Goal: Task Accomplishment & Management: Use online tool/utility

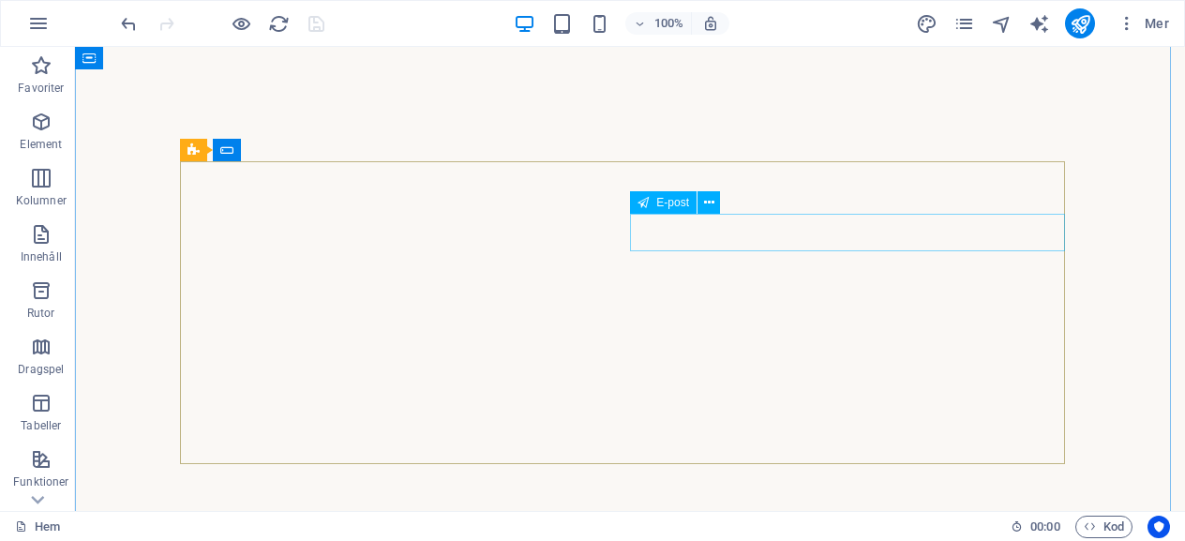
scroll to position [3145, 0]
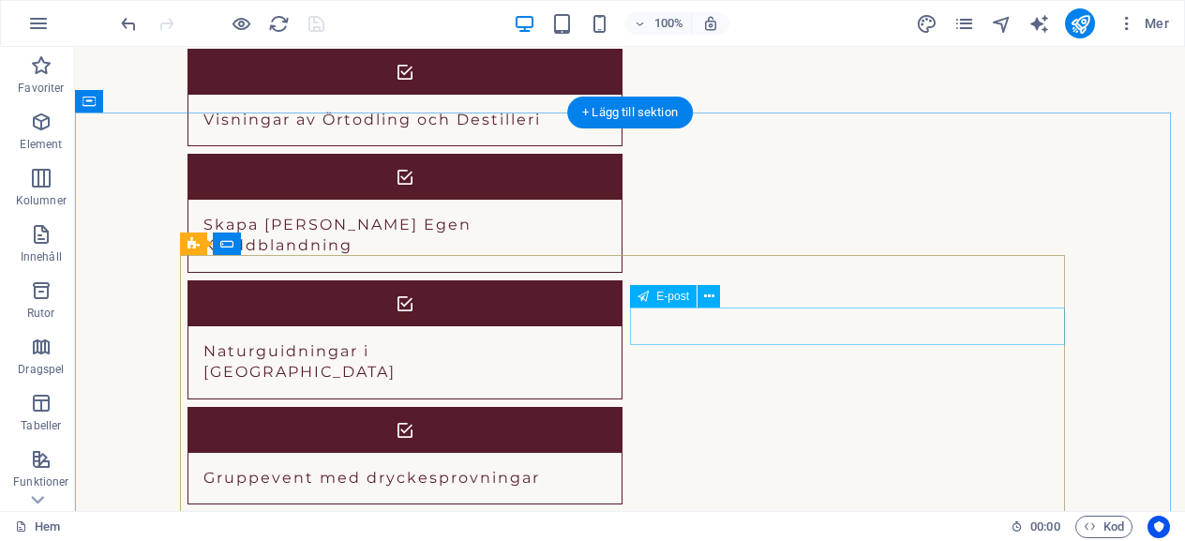
scroll to position [3051, 0]
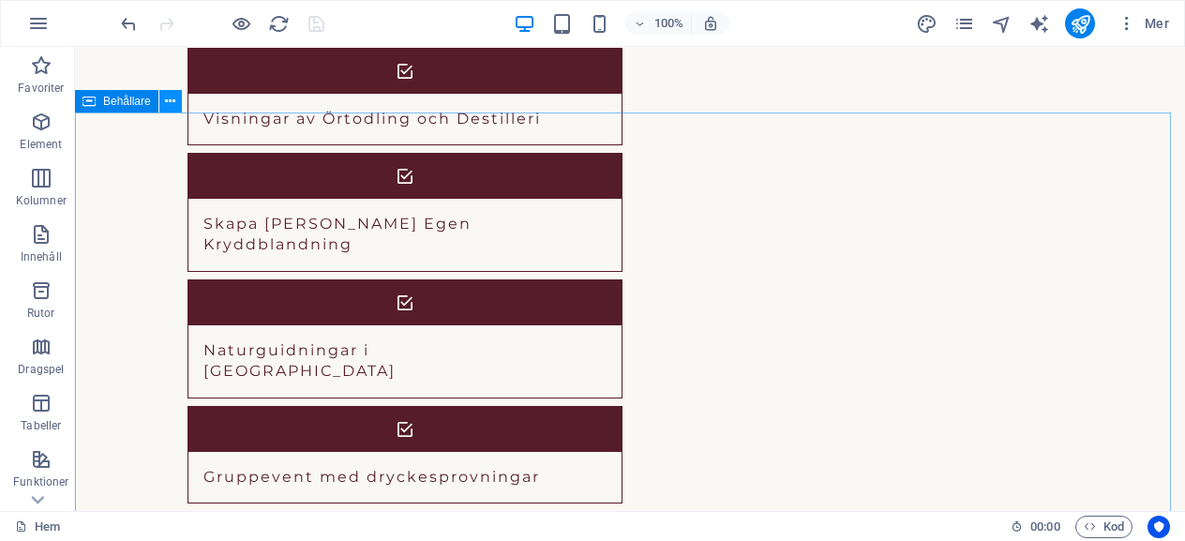
click at [177, 102] on button at bounding box center [170, 101] width 22 height 22
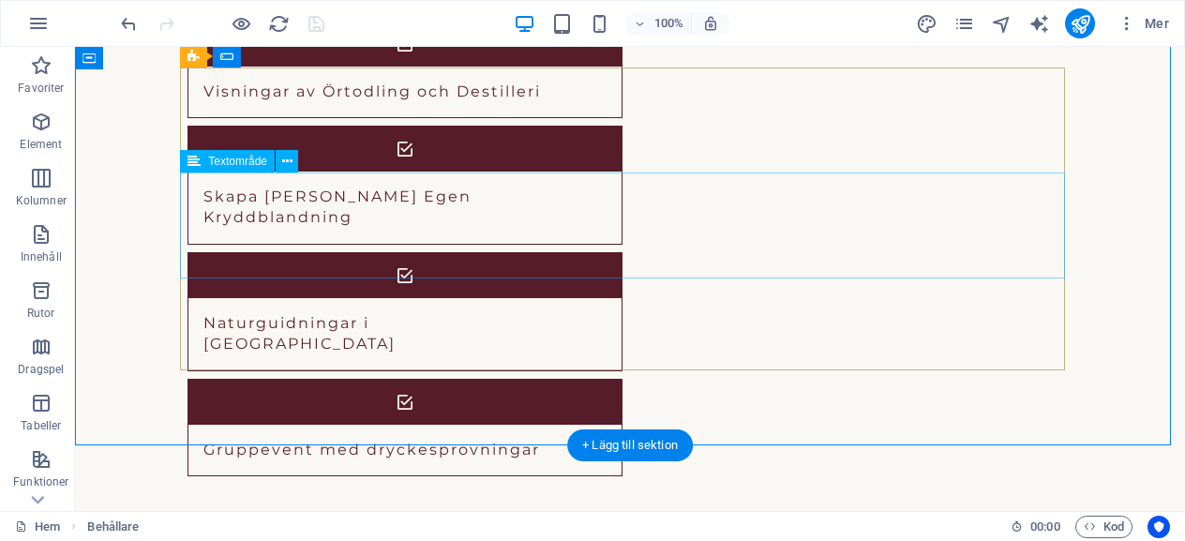
scroll to position [2957, 0]
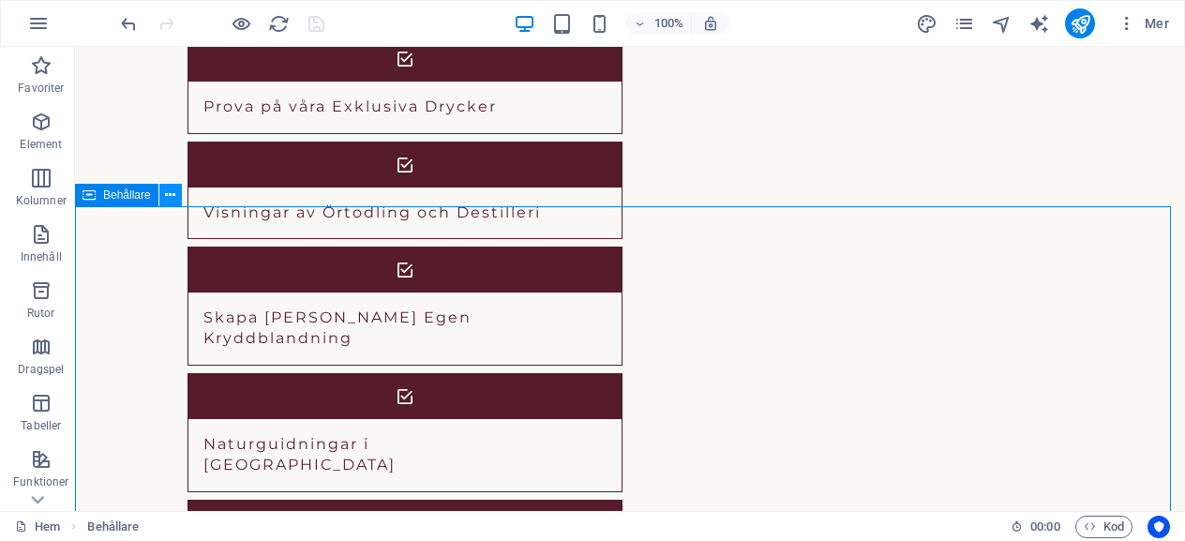
click at [173, 198] on icon at bounding box center [170, 196] width 10 height 20
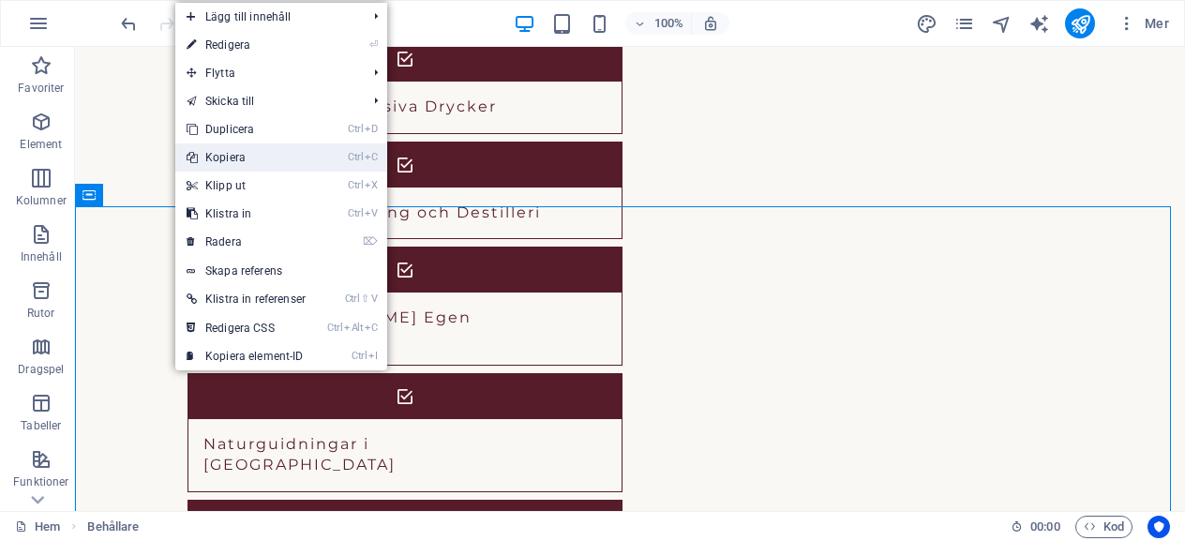
click at [232, 153] on link "Ctrl C Kopiera" at bounding box center [246, 157] width 142 height 28
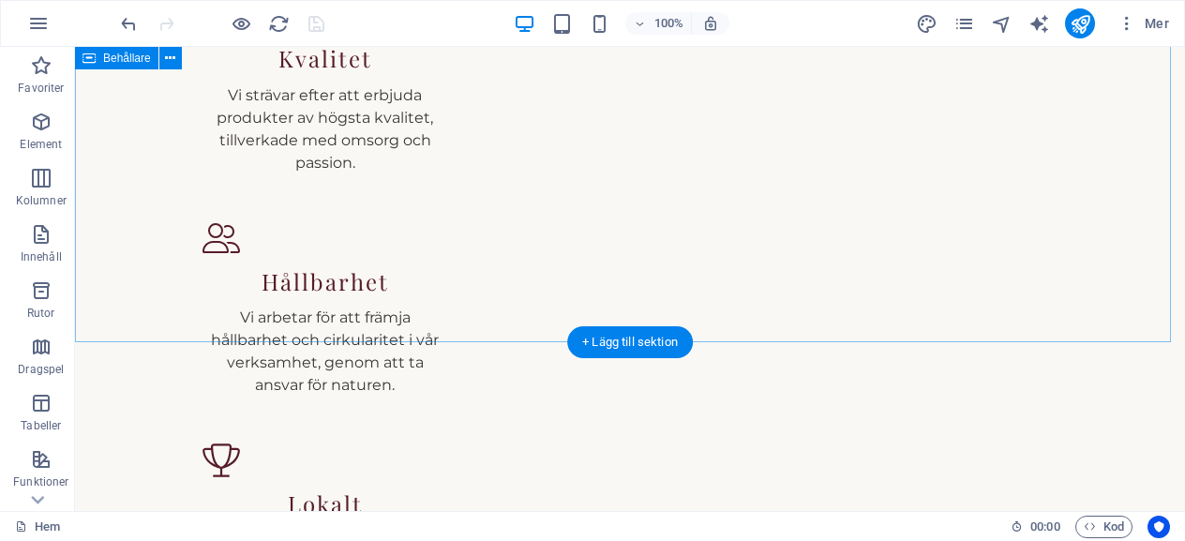
scroll to position [2114, 0]
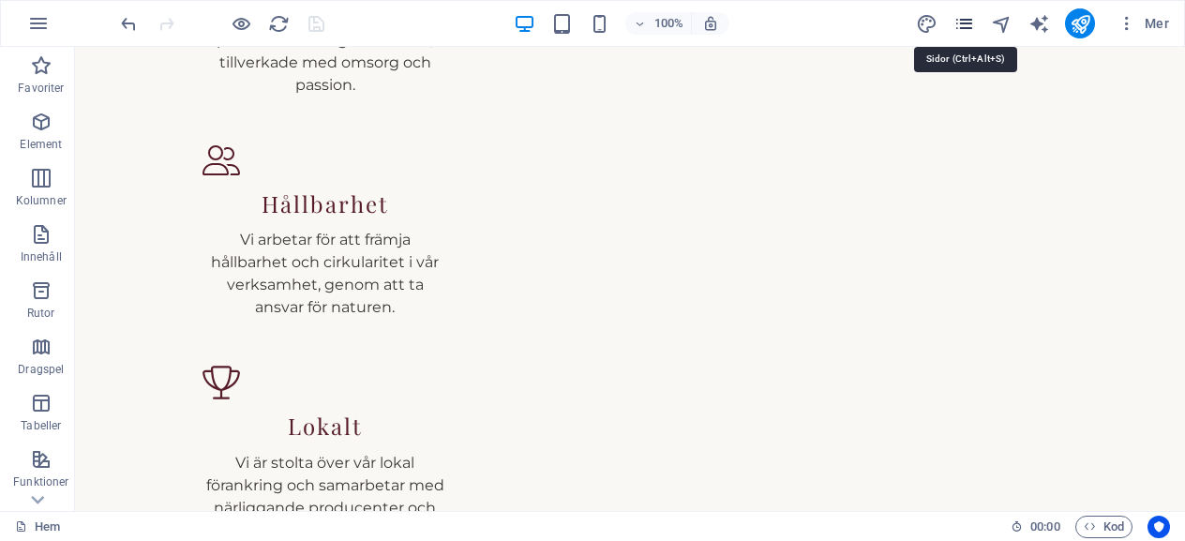
click at [965, 17] on icon "pages" at bounding box center [964, 24] width 22 height 22
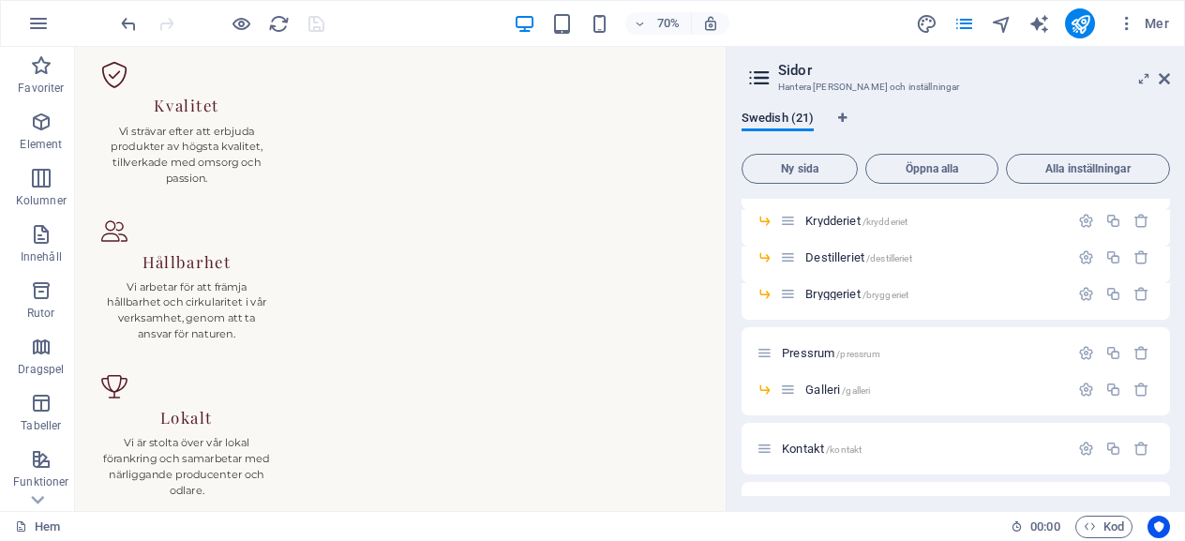
scroll to position [673, 0]
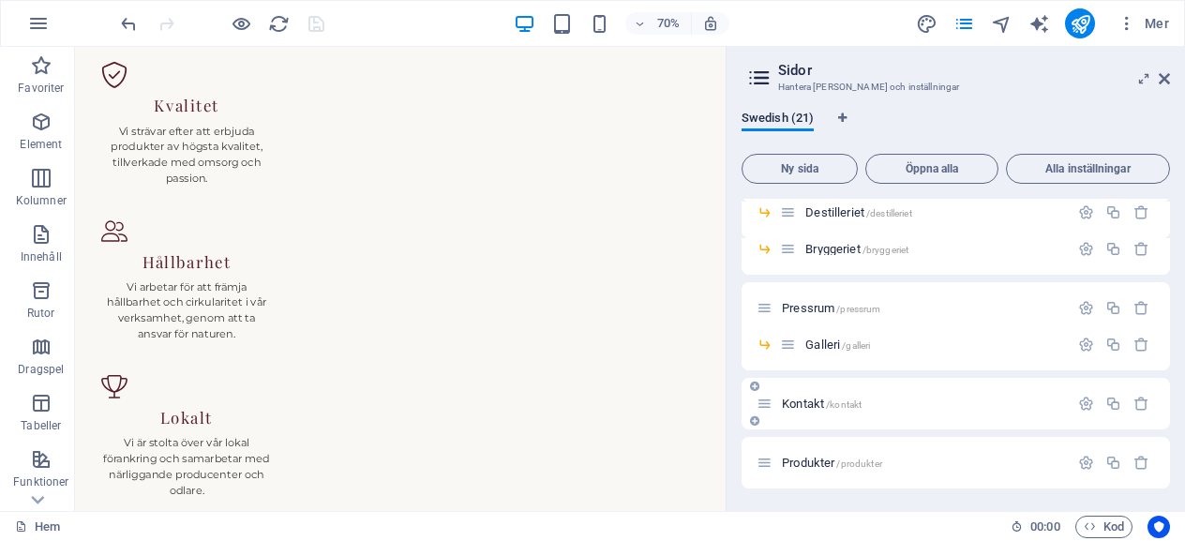
click at [835, 399] on span "/kontakt" at bounding box center [844, 404] width 36 height 10
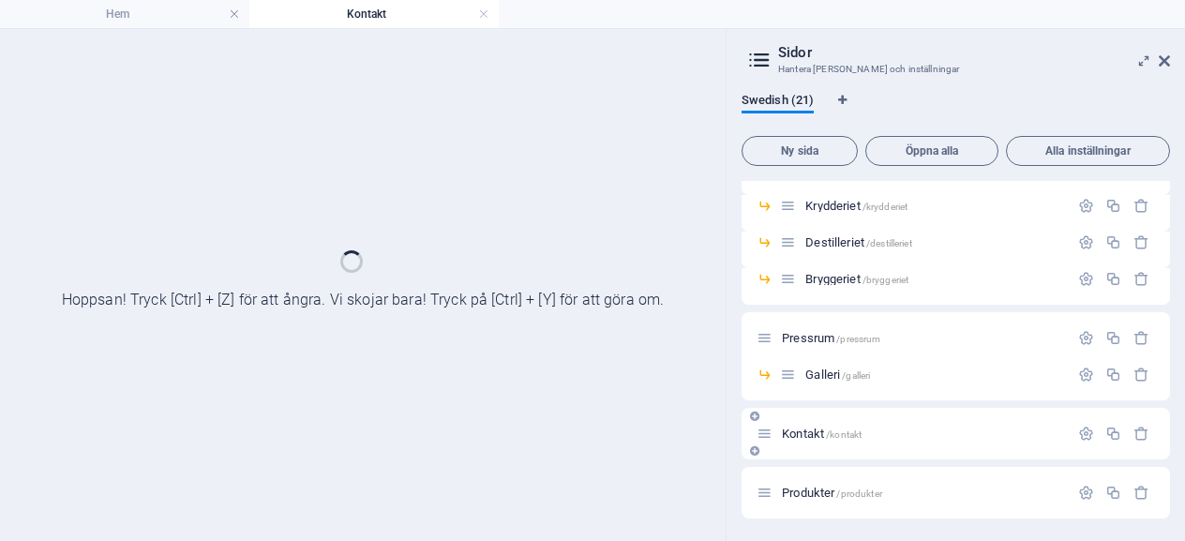
scroll to position [624, 0]
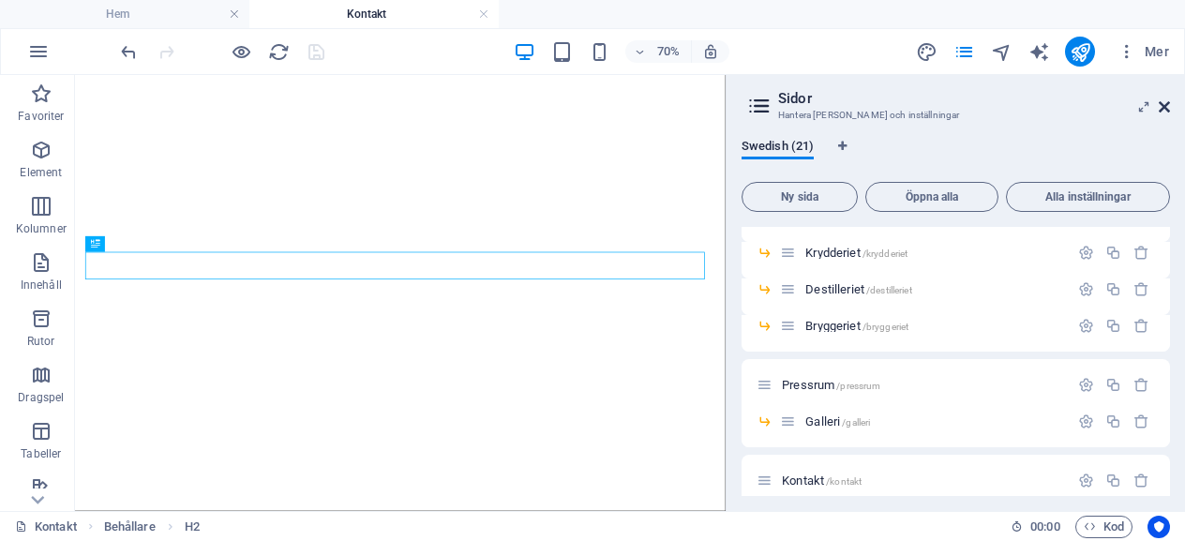
click at [1164, 108] on icon at bounding box center [1164, 106] width 11 height 15
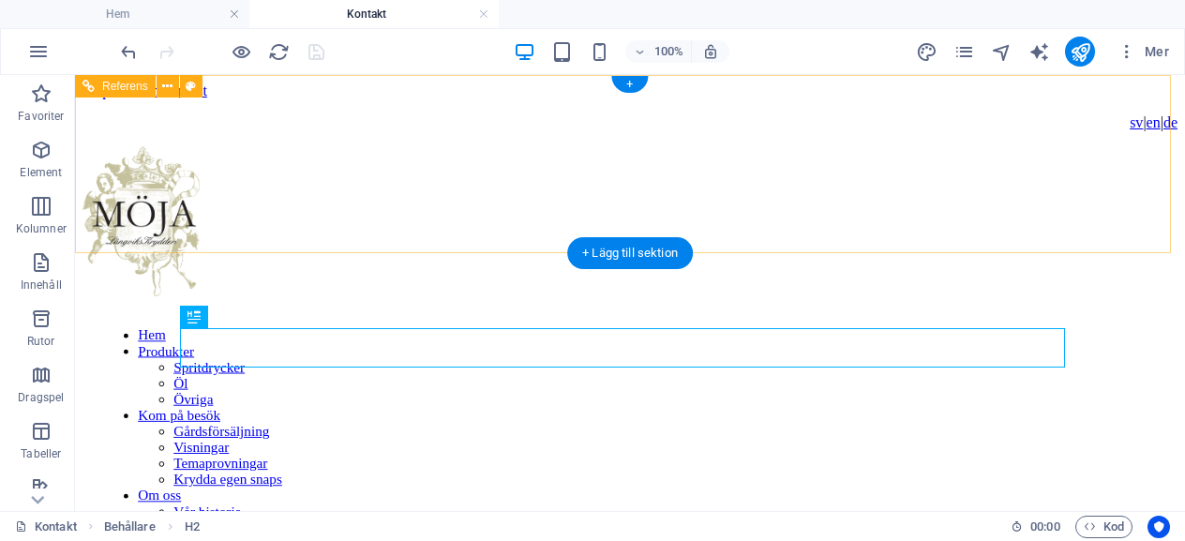
scroll to position [0, 0]
click at [345, 217] on div "sv | en | de Hem Produkter Spritdrycker Öl Övriga Kom på besök Gårdsförsäljning…" at bounding box center [629, 376] width 1095 height 524
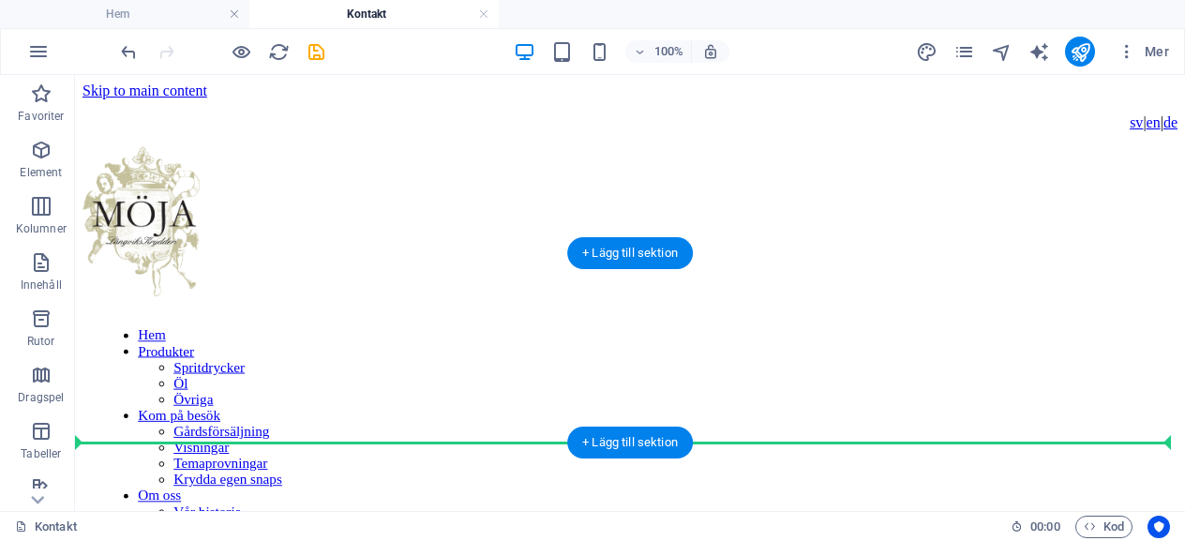
drag, startPoint x: 206, startPoint y: 288, endPoint x: 131, endPoint y: 394, distance: 129.8
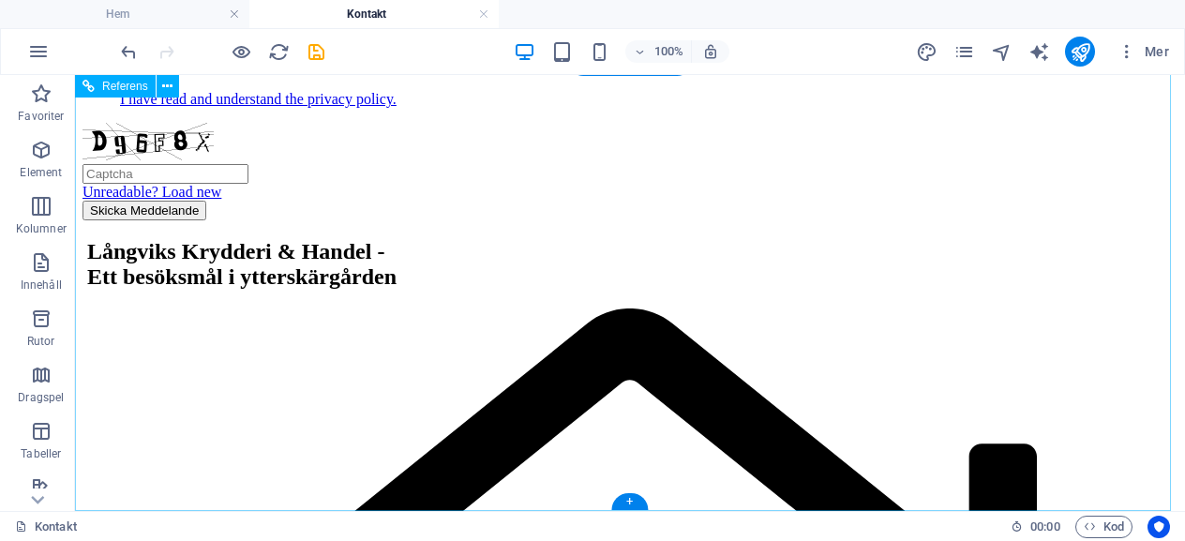
scroll to position [902, 0]
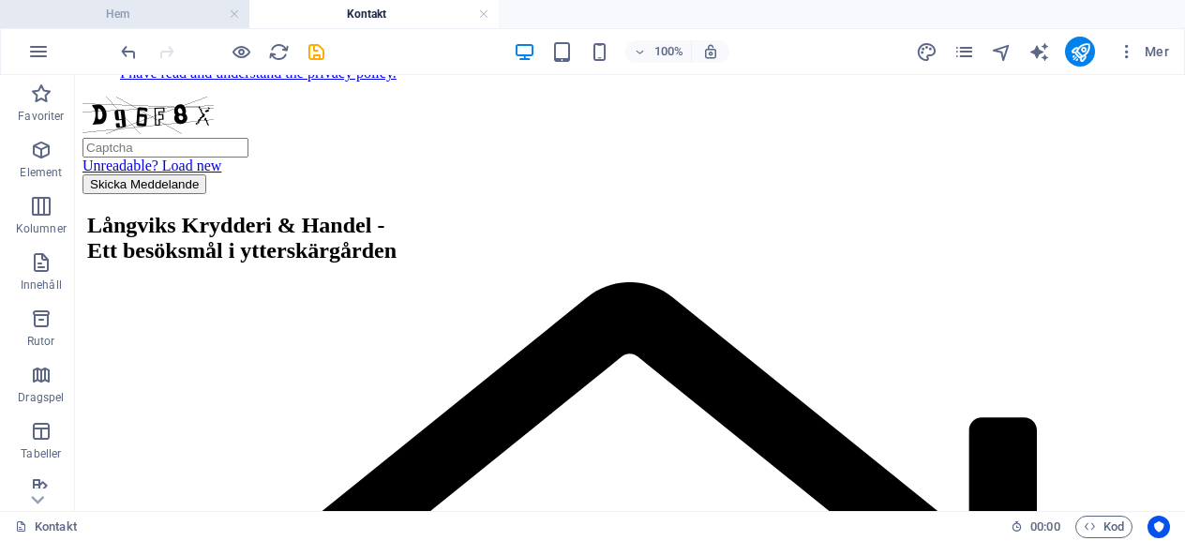
click at [156, 18] on h4 "Hem" at bounding box center [124, 14] width 249 height 21
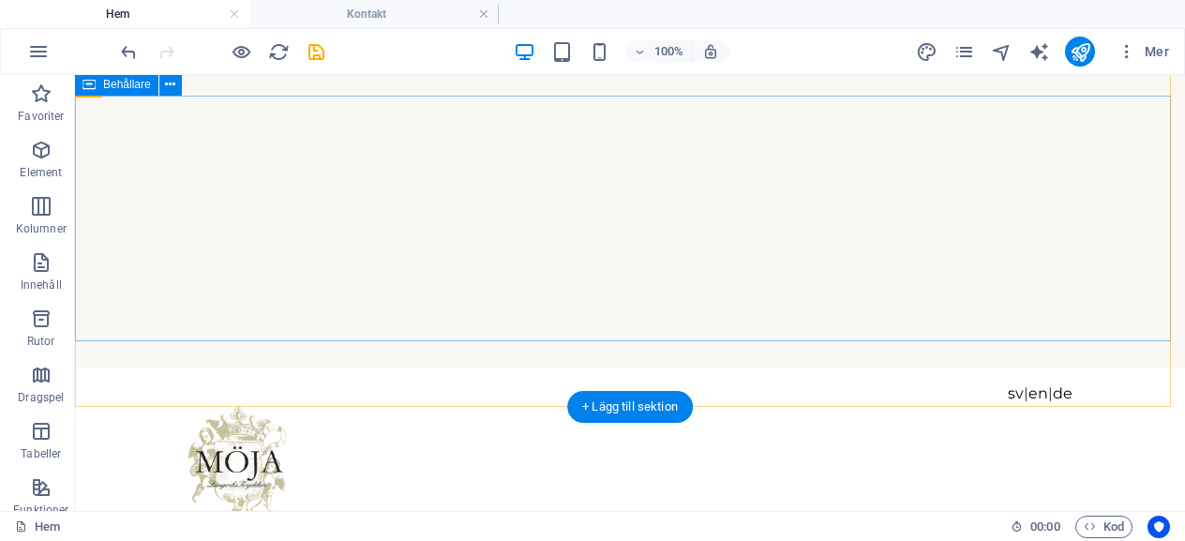
scroll to position [0, 0]
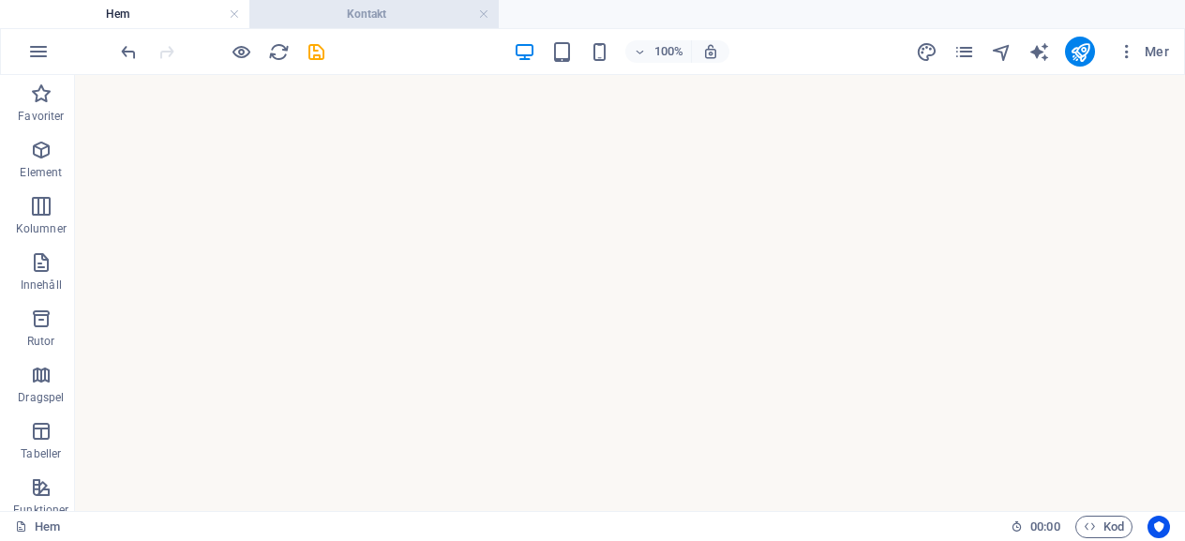
click at [392, 7] on h4 "Kontakt" at bounding box center [373, 14] width 249 height 21
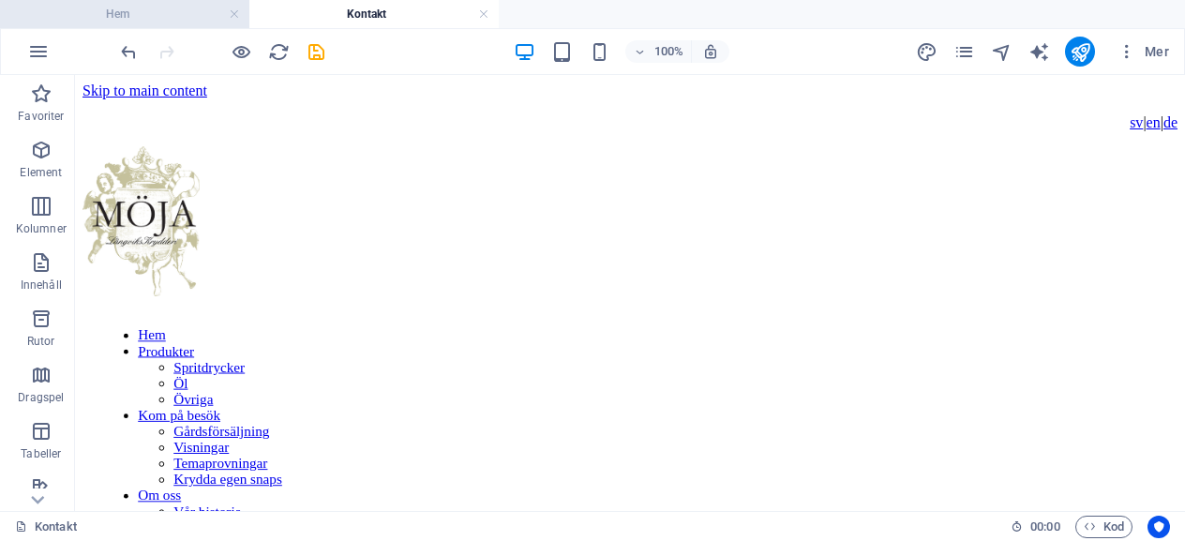
click at [156, 10] on h4 "Hem" at bounding box center [124, 14] width 249 height 21
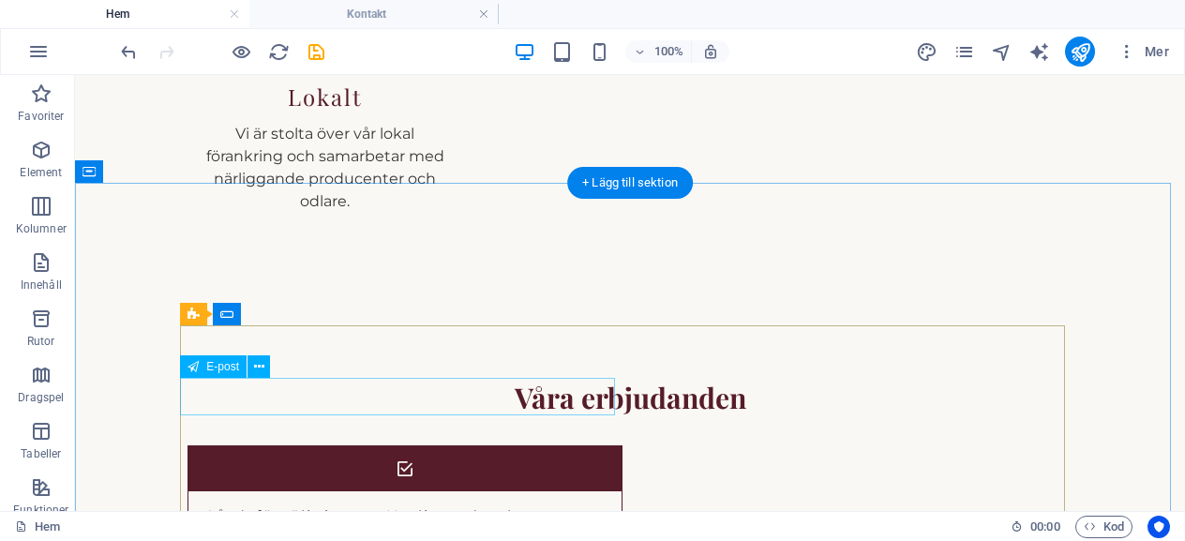
scroll to position [2437, 0]
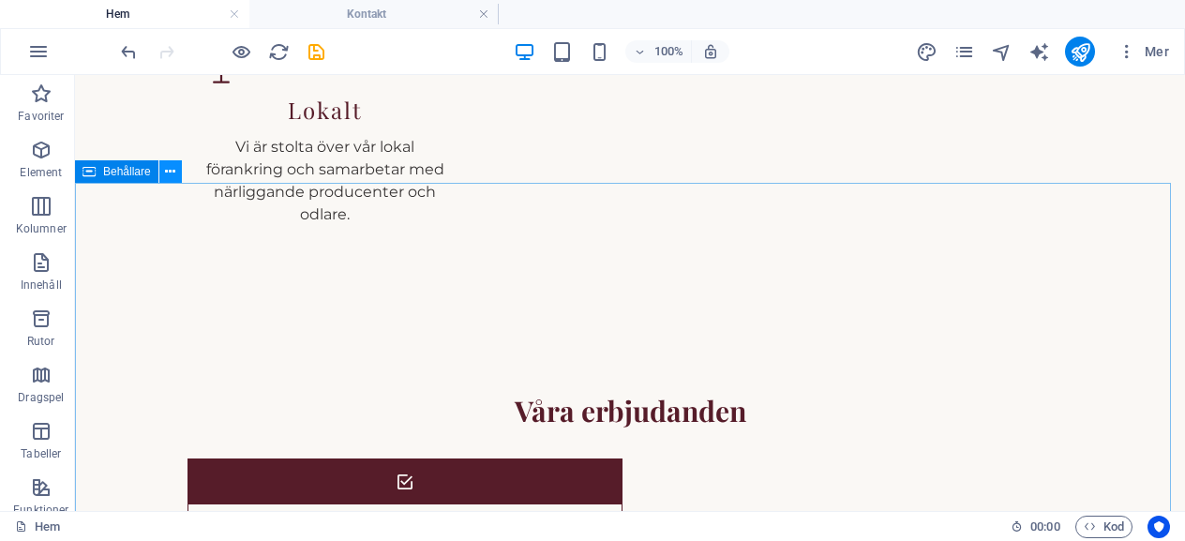
click at [169, 177] on icon at bounding box center [170, 172] width 10 height 20
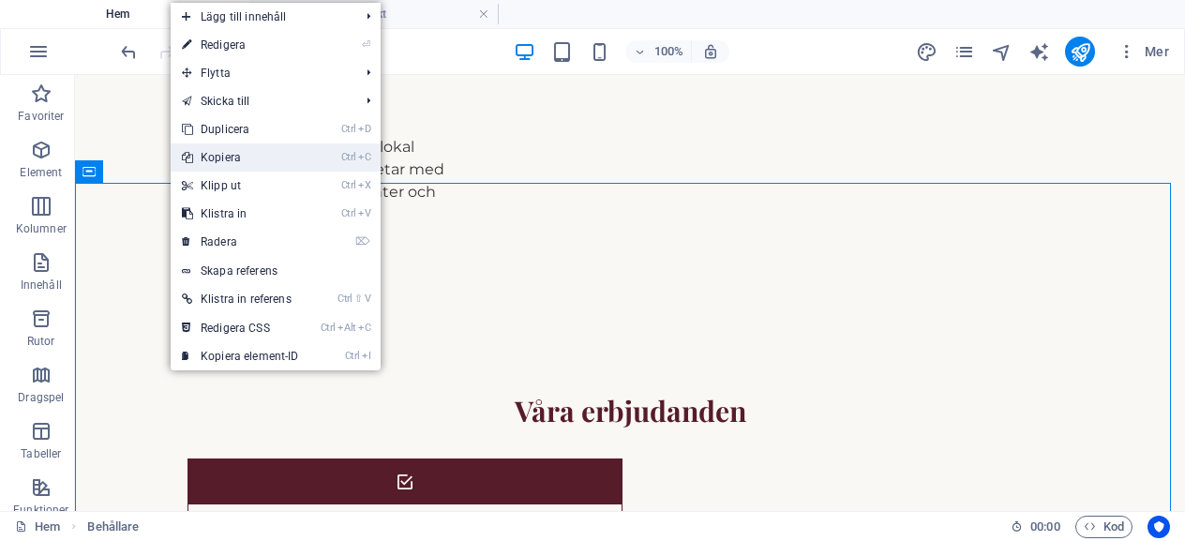
click at [210, 157] on link "Ctrl C Kopiera" at bounding box center [241, 157] width 140 height 28
select select "9"
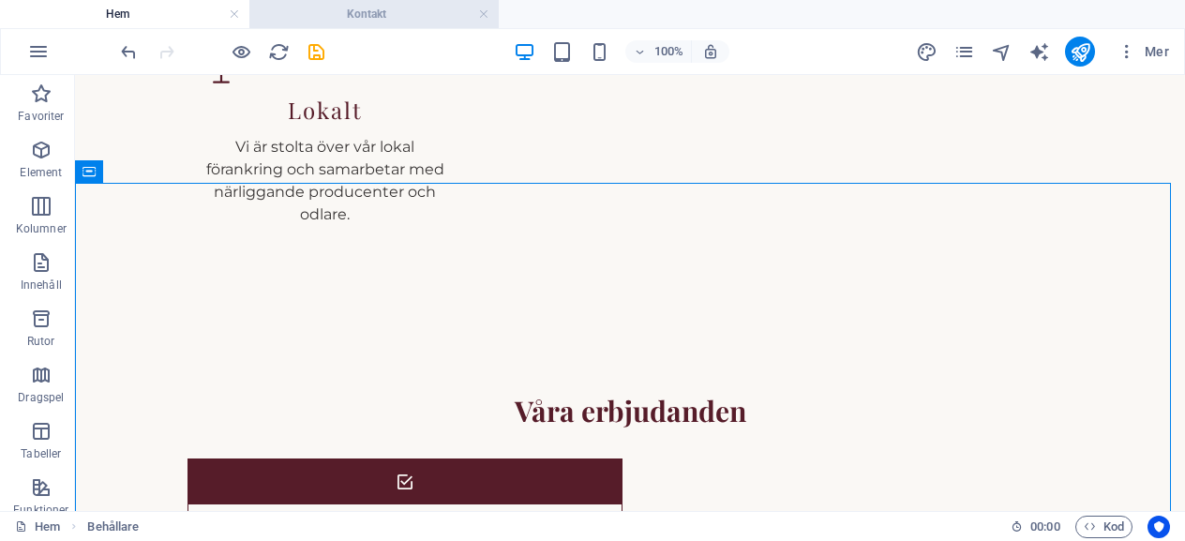
drag, startPoint x: 371, startPoint y: 9, endPoint x: 334, endPoint y: 139, distance: 134.7
click at [371, 9] on h4 "Kontakt" at bounding box center [373, 14] width 249 height 21
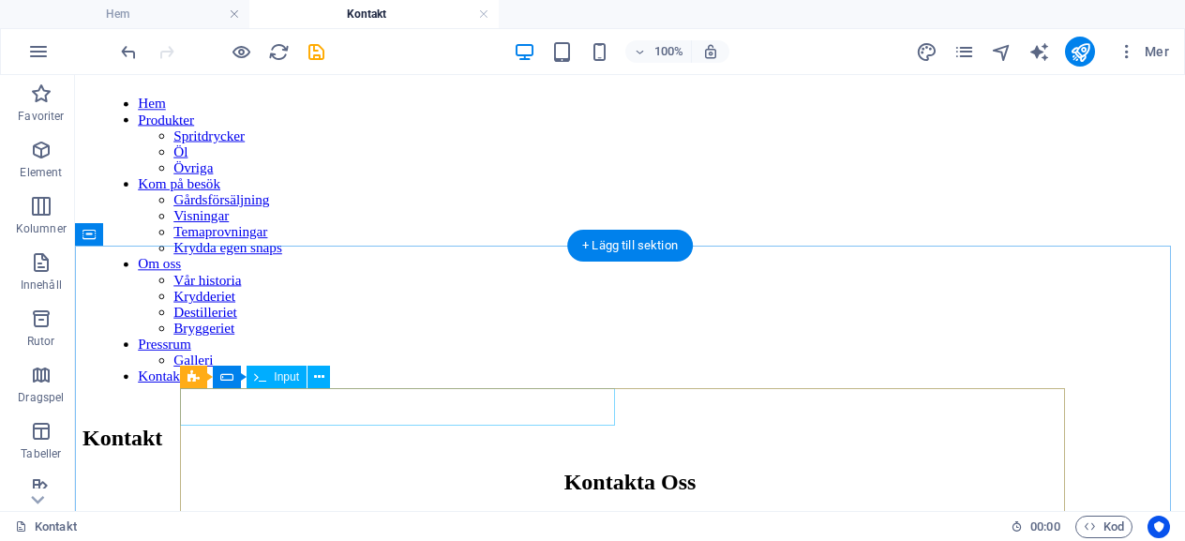
scroll to position [187, 0]
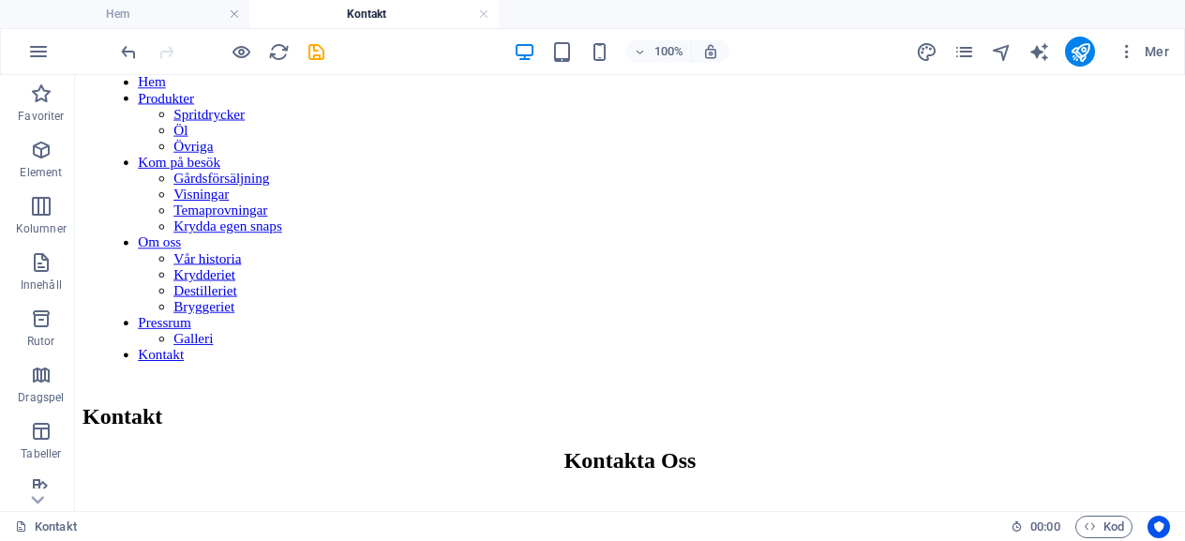
scroll to position [174, 0]
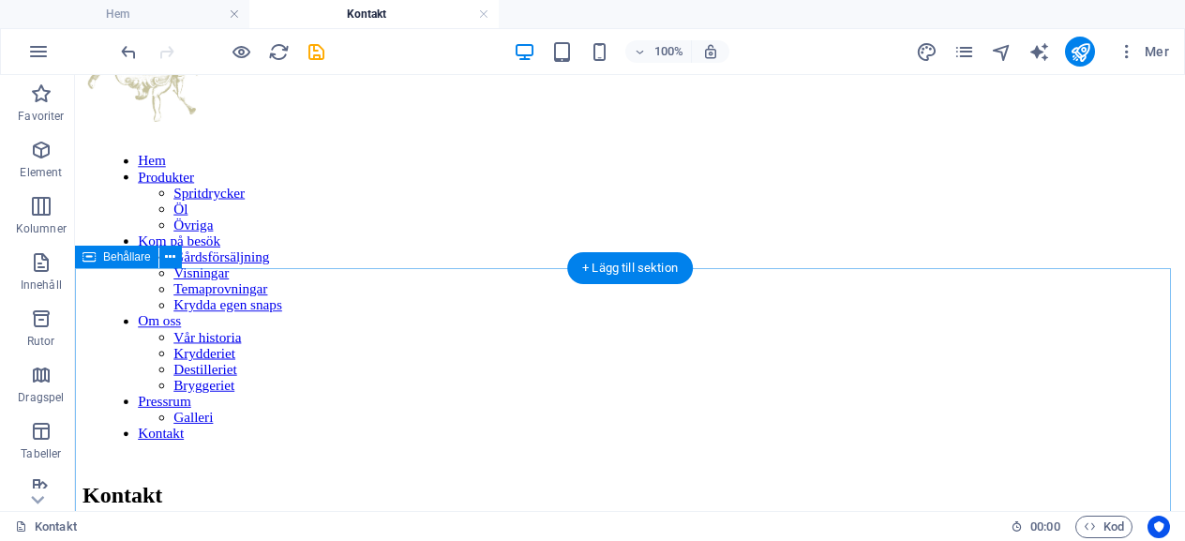
drag, startPoint x: 215, startPoint y: 283, endPoint x: 315, endPoint y: 312, distance: 104.4
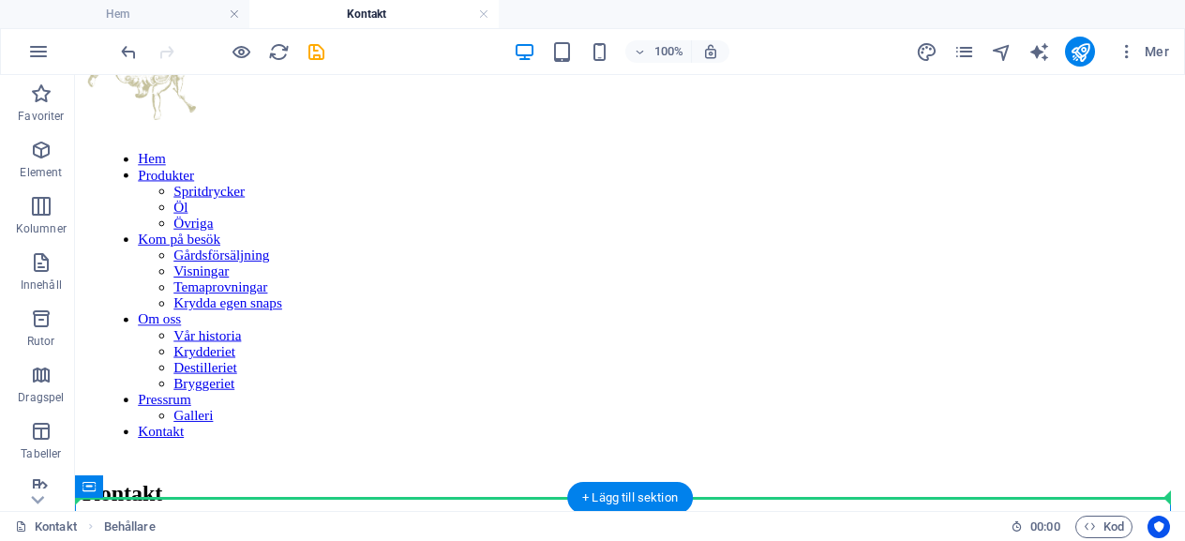
scroll to position [0, 0]
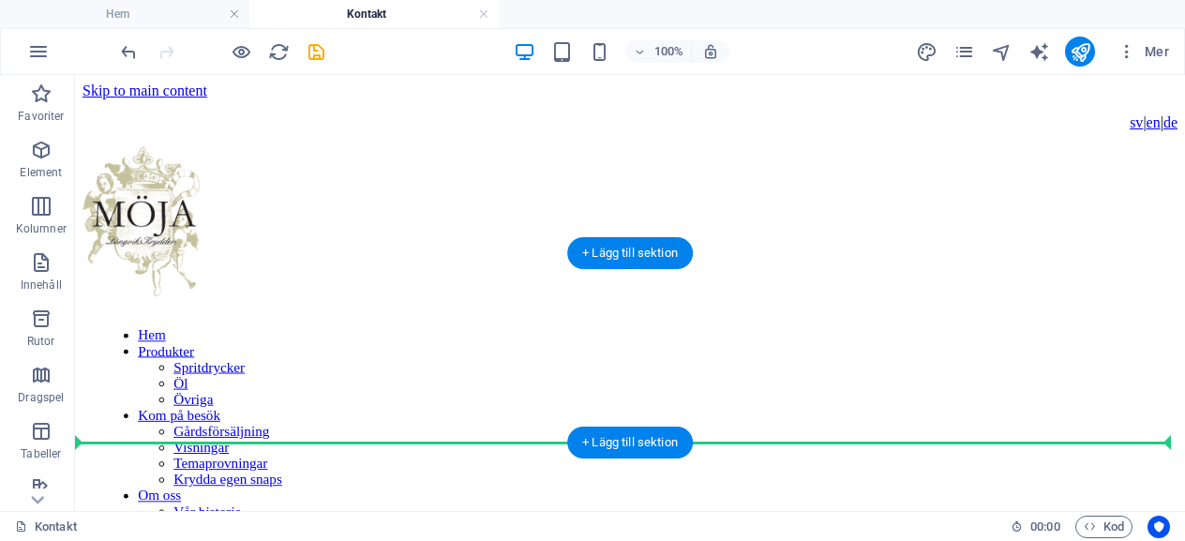
drag, startPoint x: 211, startPoint y: 295, endPoint x: 157, endPoint y: 370, distance: 92.1
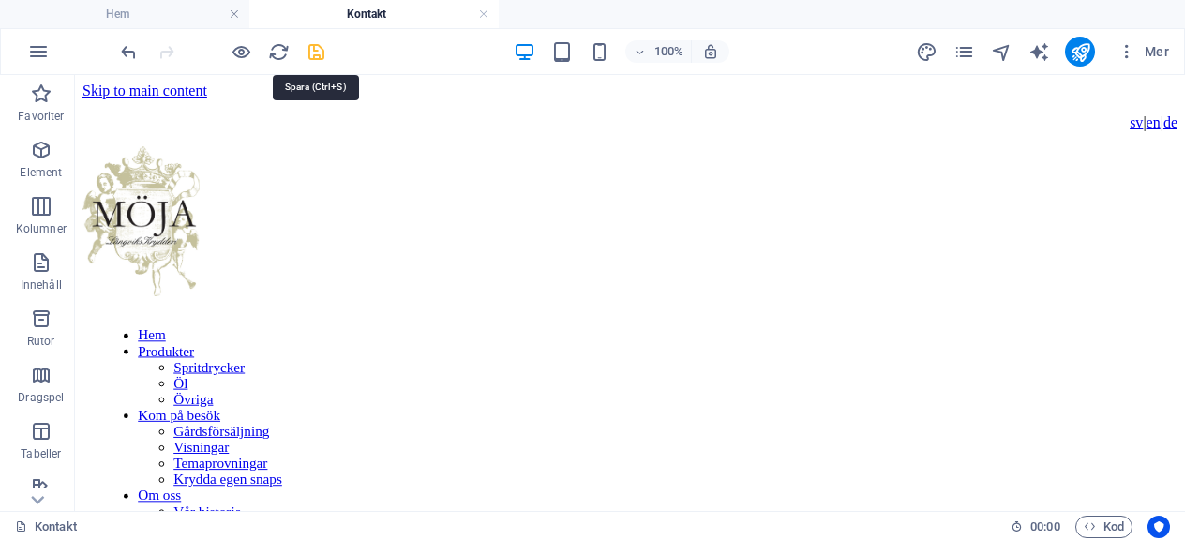
click at [313, 52] on icon "save" at bounding box center [317, 52] width 22 height 22
checkbox input "false"
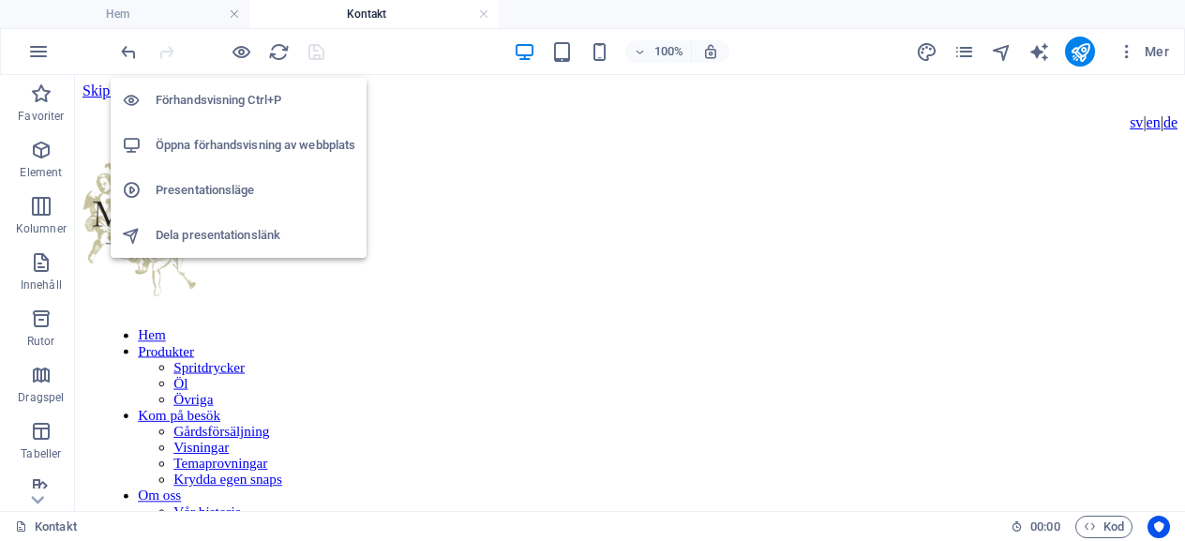
click at [224, 152] on h6 "Öppna förhandsvisning av webbplats" at bounding box center [256, 145] width 200 height 22
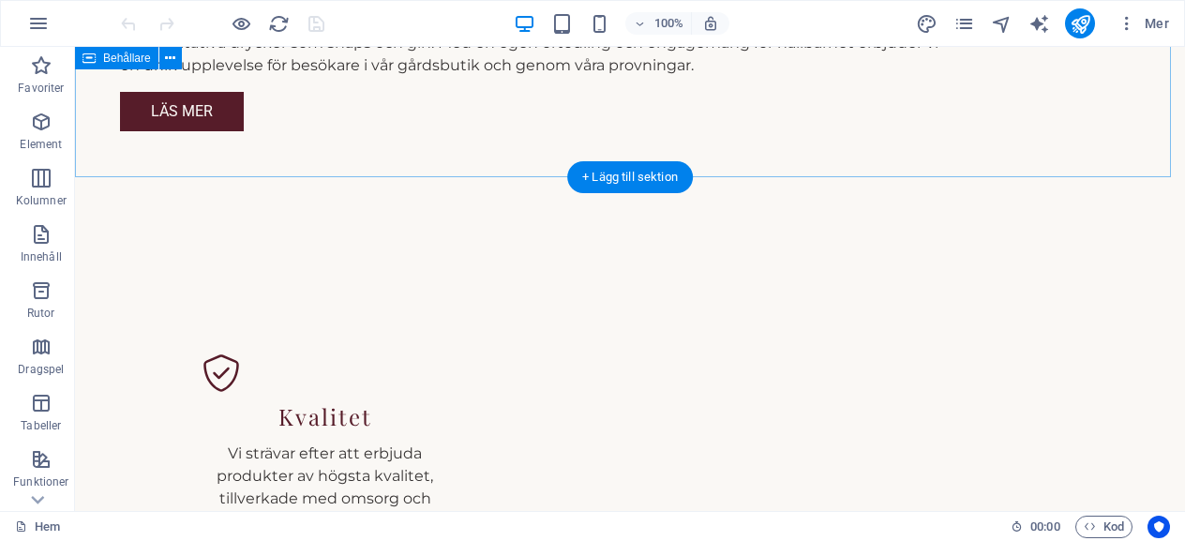
scroll to position [1594, 0]
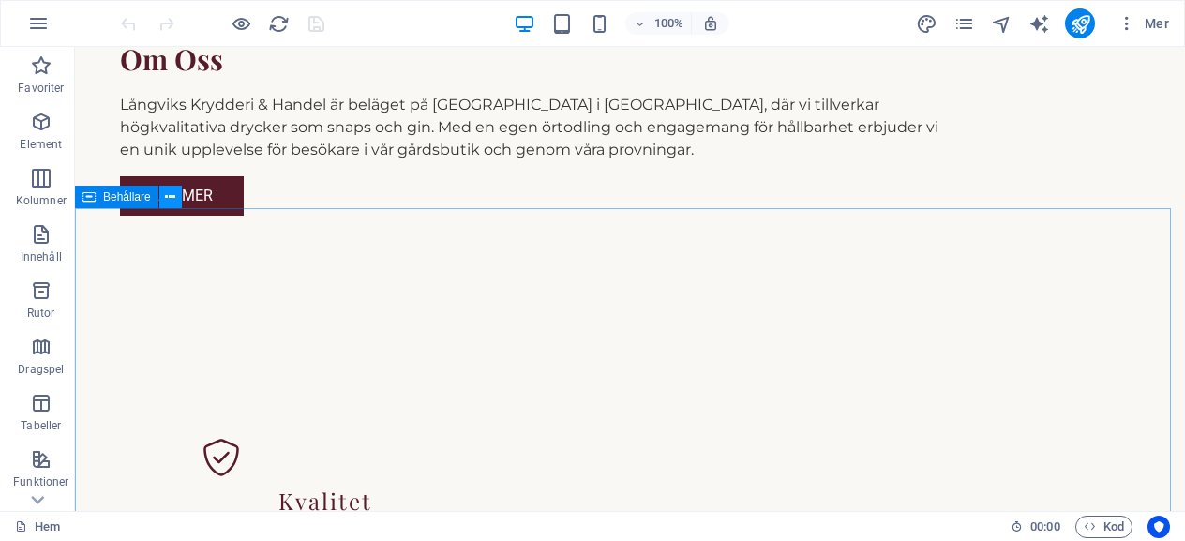
click at [167, 198] on icon at bounding box center [170, 197] width 10 height 20
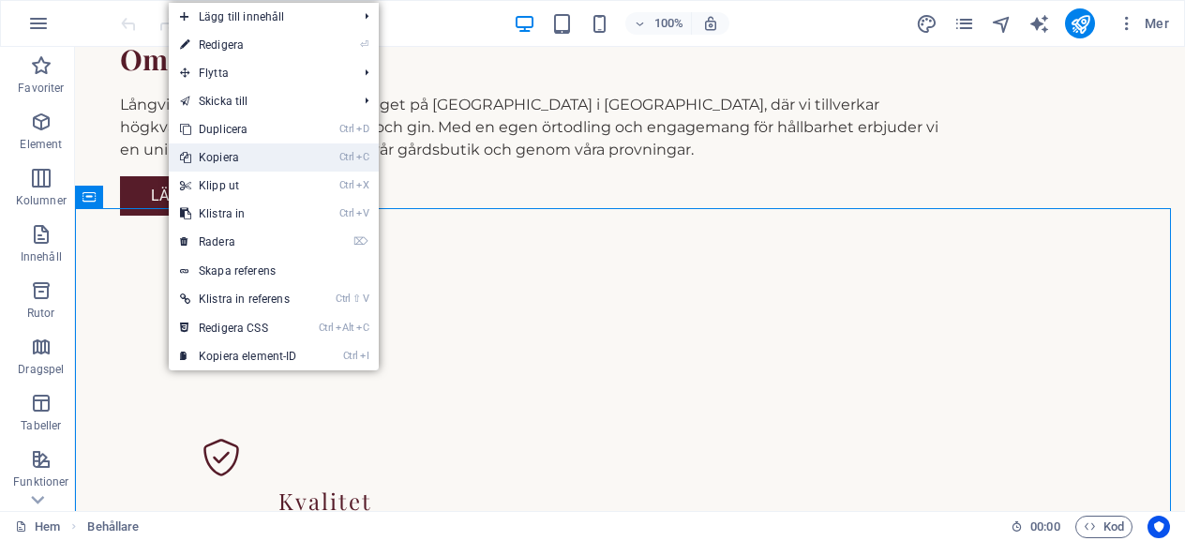
click at [212, 160] on link "Ctrl C Kopiera" at bounding box center [239, 157] width 140 height 28
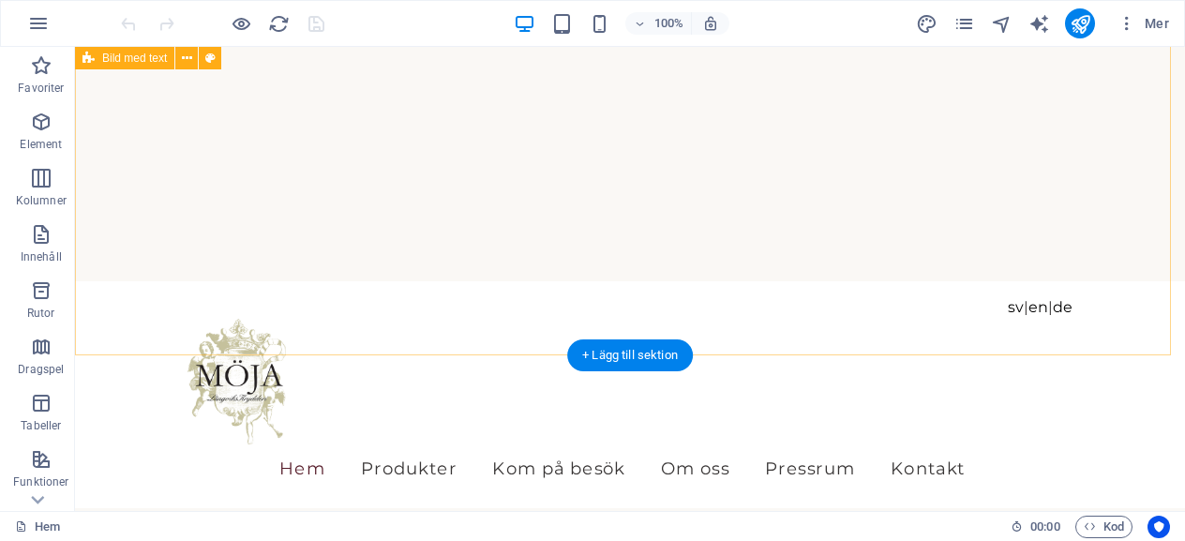
scroll to position [0, 0]
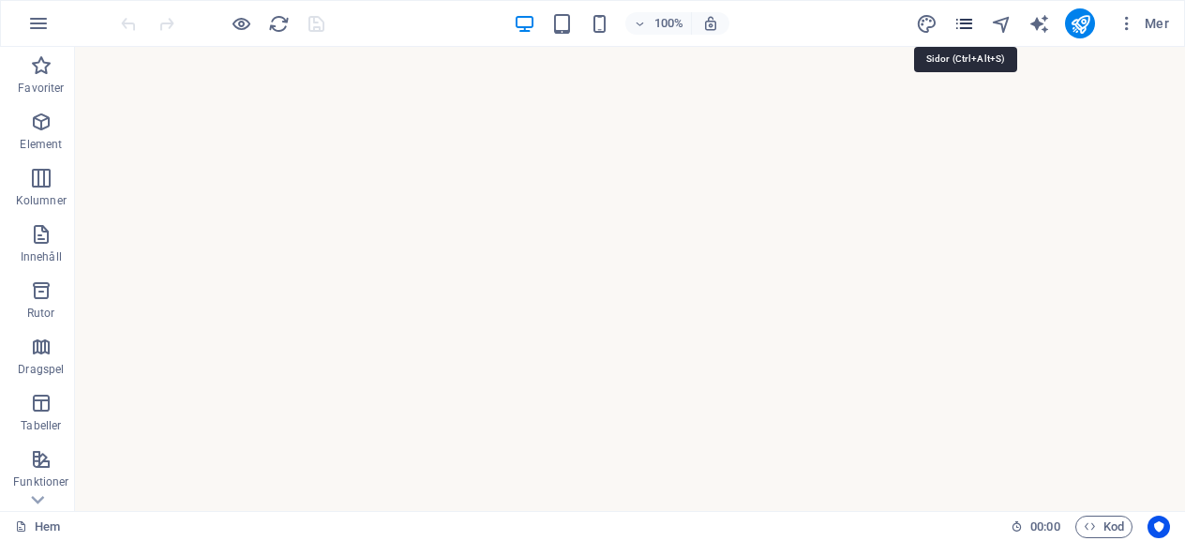
click at [966, 19] on icon "pages" at bounding box center [964, 24] width 22 height 22
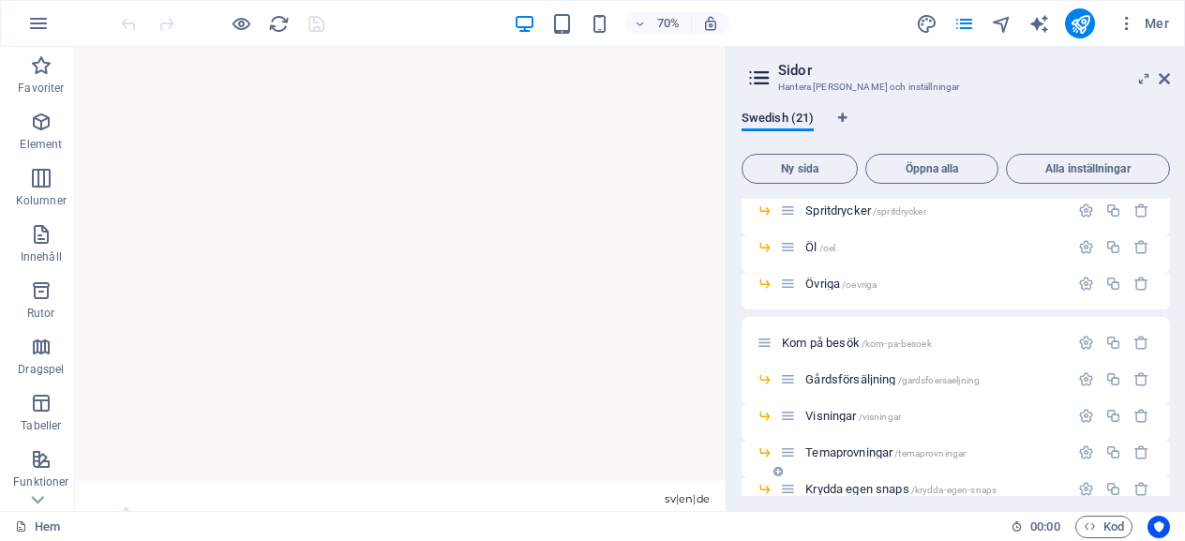
scroll to position [298, 0]
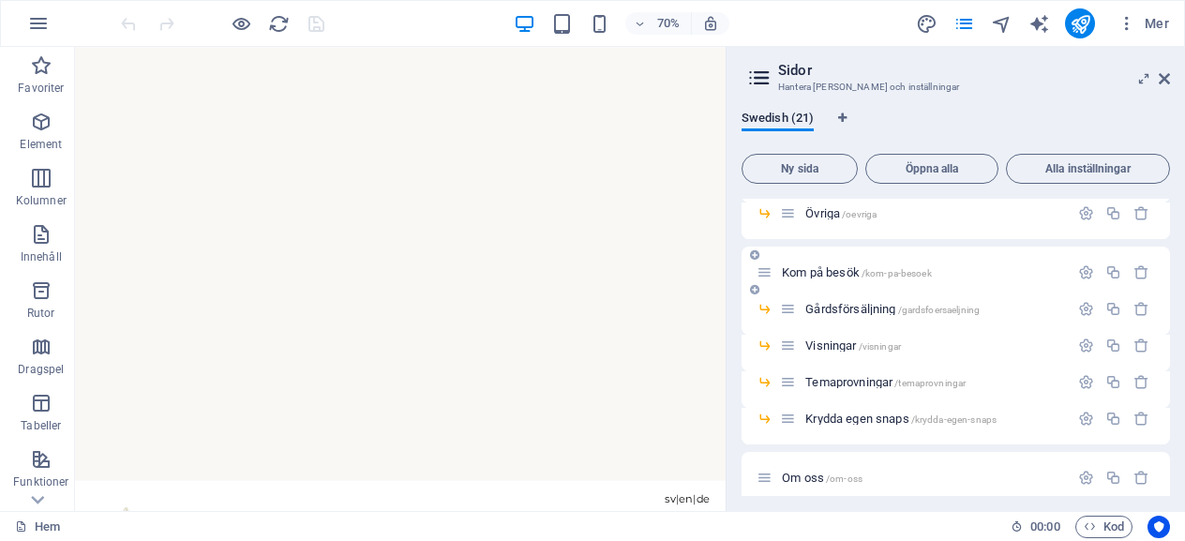
click at [820, 273] on span "Kom på besök /kom-pa-besoek" at bounding box center [857, 272] width 150 height 14
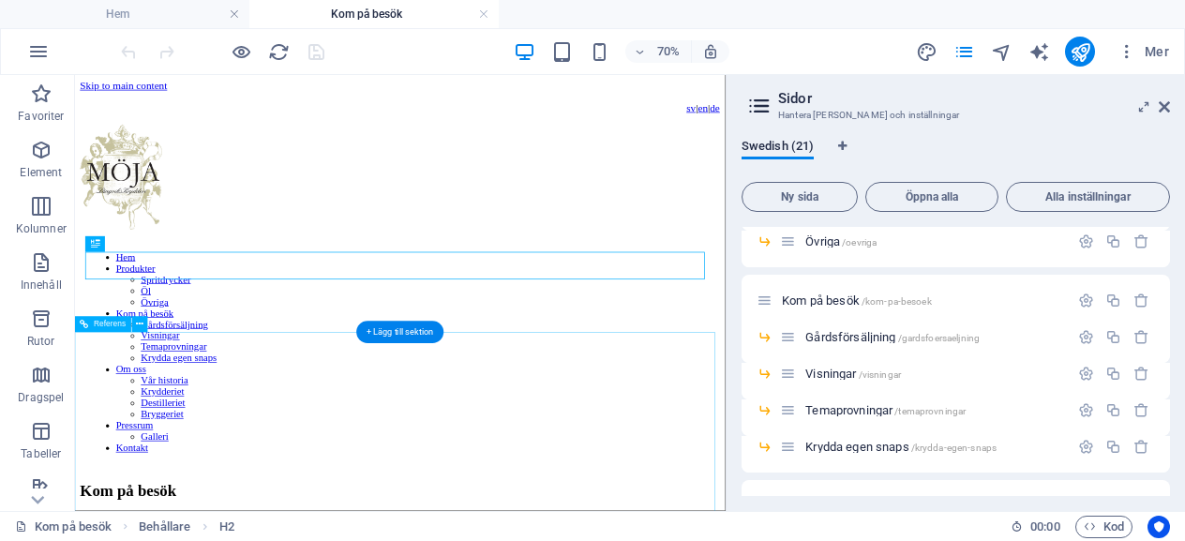
scroll to position [0, 0]
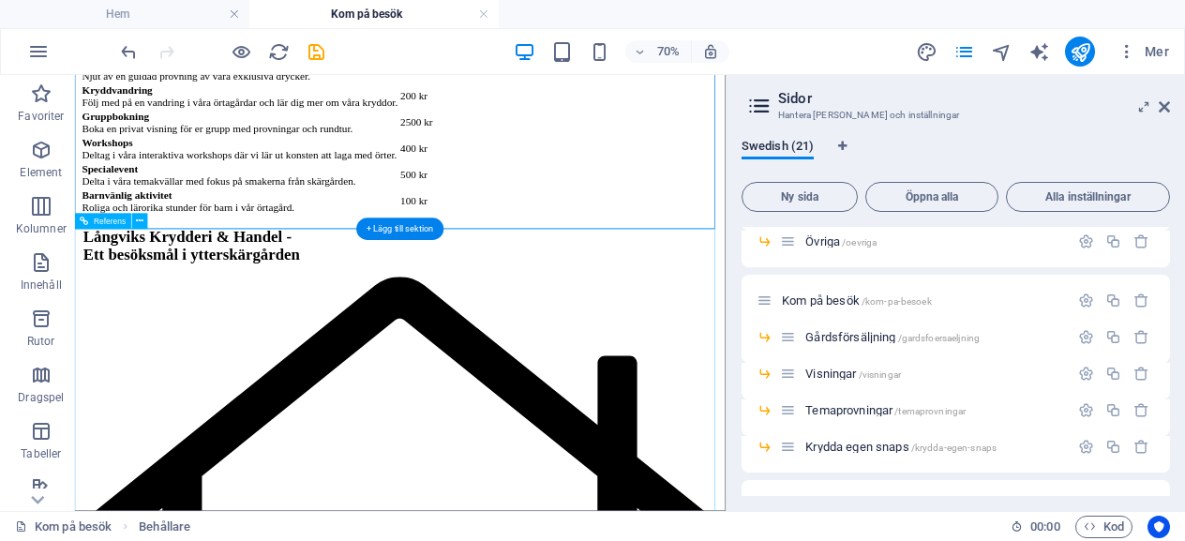
scroll to position [750, 0]
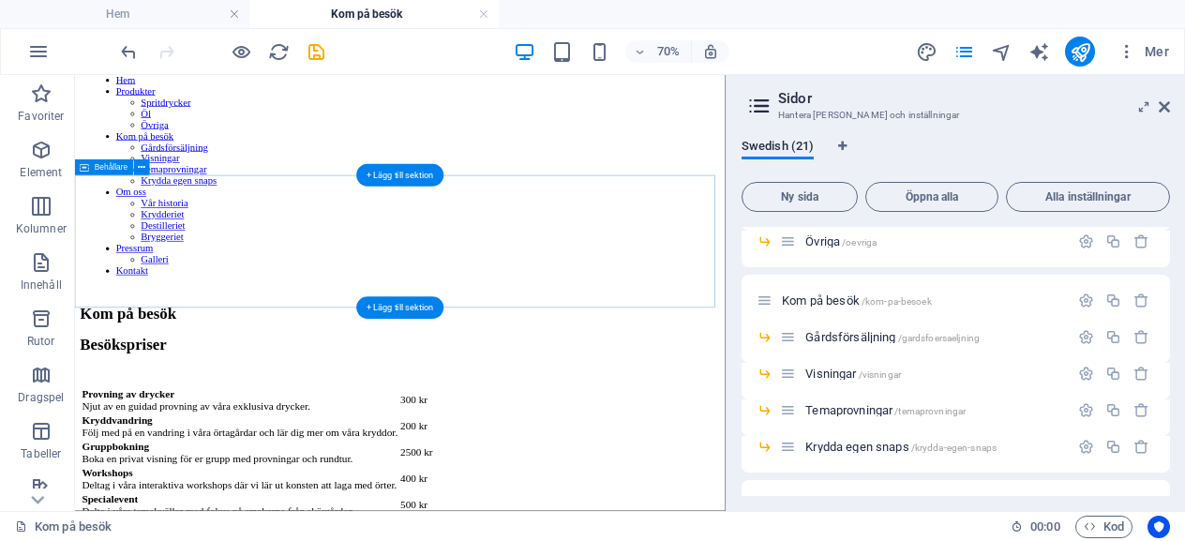
scroll to position [0, 0]
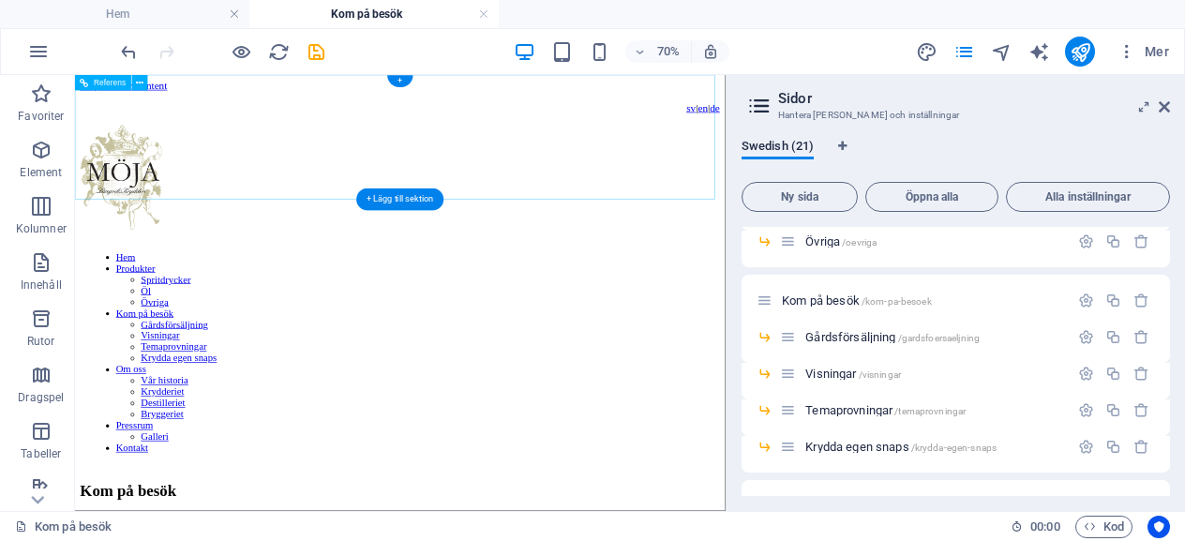
click at [270, 327] on nav "Hem Produkter Spritdrycker Öl Övriga Kom på besök Gårdsförsäljning Visningar Te…" at bounding box center [531, 471] width 868 height 289
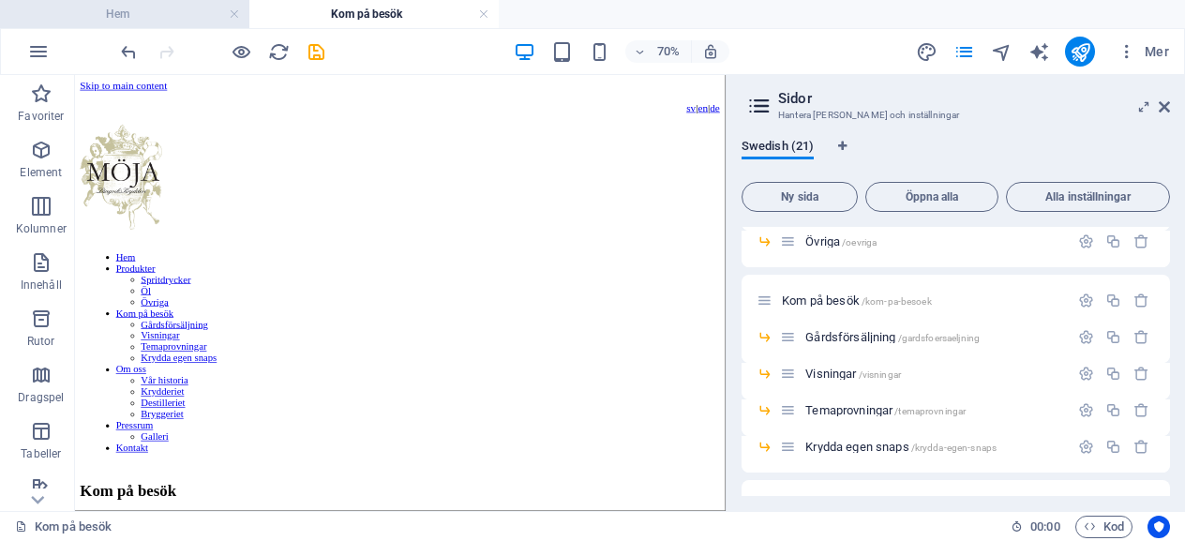
click at [129, 22] on h4 "Hem" at bounding box center [124, 14] width 249 height 21
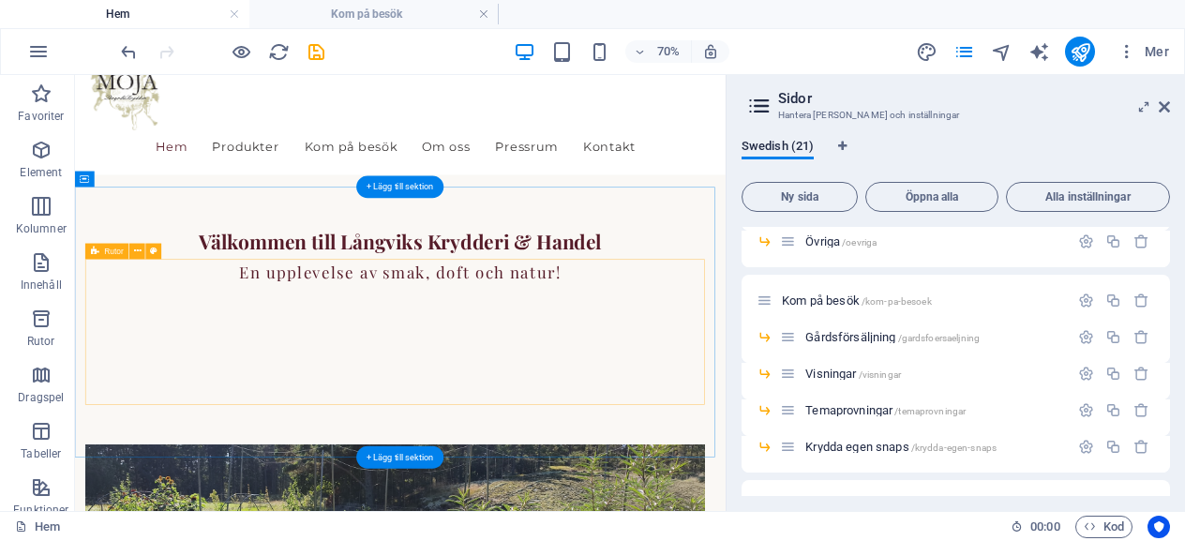
scroll to position [469, 0]
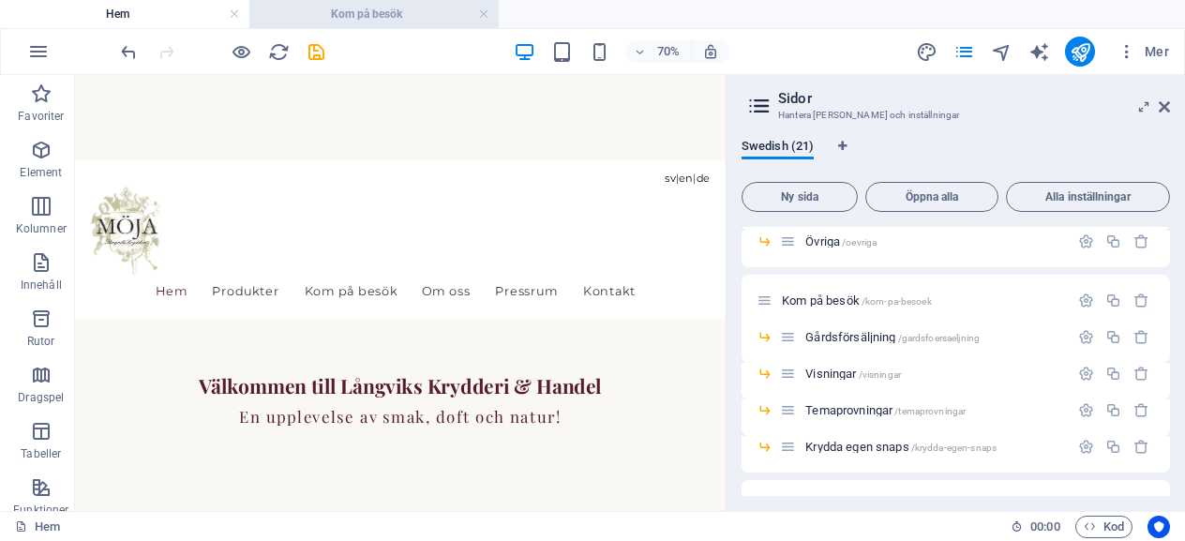
click at [354, 10] on h4 "Kom på besök" at bounding box center [373, 14] width 249 height 21
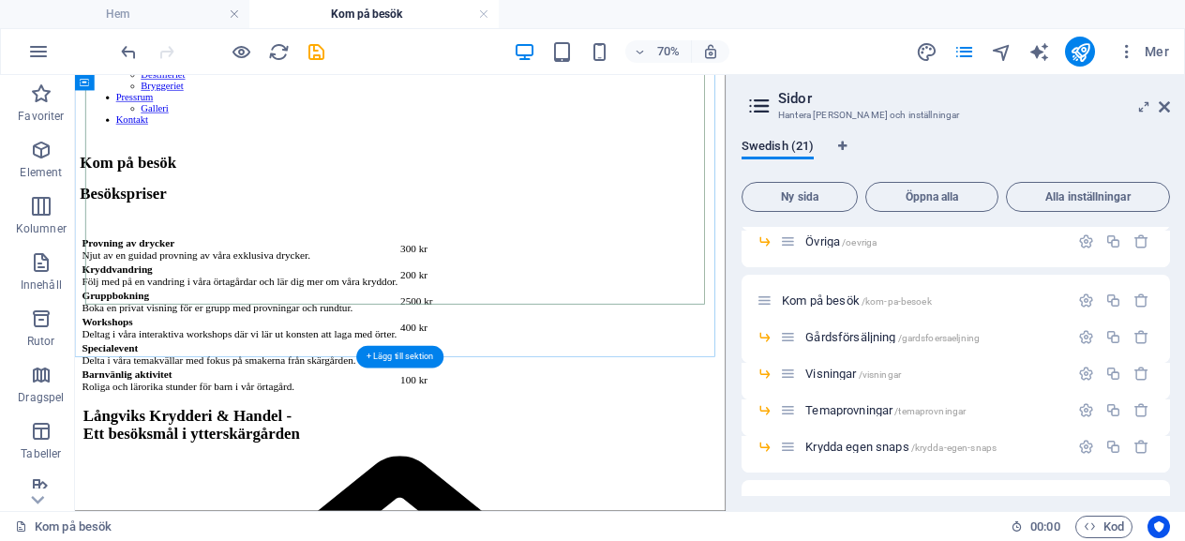
scroll to position [772, 0]
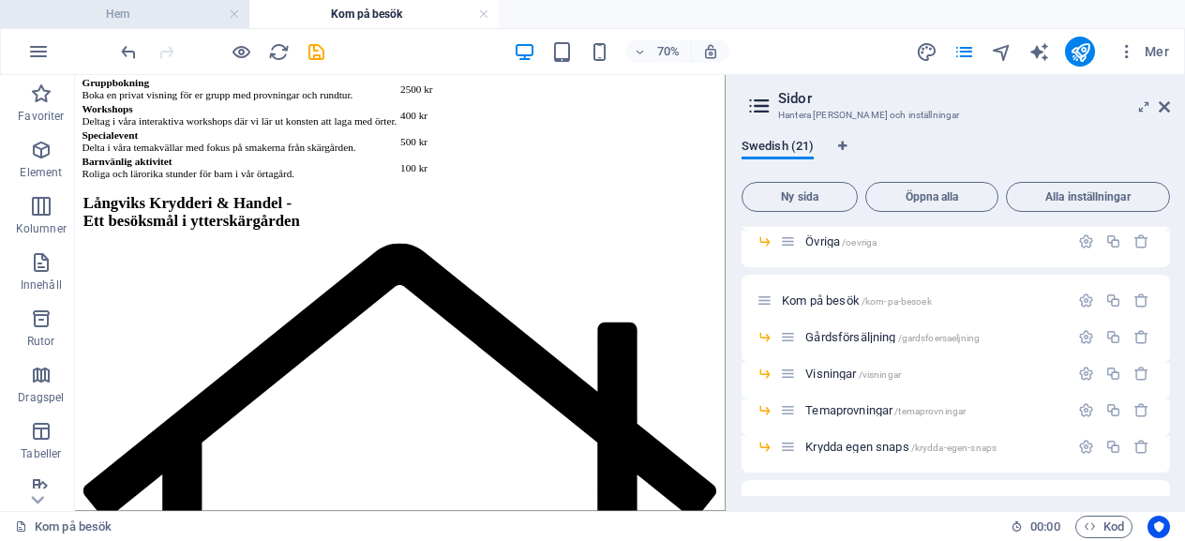
click at [154, 16] on h4 "Hem" at bounding box center [124, 14] width 249 height 21
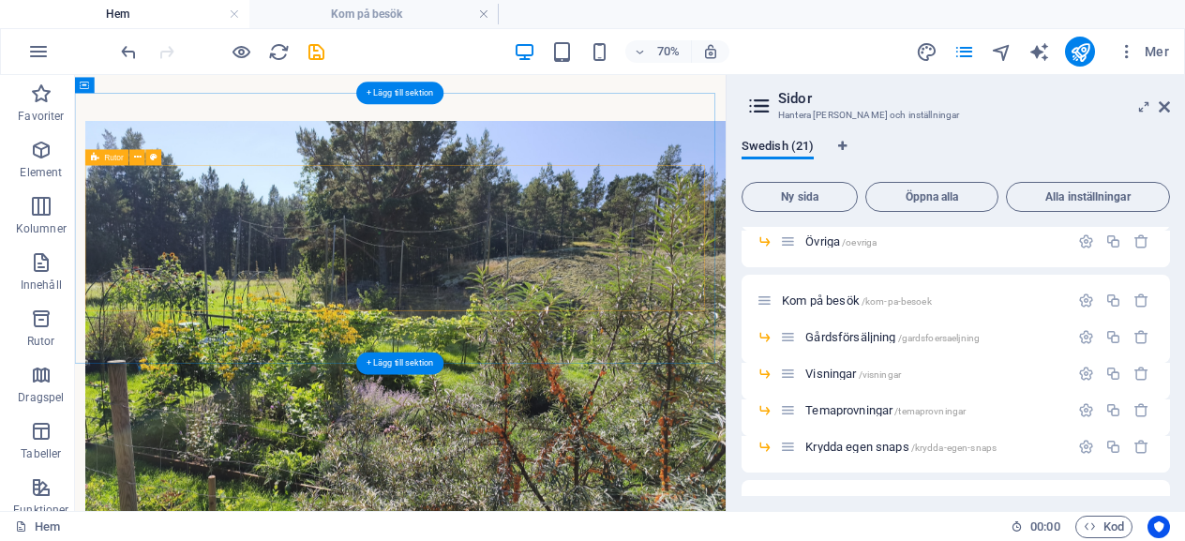
scroll to position [1219, 0]
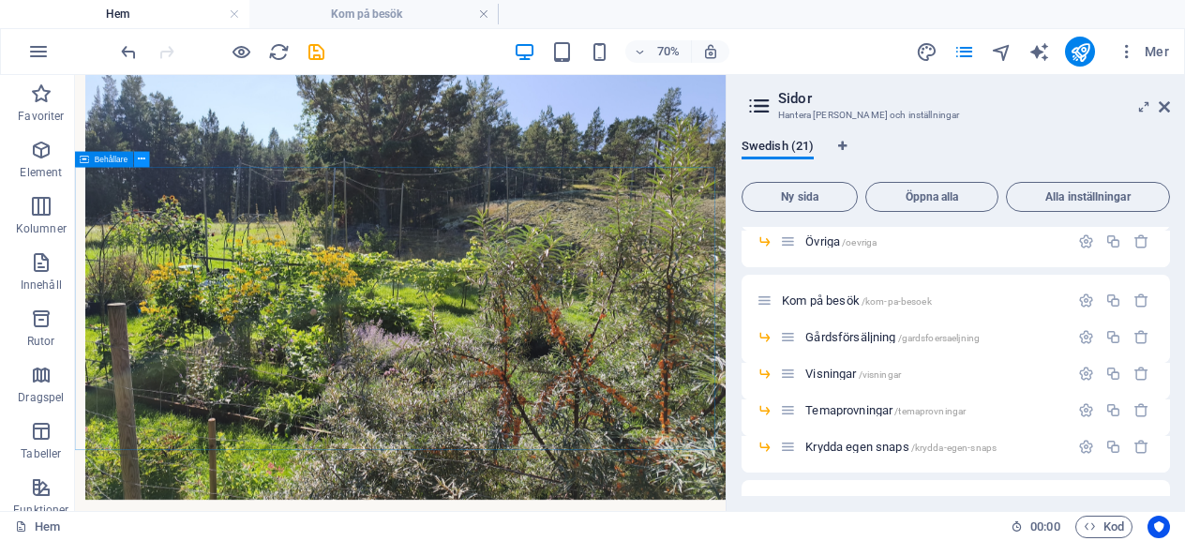
click at [139, 161] on icon at bounding box center [141, 160] width 7 height 14
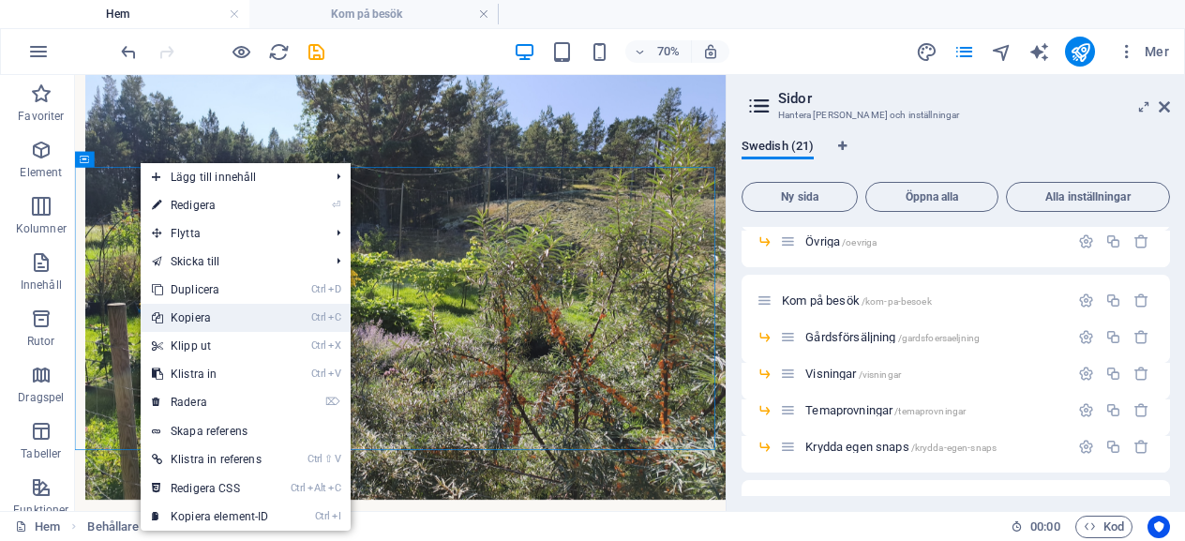
click at [194, 317] on link "Ctrl C Kopiera" at bounding box center [211, 318] width 140 height 28
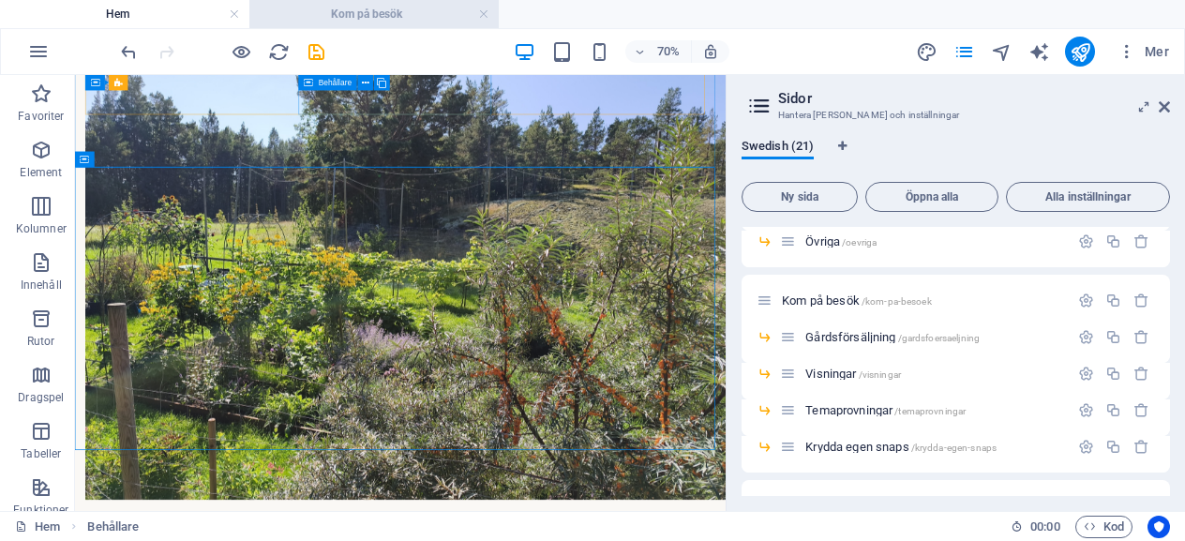
click at [345, 7] on h4 "Kom på besök" at bounding box center [373, 14] width 249 height 21
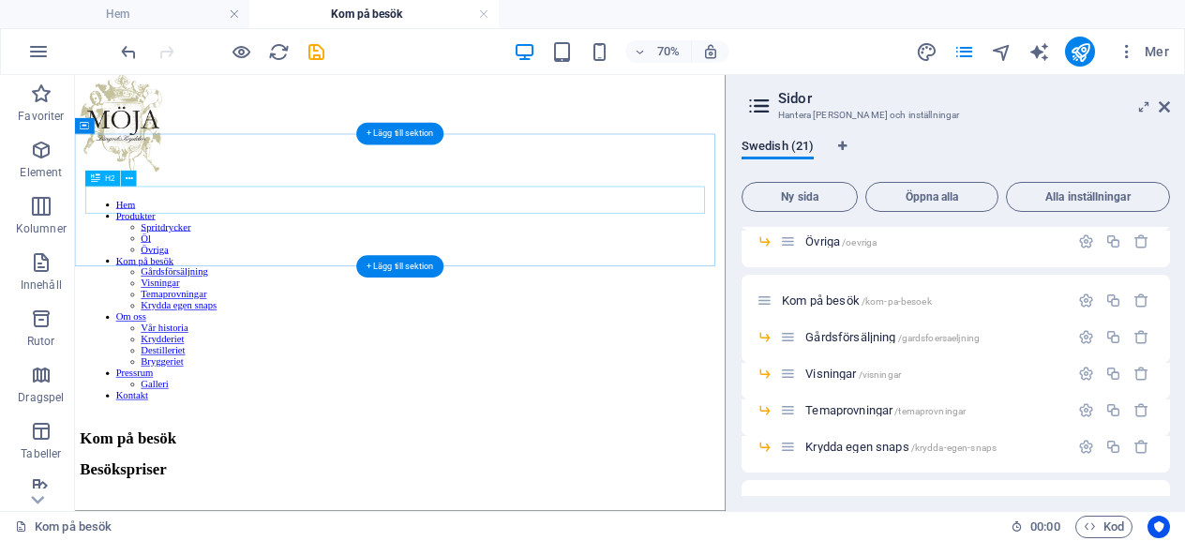
scroll to position [94, 0]
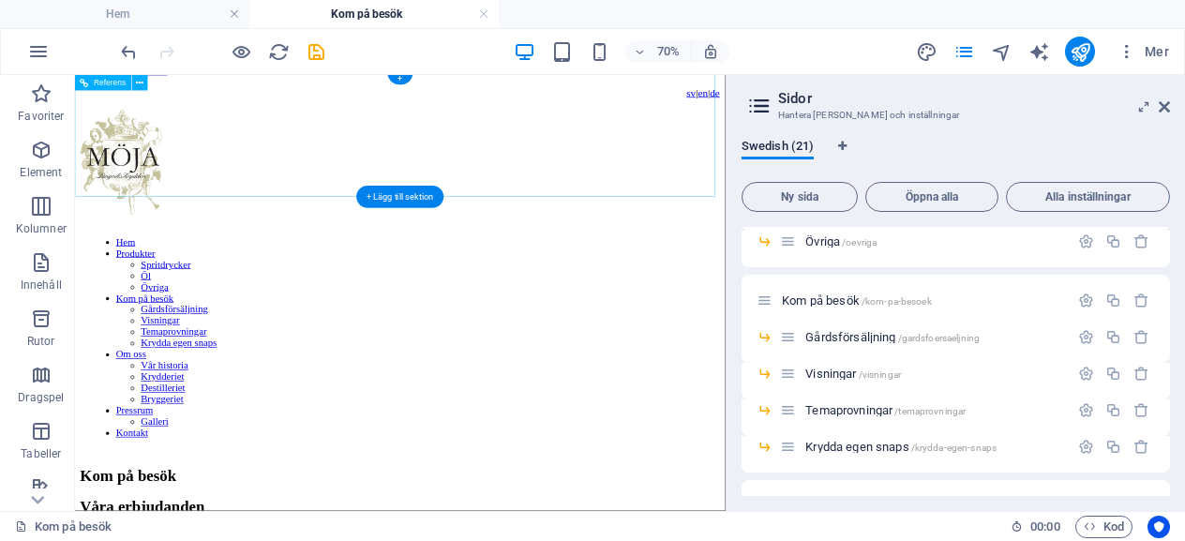
scroll to position [0, 0]
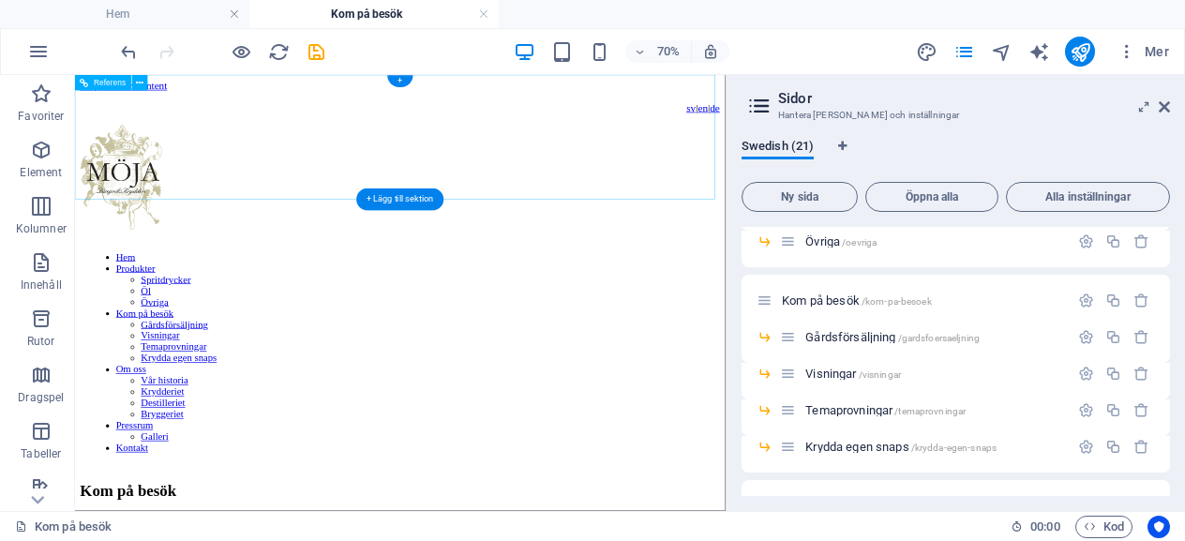
click at [897, 327] on nav "Hem Produkter Spritdrycker Öl Övriga Kom på besök Gårdsförsäljning Visningar Te…" at bounding box center [531, 471] width 868 height 289
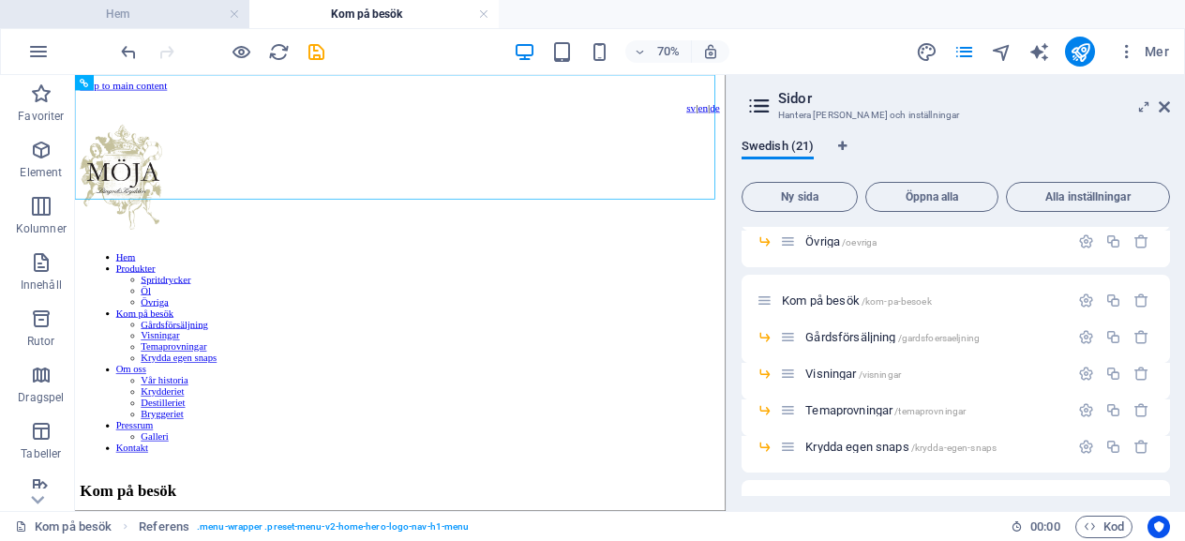
click at [120, 21] on h4 "Hem" at bounding box center [124, 14] width 249 height 21
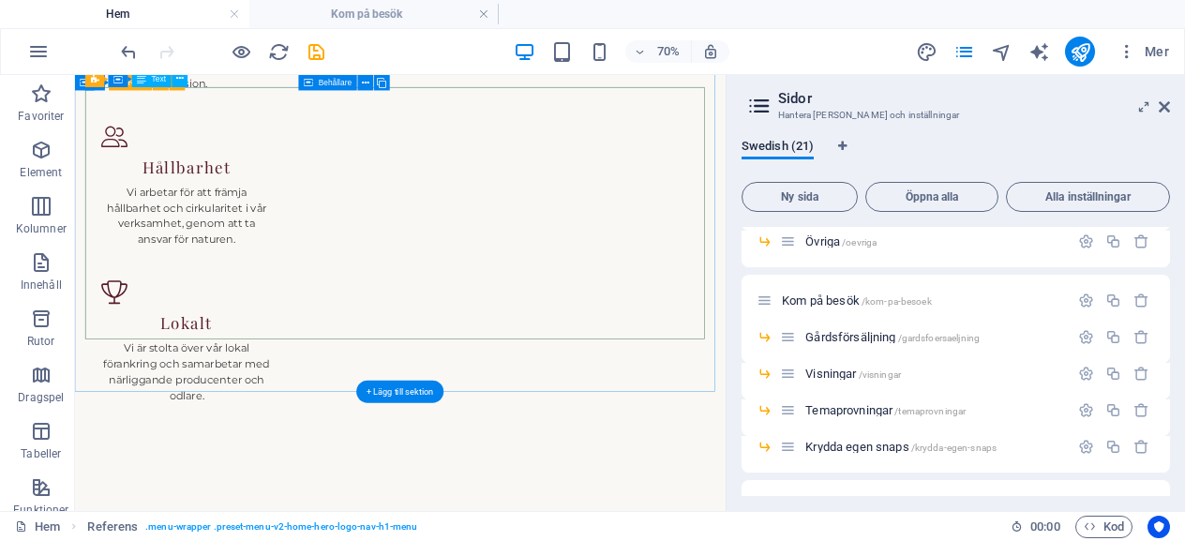
scroll to position [2437, 0]
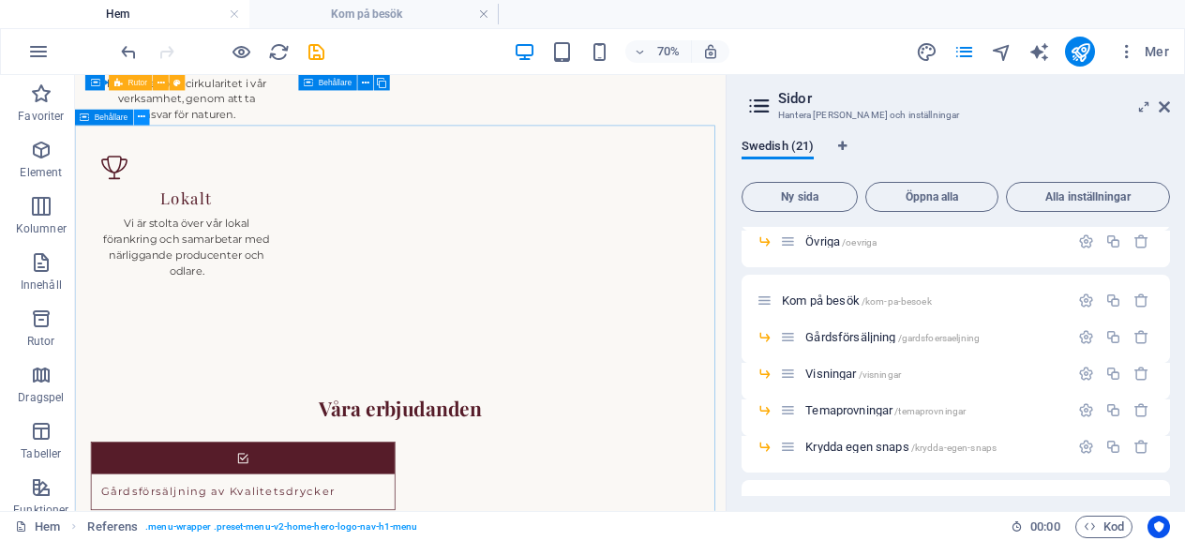
click at [144, 119] on icon at bounding box center [141, 118] width 7 height 14
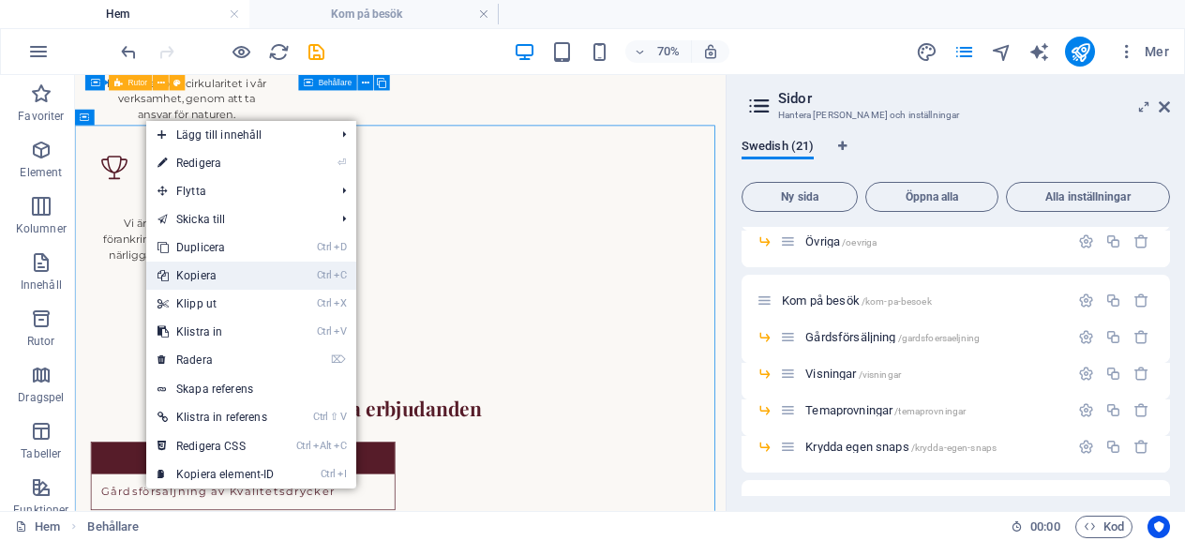
click at [204, 272] on link "Ctrl C Kopiera" at bounding box center [216, 276] width 140 height 28
select select "9"
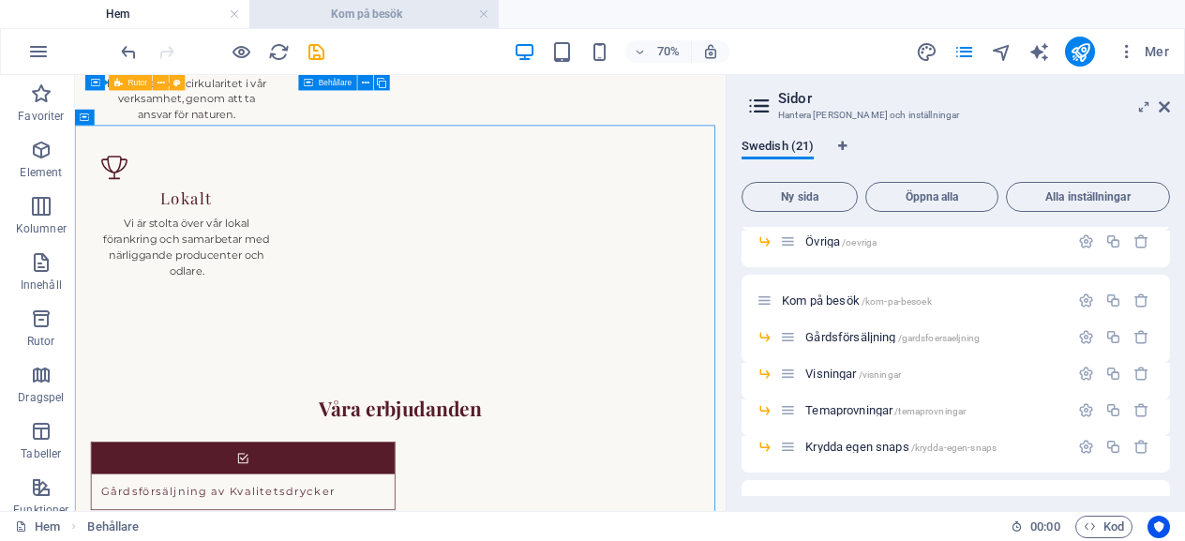
click at [375, 17] on h4 "Kom på besök" at bounding box center [373, 14] width 249 height 21
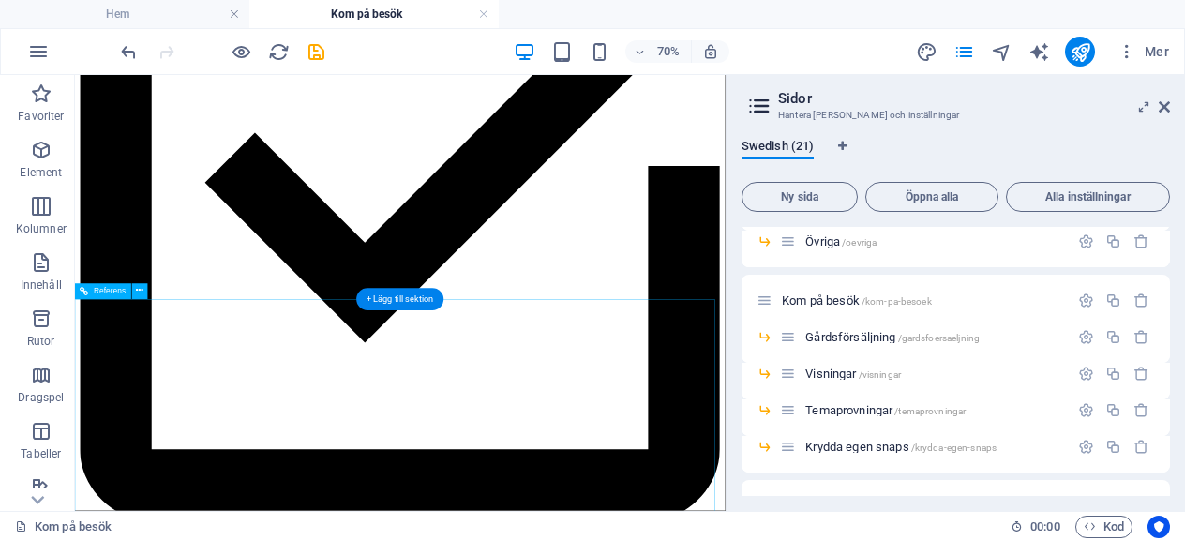
scroll to position [1031, 0]
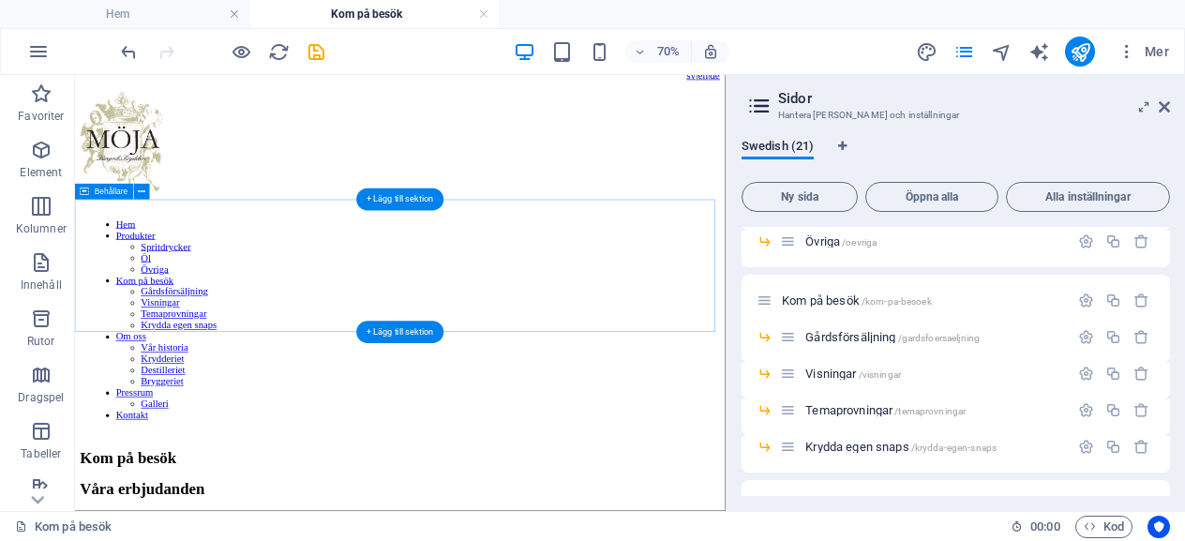
scroll to position [0, 0]
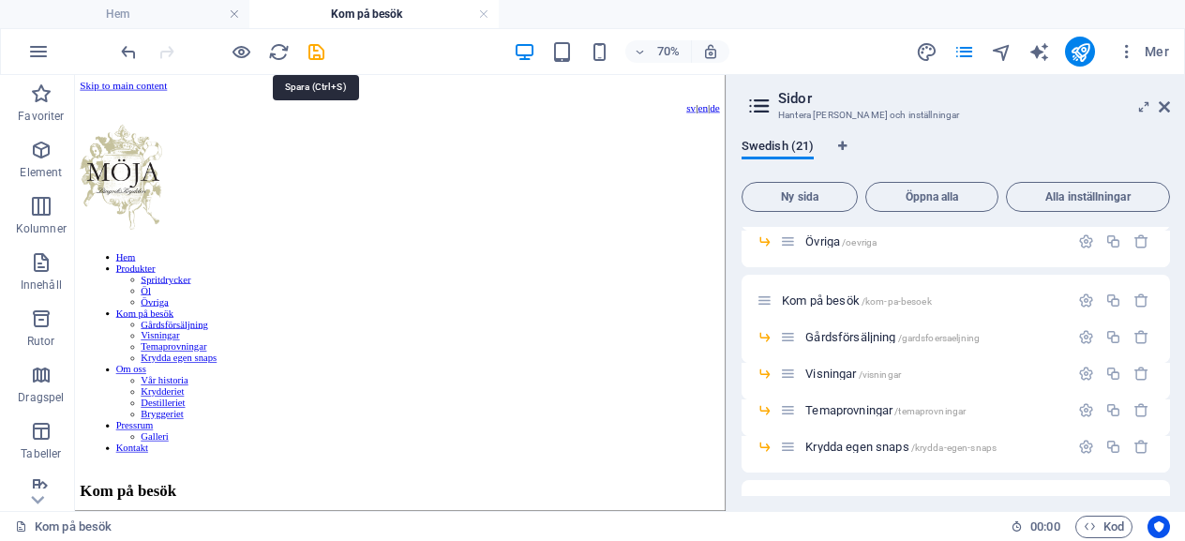
click at [318, 48] on icon "save" at bounding box center [317, 52] width 22 height 22
checkbox input "false"
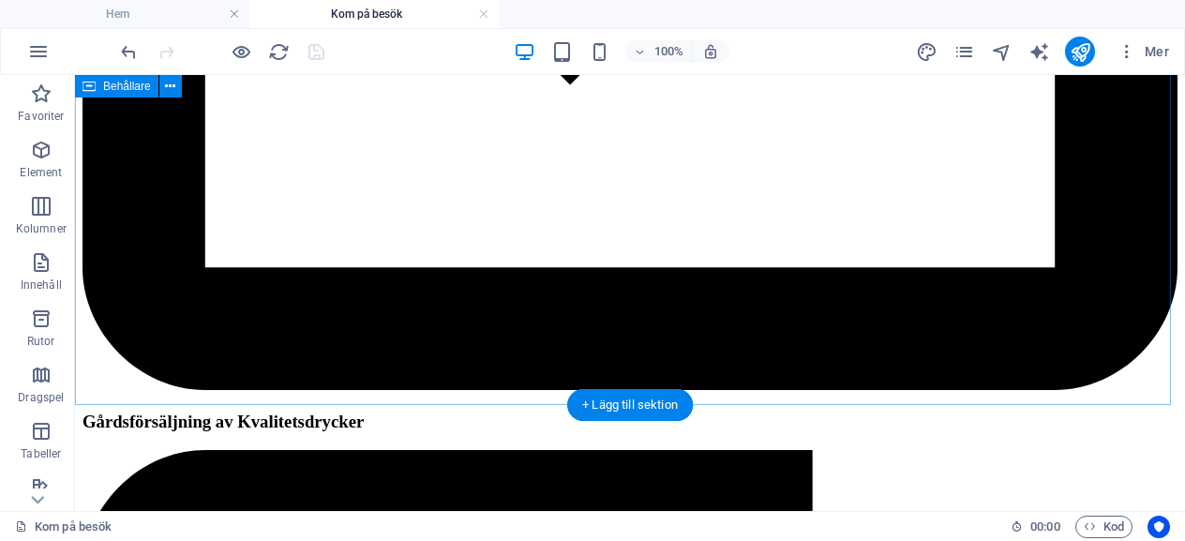
scroll to position [1936, 0]
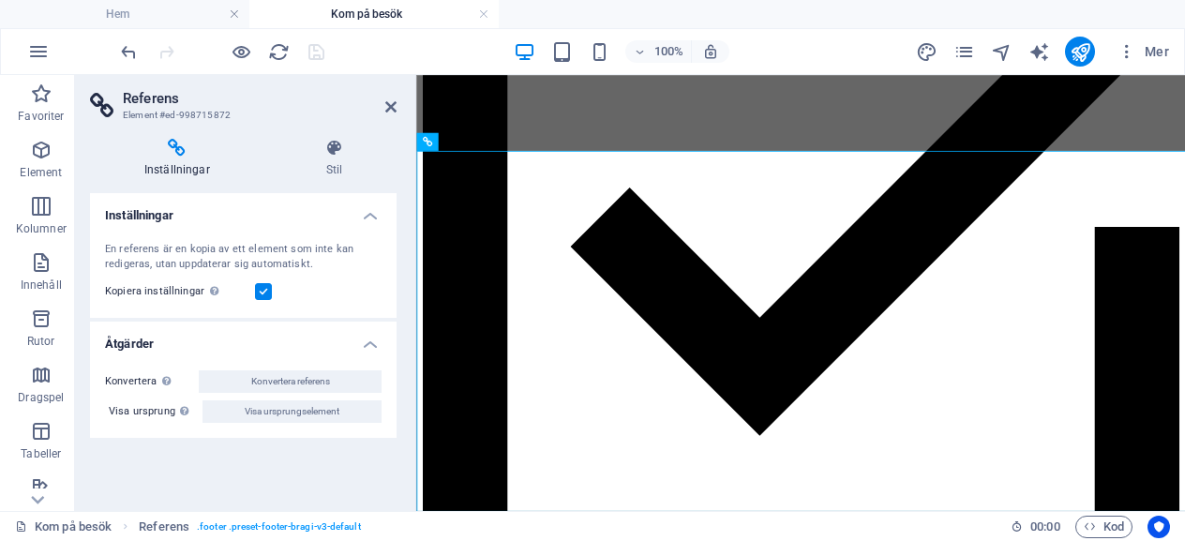
scroll to position [1826, 0]
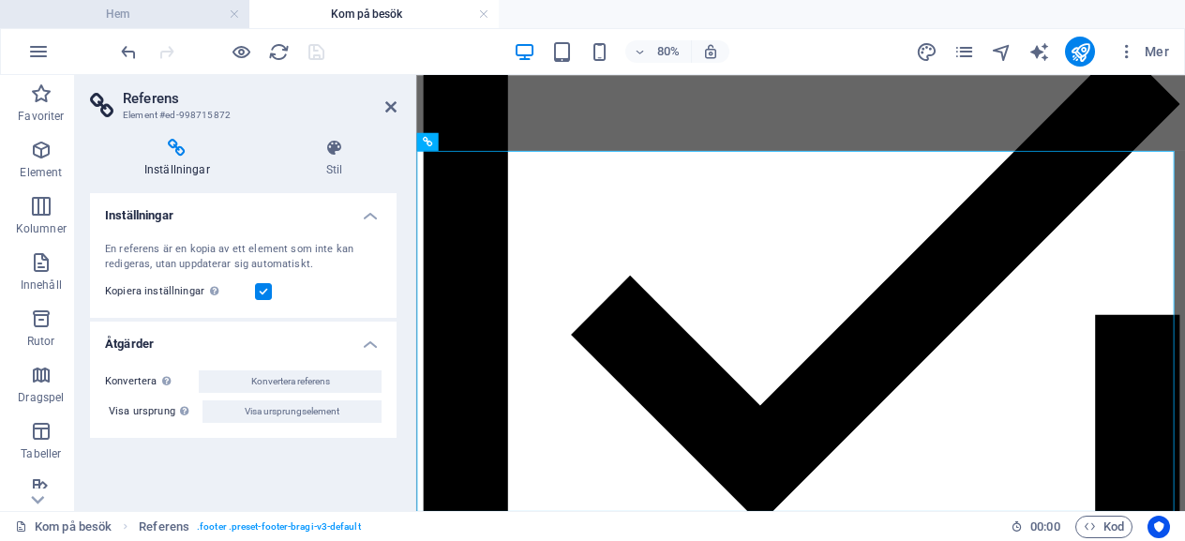
click at [103, 8] on h4 "Hem" at bounding box center [124, 14] width 249 height 21
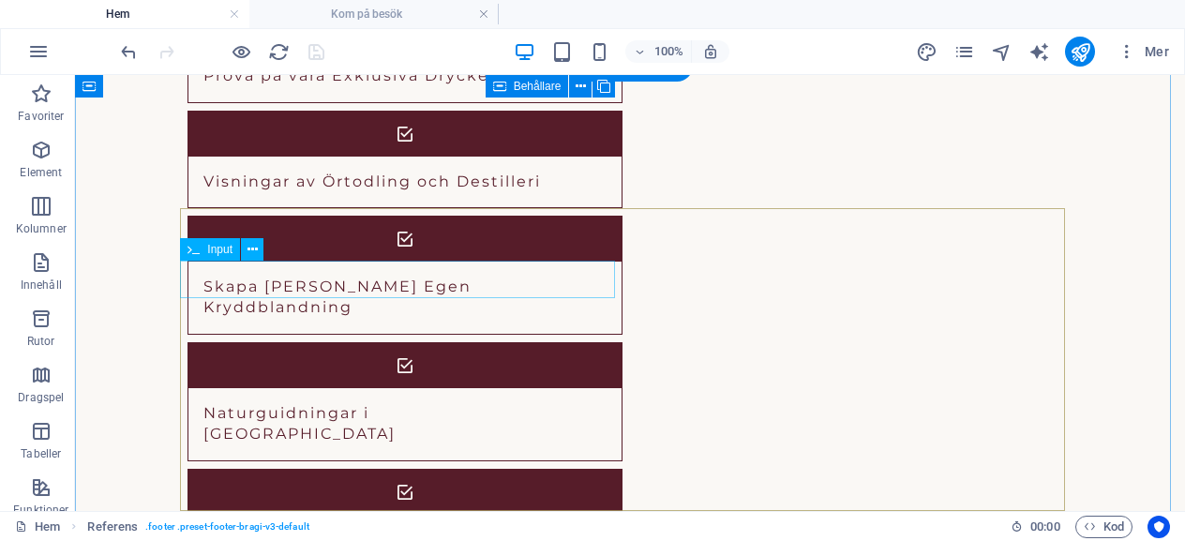
scroll to position [3652, 0]
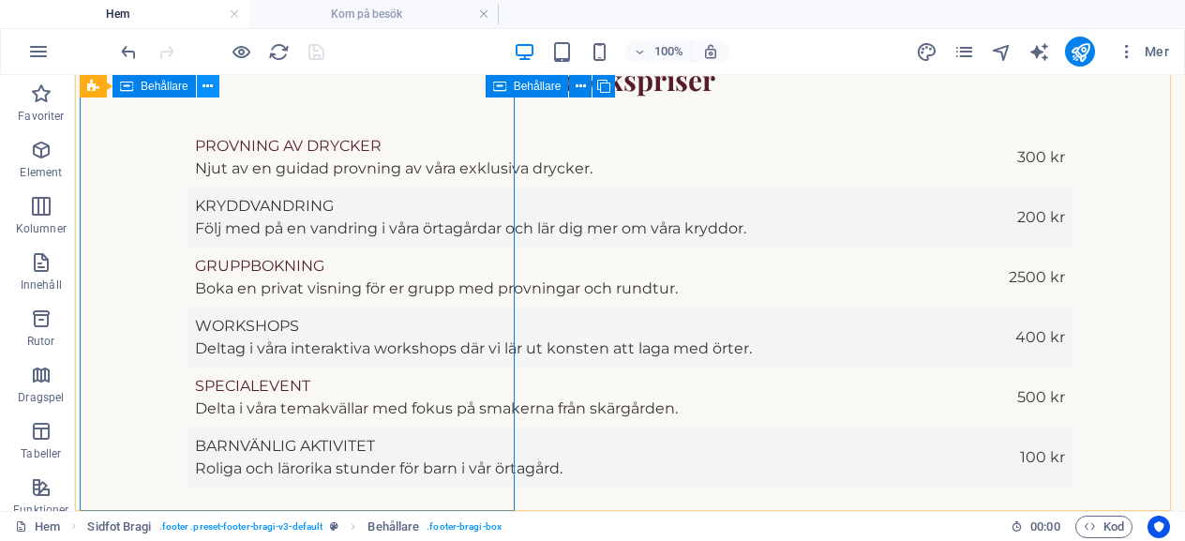
click at [211, 84] on icon at bounding box center [207, 87] width 10 height 20
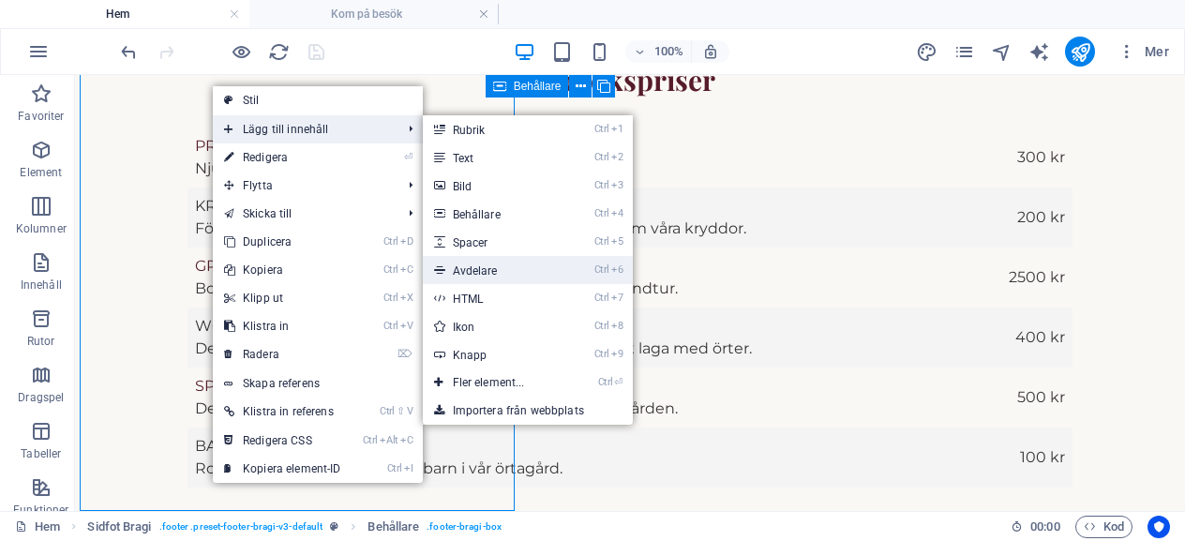
click at [455, 270] on link "Ctrl 6 Avdelare" at bounding box center [493, 270] width 140 height 28
select select "9"
select select "%"
select select "px"
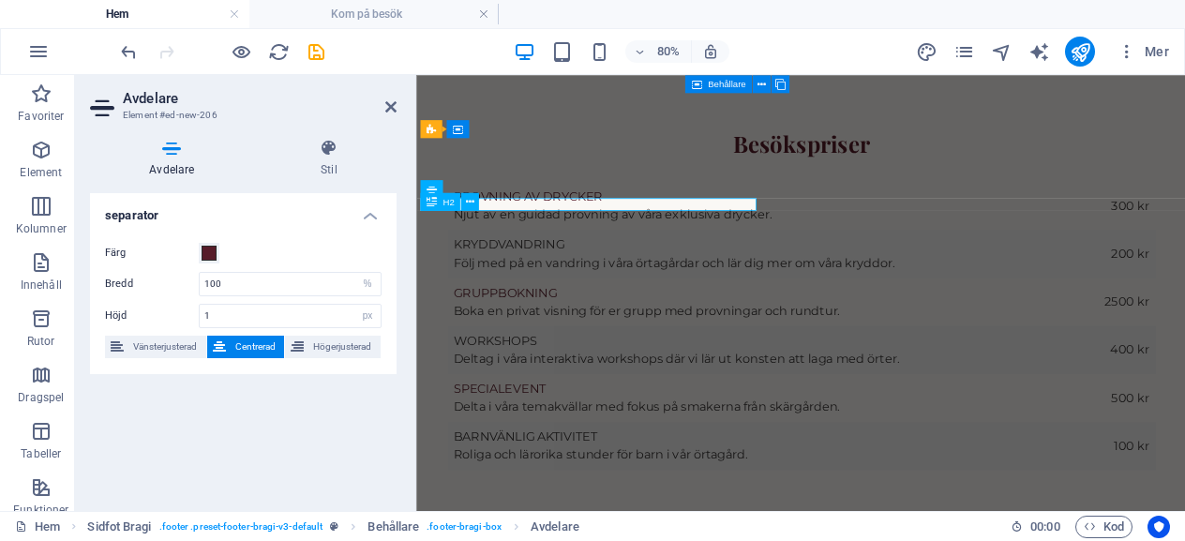
scroll to position [3528, 0]
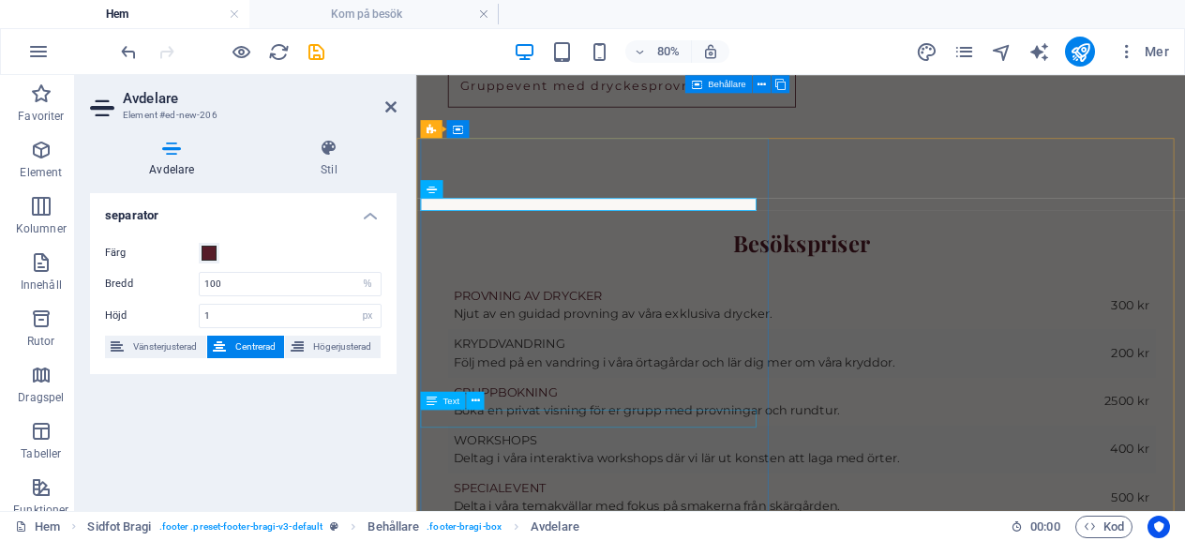
drag, startPoint x: 571, startPoint y: 240, endPoint x: 566, endPoint y: 502, distance: 262.5
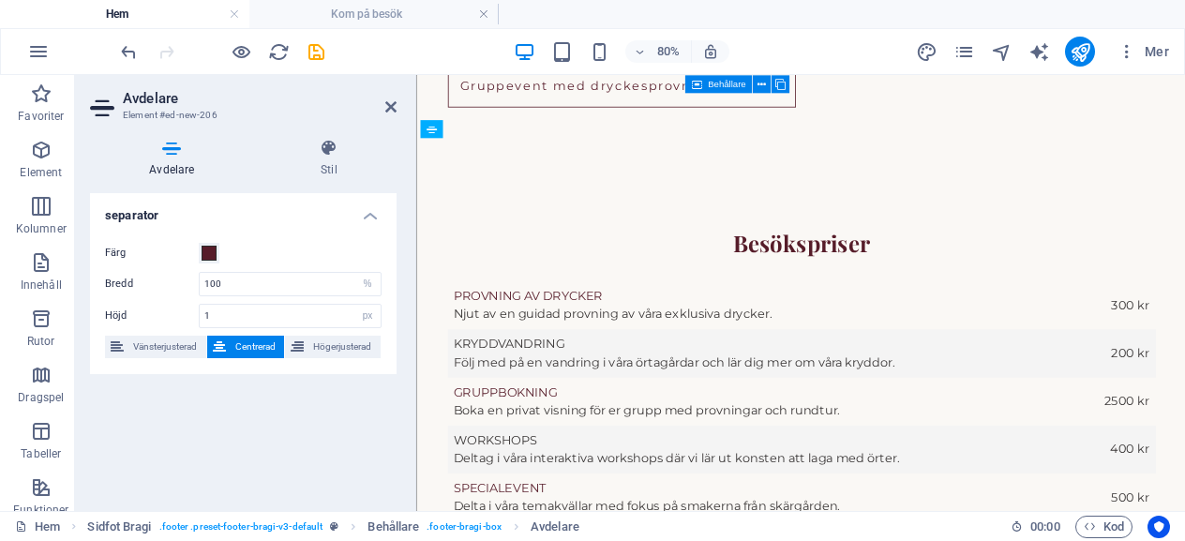
drag, startPoint x: 856, startPoint y: 258, endPoint x: 512, endPoint y: 492, distance: 416.2
select select "9"
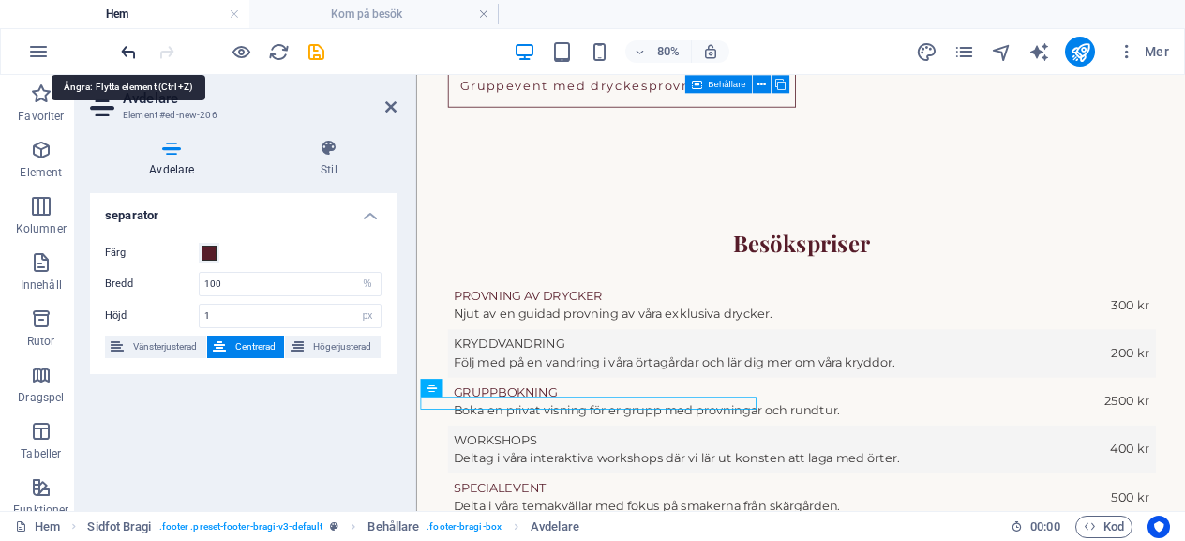
click at [126, 42] on icon "undo" at bounding box center [129, 52] width 22 height 22
select select "9"
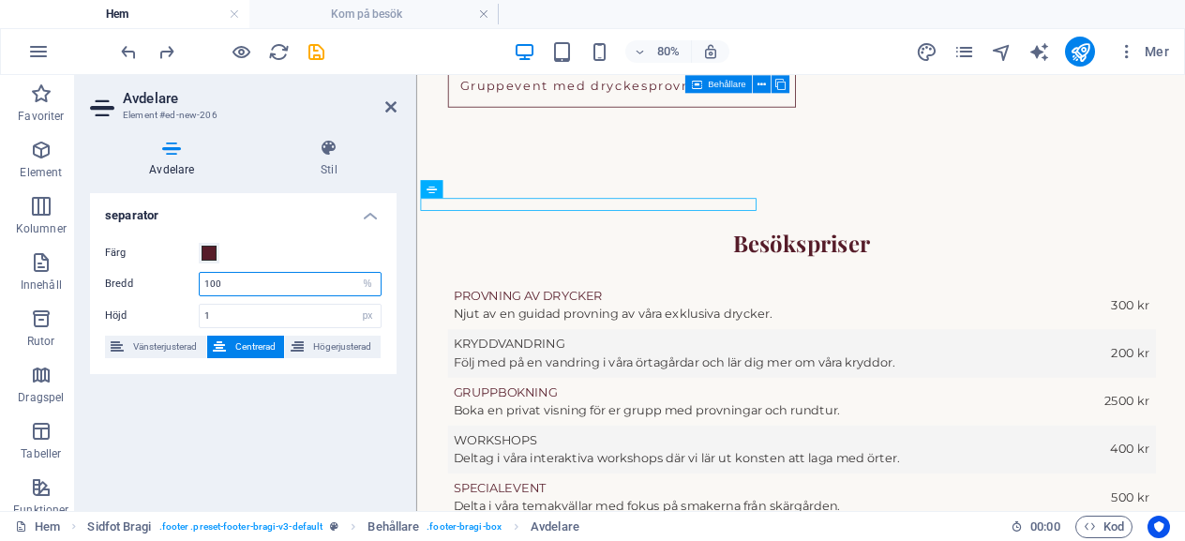
drag, startPoint x: 300, startPoint y: 293, endPoint x: 263, endPoint y: 285, distance: 37.5
click at [263, 285] on input "100" at bounding box center [290, 284] width 181 height 22
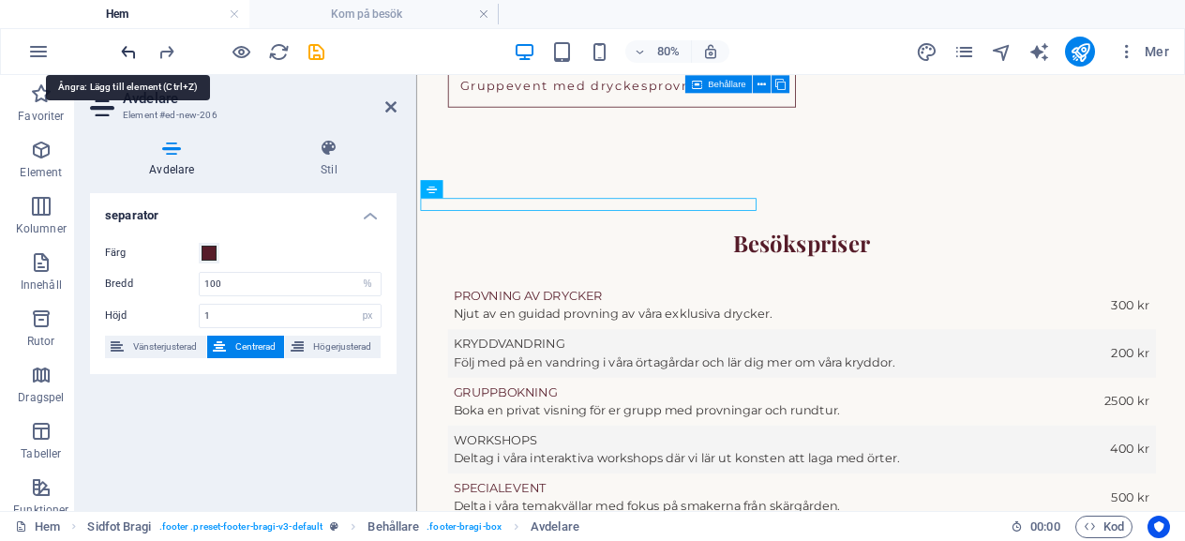
click at [125, 56] on icon "undo" at bounding box center [129, 52] width 22 height 22
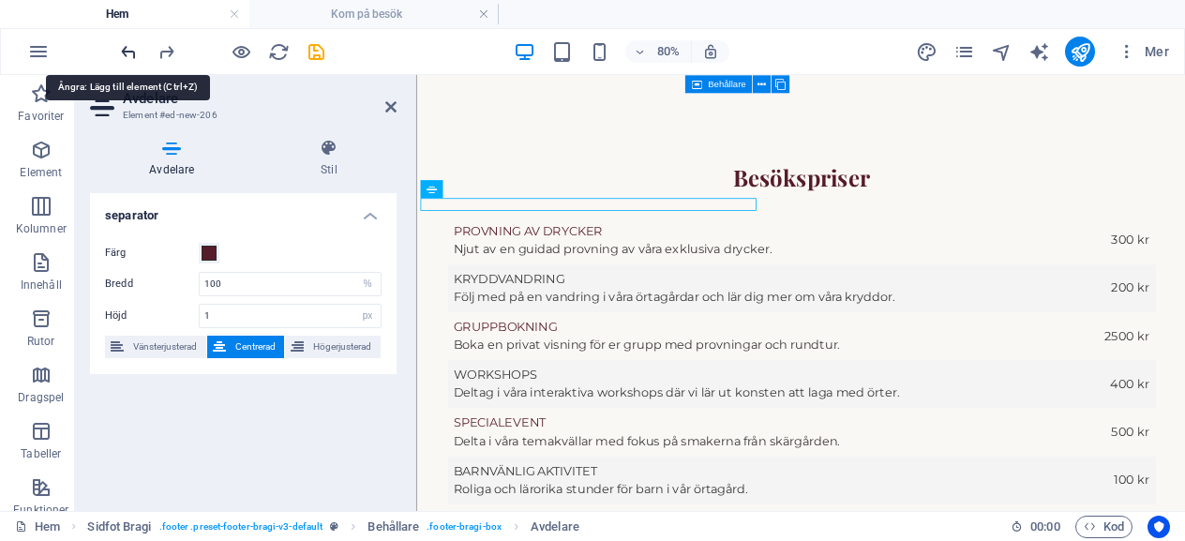
scroll to position [3652, 0]
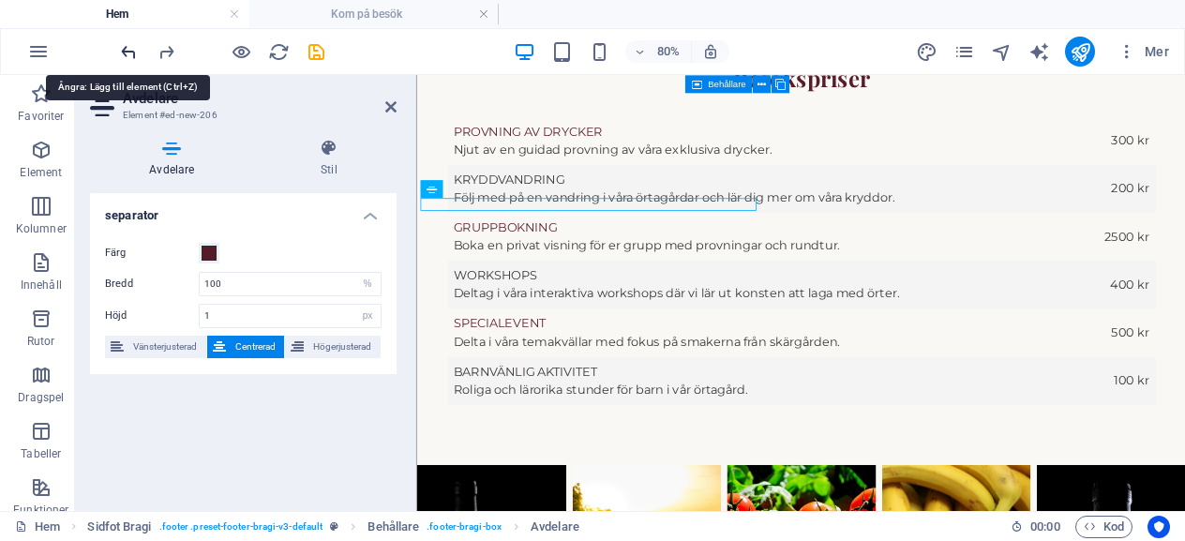
select select "9"
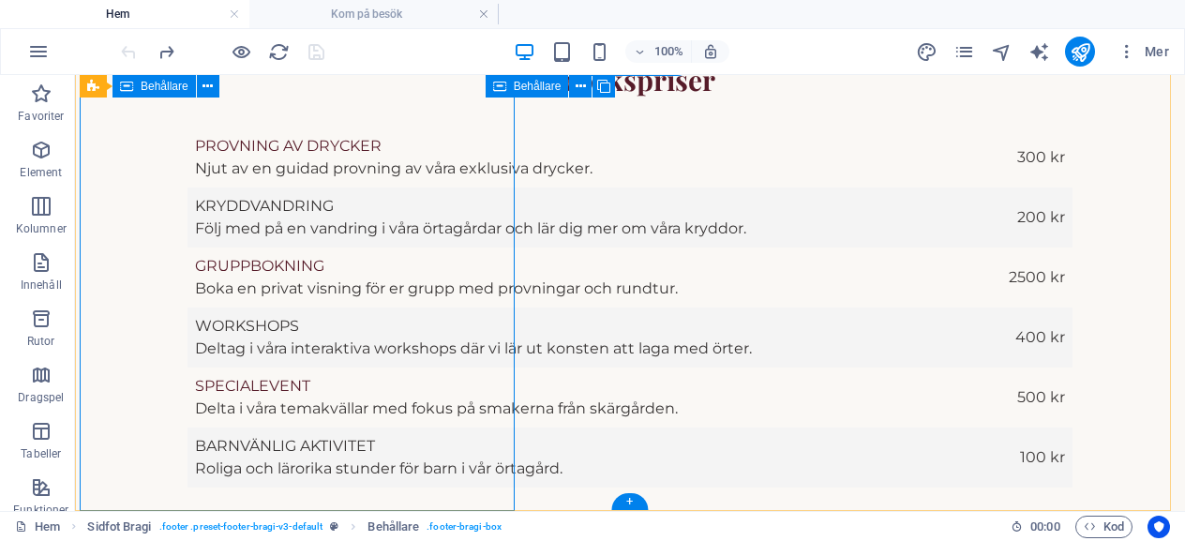
click at [84, 77] on icon at bounding box center [88, 86] width 12 height 22
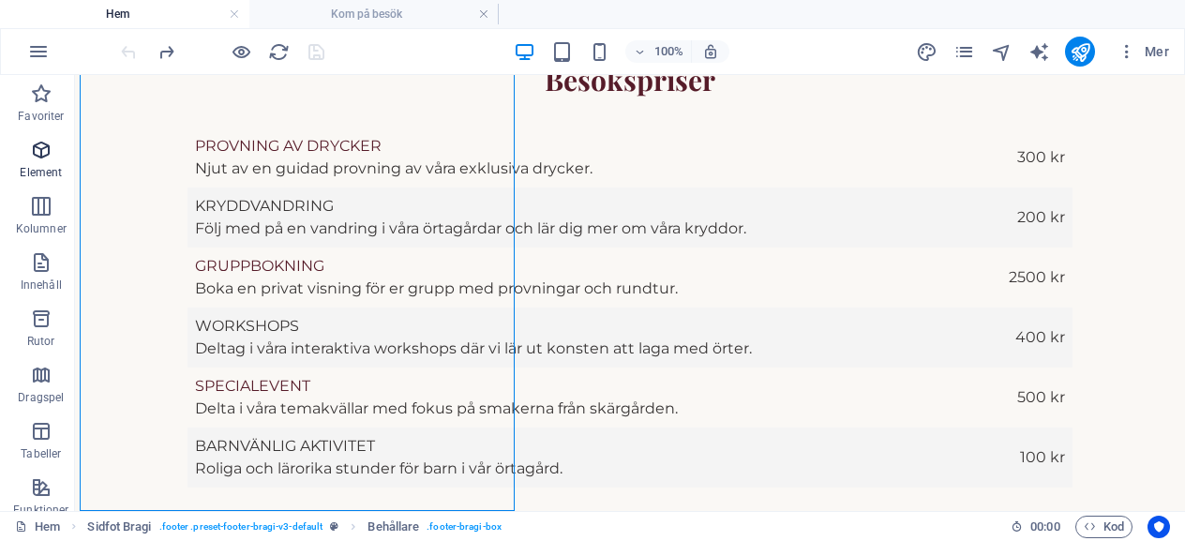
click at [45, 141] on icon "button" at bounding box center [41, 150] width 22 height 22
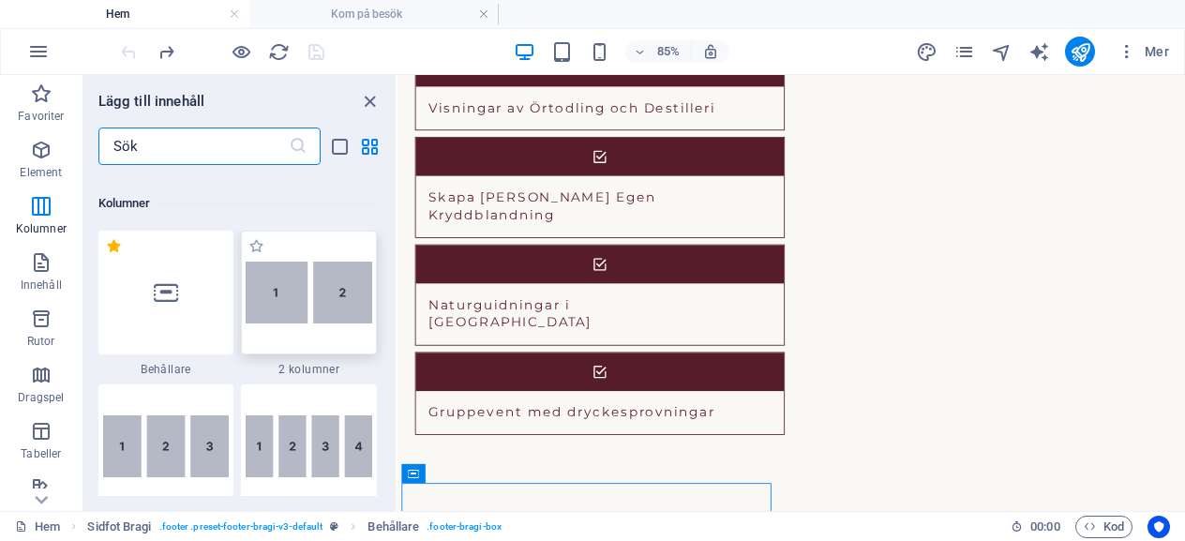
scroll to position [937, 0]
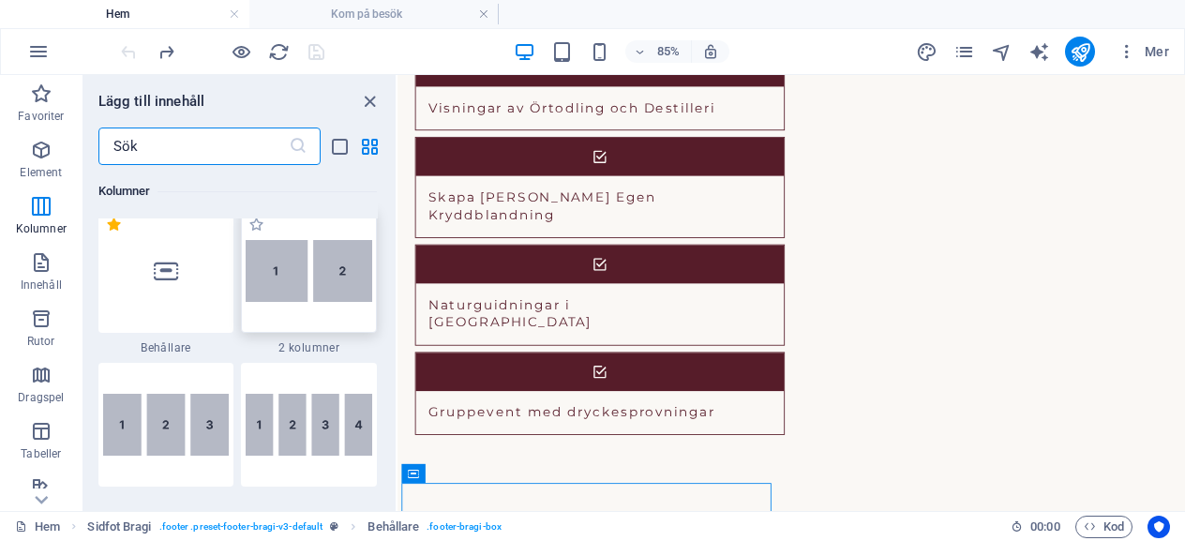
drag, startPoint x: 324, startPoint y: 284, endPoint x: 316, endPoint y: 271, distance: 15.6
click at [322, 285] on img at bounding box center [309, 271] width 127 height 62
select select "9"
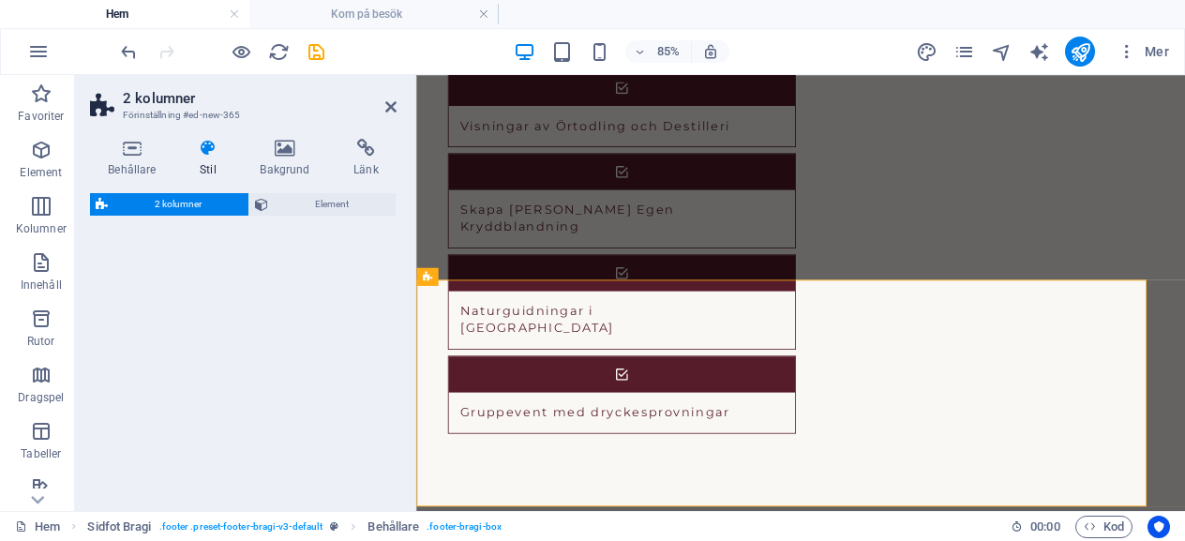
scroll to position [3794, 0]
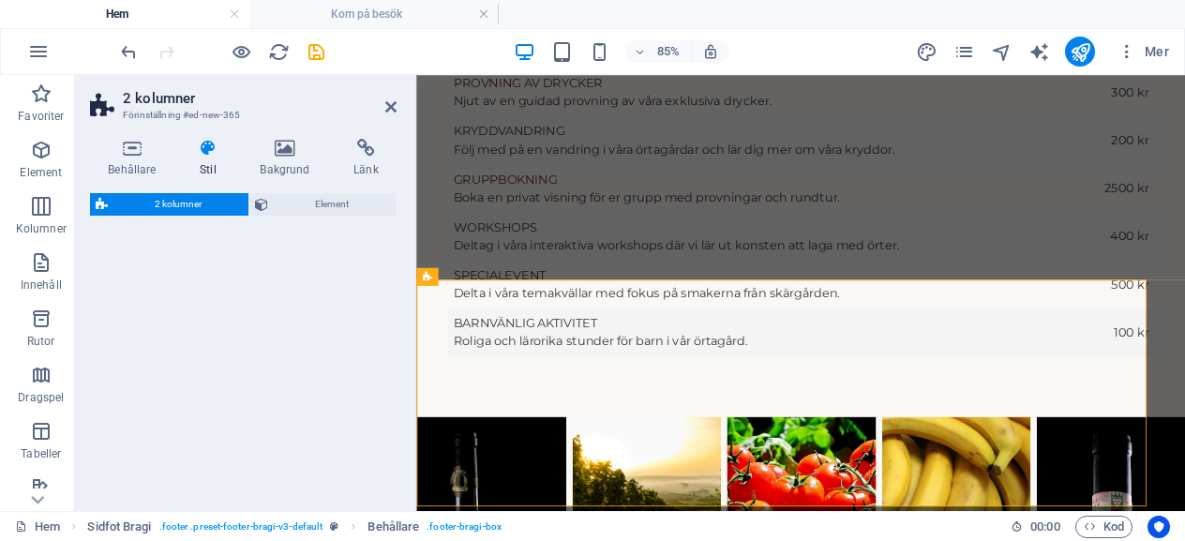
select select "rem"
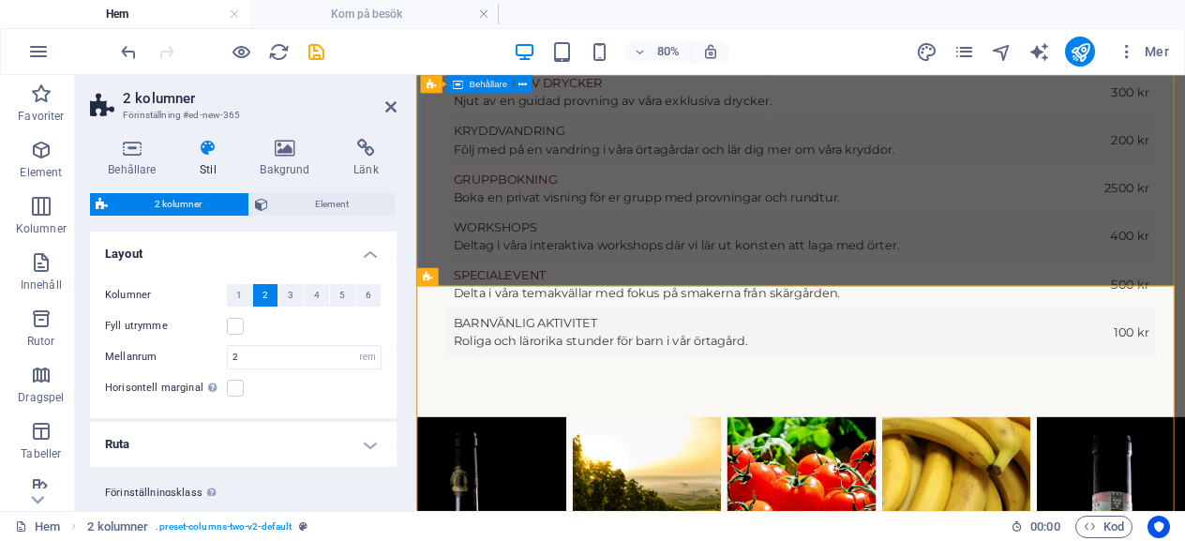
drag, startPoint x: 870, startPoint y: 360, endPoint x: 512, endPoint y: 279, distance: 367.0
click at [454, 276] on span "2 kolumner" at bounding box center [460, 276] width 45 height 9
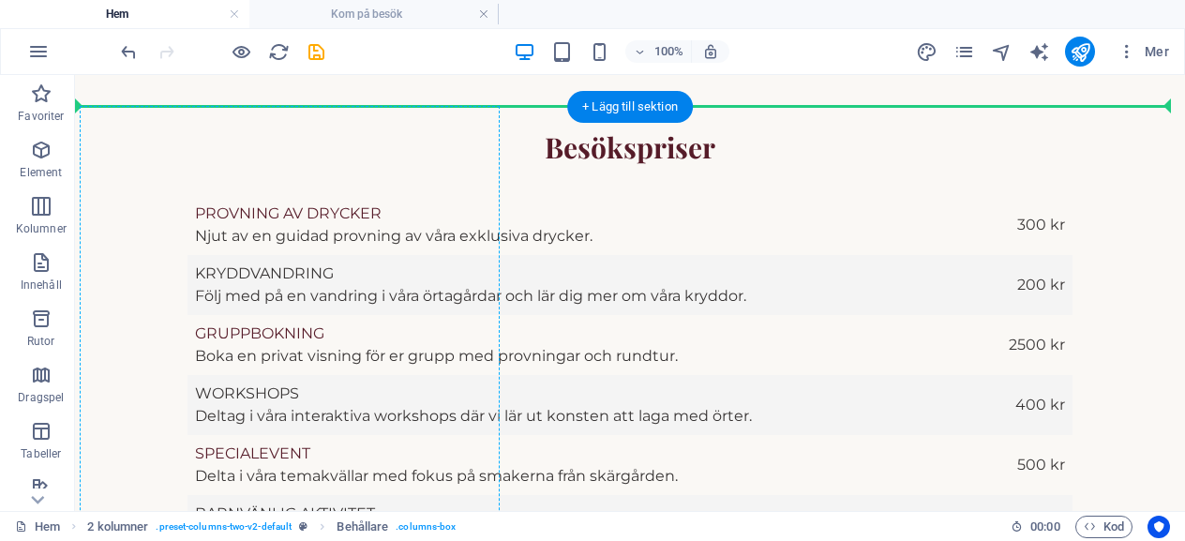
scroll to position [3517, 0]
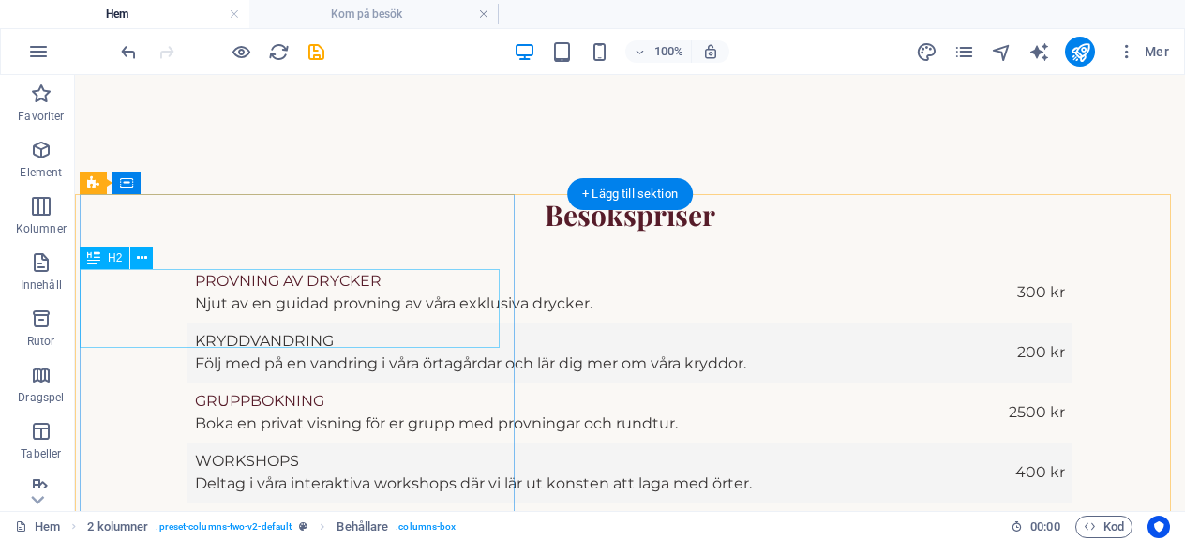
drag, startPoint x: 574, startPoint y: 411, endPoint x: 474, endPoint y: 300, distance: 148.7
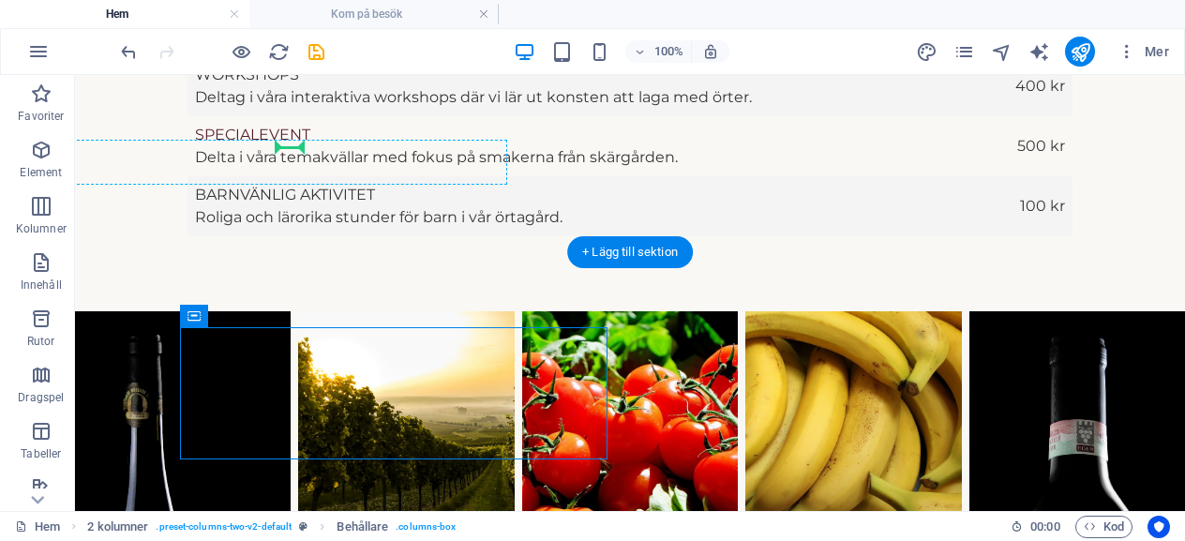
scroll to position [3900, 0]
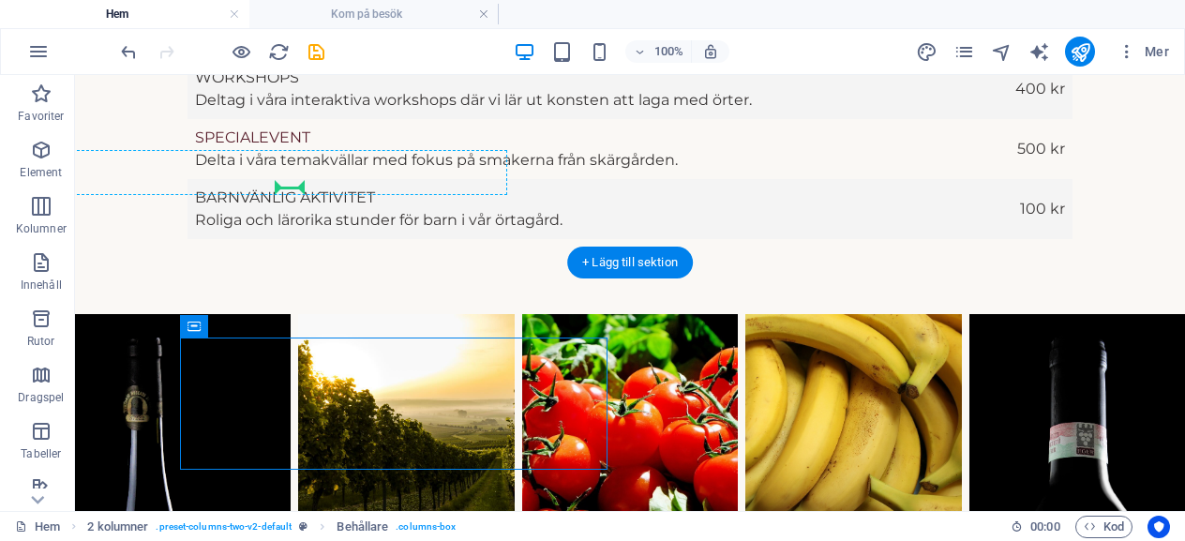
select select "9"
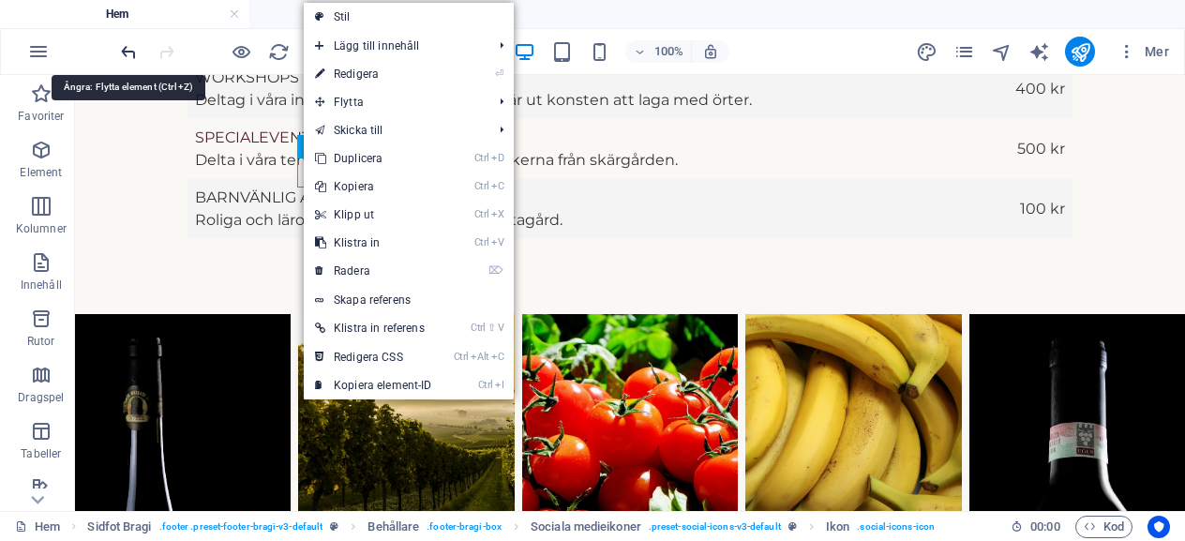
click at [134, 49] on icon "undo" at bounding box center [129, 52] width 22 height 22
select select "9"
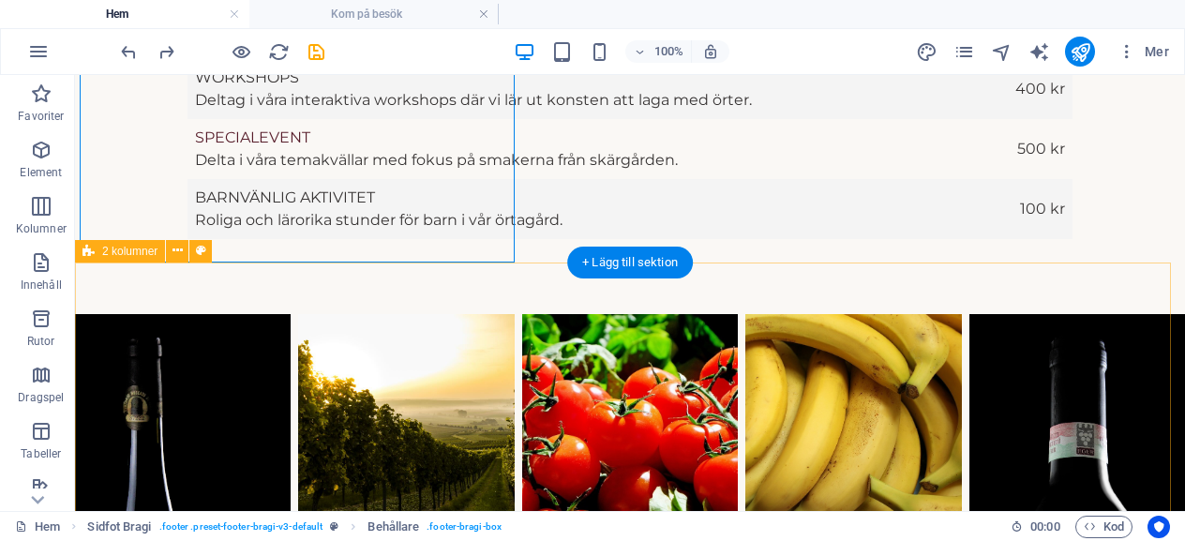
drag, startPoint x: 129, startPoint y: 263, endPoint x: 205, endPoint y: 337, distance: 105.4
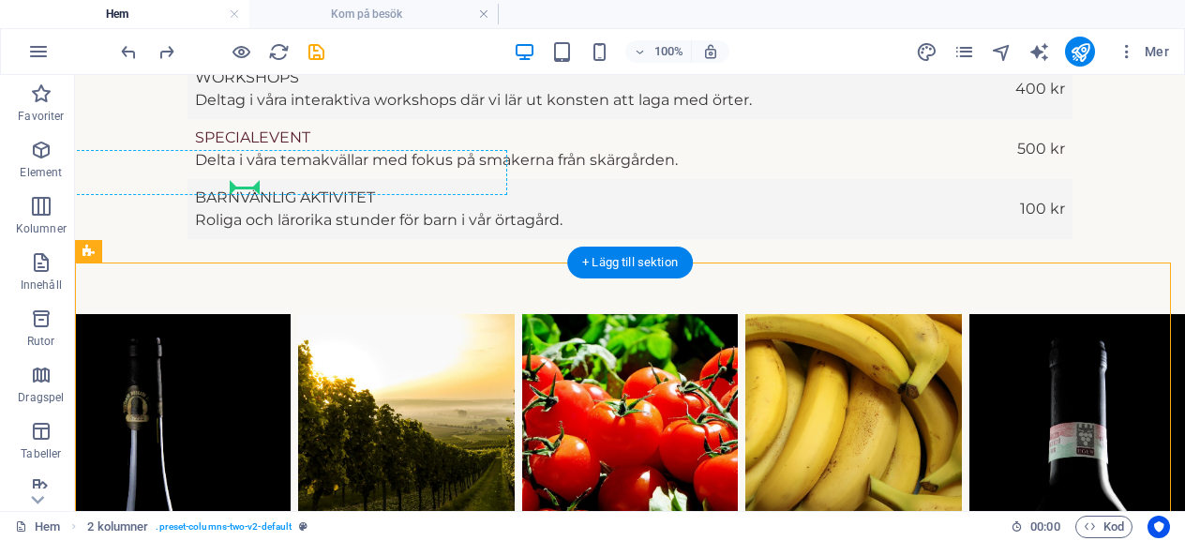
drag, startPoint x: 227, startPoint y: 327, endPoint x: 247, endPoint y: 179, distance: 149.5
select select "9"
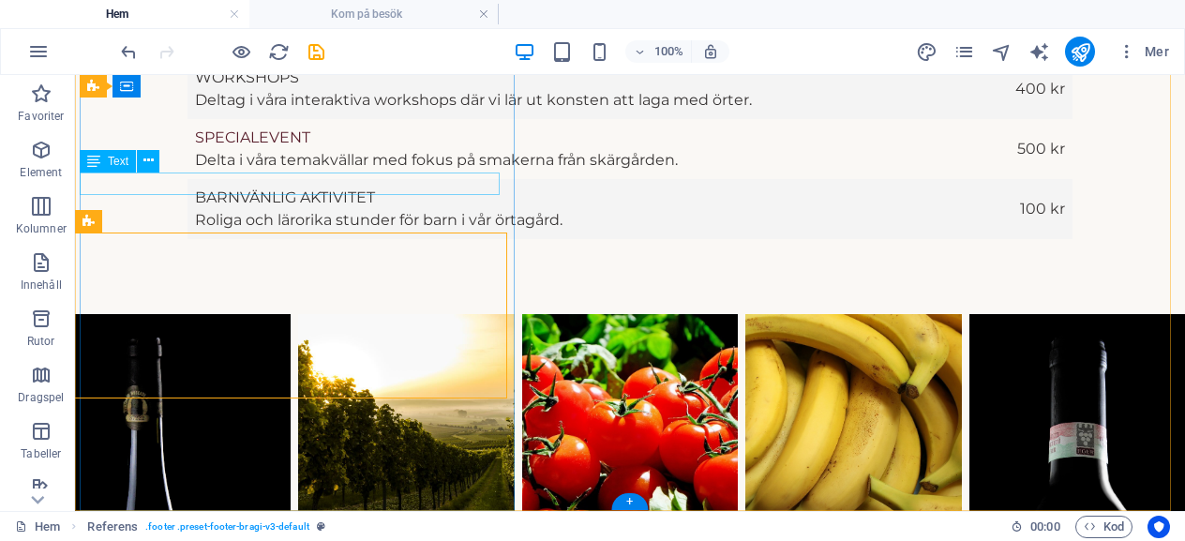
scroll to position [3863, 0]
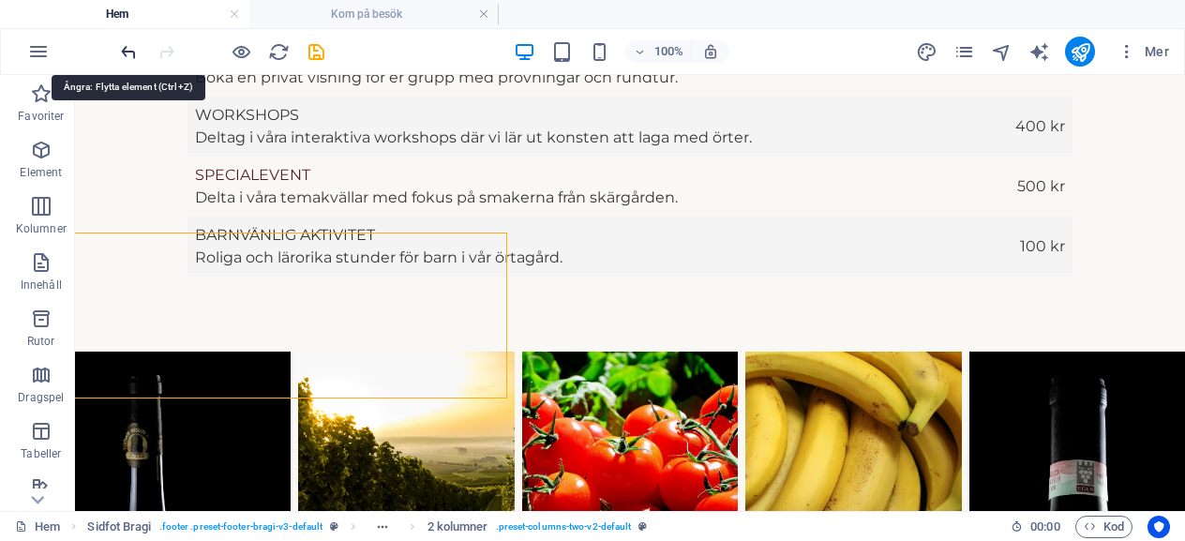
click at [126, 44] on icon "undo" at bounding box center [129, 52] width 22 height 22
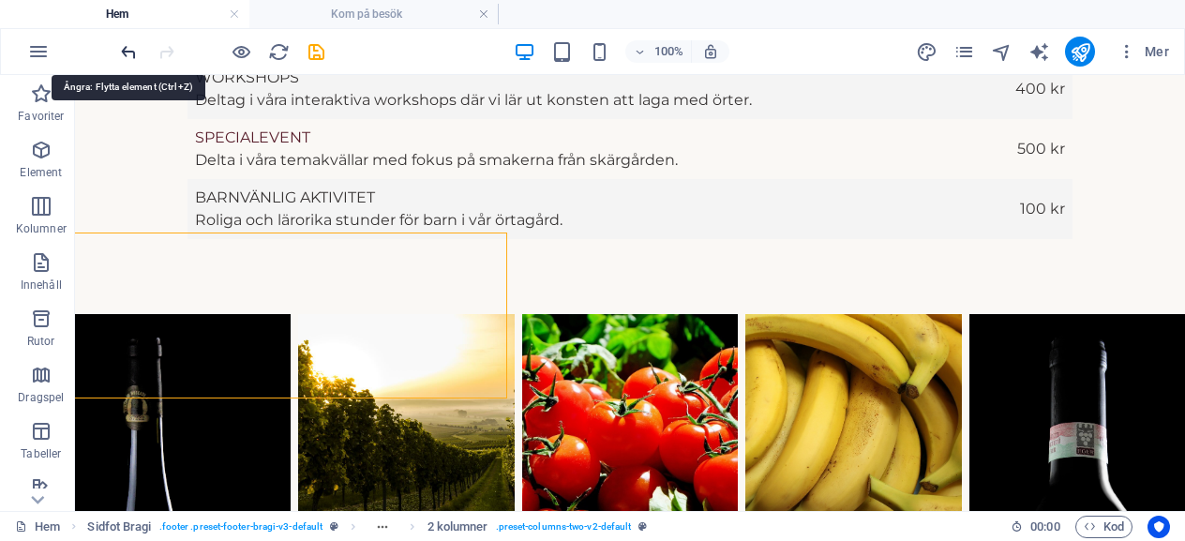
select select "9"
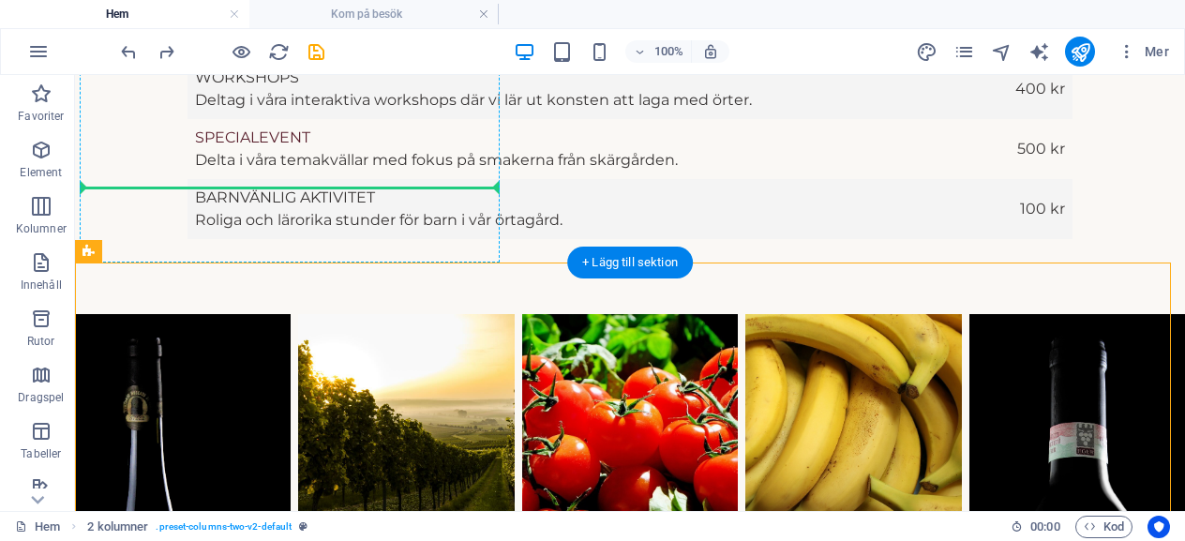
drag, startPoint x: 195, startPoint y: 335, endPoint x: 152, endPoint y: 184, distance: 157.0
select select "9"
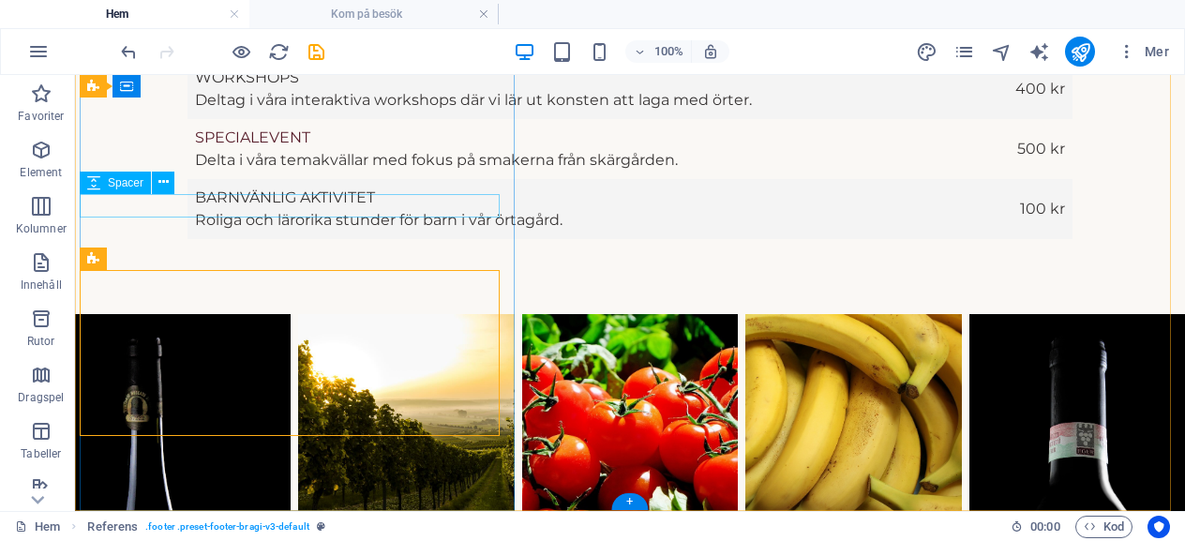
scroll to position [3818, 0]
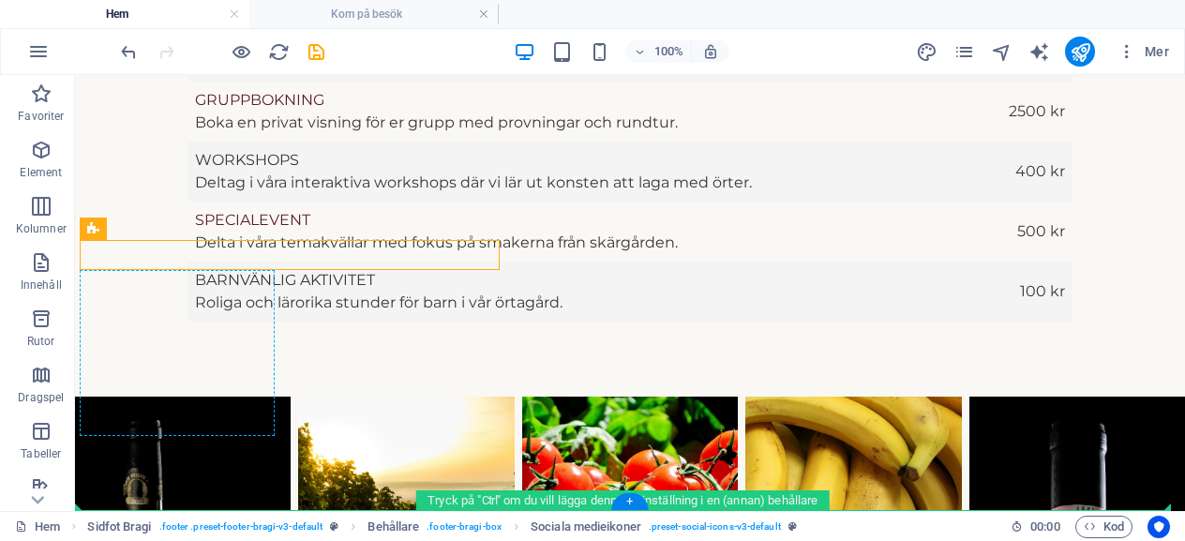
drag, startPoint x: 176, startPoint y: 301, endPoint x: 146, endPoint y: 305, distance: 30.2
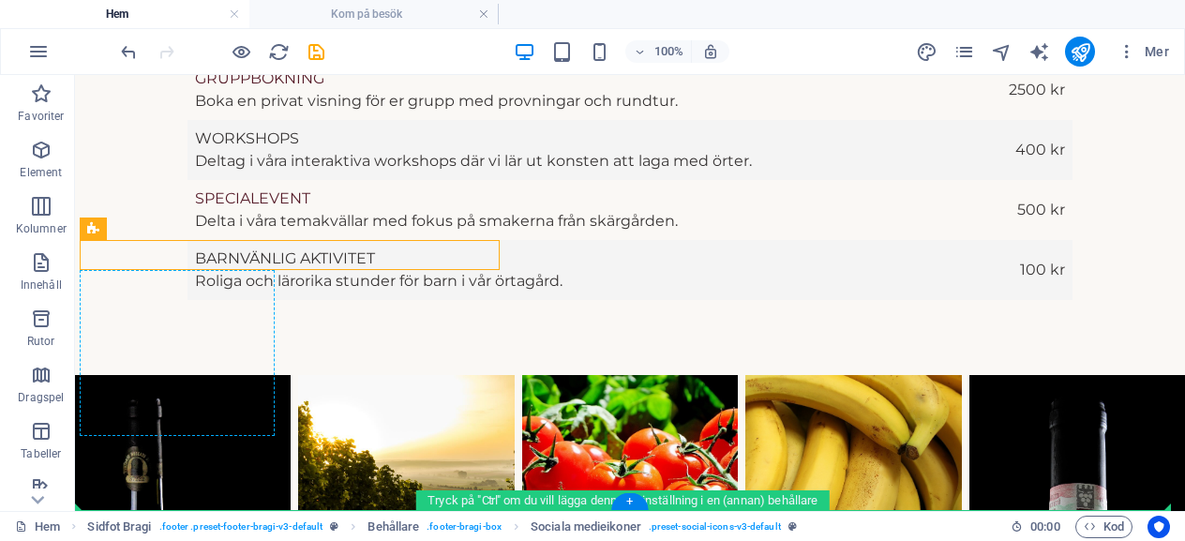
select select "9"
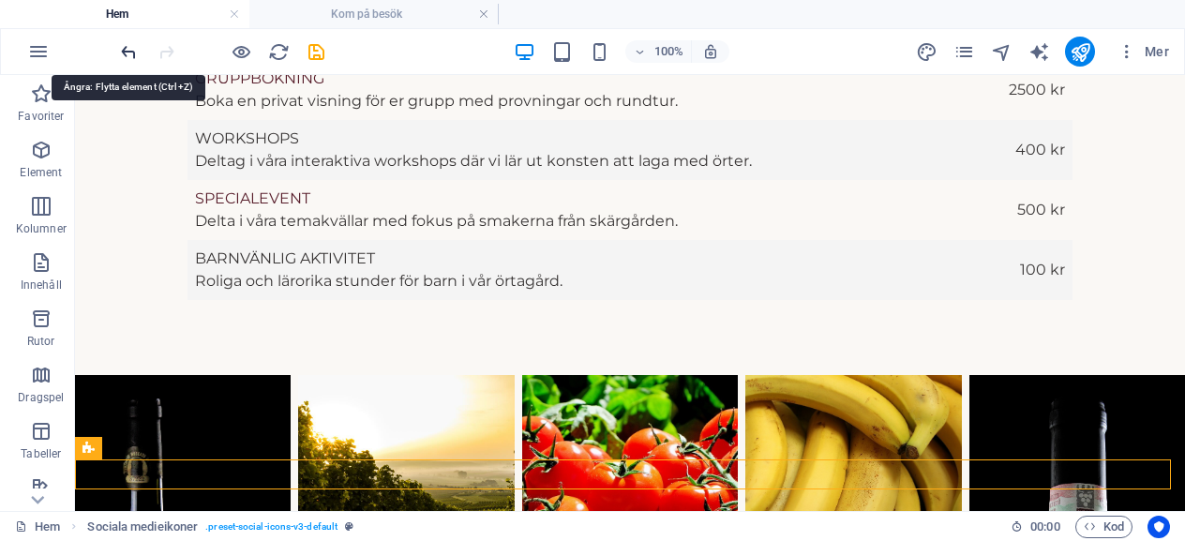
click at [131, 42] on icon "undo" at bounding box center [129, 52] width 22 height 22
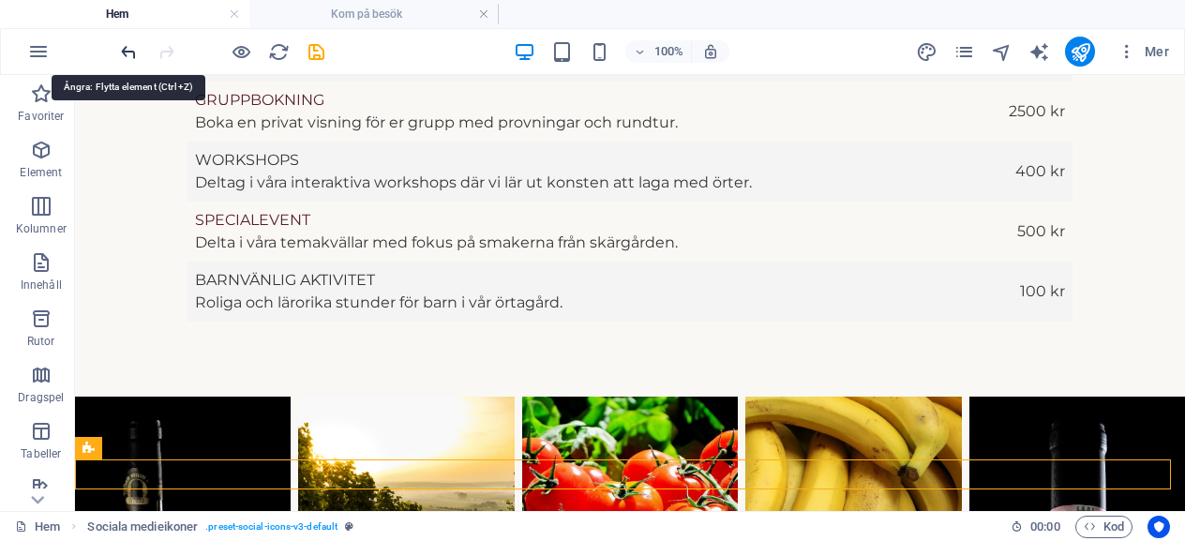
select select "9"
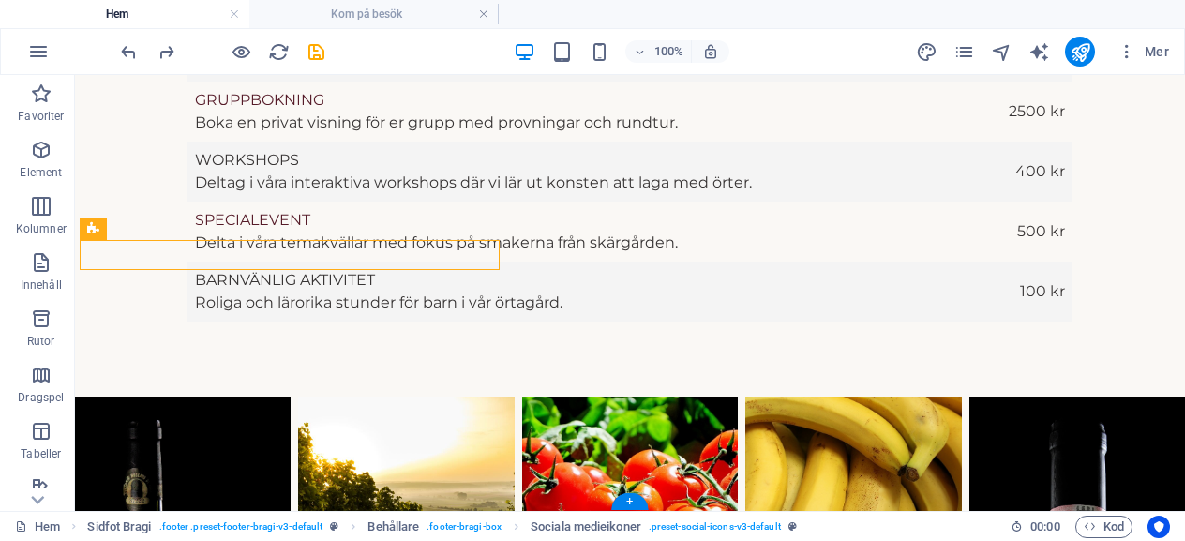
drag, startPoint x: 231, startPoint y: 312, endPoint x: 345, endPoint y: 352, distance: 120.9
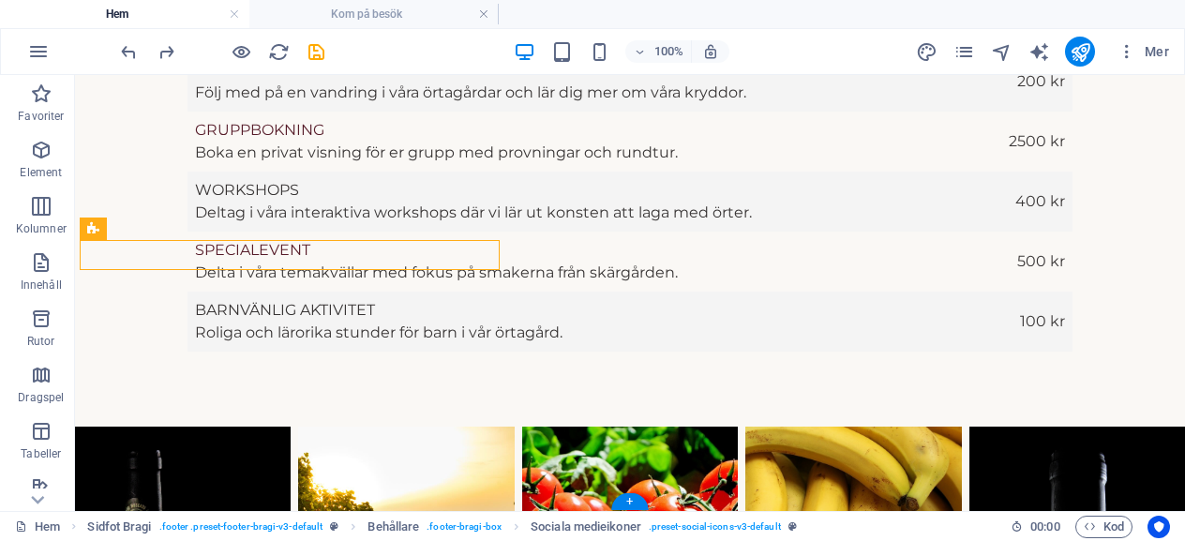
select select "9"
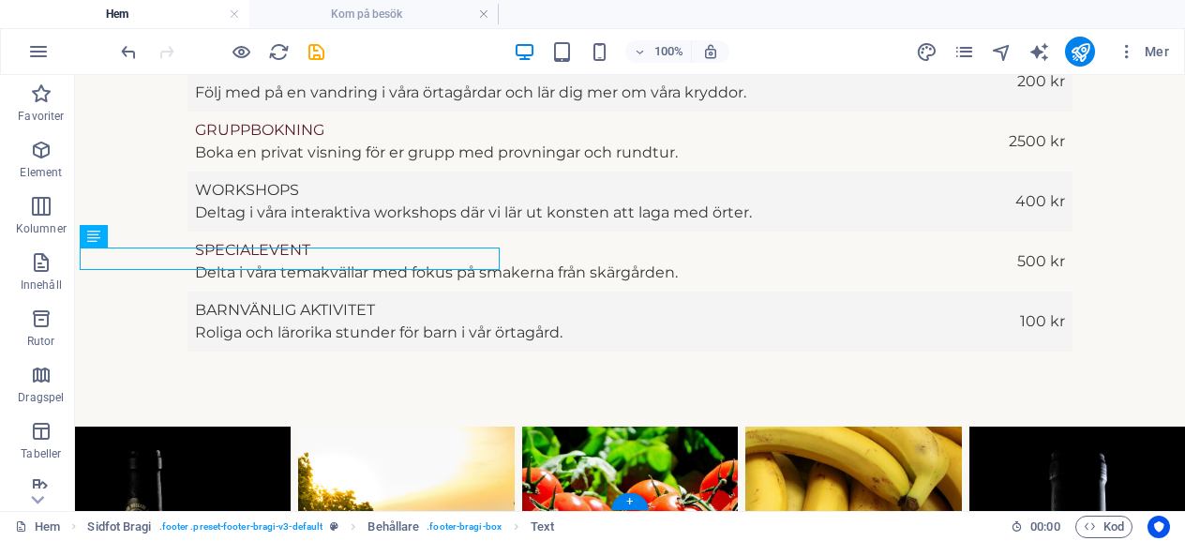
drag, startPoint x: 191, startPoint y: 311, endPoint x: 118, endPoint y: 293, distance: 75.3
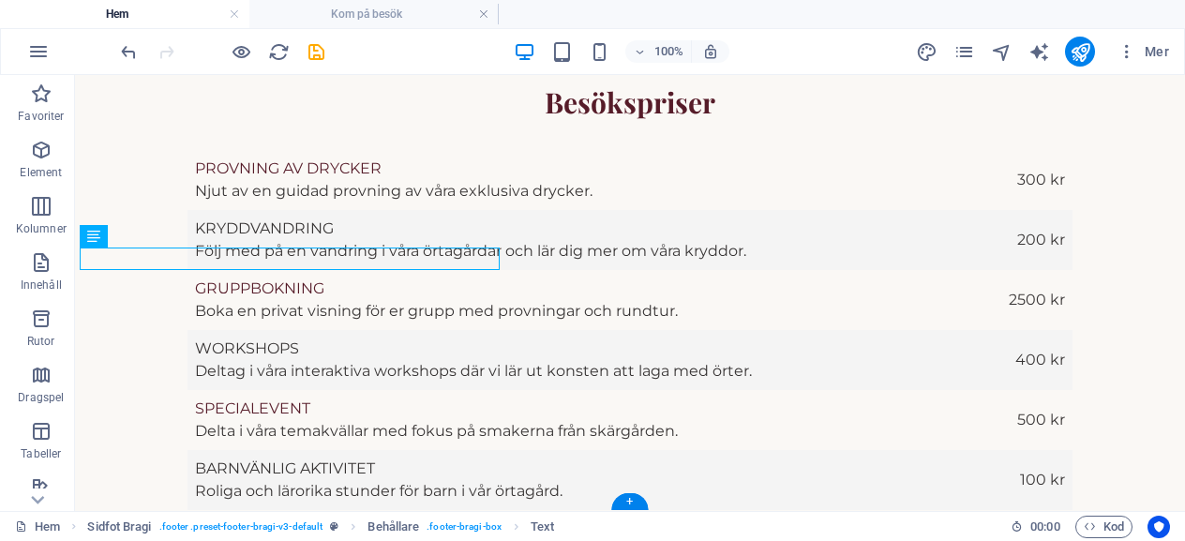
select select "9"
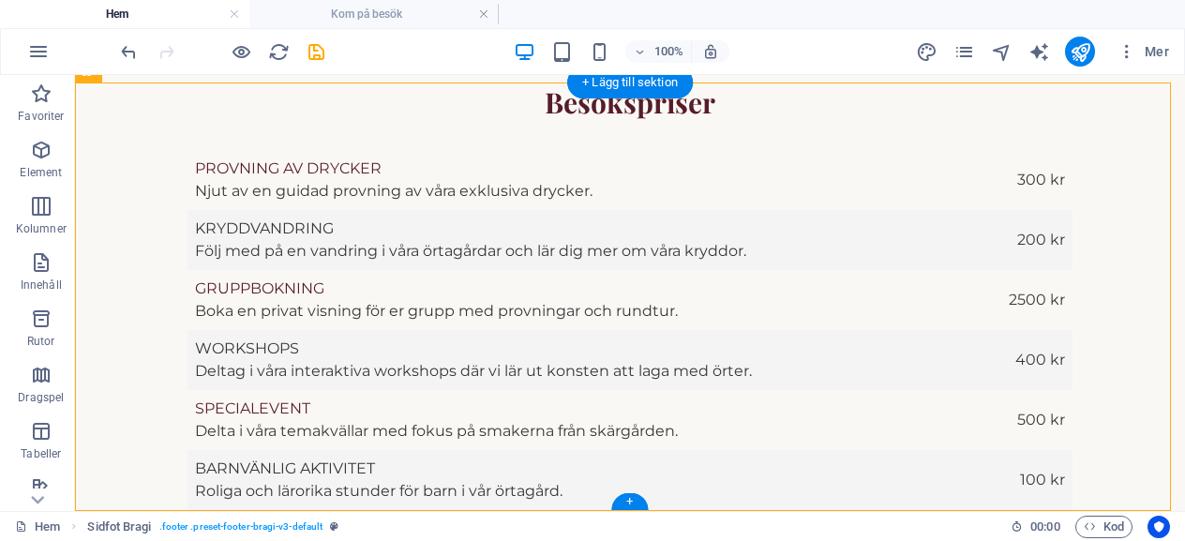
drag, startPoint x: 411, startPoint y: 468, endPoint x: 232, endPoint y: 395, distance: 192.5
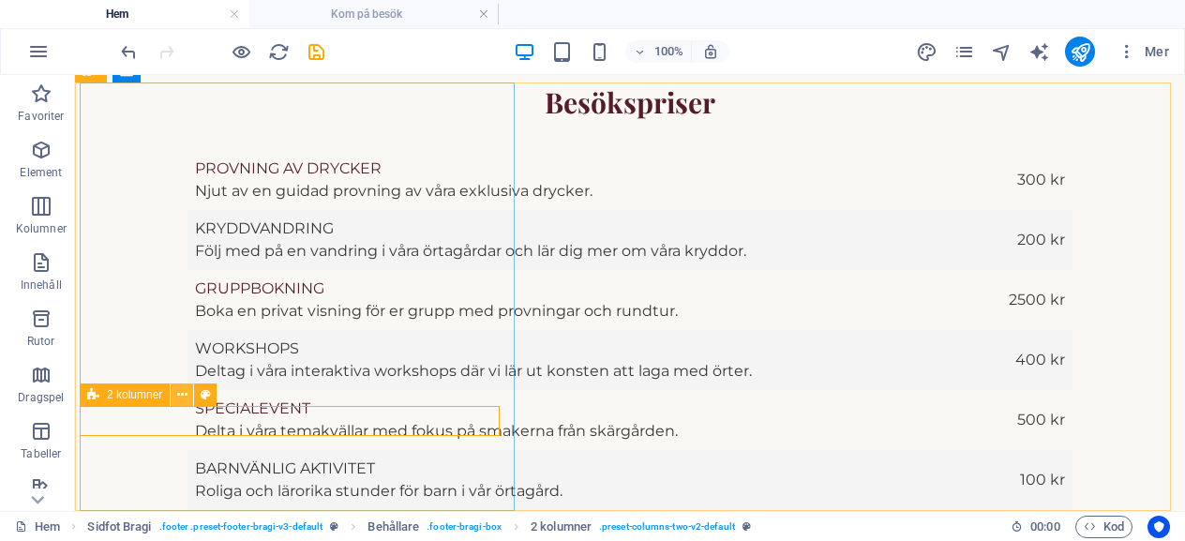
click at [176, 391] on button at bounding box center [182, 394] width 22 height 22
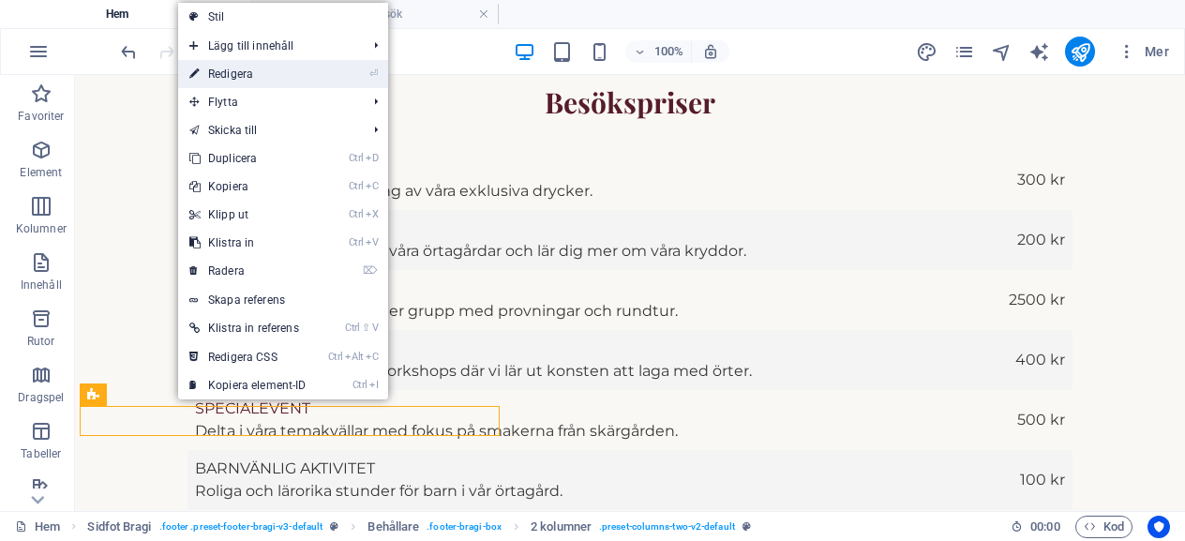
click at [262, 70] on link "⏎ Redigera" at bounding box center [248, 74] width 140 height 28
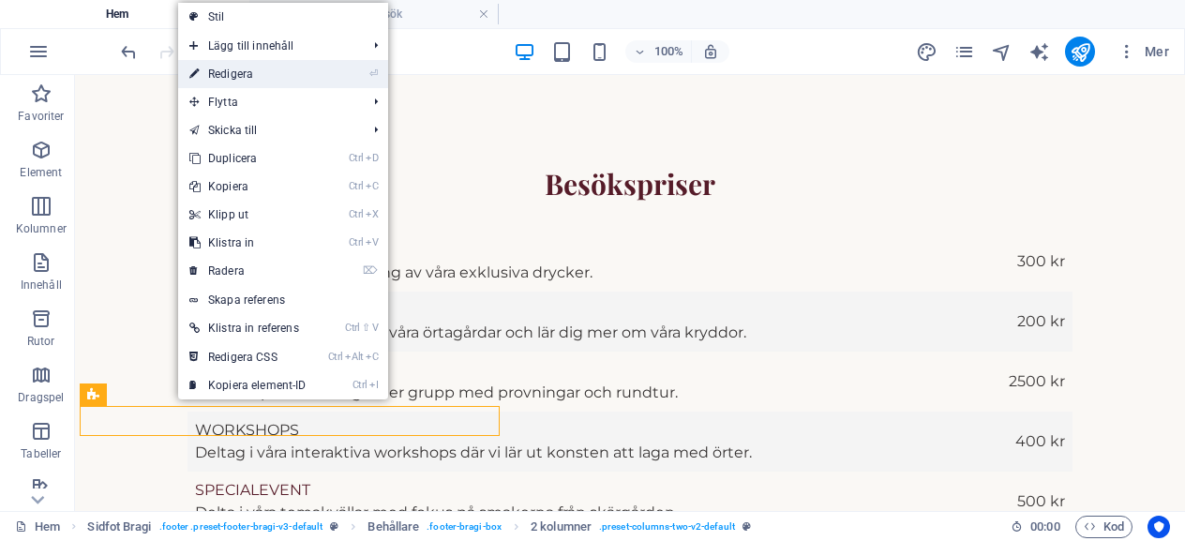
scroll to position [3490, 0]
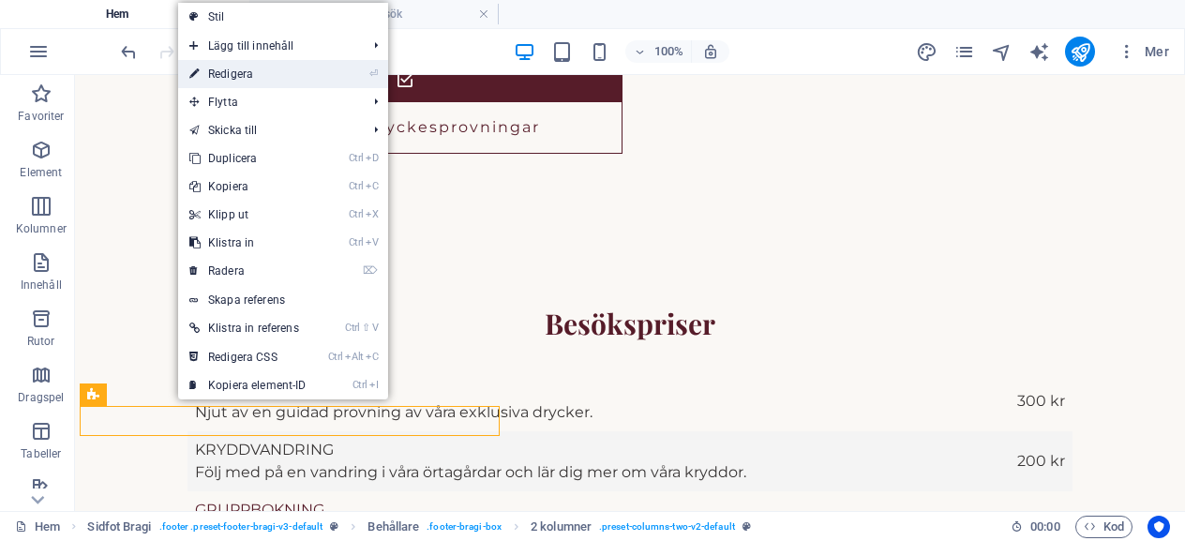
select select "rem"
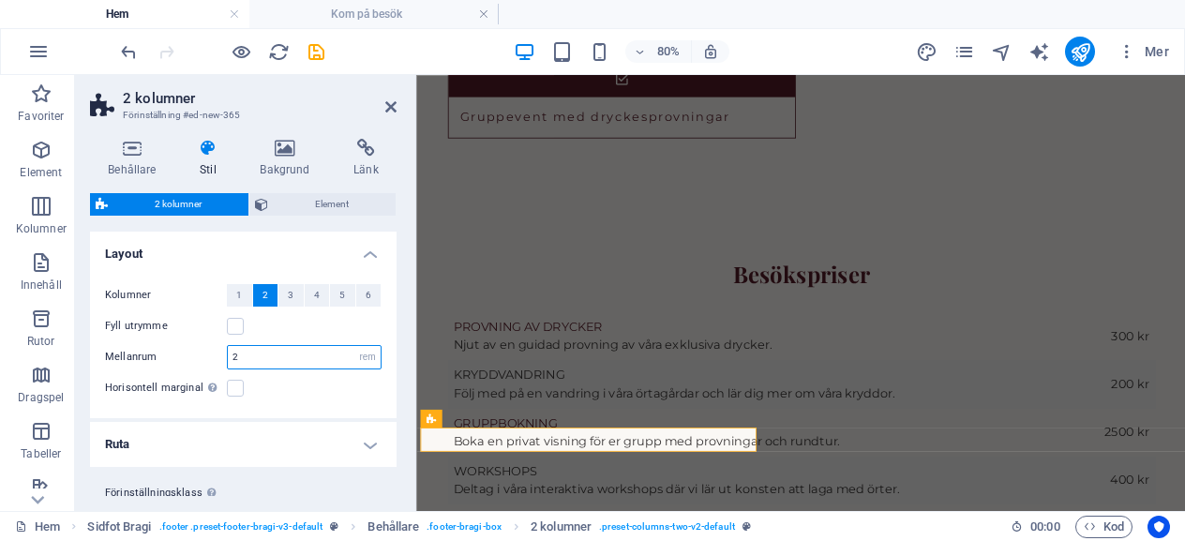
click at [242, 355] on input "2" at bounding box center [304, 357] width 153 height 22
type input "1"
select select "9"
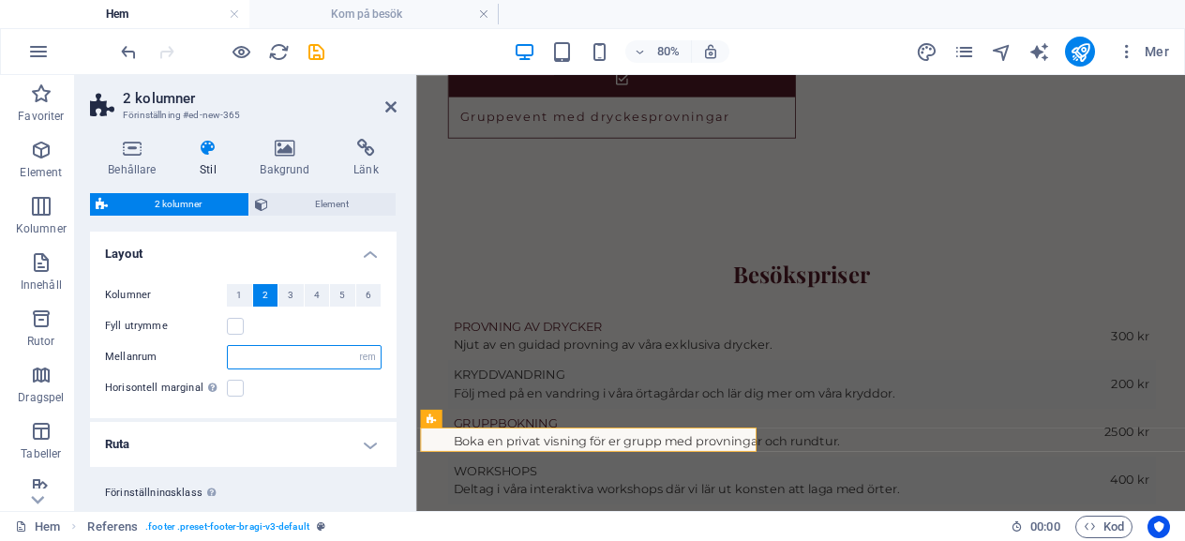
type input "3"
select select "9"
type input "2"
select select "9"
click at [373, 449] on h4 "Ruta" at bounding box center [243, 444] width 307 height 45
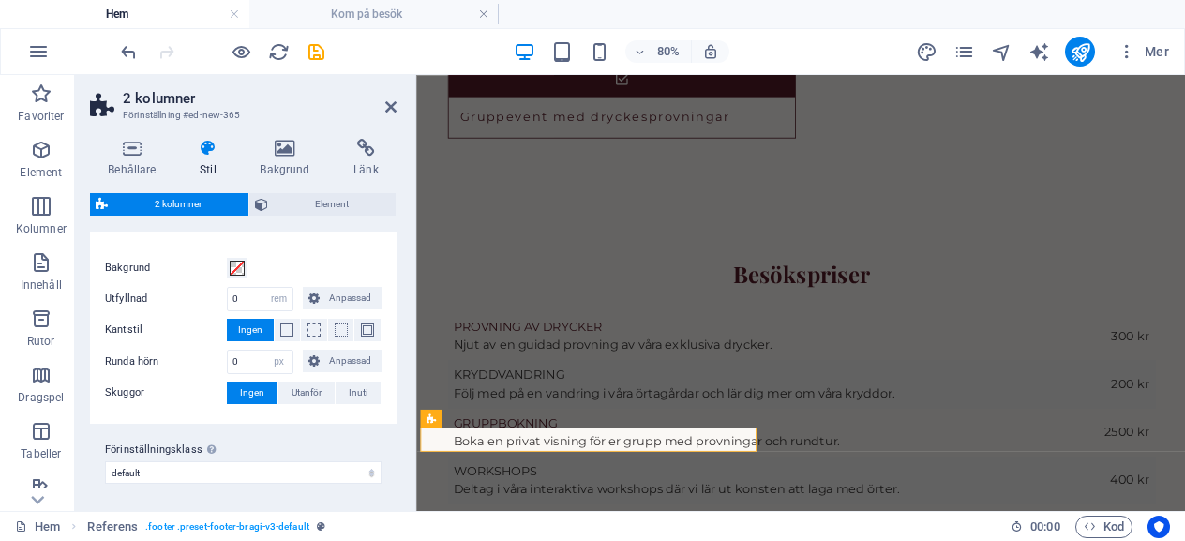
scroll to position [0, 0]
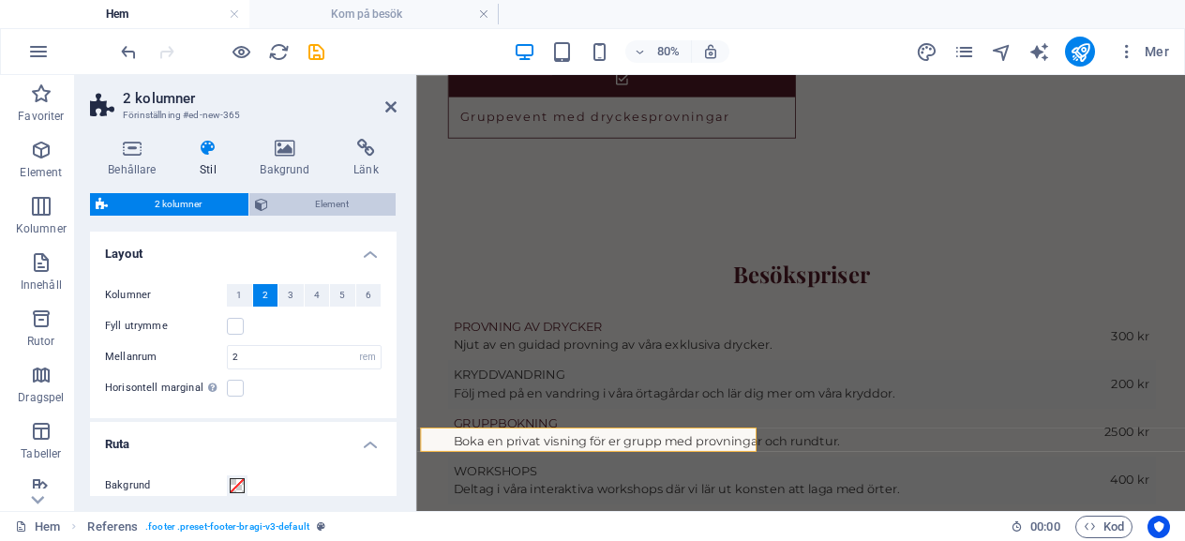
click at [305, 207] on span "Element" at bounding box center [332, 204] width 116 height 22
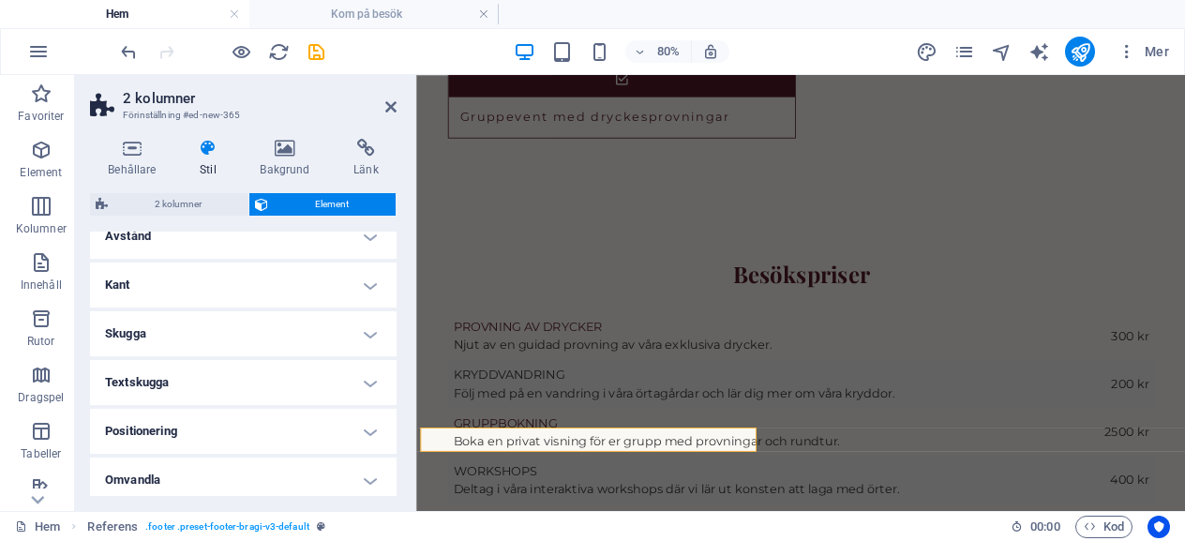
scroll to position [281, 0]
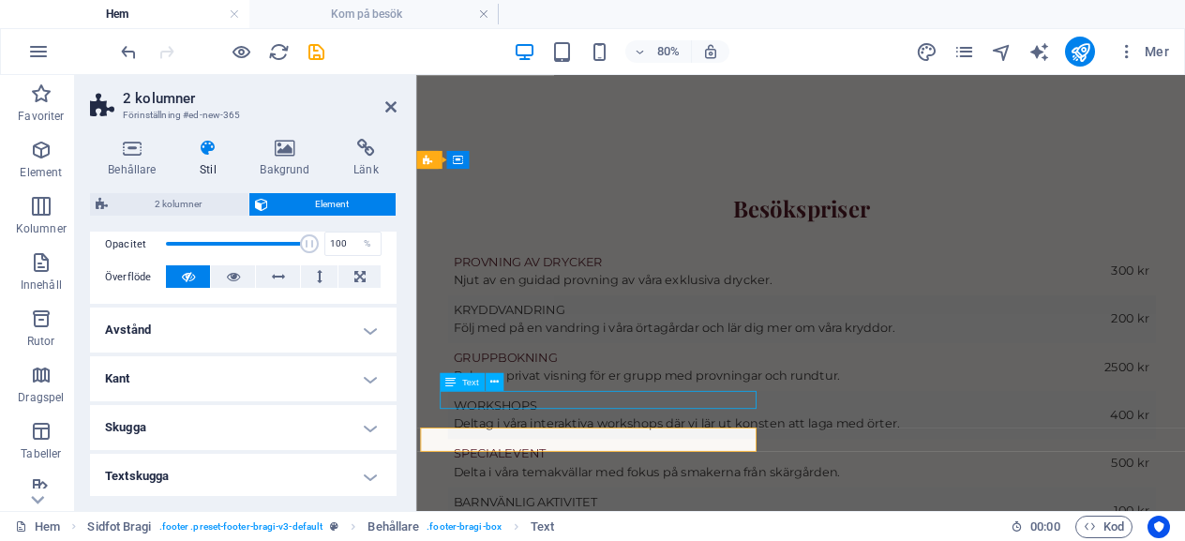
scroll to position [3630, 0]
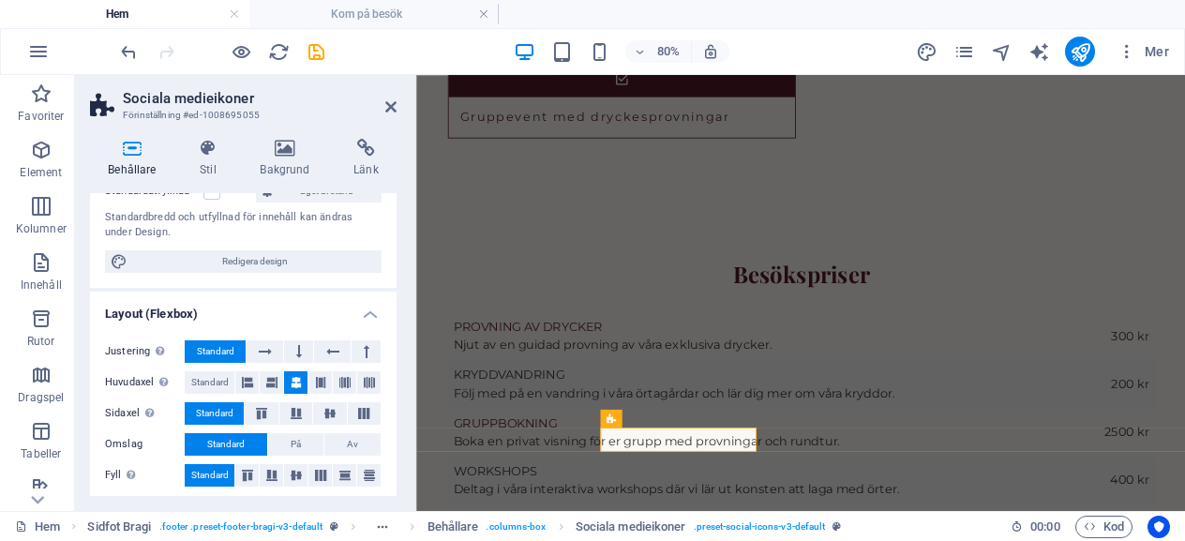
scroll to position [187, 0]
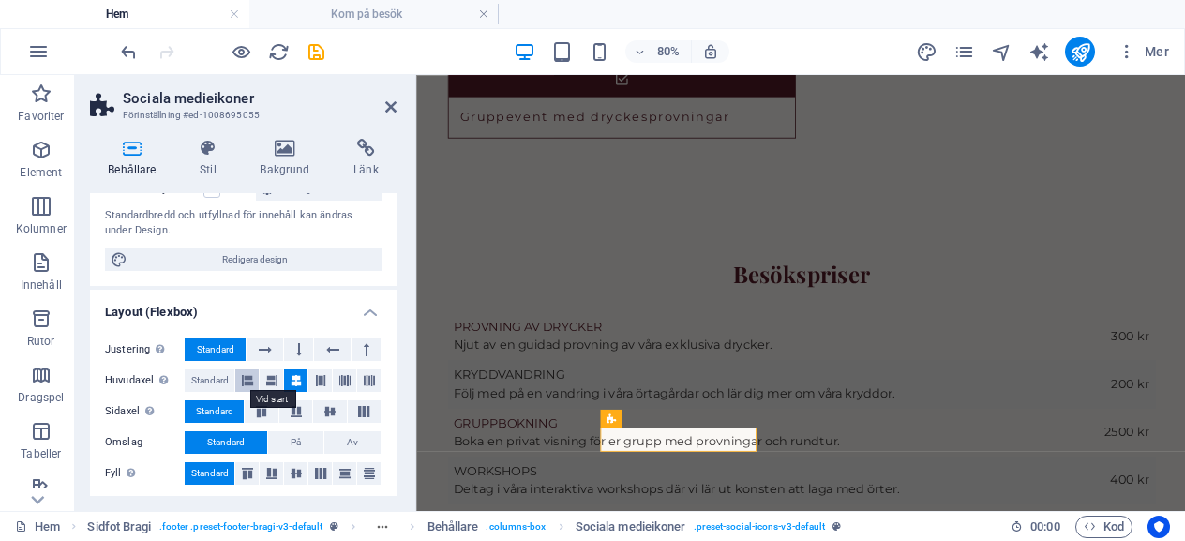
click at [244, 383] on icon at bounding box center [247, 380] width 11 height 22
select select "9"
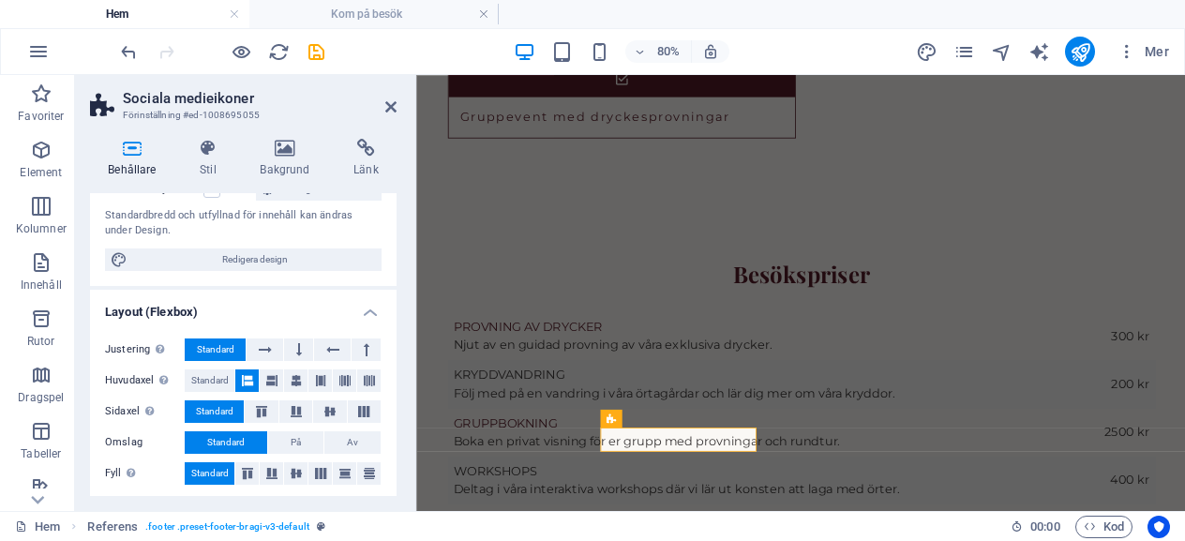
click at [245, 381] on icon at bounding box center [247, 380] width 11 height 22
click at [331, 355] on icon at bounding box center [332, 349] width 13 height 22
select select "9"
click at [262, 342] on icon at bounding box center [265, 349] width 13 height 22
select select "9"
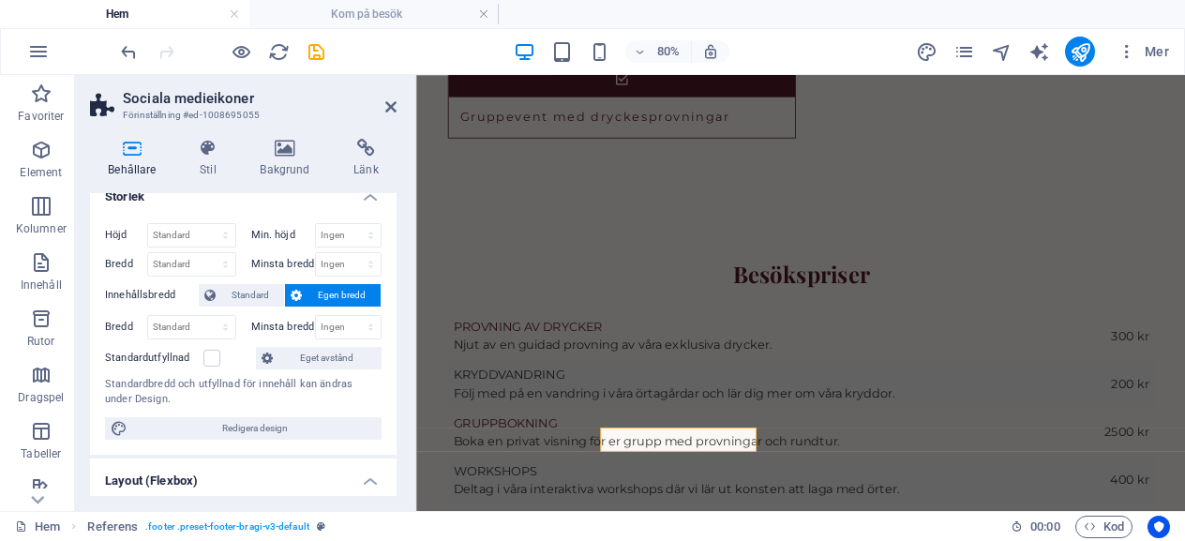
scroll to position [0, 0]
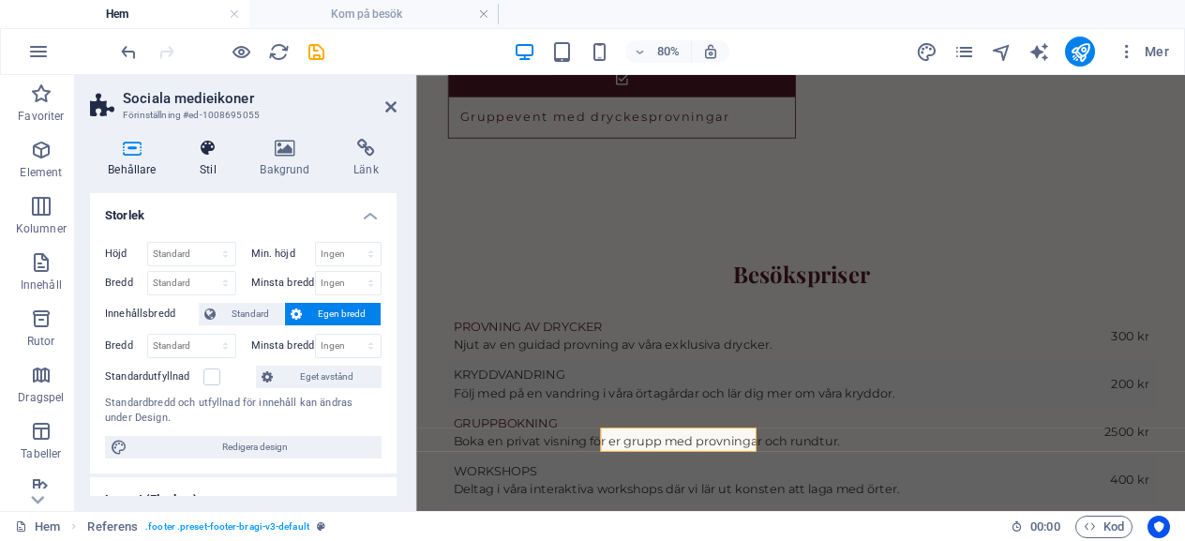
click at [208, 147] on icon at bounding box center [208, 148] width 52 height 19
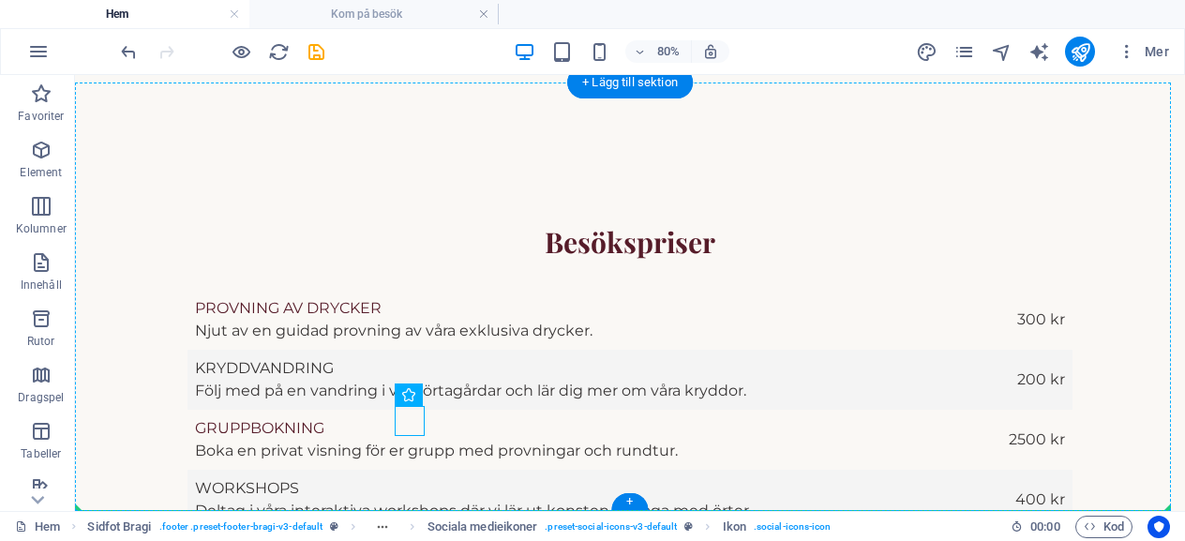
scroll to position [3630, 0]
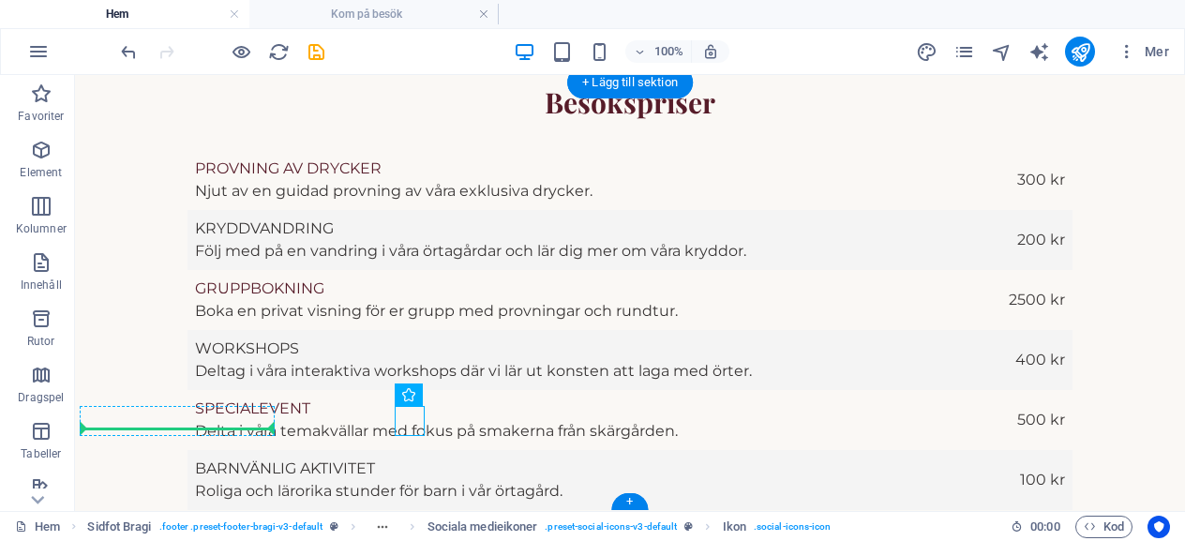
select select "9"
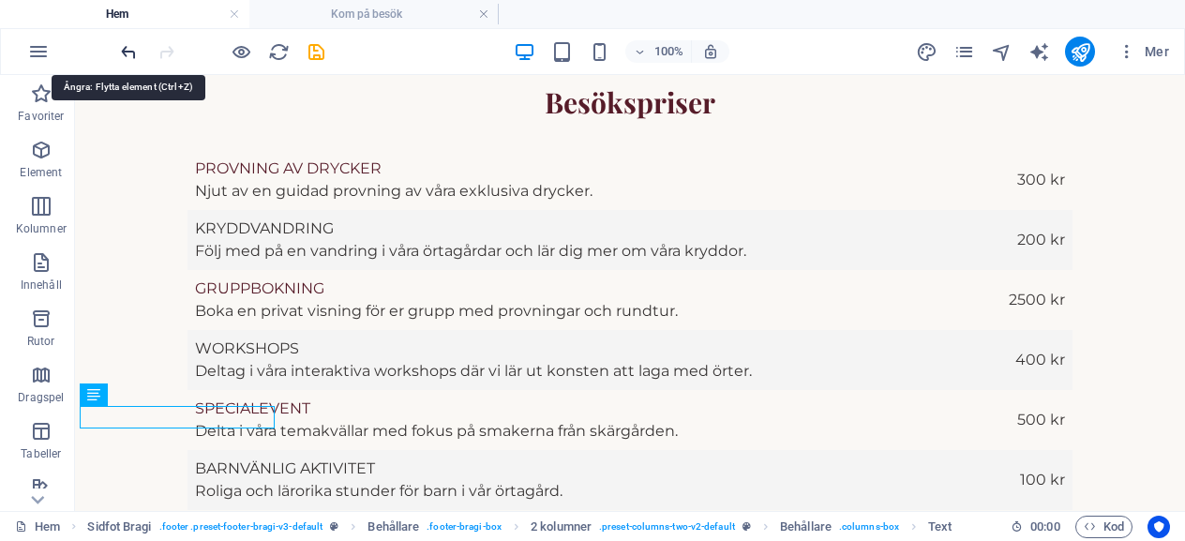
click at [122, 48] on icon "undo" at bounding box center [129, 52] width 22 height 22
select select "9"
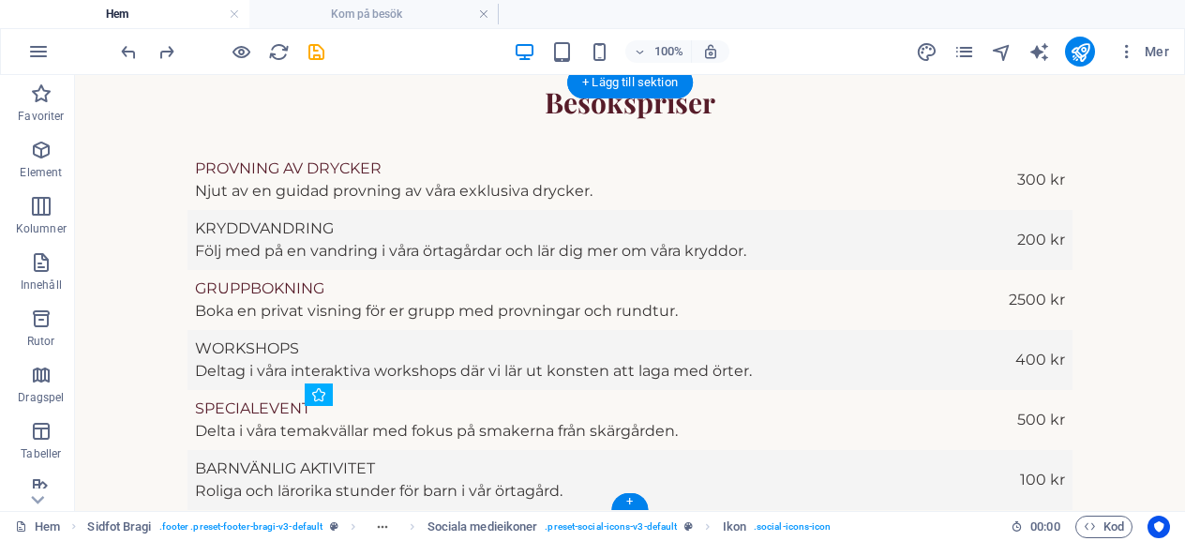
drag, startPoint x: 406, startPoint y: 418, endPoint x: 362, endPoint y: 425, distance: 44.5
select select "9"
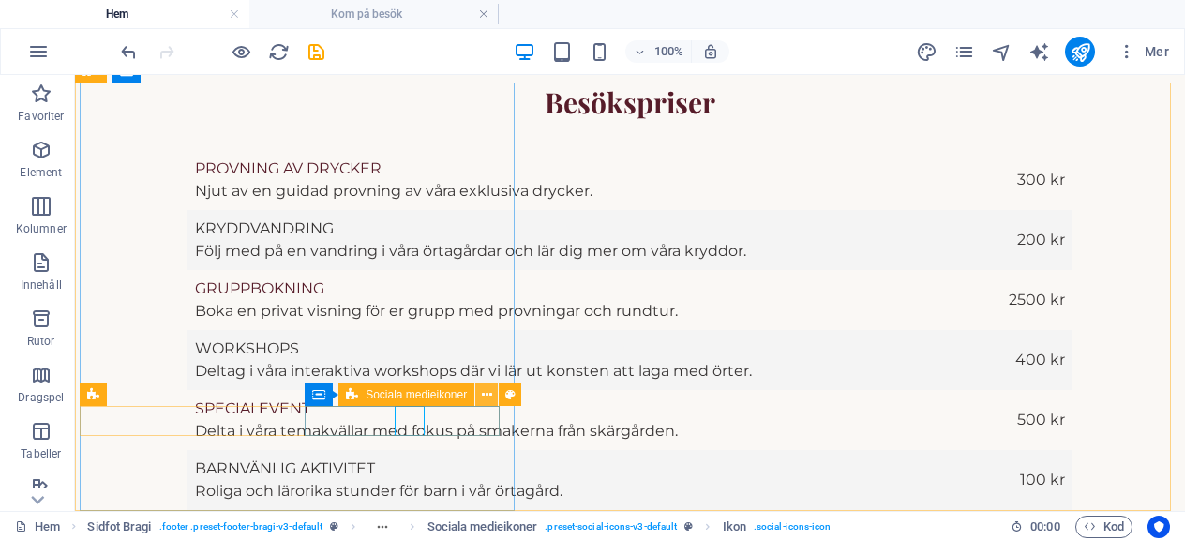
click at [486, 396] on icon at bounding box center [487, 395] width 10 height 20
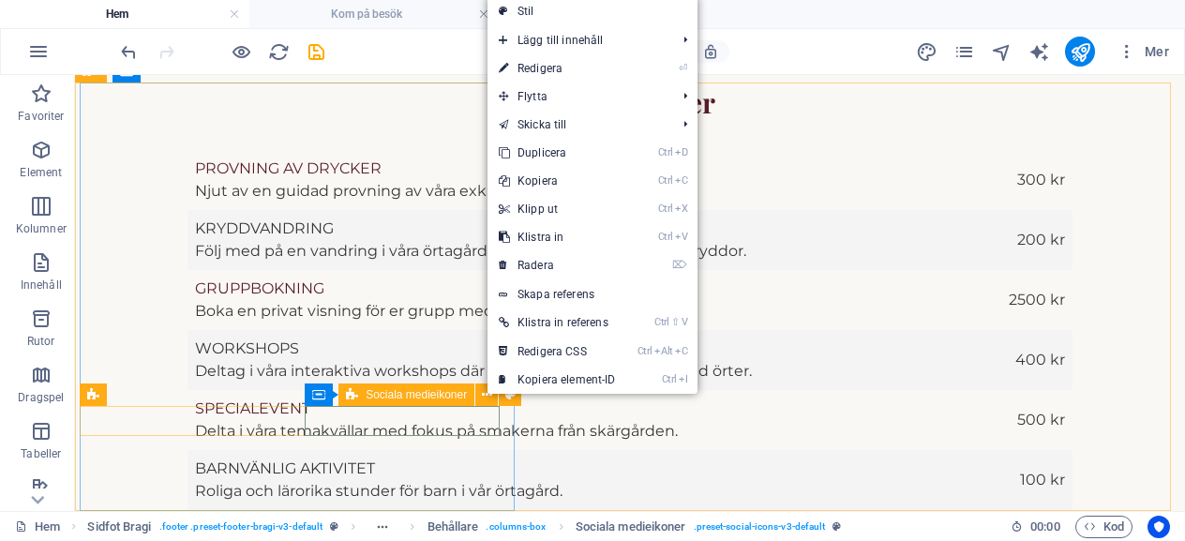
click at [380, 400] on span "Sociala medieikoner" at bounding box center [416, 394] width 101 height 11
select select "rem"
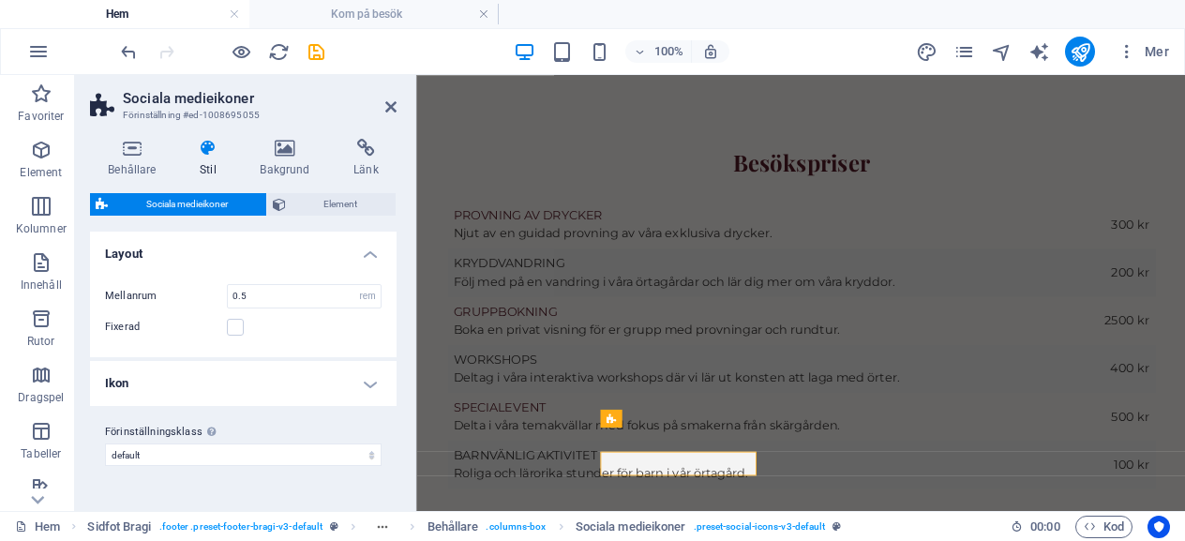
scroll to position [3490, 0]
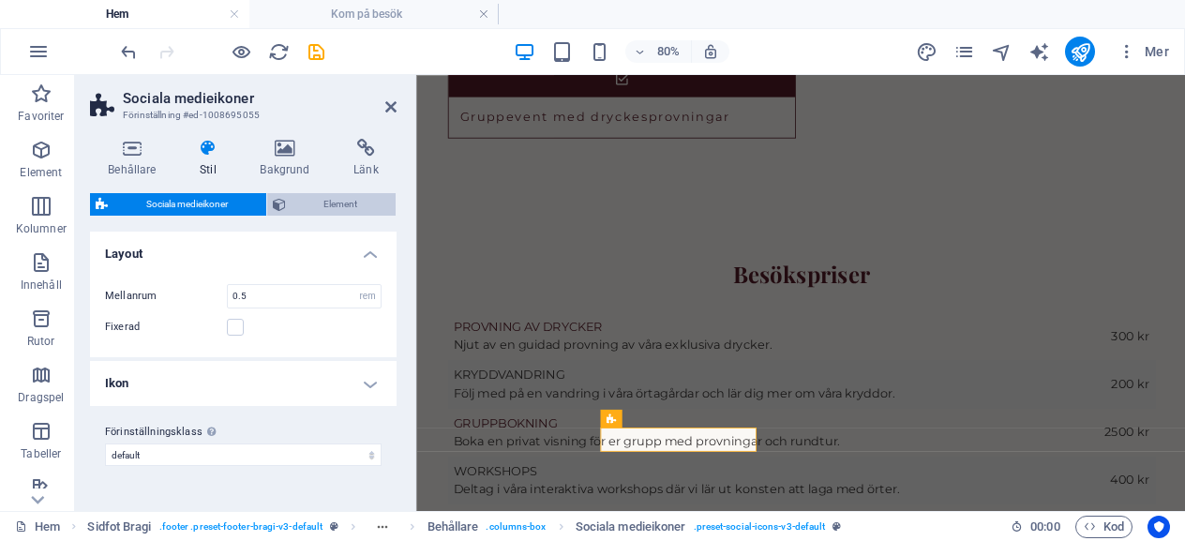
click at [334, 203] on span "Element" at bounding box center [341, 204] width 99 height 22
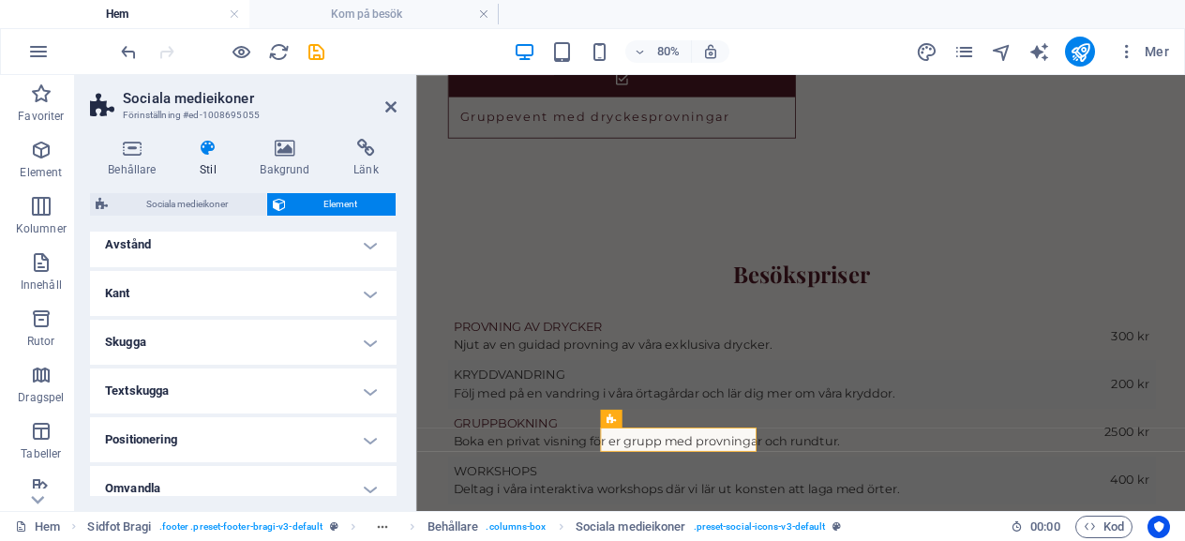
scroll to position [469, 0]
click at [183, 334] on h4 "Positionering" at bounding box center [243, 337] width 307 height 45
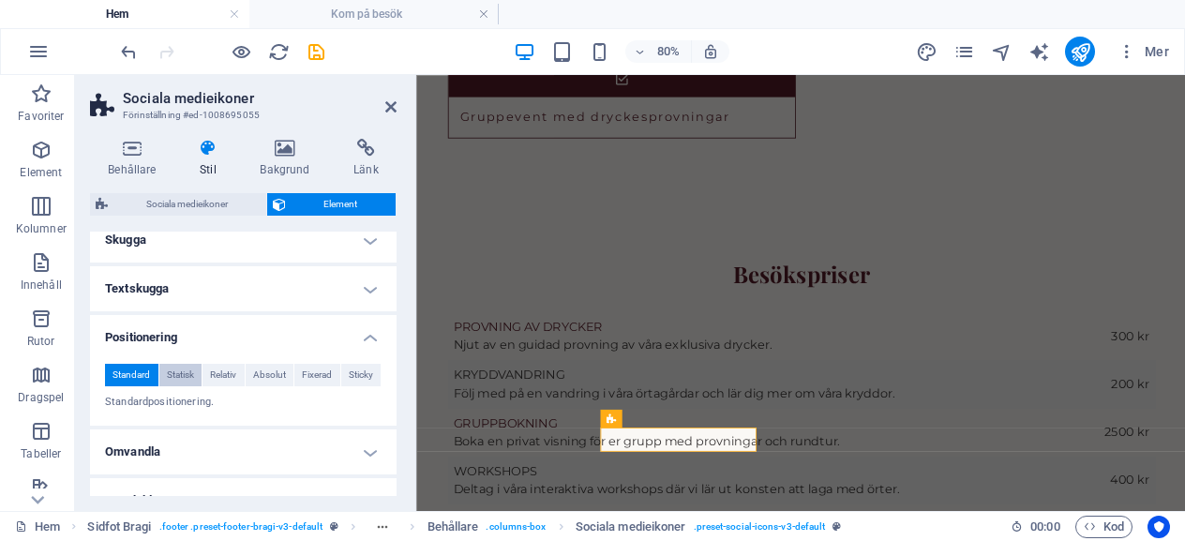
click at [179, 371] on span "Statisk" at bounding box center [180, 375] width 27 height 22
select select "9"
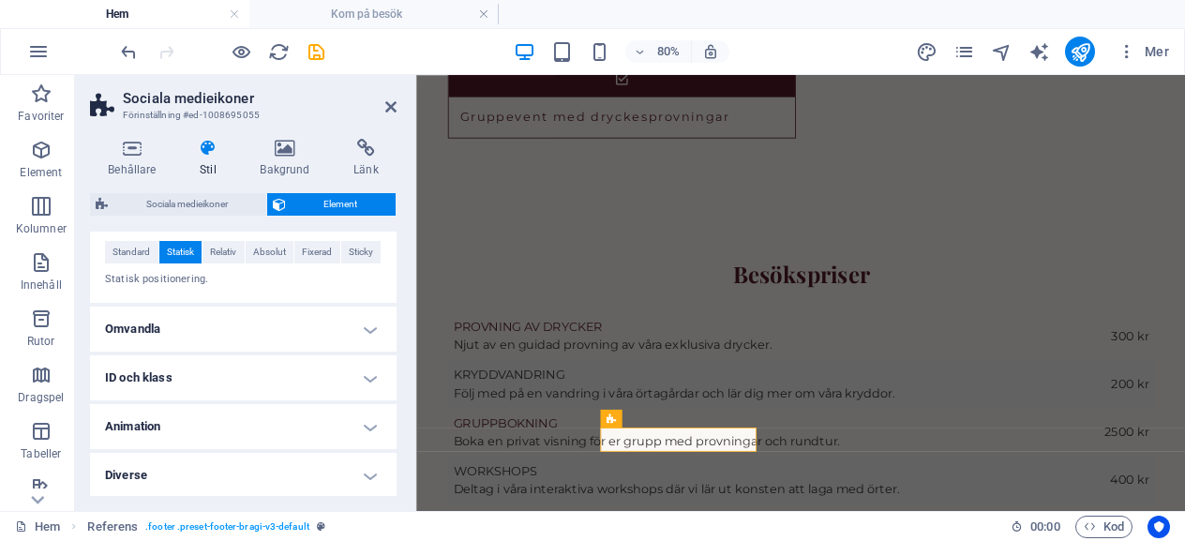
scroll to position [404, 0]
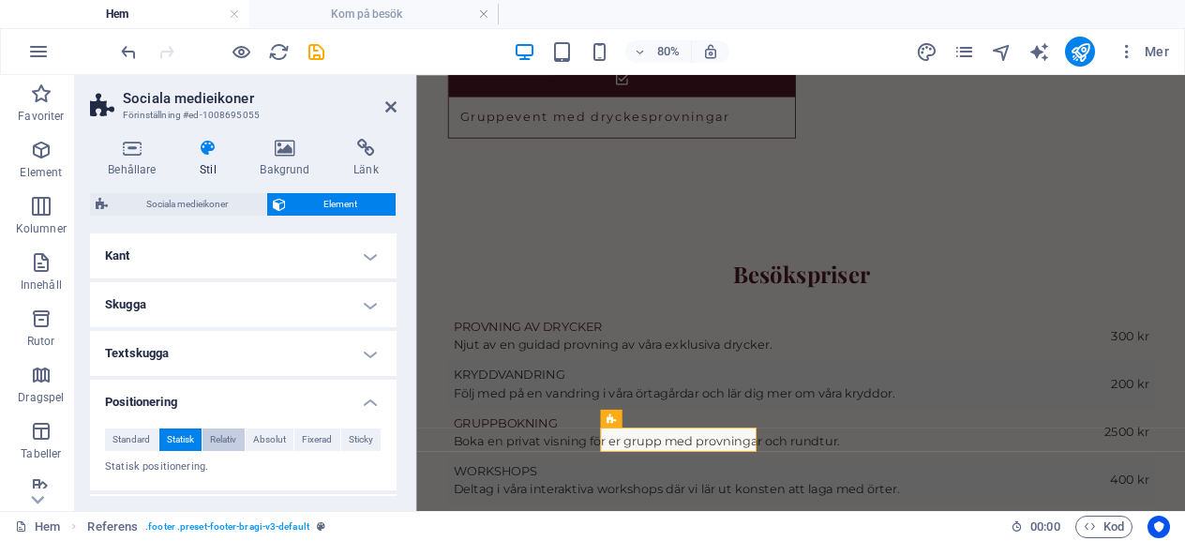
click at [217, 433] on span "Relativ" at bounding box center [223, 439] width 26 height 22
select select "9"
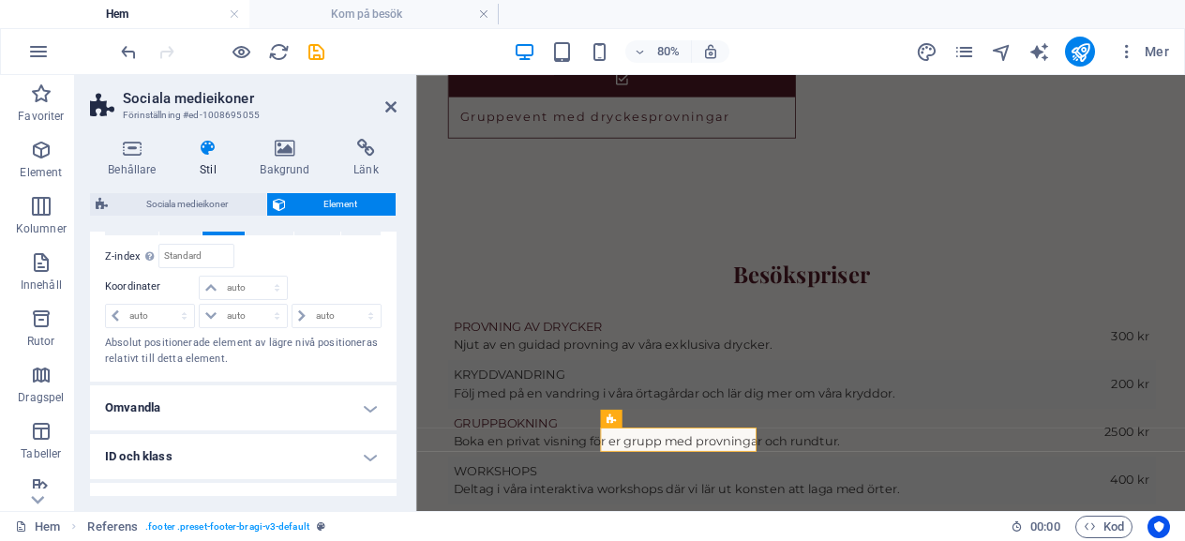
scroll to position [591, 0]
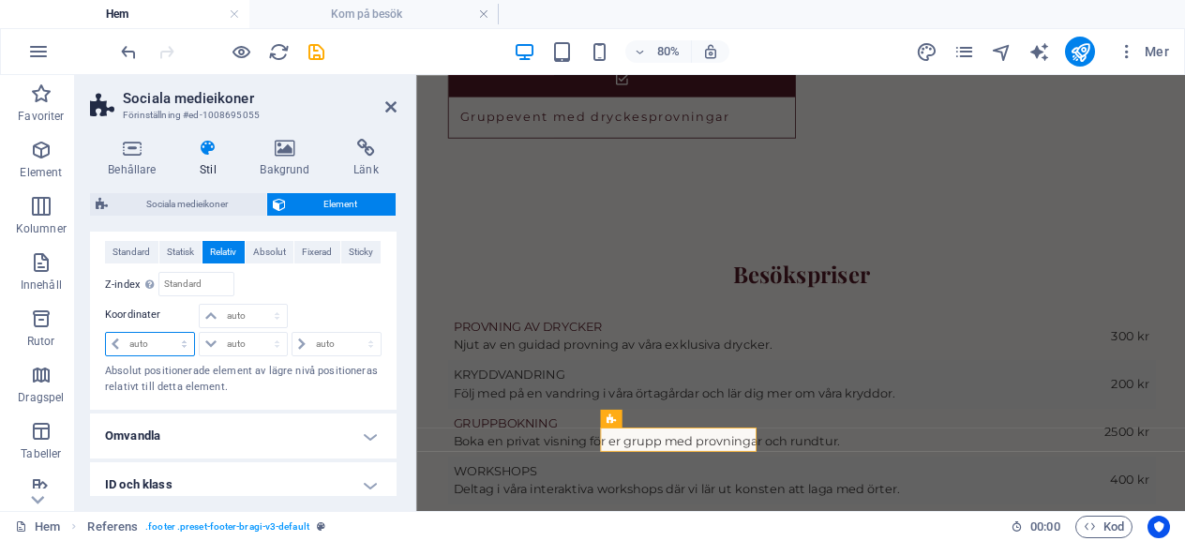
click at [179, 343] on select "auto px rem % em" at bounding box center [150, 344] width 88 height 22
select select "px"
click at [167, 333] on select "auto px rem % em" at bounding box center [150, 344] width 88 height 22
type input "0"
select select "9"
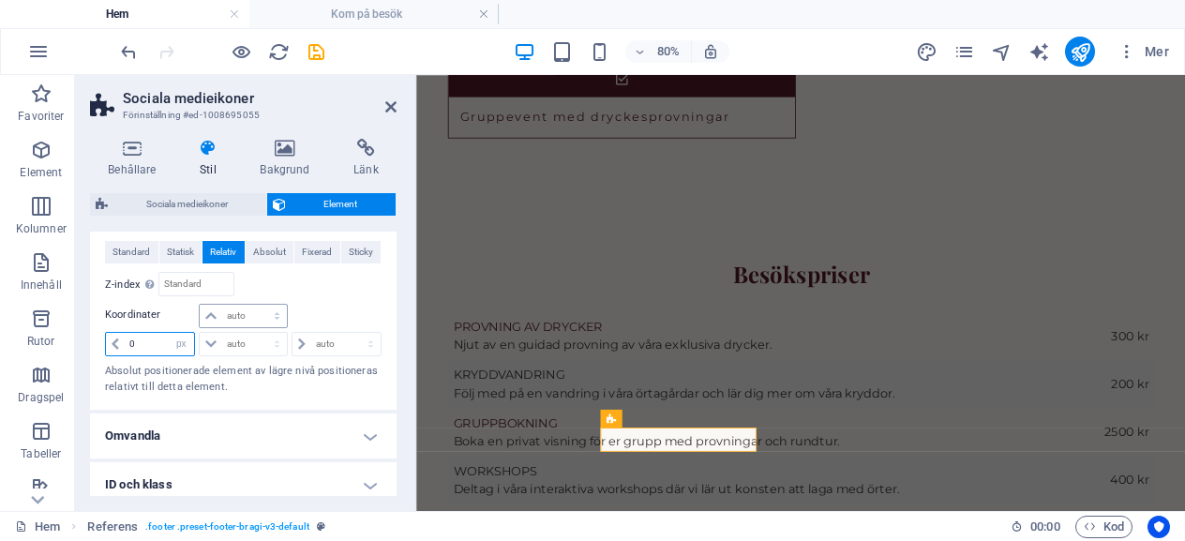
scroll to position [697, 0]
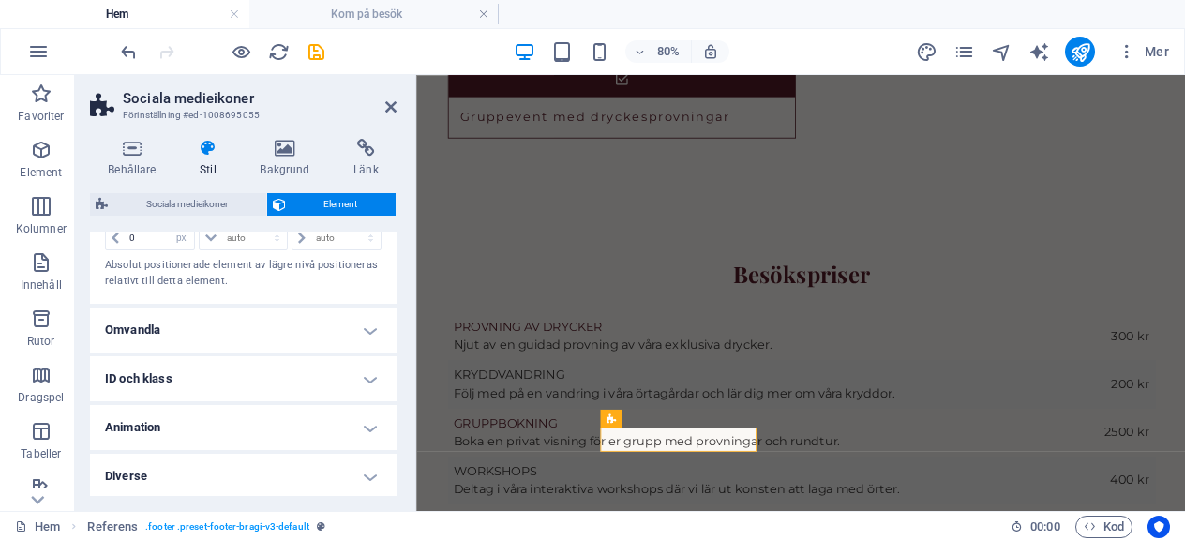
click at [194, 339] on h4 "Omvandla" at bounding box center [243, 329] width 307 height 45
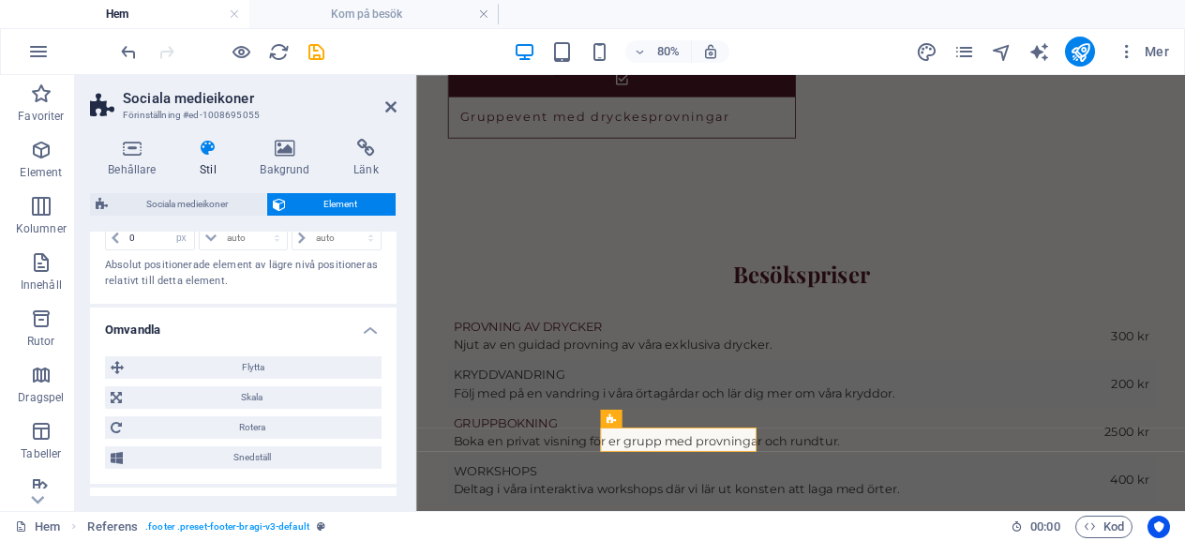
click at [221, 317] on h4 "Omvandla" at bounding box center [243, 324] width 307 height 34
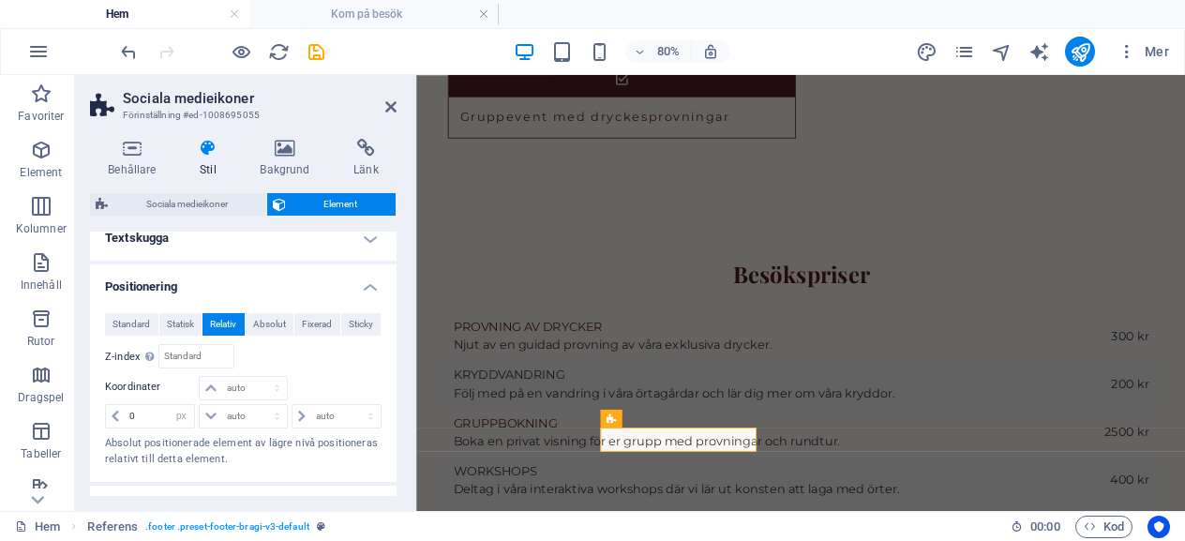
scroll to position [416, 0]
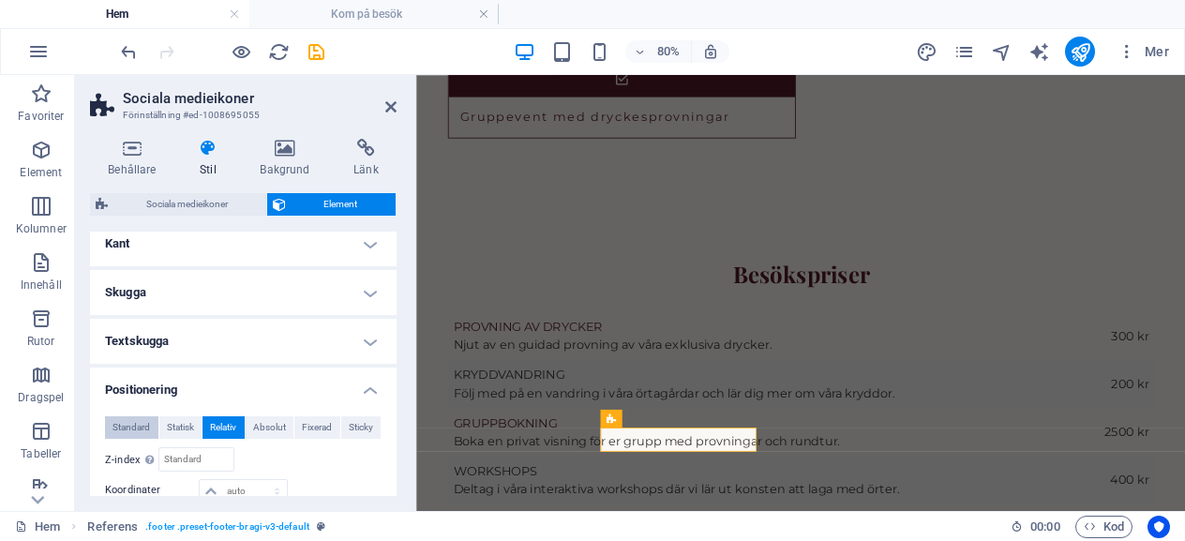
click at [131, 423] on span "Standard" at bounding box center [130, 427] width 37 height 22
select select "9"
click at [364, 395] on h4 "Positionering" at bounding box center [243, 384] width 307 height 34
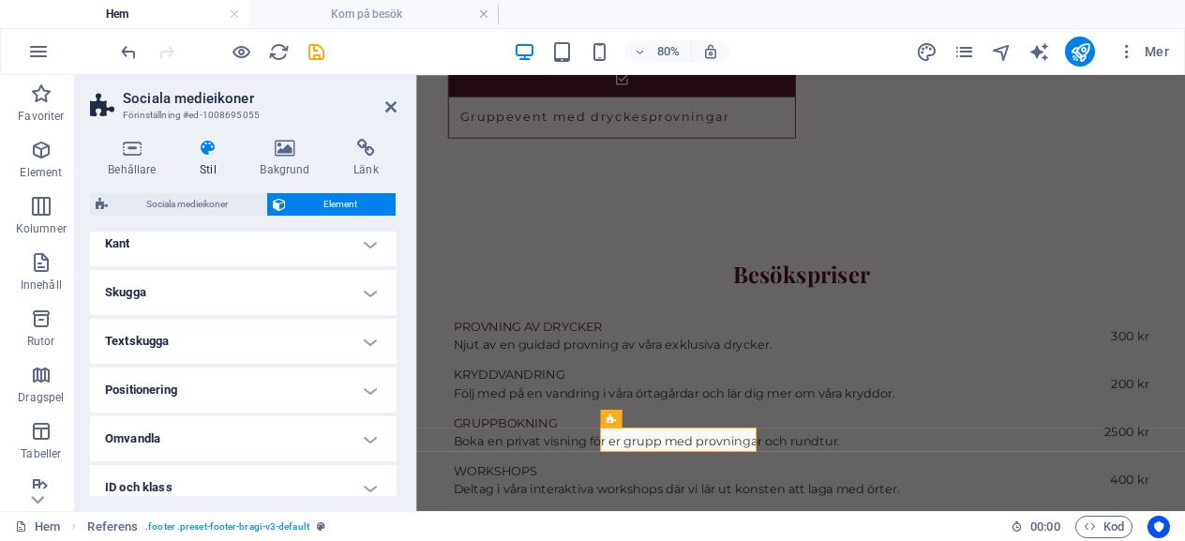
click at [202, 435] on h4 "Omvandla" at bounding box center [243, 438] width 307 height 45
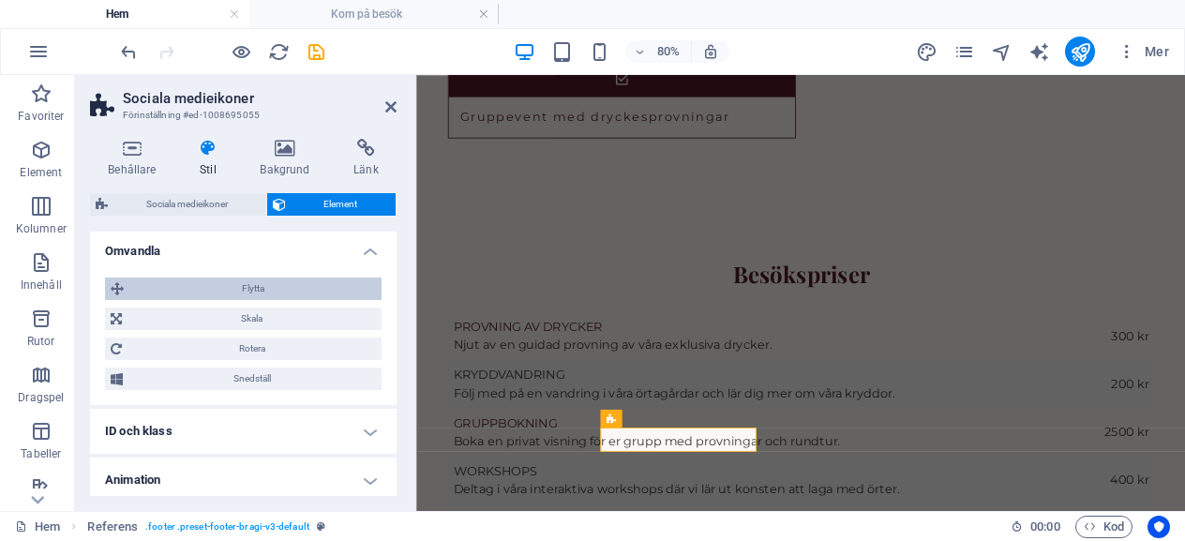
click at [243, 292] on span "Flytta" at bounding box center [252, 288] width 247 height 22
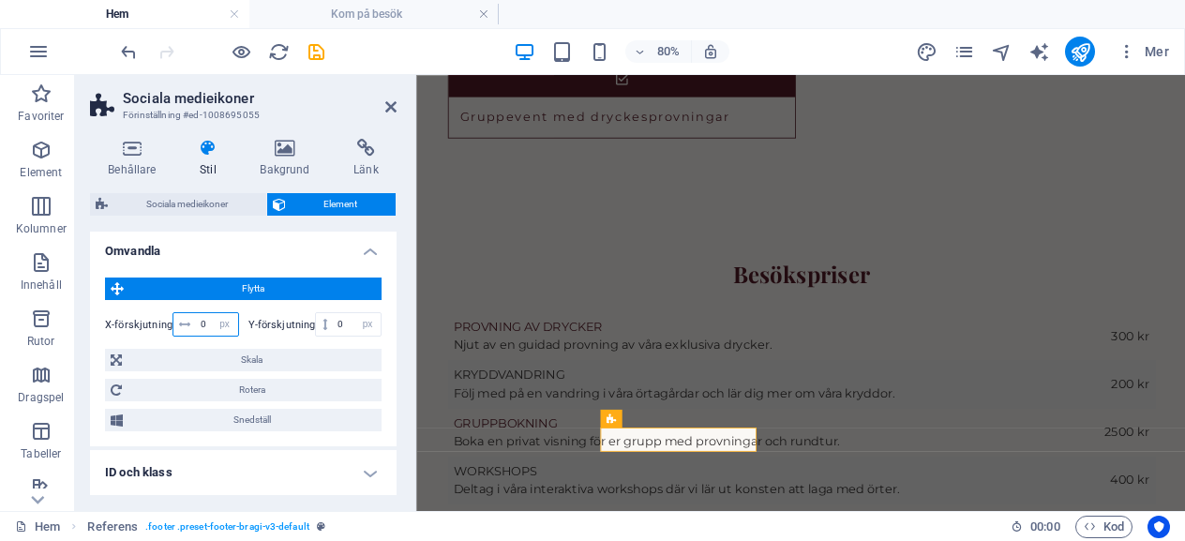
click at [203, 331] on input "0" at bounding box center [217, 324] width 42 height 22
type input "10"
select select "9"
type input "1"
type input "-25"
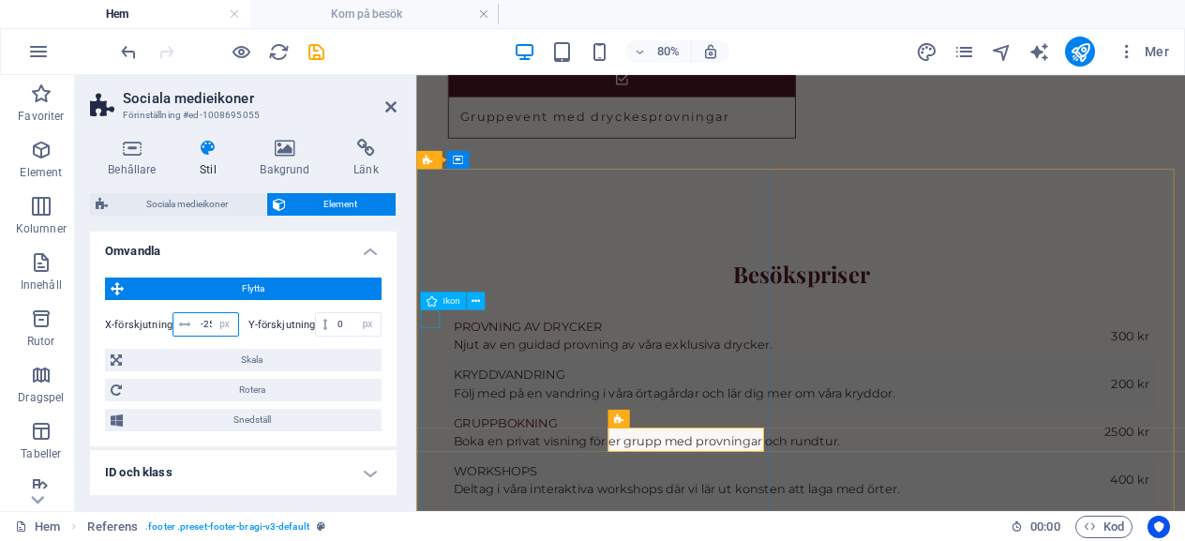
scroll to position [0, 2]
select select "9"
type input "-2"
type input "-50"
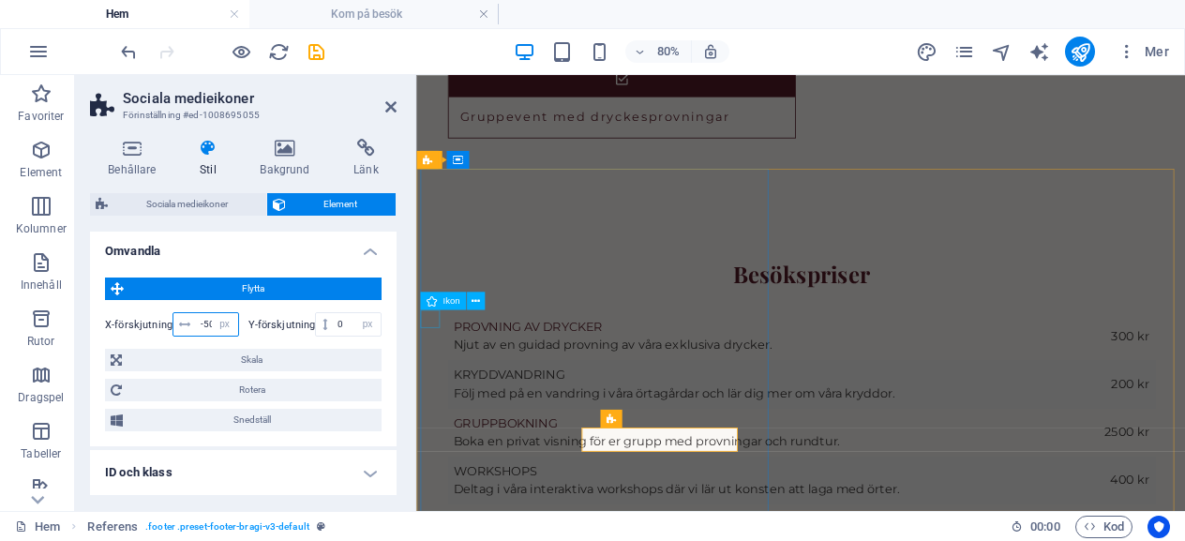
scroll to position [0, 2]
select select "9"
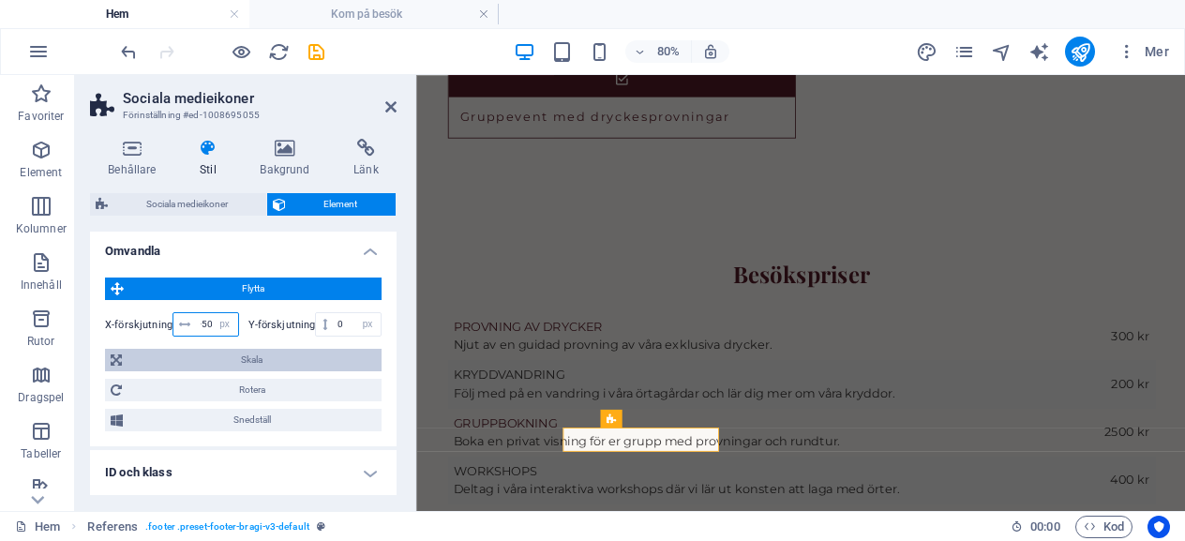
type input "-5"
type input "-75"
select select "9"
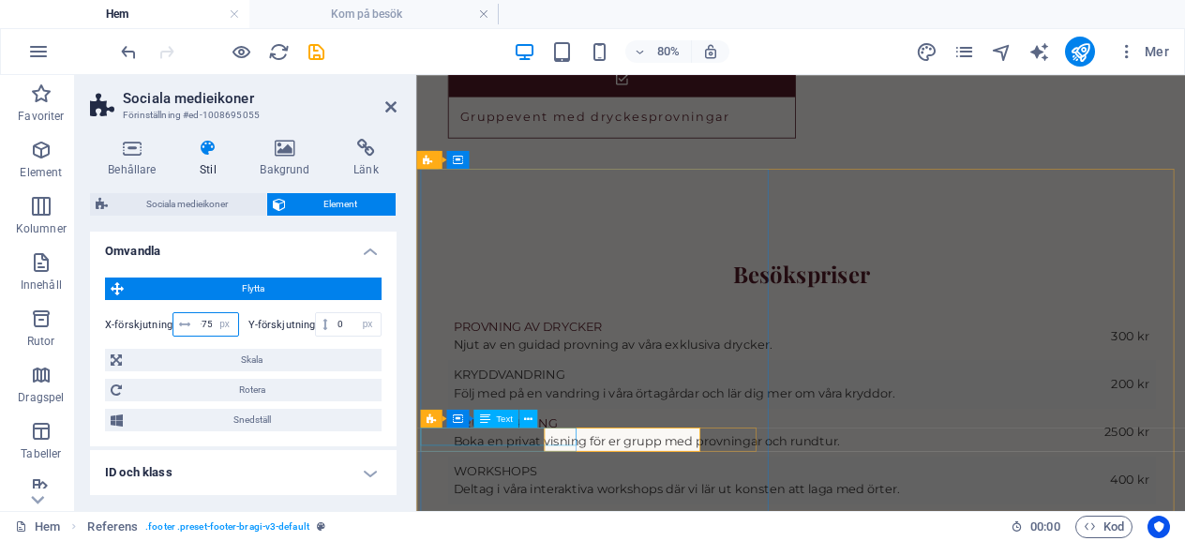
type input "-75"
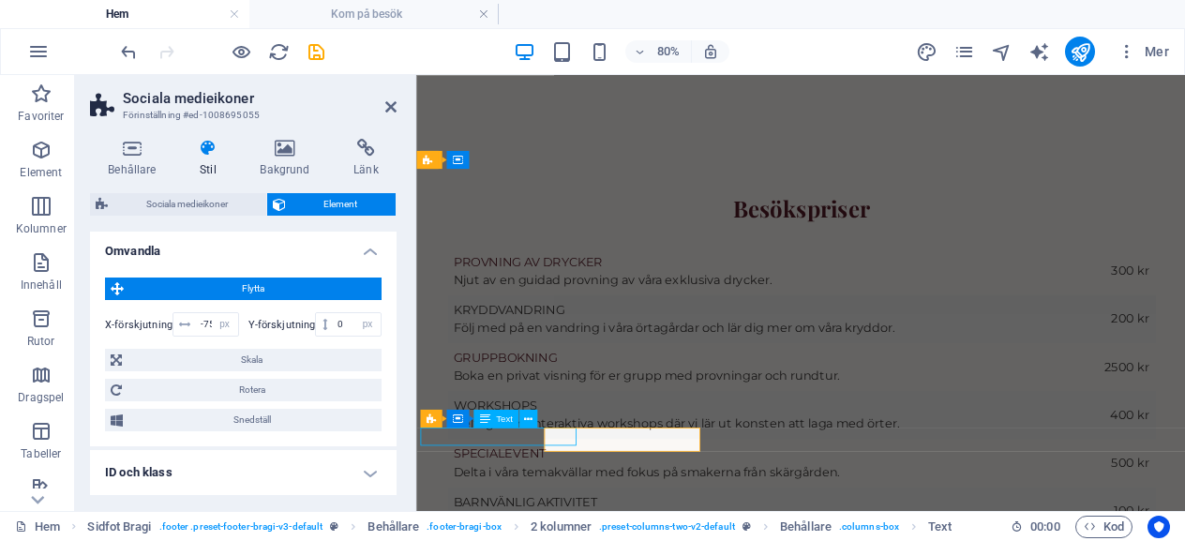
scroll to position [3630, 0]
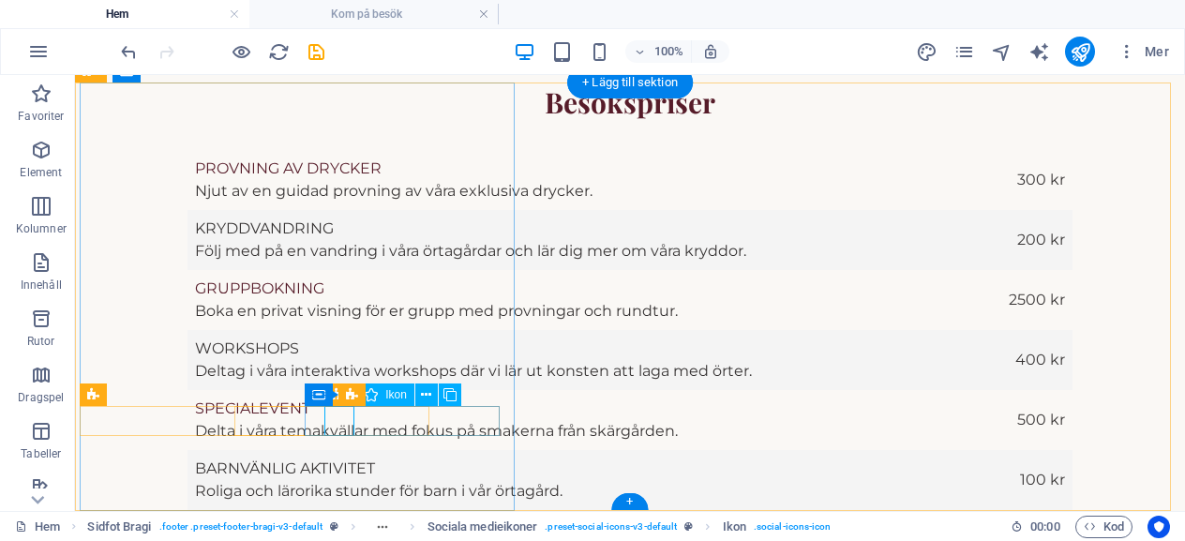
select select "xMidYMid"
select select "px"
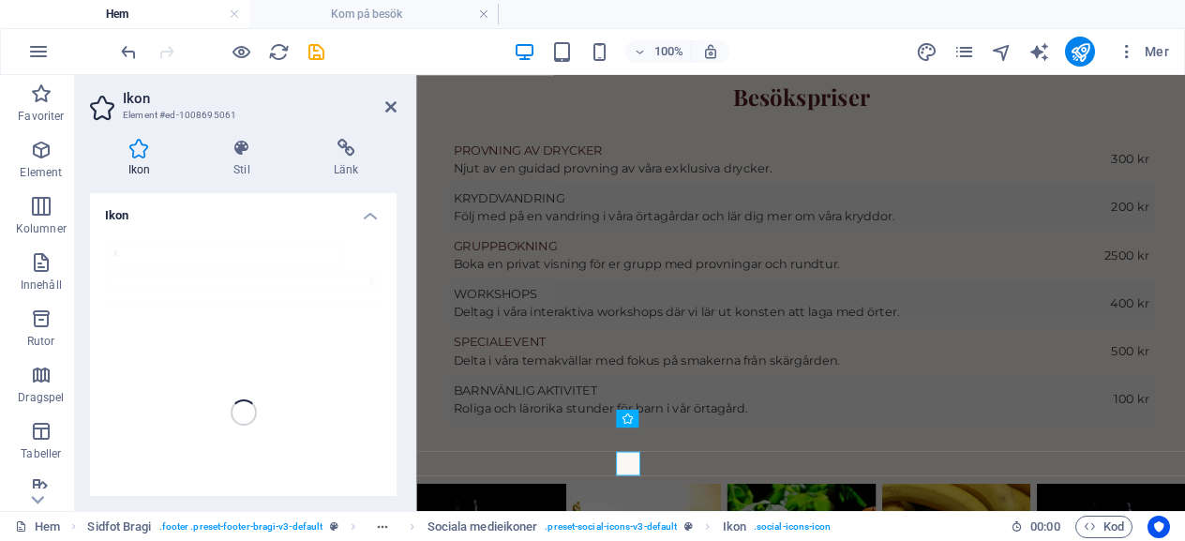
scroll to position [3490, 0]
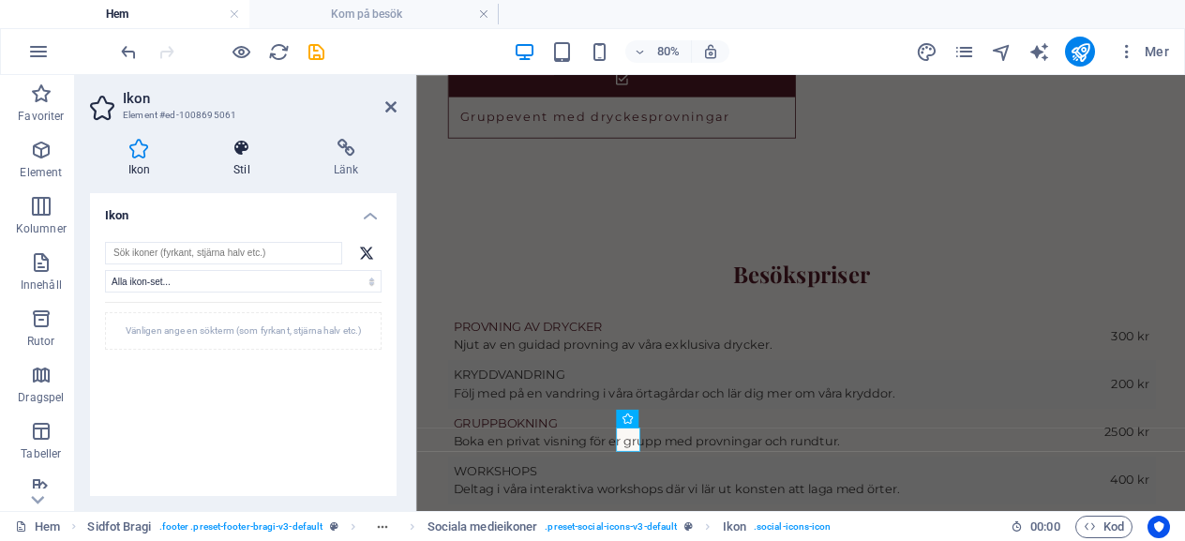
click at [232, 148] on icon at bounding box center [242, 148] width 93 height 19
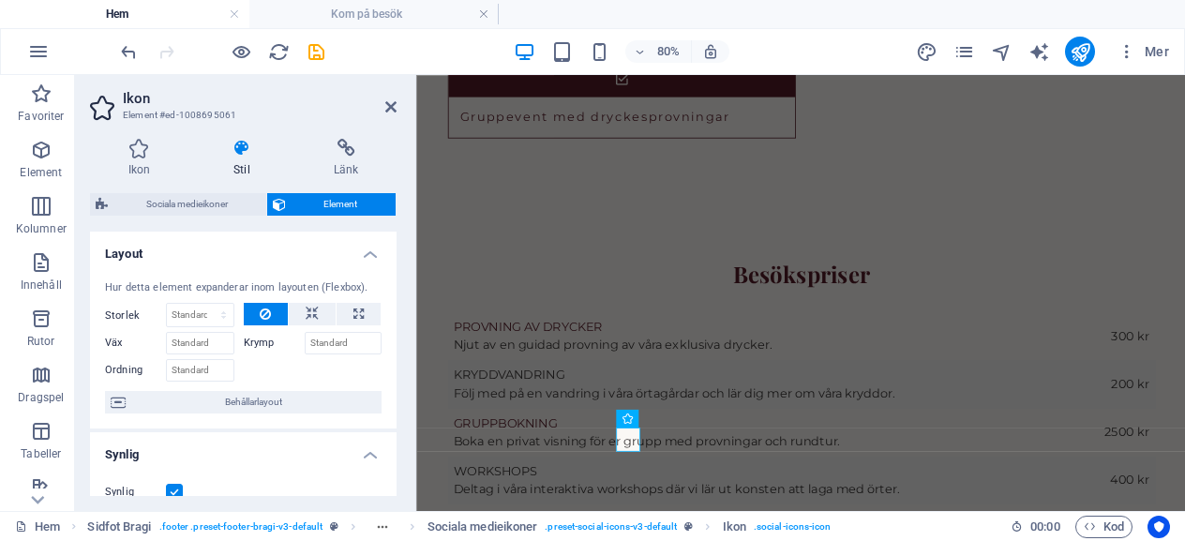
scroll to position [187, 0]
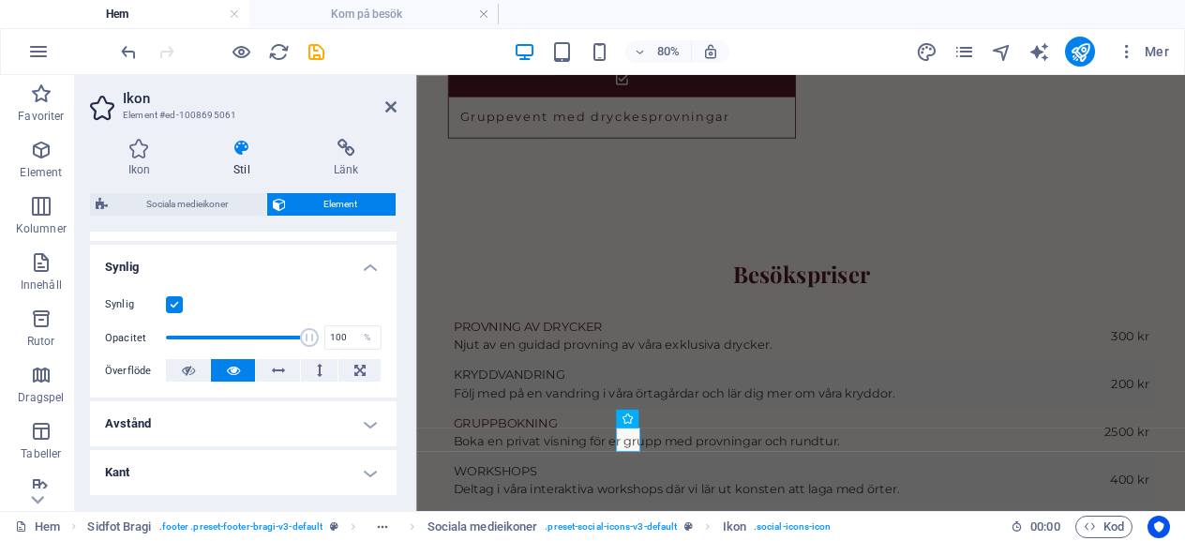
click at [176, 297] on label at bounding box center [174, 304] width 17 height 17
click at [0, 0] on input "Synlig" at bounding box center [0, 0] width 0 height 0
select select "9"
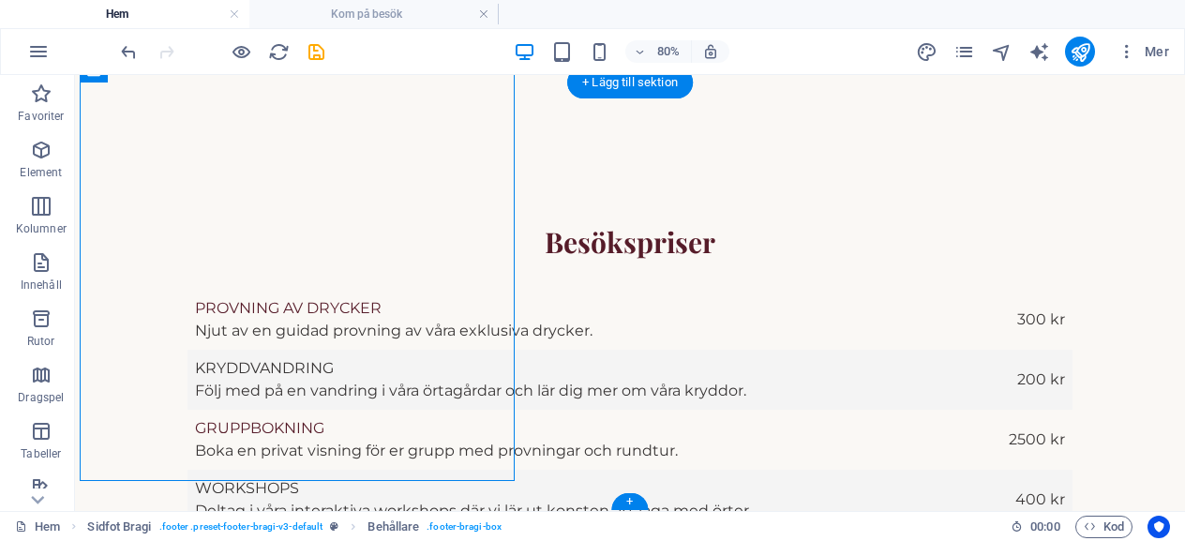
scroll to position [3630, 0]
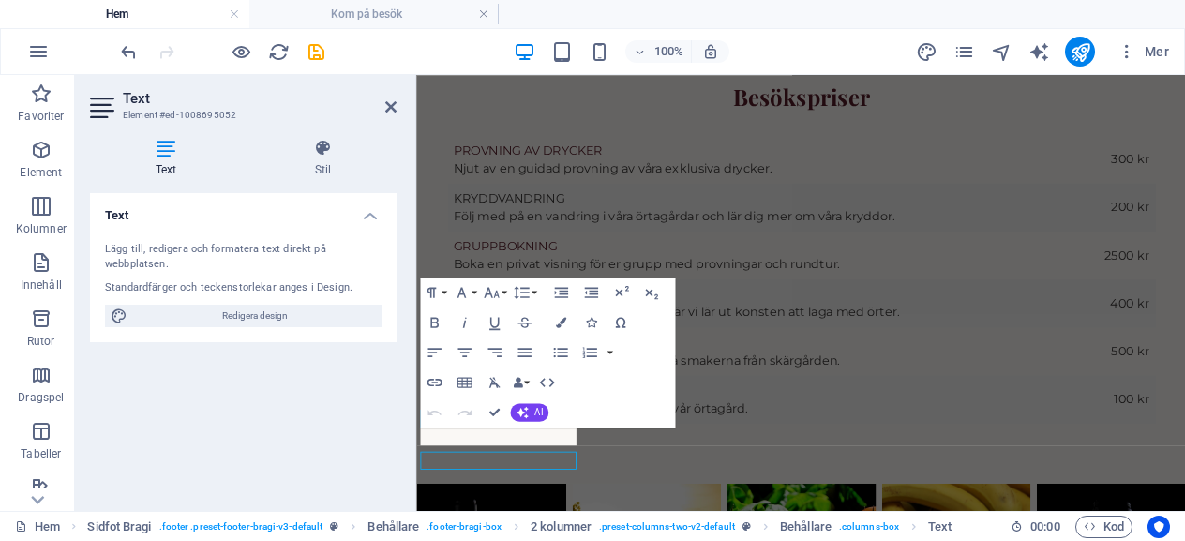
scroll to position [3490, 0]
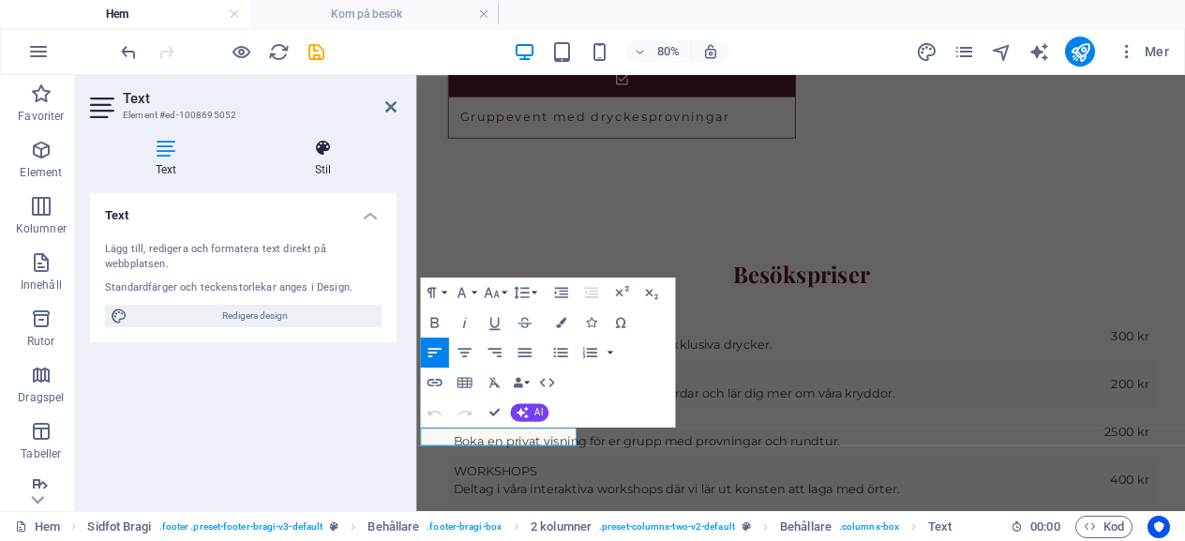
click at [322, 143] on icon at bounding box center [322, 148] width 147 height 19
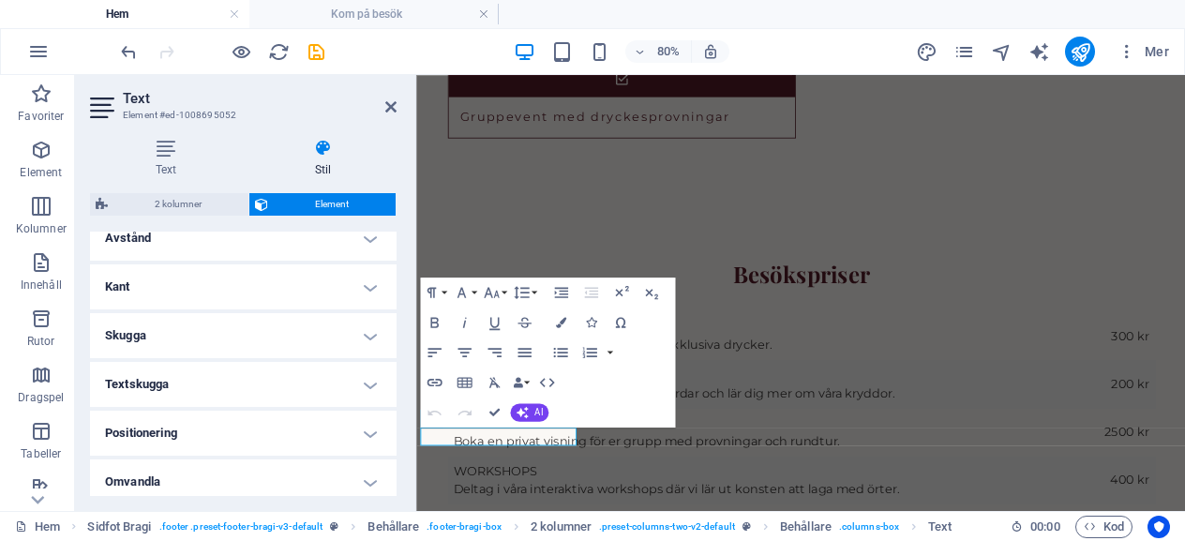
scroll to position [375, 0]
click at [364, 476] on h4 "Omvandla" at bounding box center [243, 479] width 307 height 45
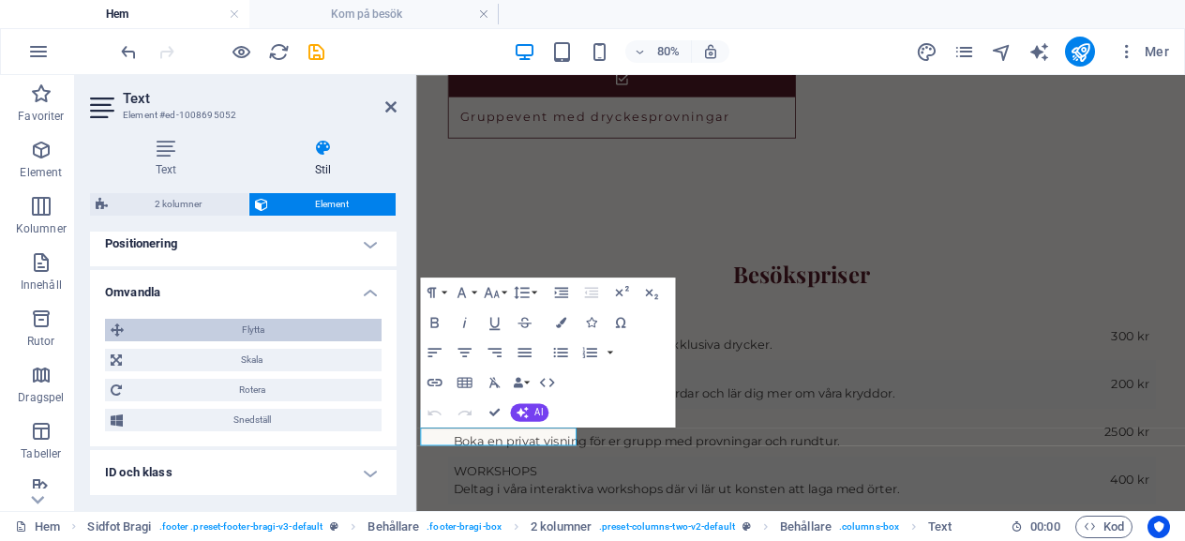
click at [214, 326] on span "Flytta" at bounding box center [252, 330] width 247 height 22
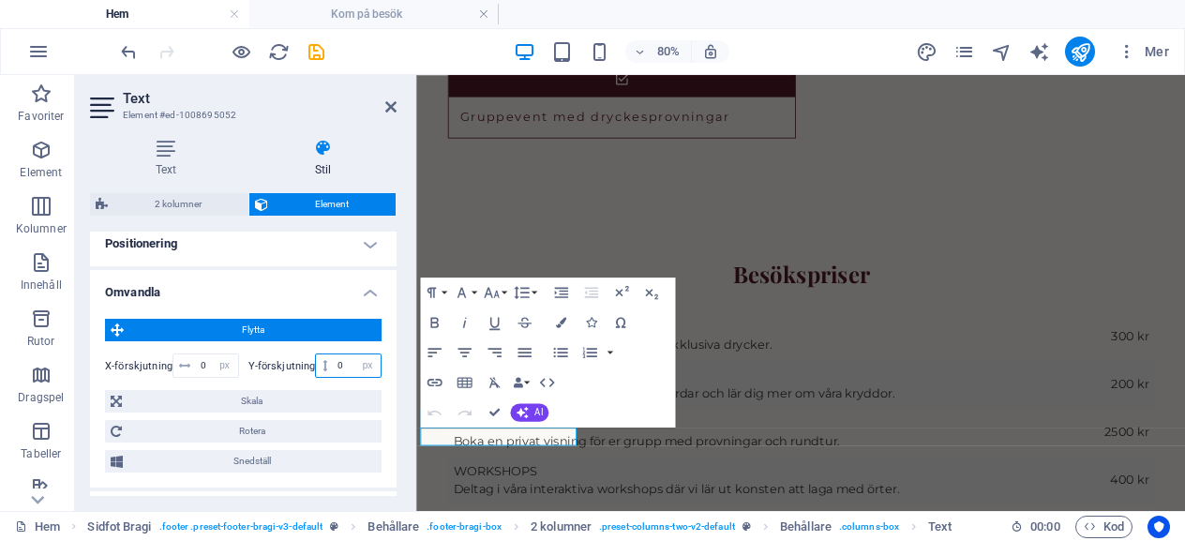
click at [347, 364] on input "0" at bounding box center [357, 365] width 48 height 22
type input "5"
select select "9"
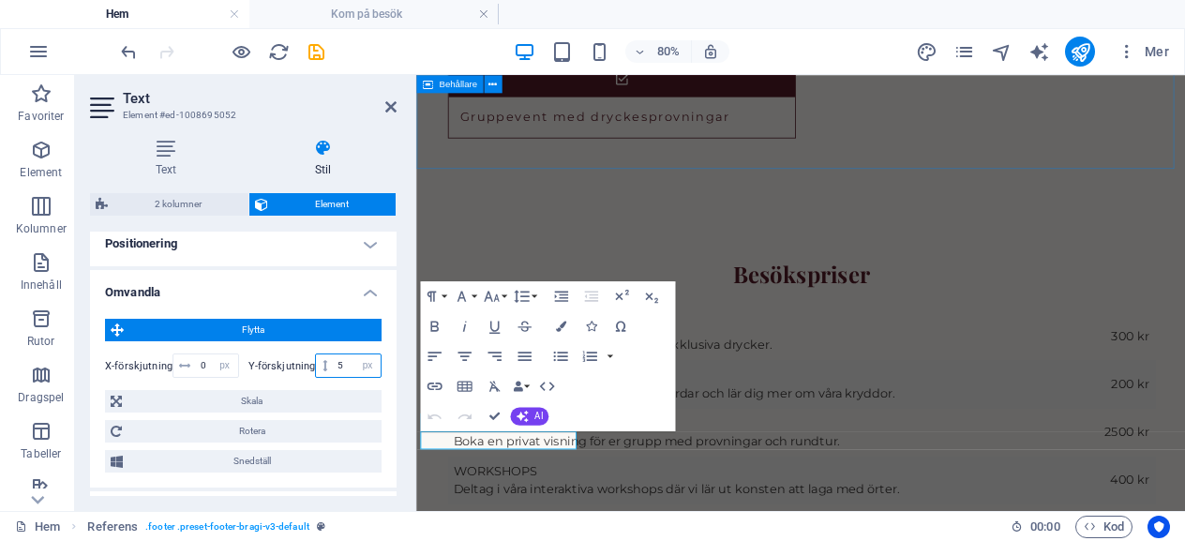
type input "5"
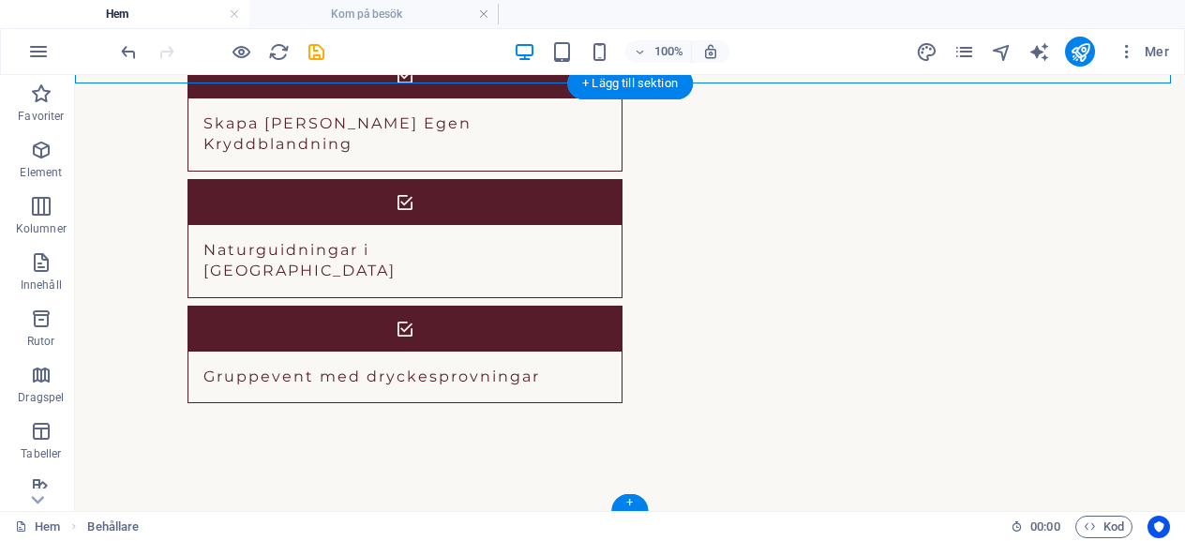
scroll to position [3628, 0]
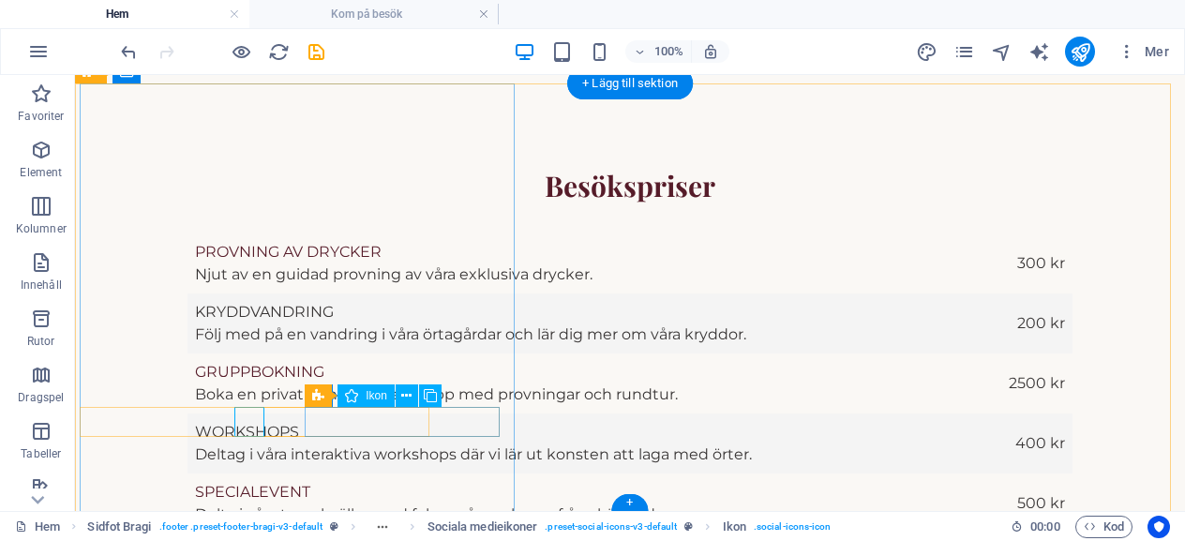
scroll to position [3490, 0]
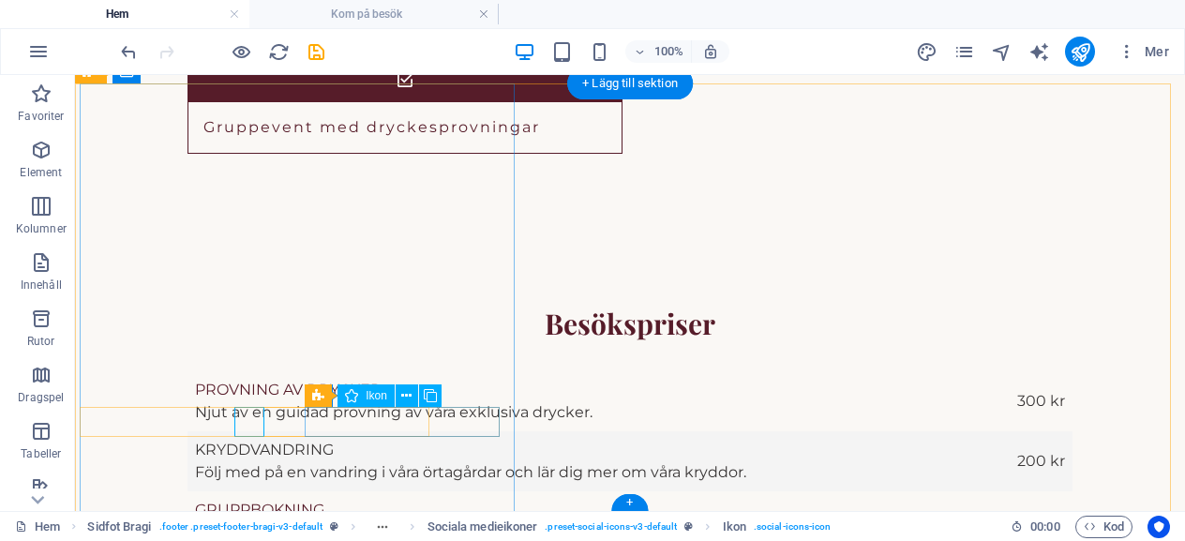
select select "xMidYMid"
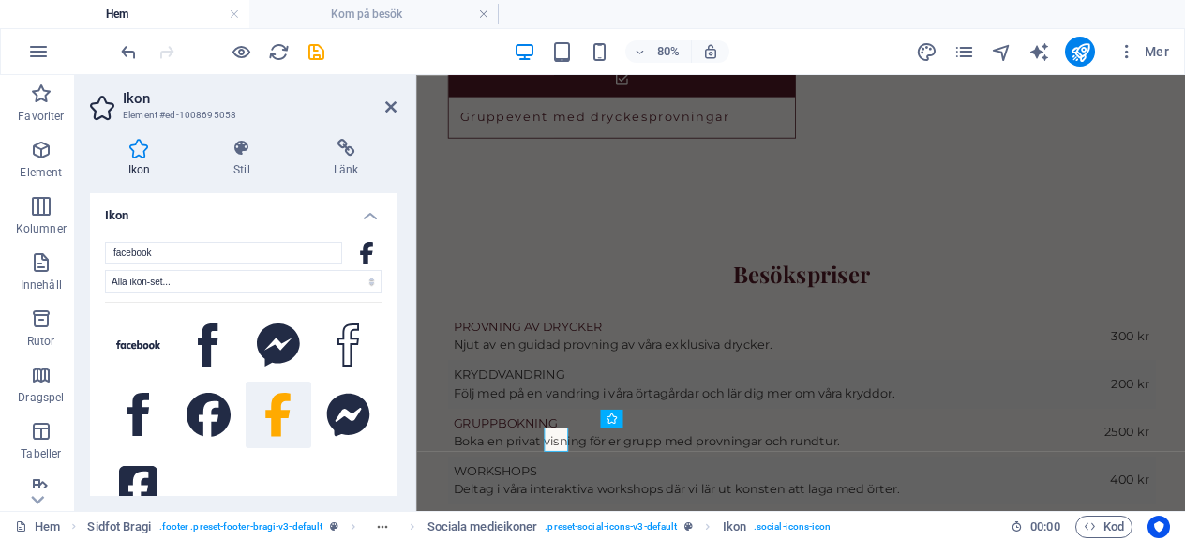
click at [362, 127] on div "Ikon Stil Länk Ikon facebook Alla ikon-set... IcoFont Ionicons FontAwesome Bran…" at bounding box center [243, 317] width 337 height 387
click at [349, 153] on icon at bounding box center [345, 148] width 101 height 19
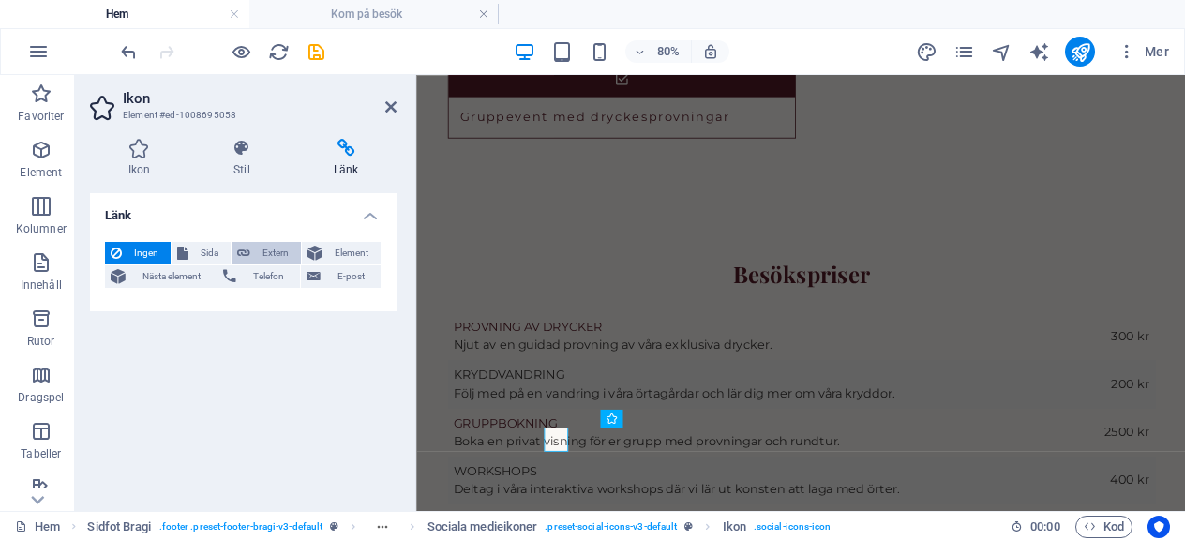
click at [259, 247] on span "Extern" at bounding box center [275, 253] width 39 height 22
select select "blank"
select select "9"
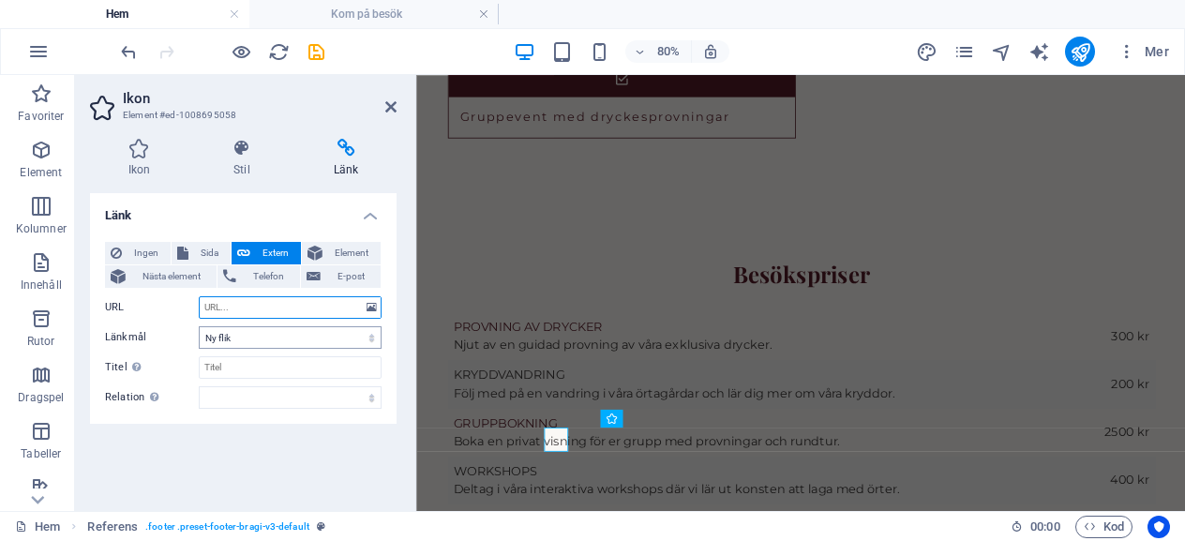
paste input "https://www.facebook.com/langvikskrydderi"
type input "https://www.facebook.com/langvikskrydderi"
select select "9"
type input "https://www.facebook.com/langvikskrydderi"
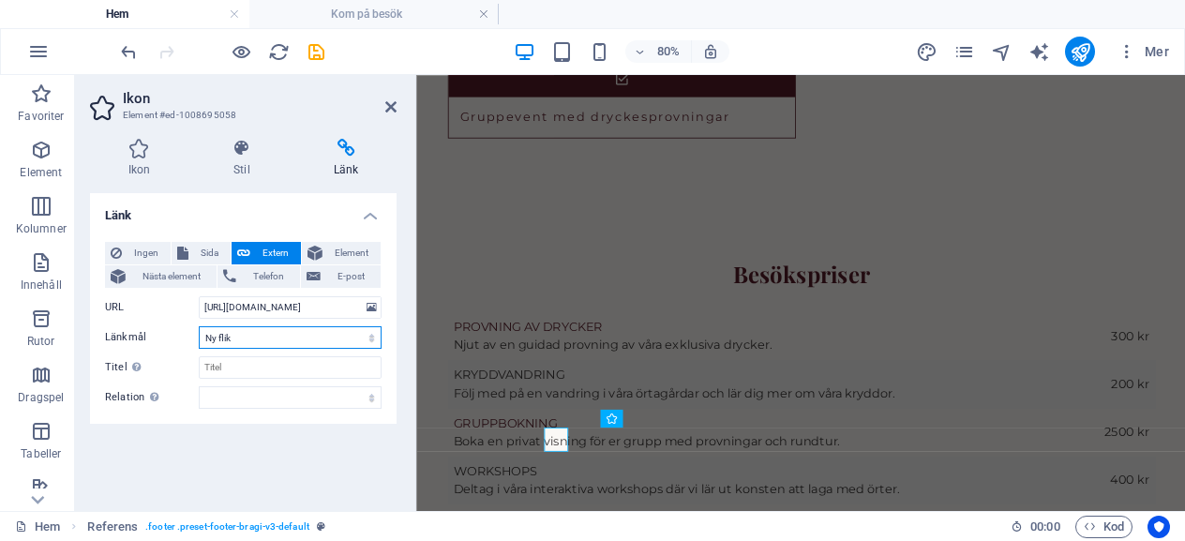
click at [306, 339] on select "Ny flik Samma flik Överlägg" at bounding box center [290, 337] width 183 height 22
click at [362, 443] on div "Länk Ingen Sida Extern Element Nästa element Telefon E-post Sida Hem Legal Noti…" at bounding box center [243, 344] width 307 height 303
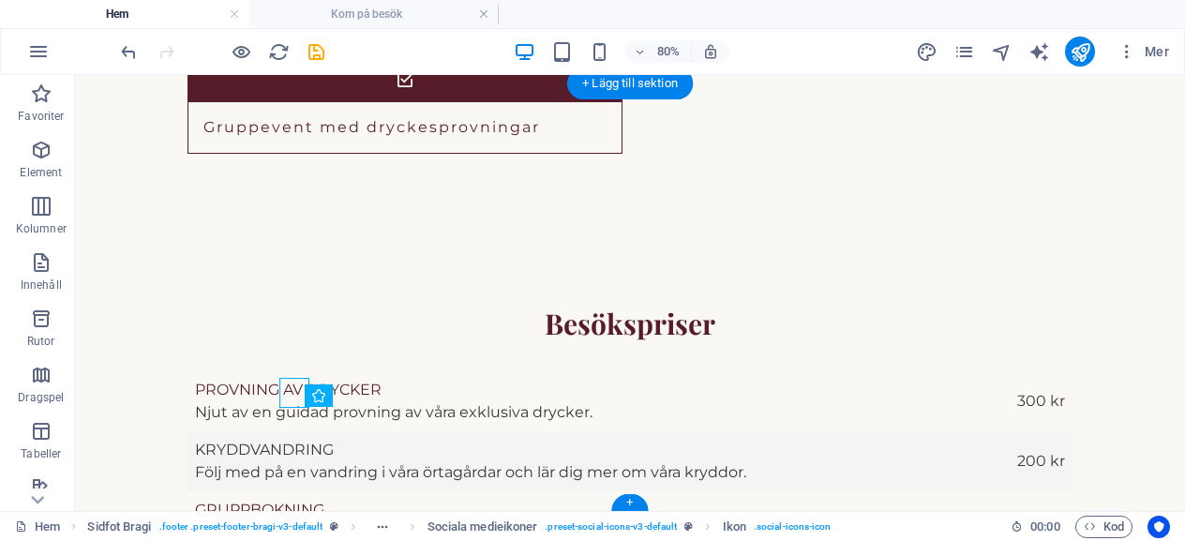
scroll to position [3628, 0]
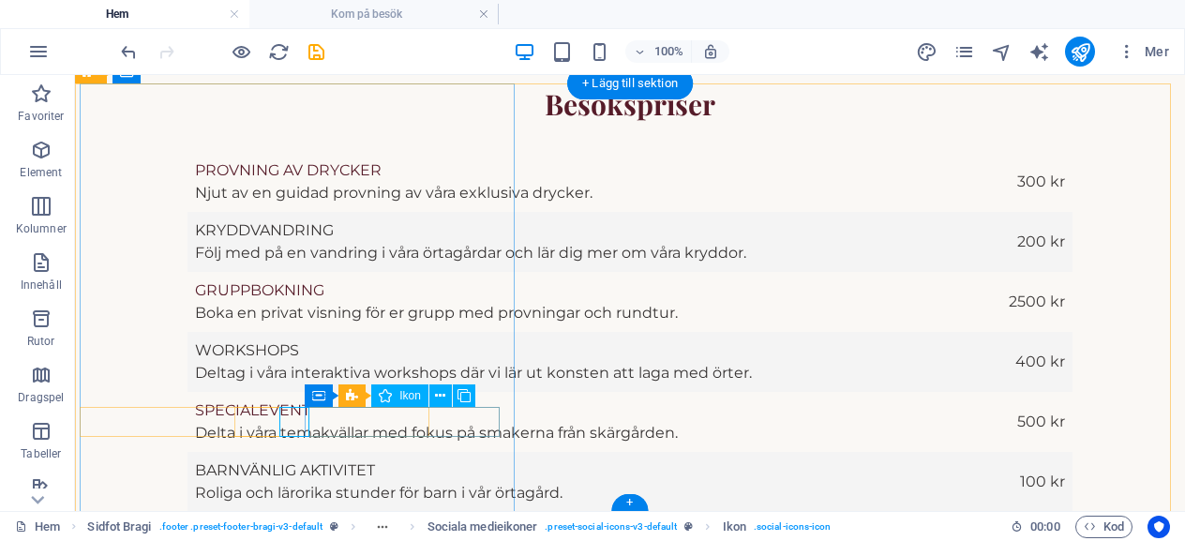
select select "xMidYMid"
select select "px"
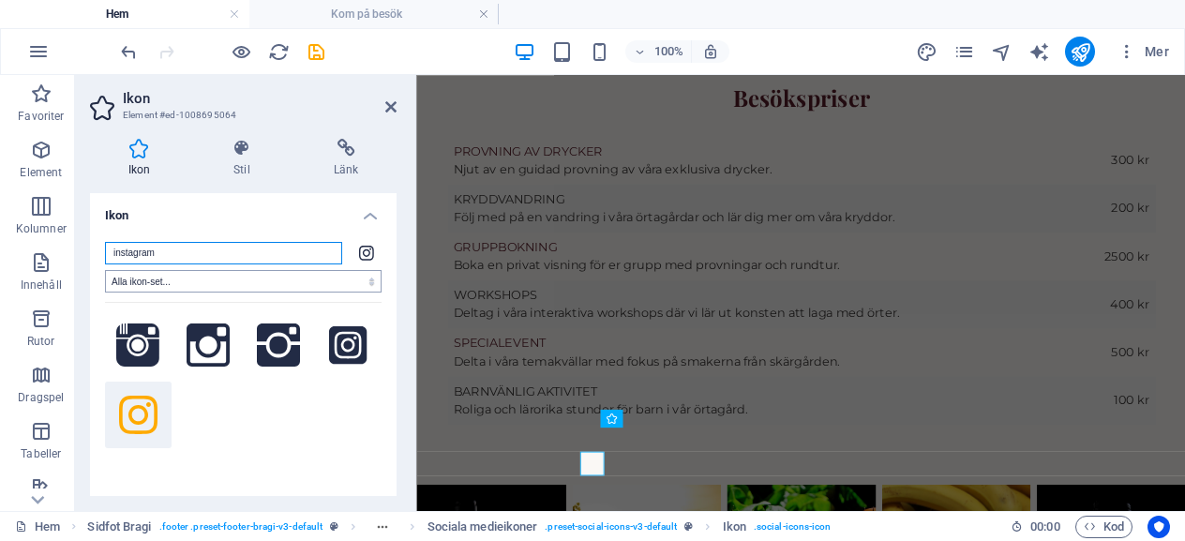
scroll to position [3490, 0]
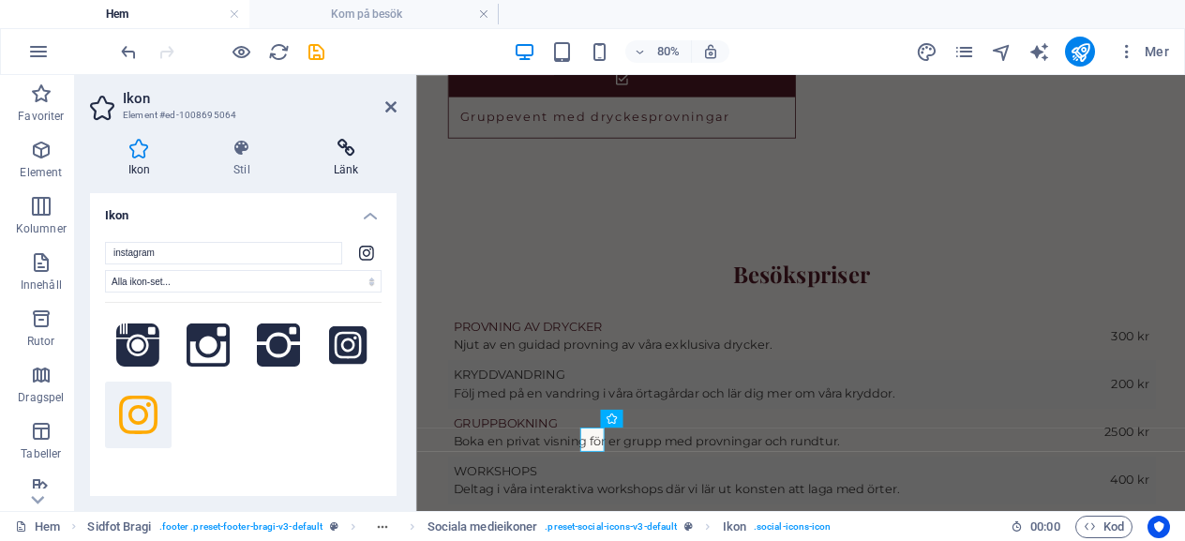
click at [342, 151] on icon at bounding box center [345, 148] width 101 height 19
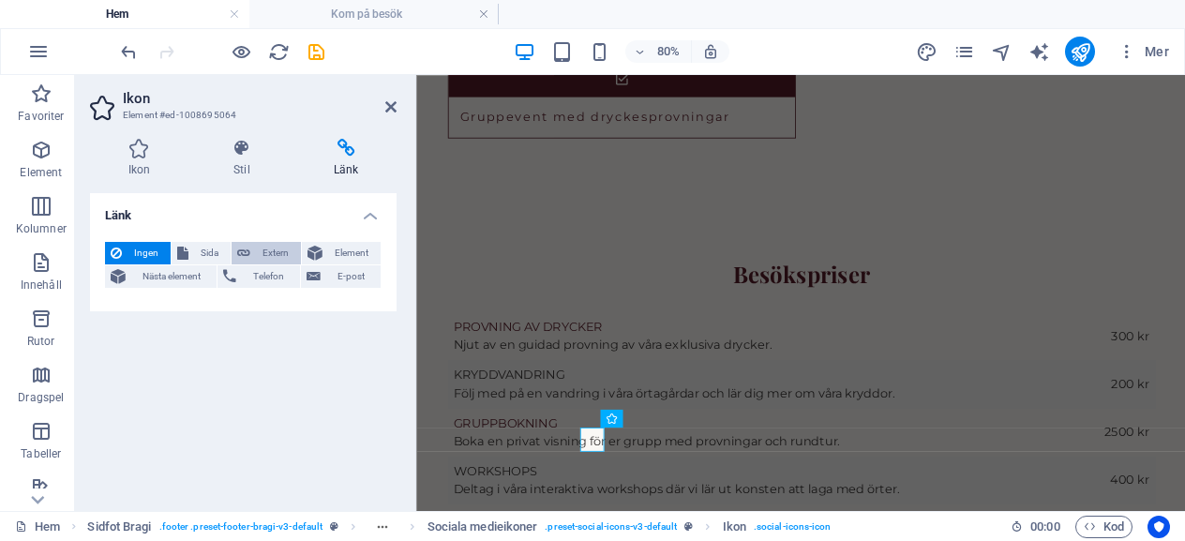
click at [253, 239] on div "Ingen Sida Extern Element Nästa element Telefon E-post Sida Hem Legal Notice Pr…" at bounding box center [243, 269] width 307 height 84
click at [249, 247] on icon at bounding box center [243, 253] width 13 height 22
select select "blank"
select select "9"
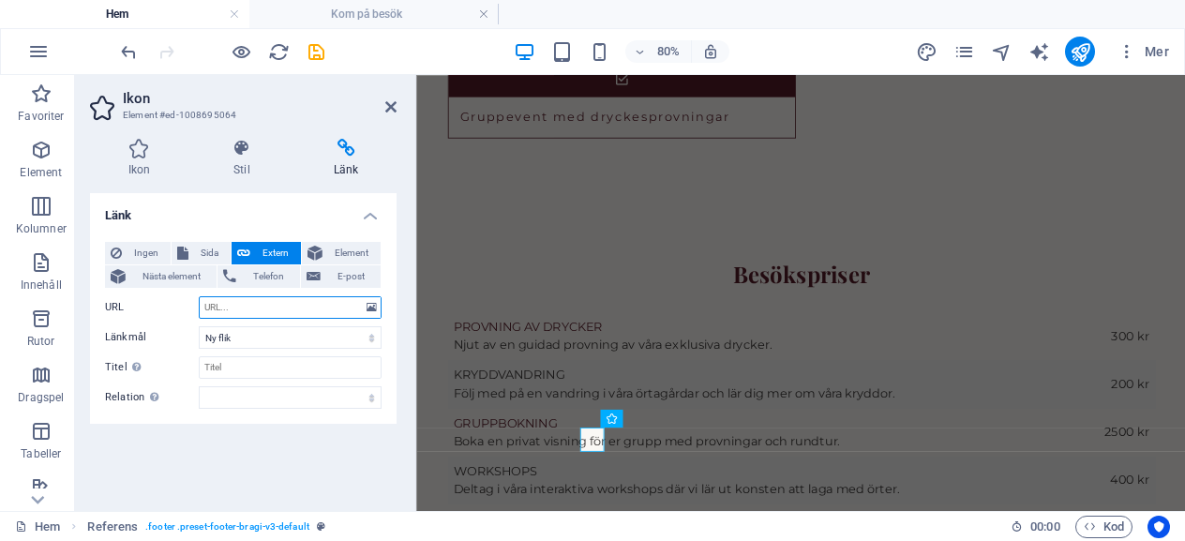
paste input "https://www.instagram.com/langvikskrydderi/"
type input "https://www.instagram.com/langvikskrydderi/"
select select "9"
type input "https://www.instagram.com/langvikskrydderi"
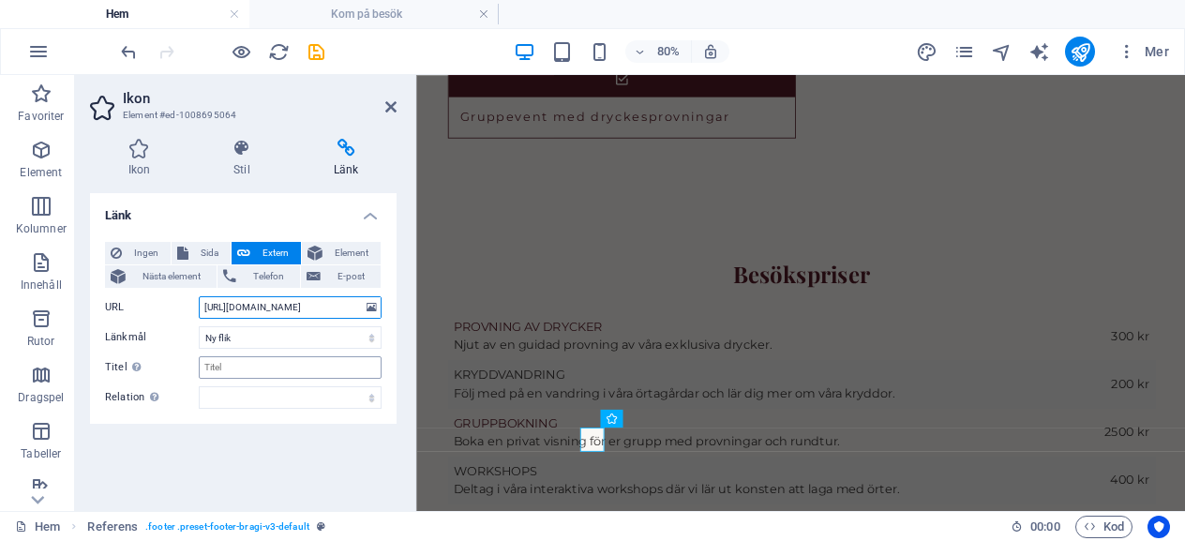
scroll to position [0, 37]
select select "9"
type input "https://www.instagram.com/langvikskrydderi"
click at [257, 454] on div "Länk Ingen Sida Extern Element Nästa element Telefon E-post Sida Hem Legal Noti…" at bounding box center [243, 344] width 307 height 303
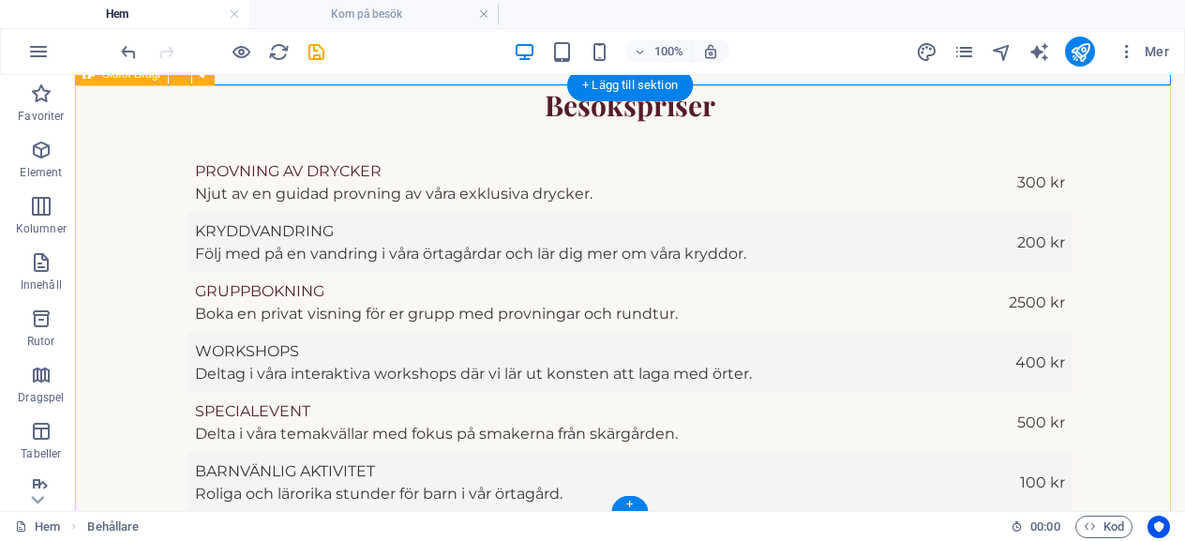
scroll to position [3628, 0]
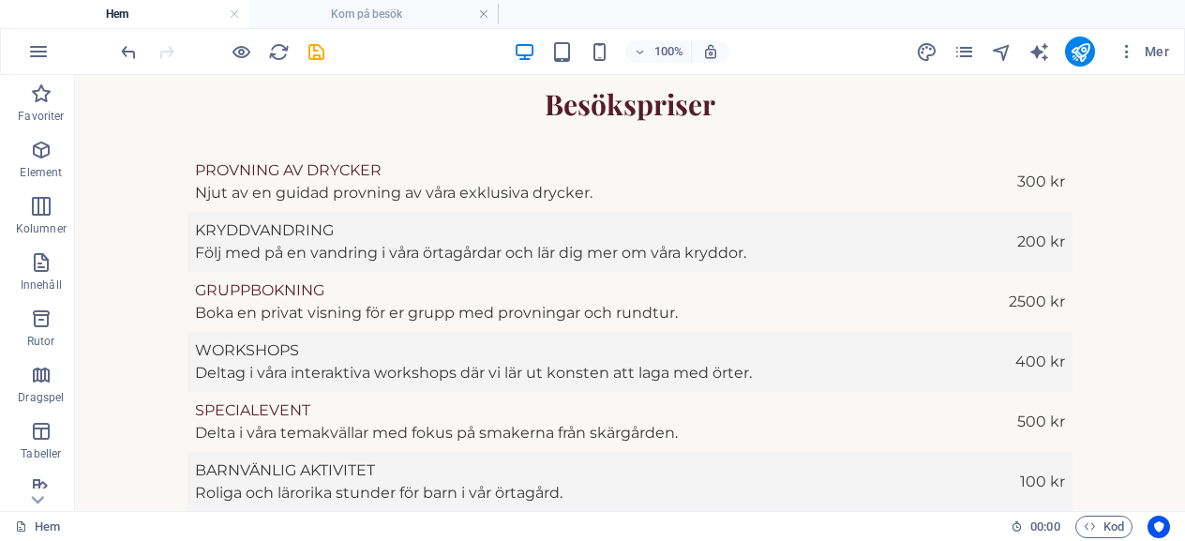
click at [331, 48] on div "100% Mer" at bounding box center [646, 52] width 1059 height 30
click at [314, 52] on icon "save" at bounding box center [317, 52] width 22 height 22
checkbox input "false"
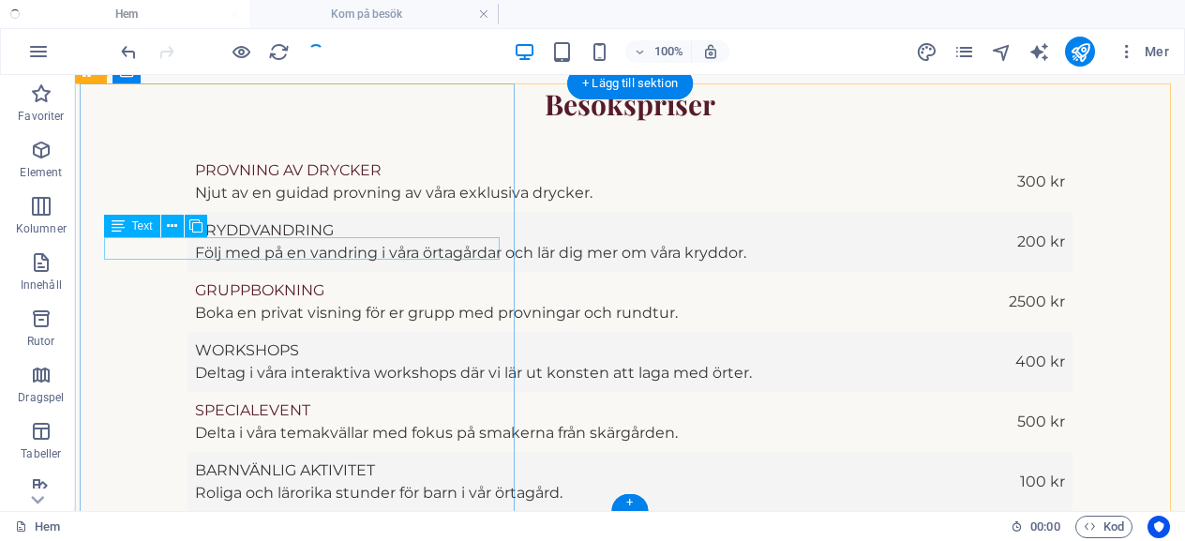
checkbox input "false"
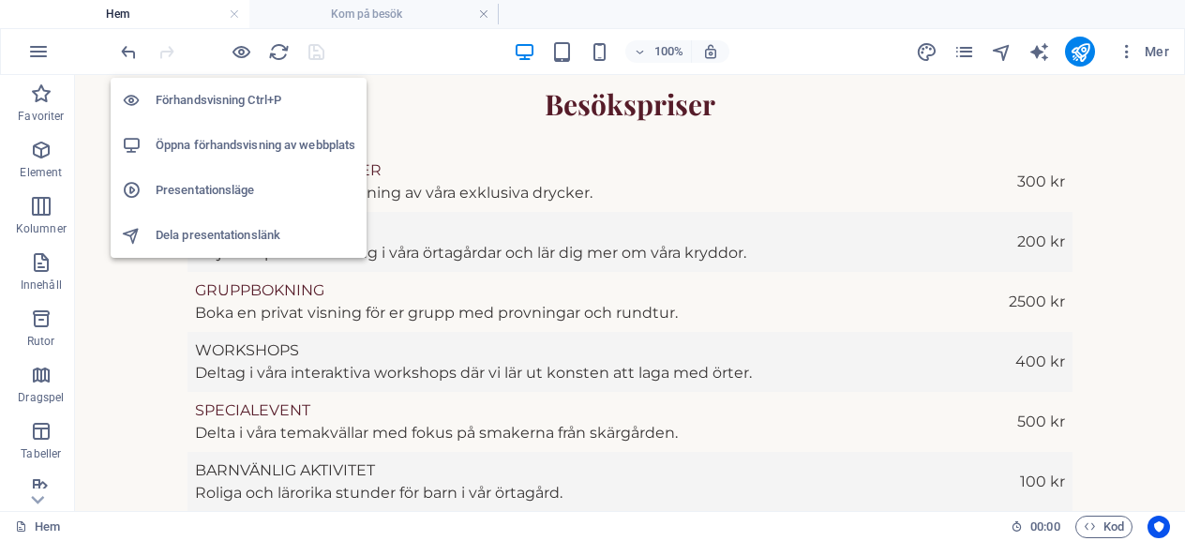
click at [216, 141] on h6 "Öppna förhandsvisning av webbplats" at bounding box center [256, 145] width 200 height 22
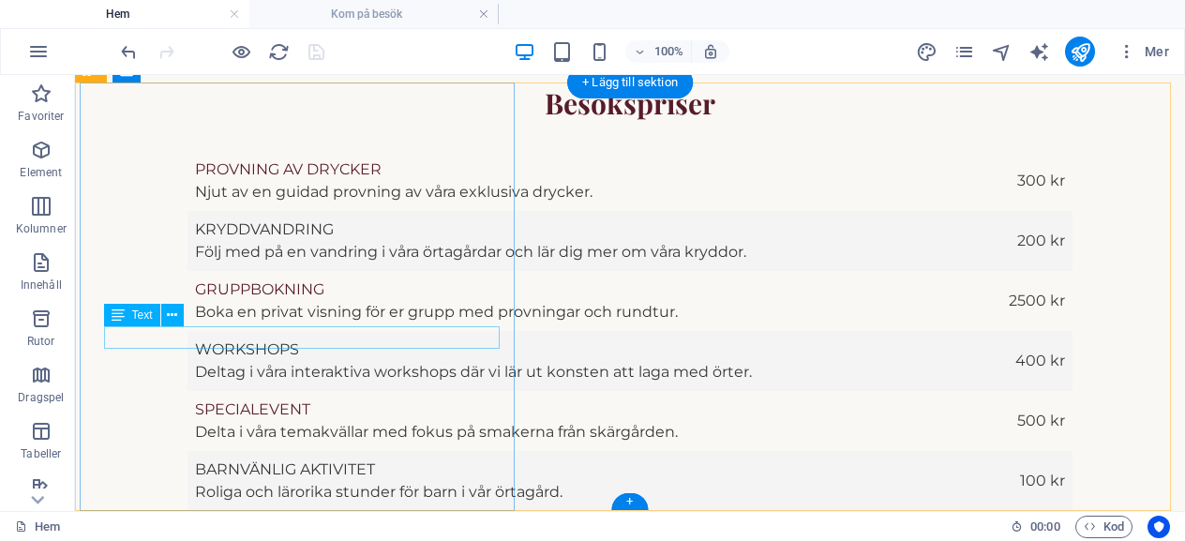
scroll to position [3630, 0]
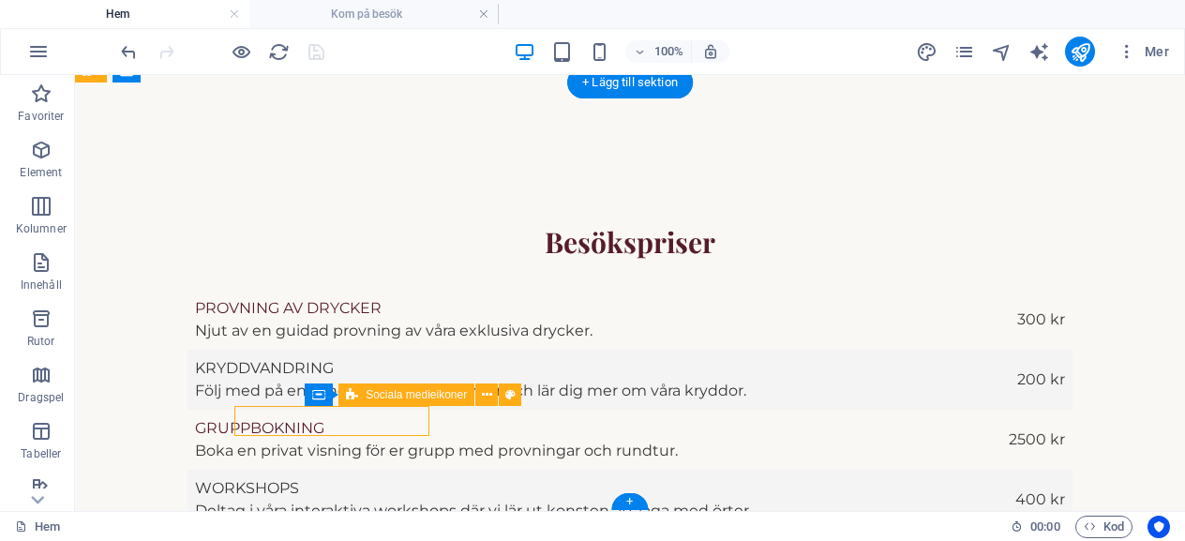
select select "px"
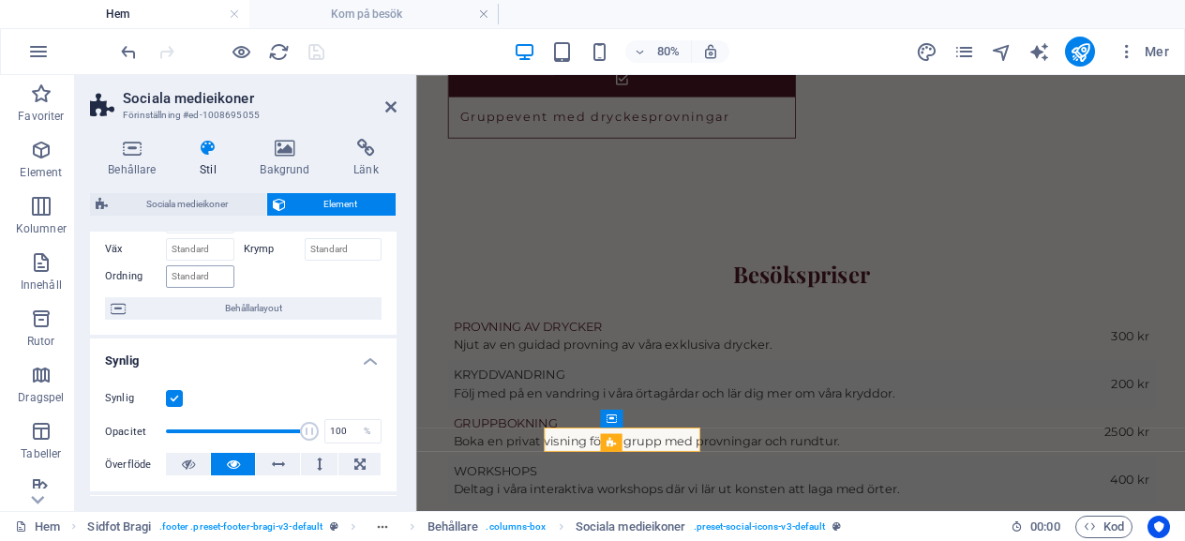
scroll to position [0, 0]
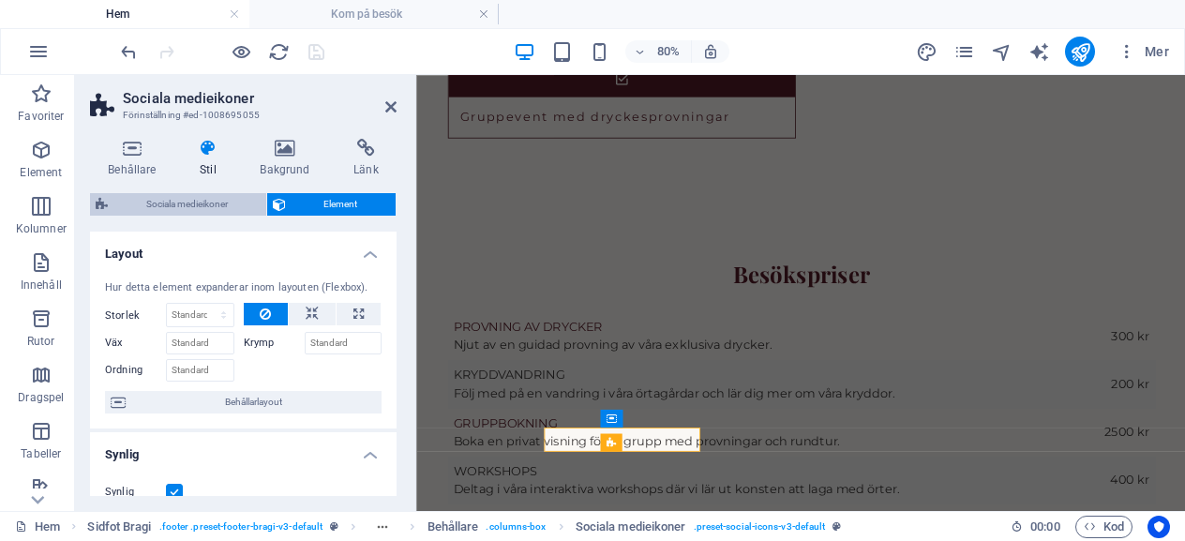
click at [183, 200] on span "Sociala medieikoner" at bounding box center [186, 204] width 147 height 22
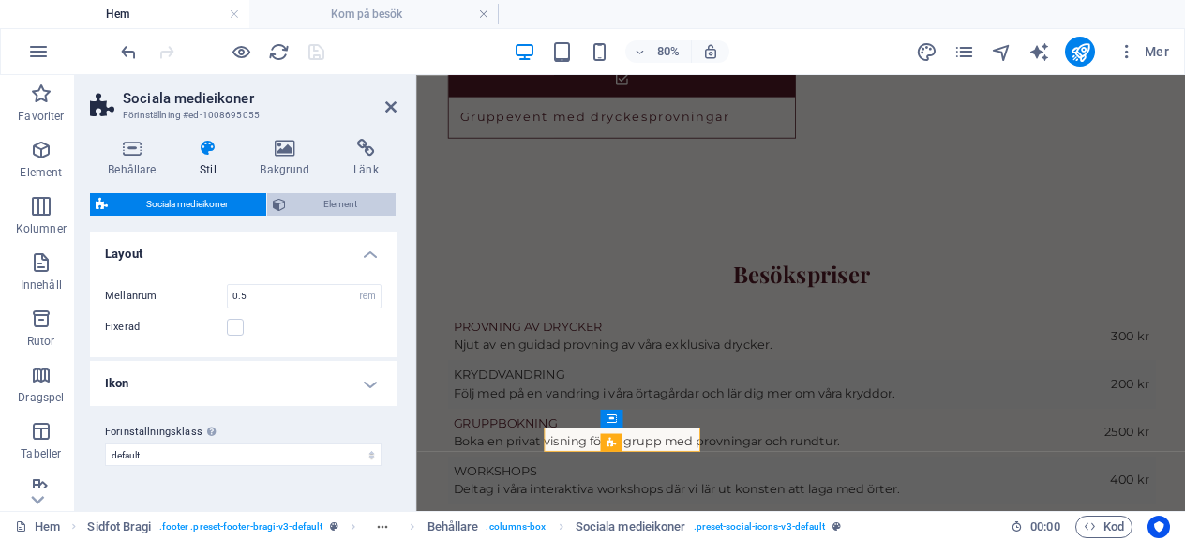
click at [337, 194] on span "Element" at bounding box center [341, 204] width 99 height 22
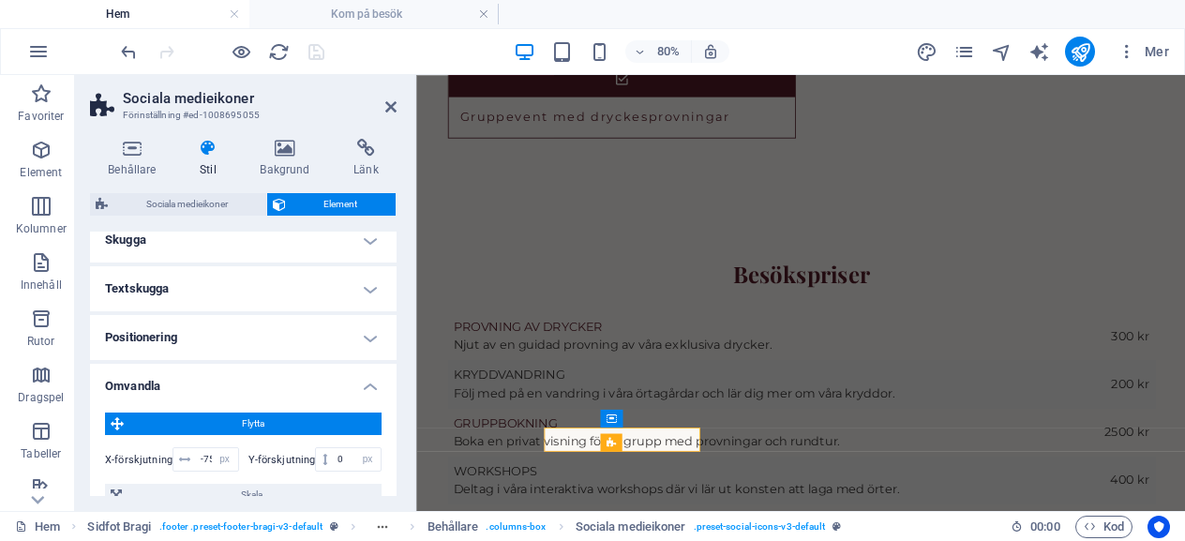
scroll to position [562, 0]
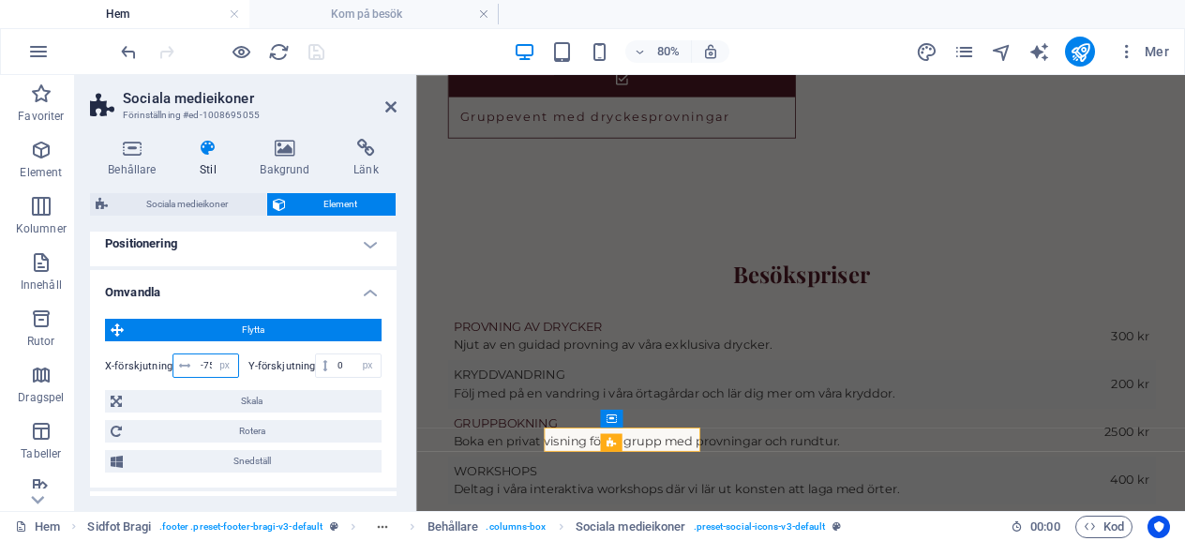
click at [208, 363] on input "-75" at bounding box center [217, 365] width 42 height 22
click at [212, 366] on select "px rem % em vh vw" at bounding box center [225, 365] width 26 height 22
click at [212, 363] on select "px rem % em vh vw" at bounding box center [225, 365] width 26 height 22
click at [207, 361] on input "-75" at bounding box center [217, 365] width 42 height 22
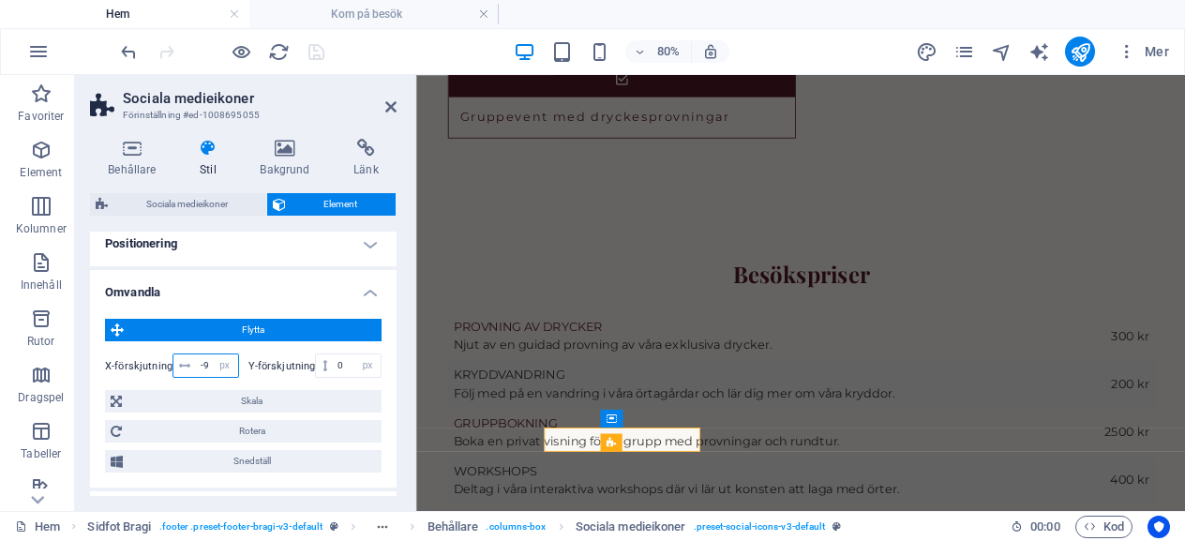
type input "-90"
select select "9"
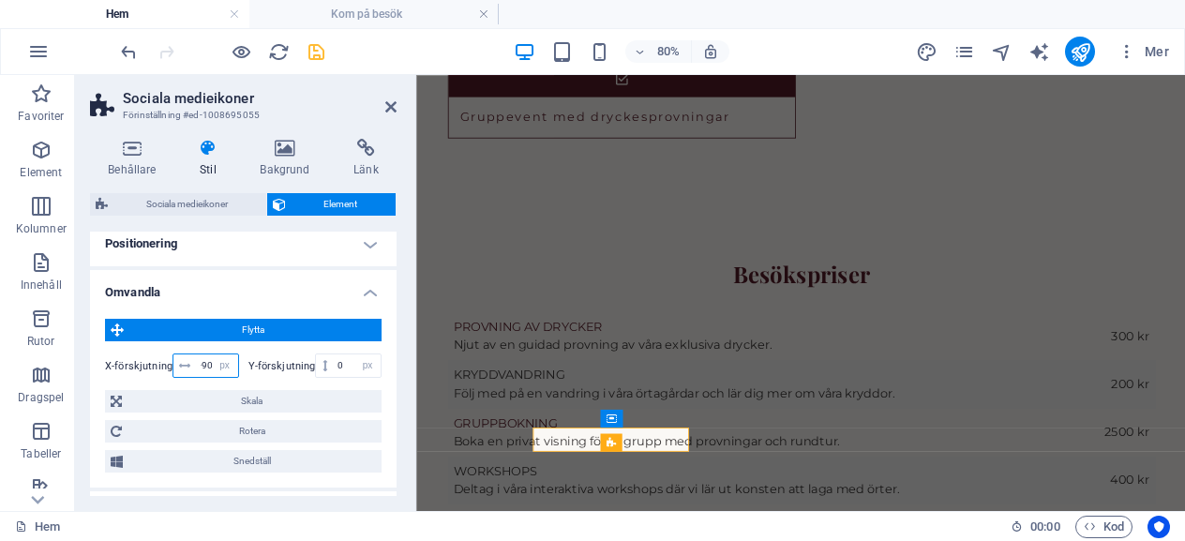
type input "-9"
type input "-100"
select select "9"
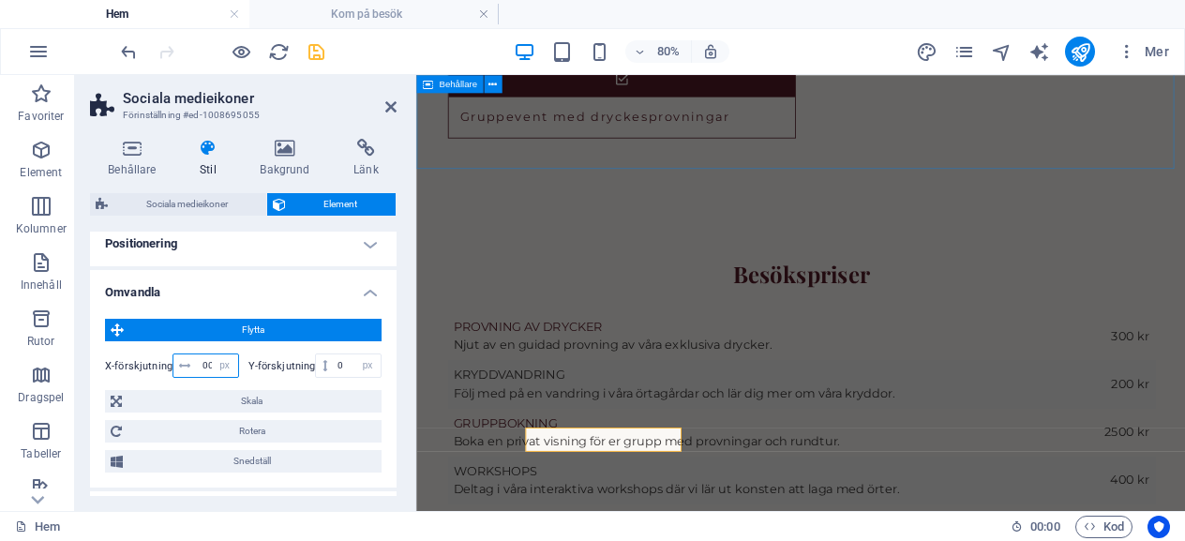
type input "-100"
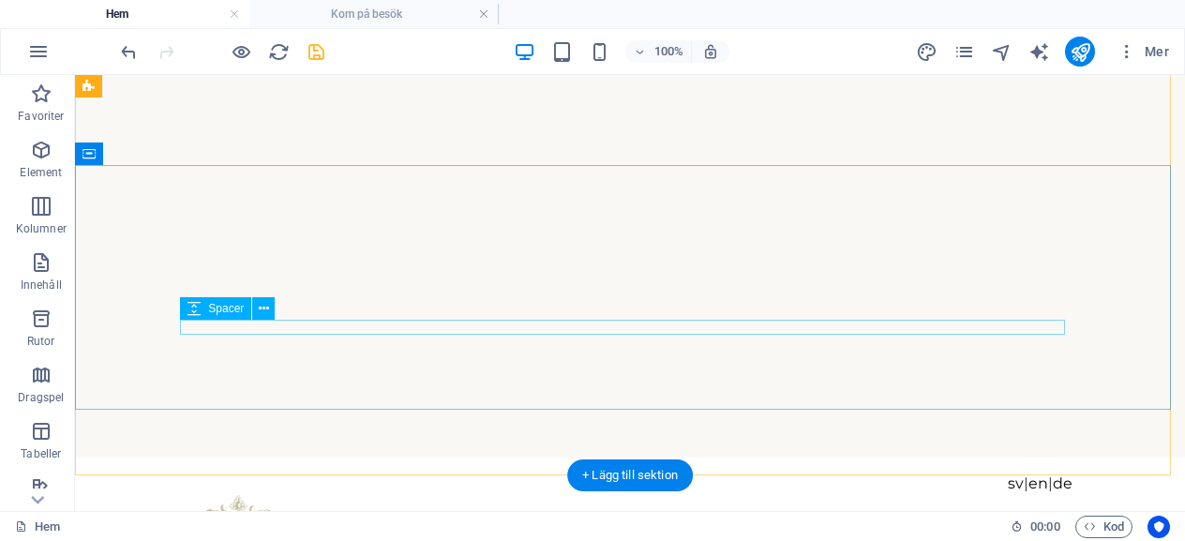
scroll to position [0, 0]
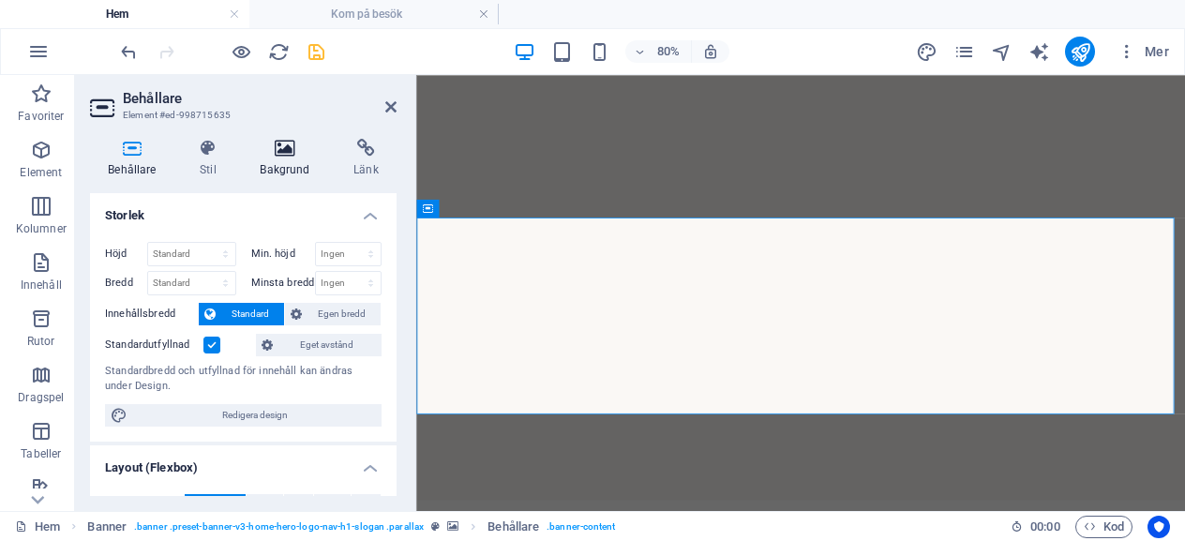
click at [272, 148] on icon at bounding box center [285, 148] width 86 height 19
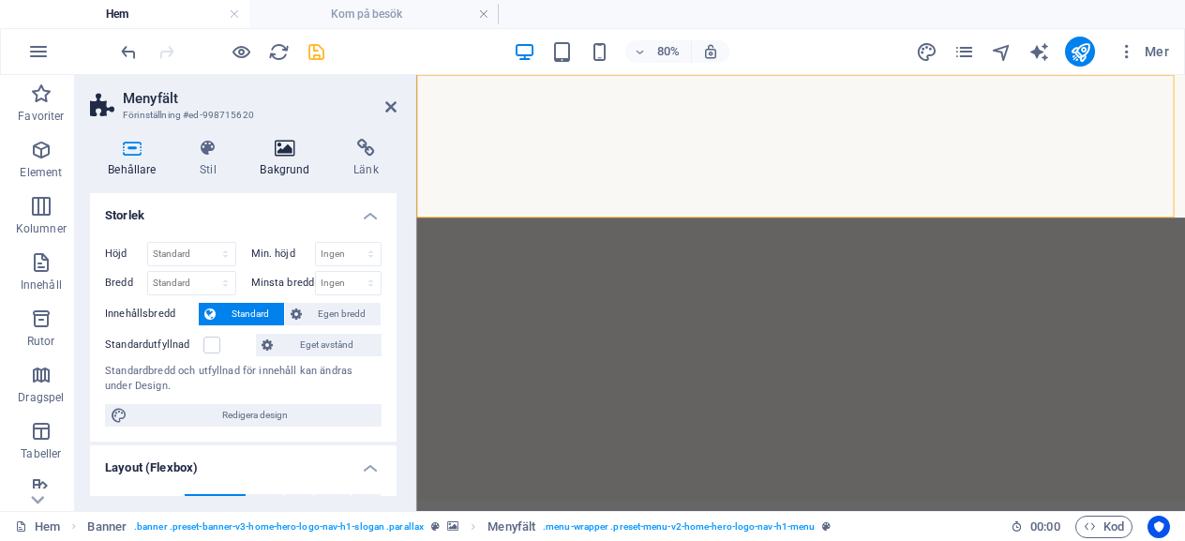
click at [292, 149] on icon at bounding box center [285, 148] width 86 height 19
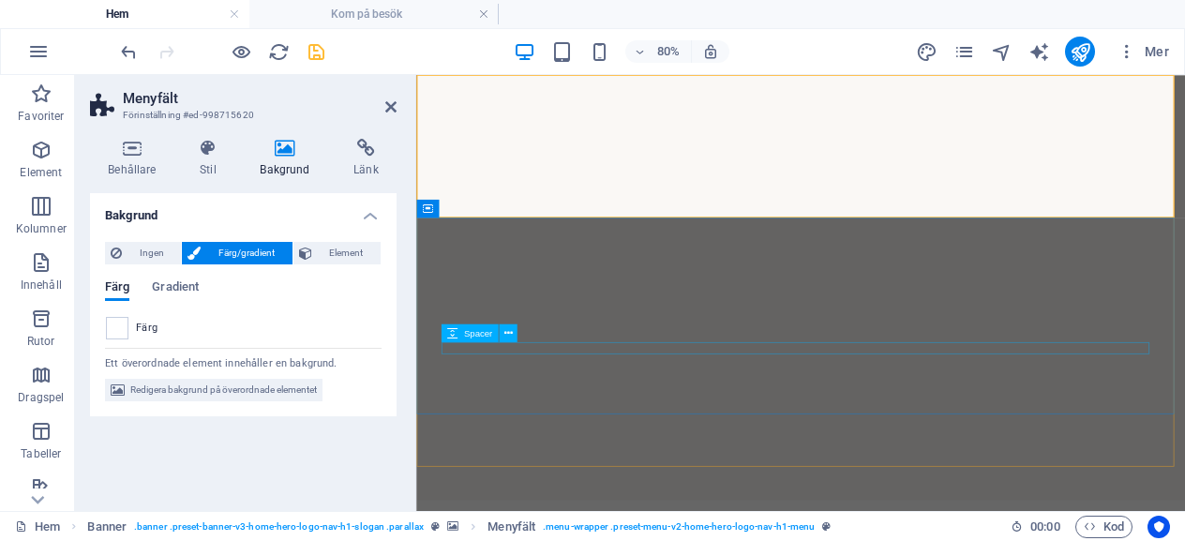
scroll to position [94, 0]
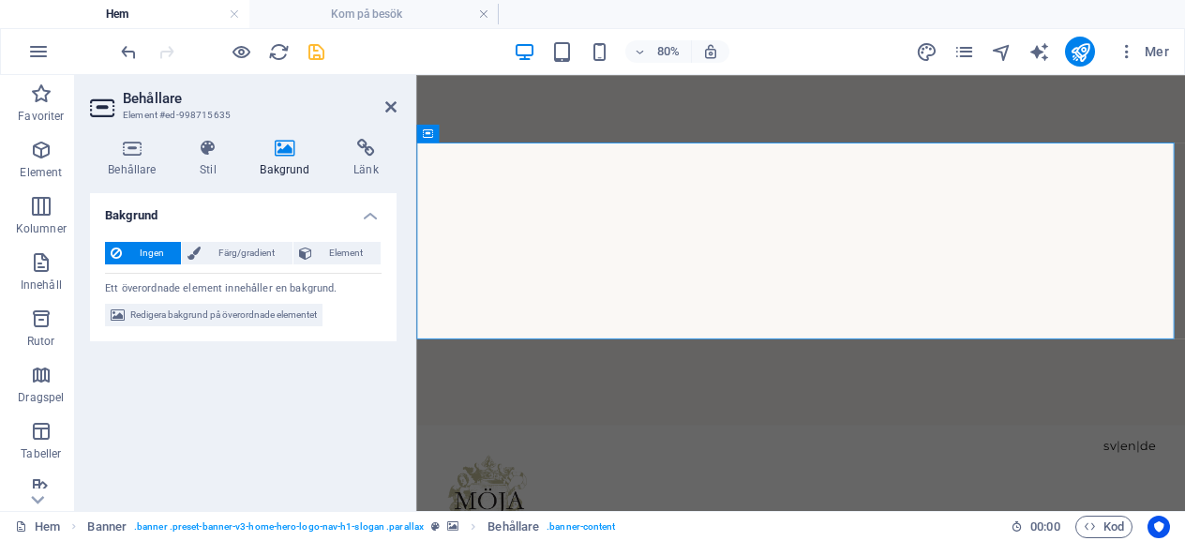
click at [281, 142] on icon at bounding box center [285, 148] width 86 height 19
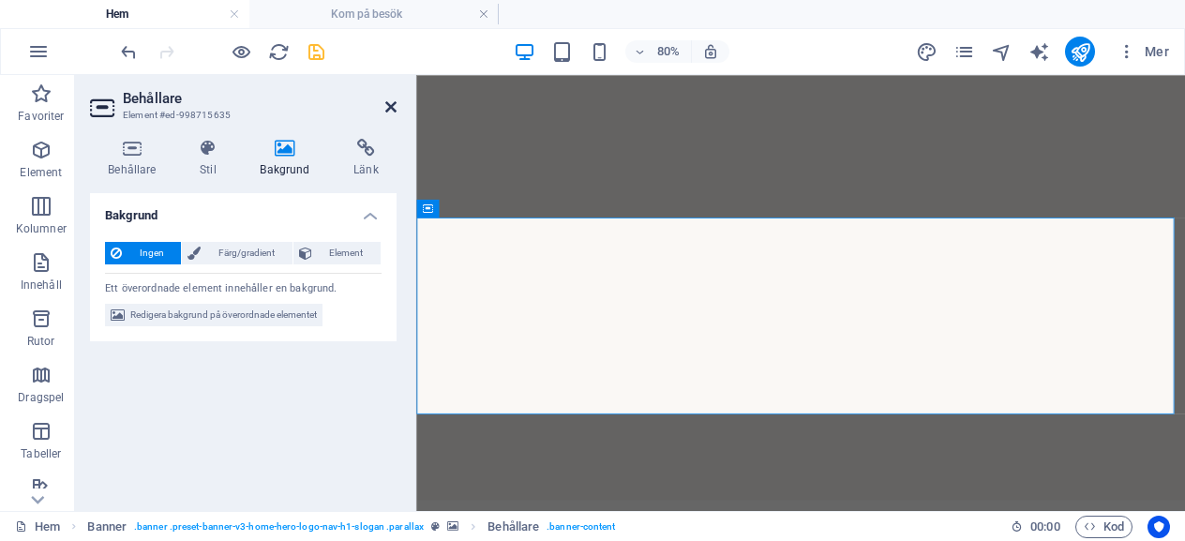
click at [392, 114] on link at bounding box center [390, 107] width 11 height 16
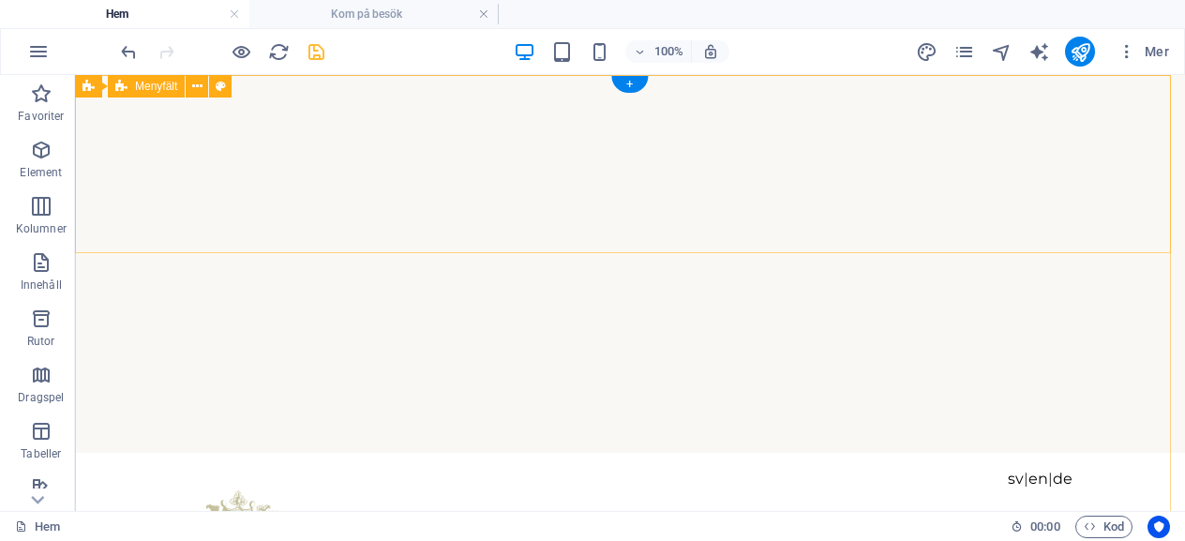
scroll to position [94, 0]
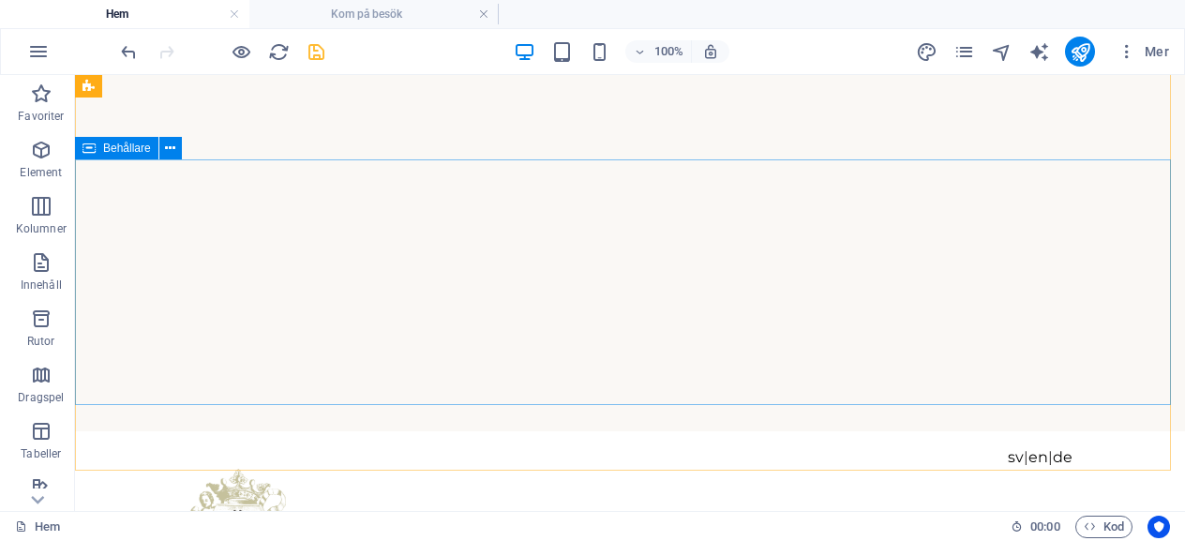
click at [148, 150] on span "Behållare" at bounding box center [127, 147] width 48 height 11
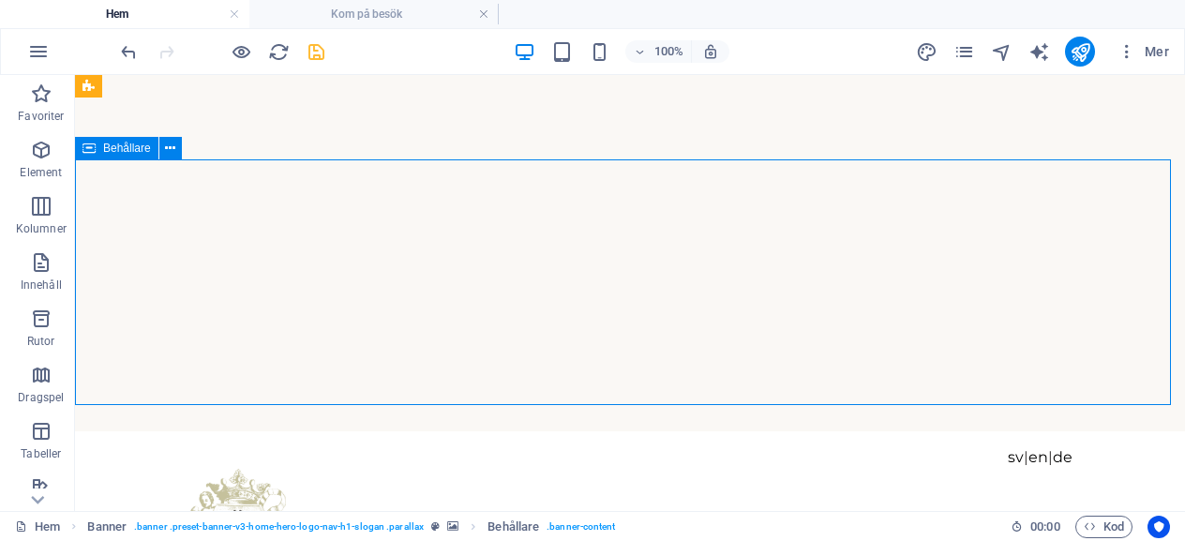
click at [148, 150] on span "Behållare" at bounding box center [127, 147] width 48 height 11
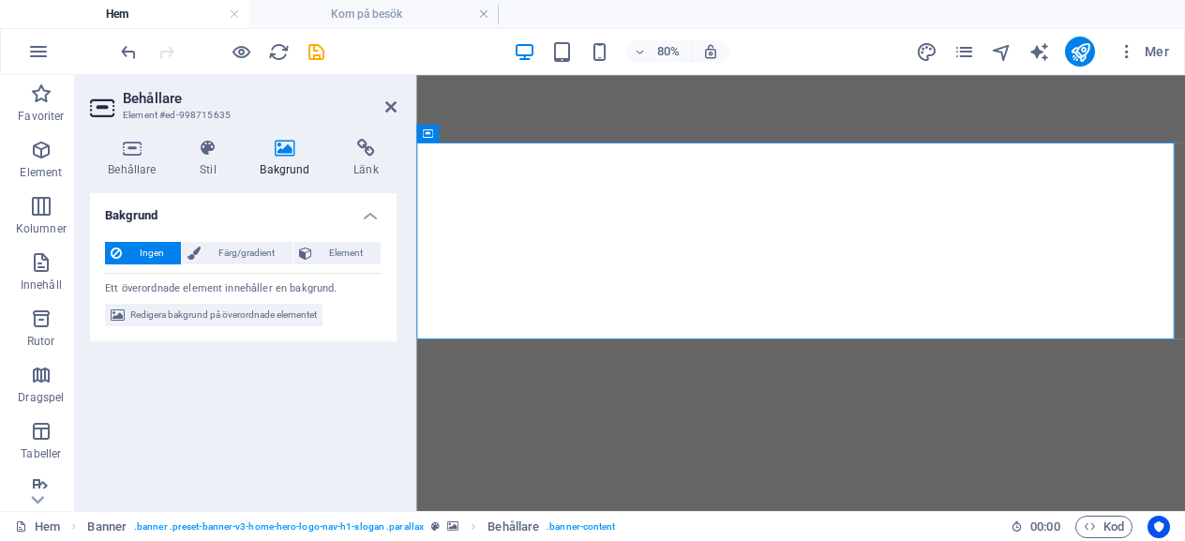
select select "9"
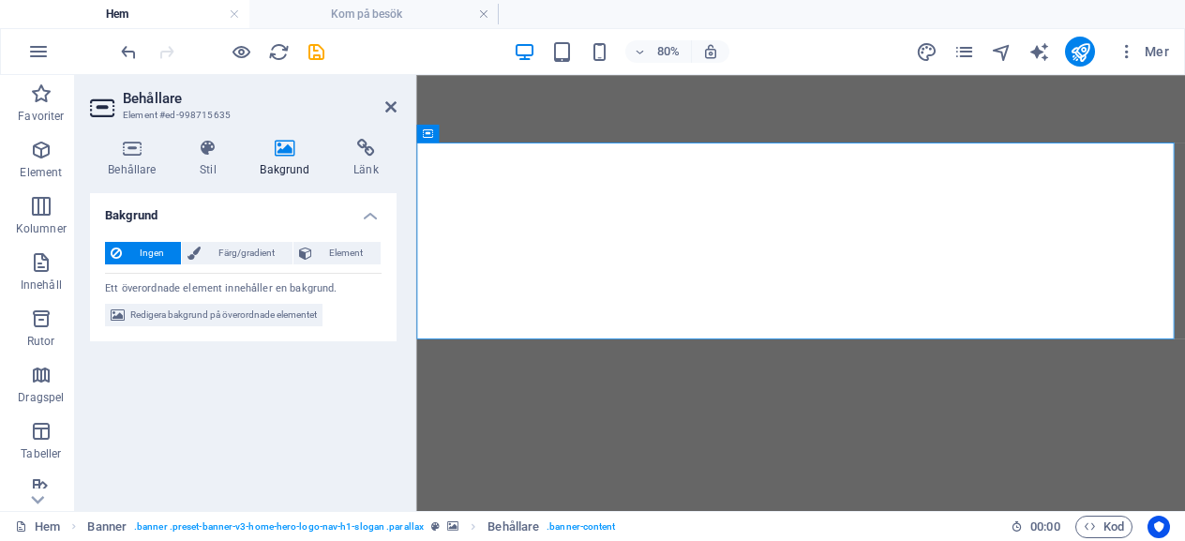
select select "9"
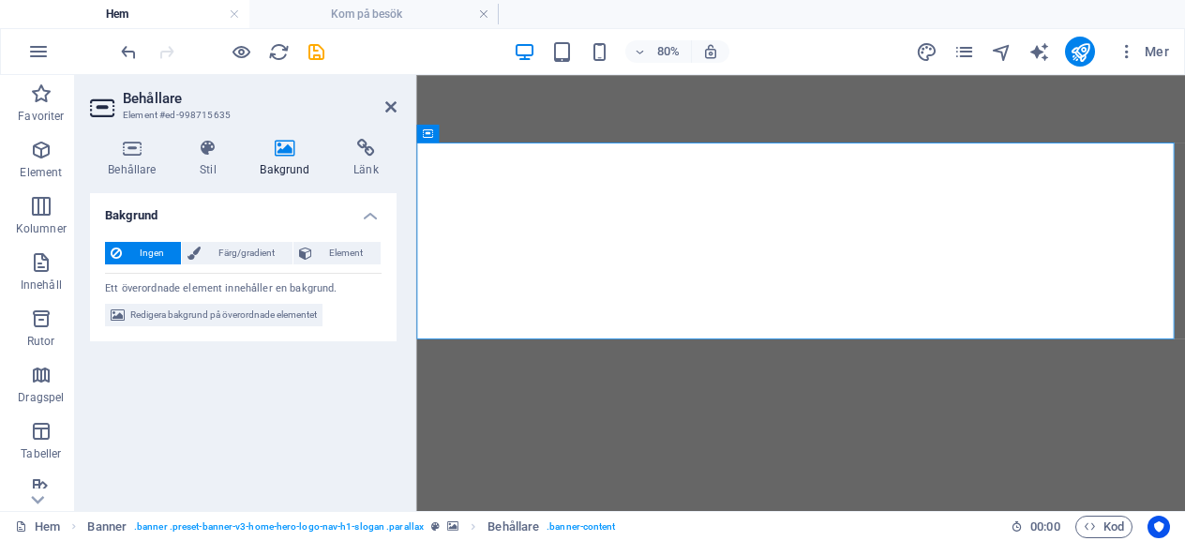
select select "9"
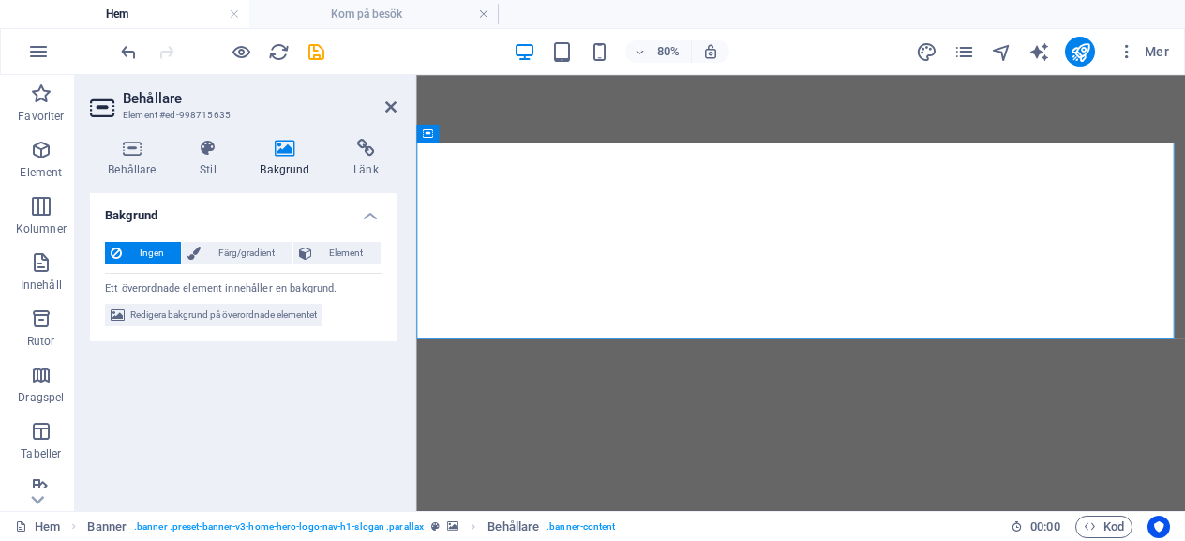
select select "9"
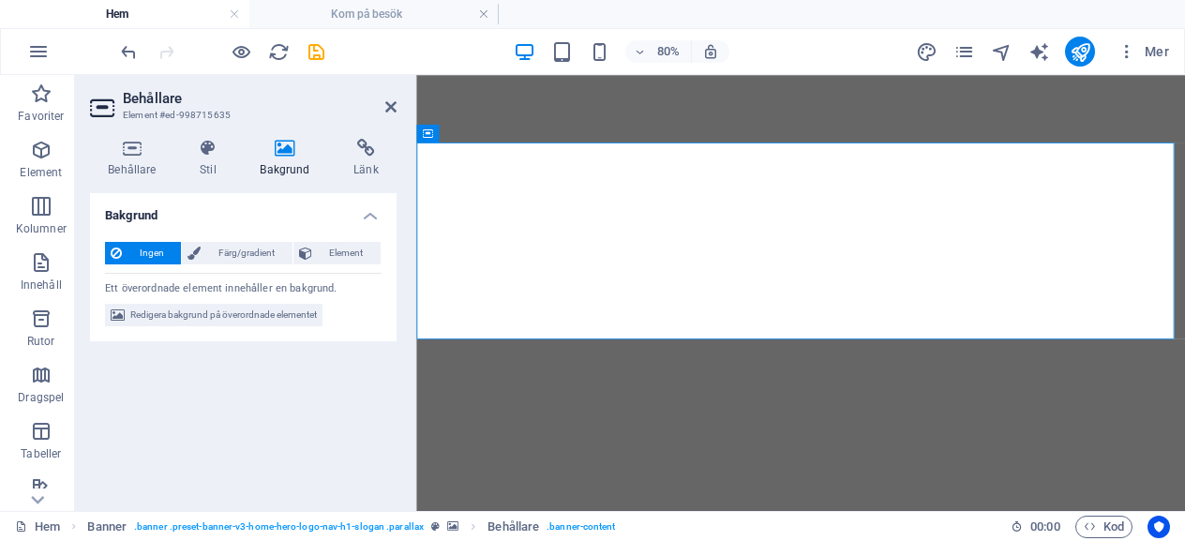
select select "9"
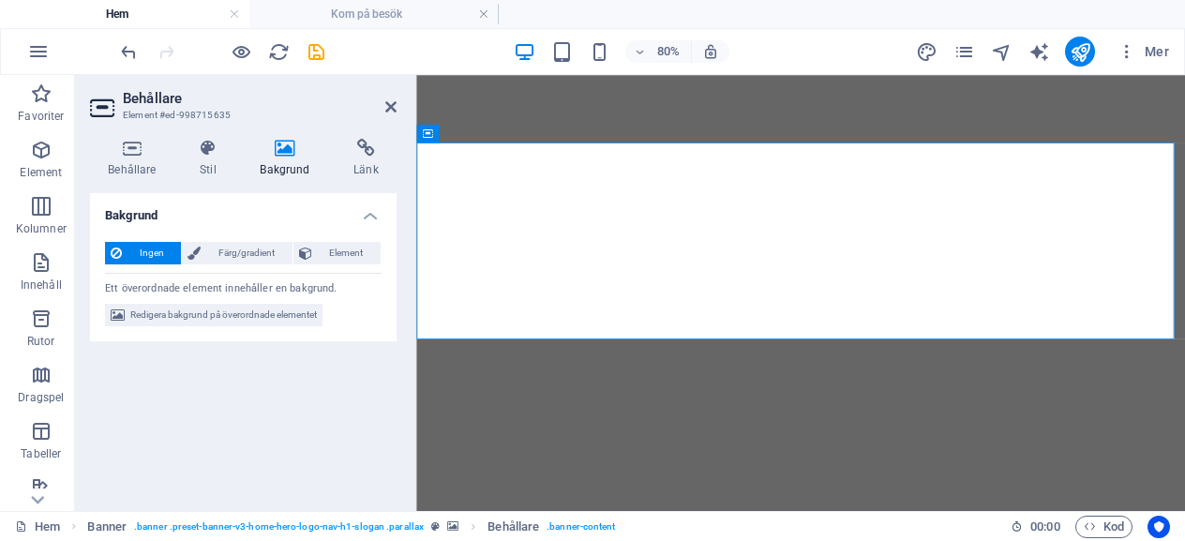
select select "9"
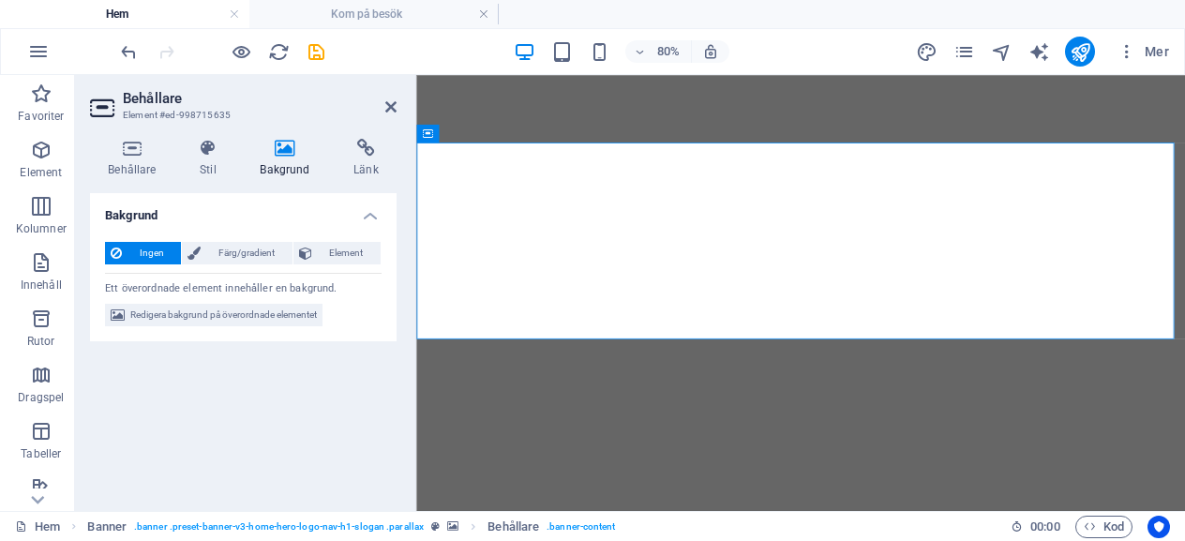
select select "9"
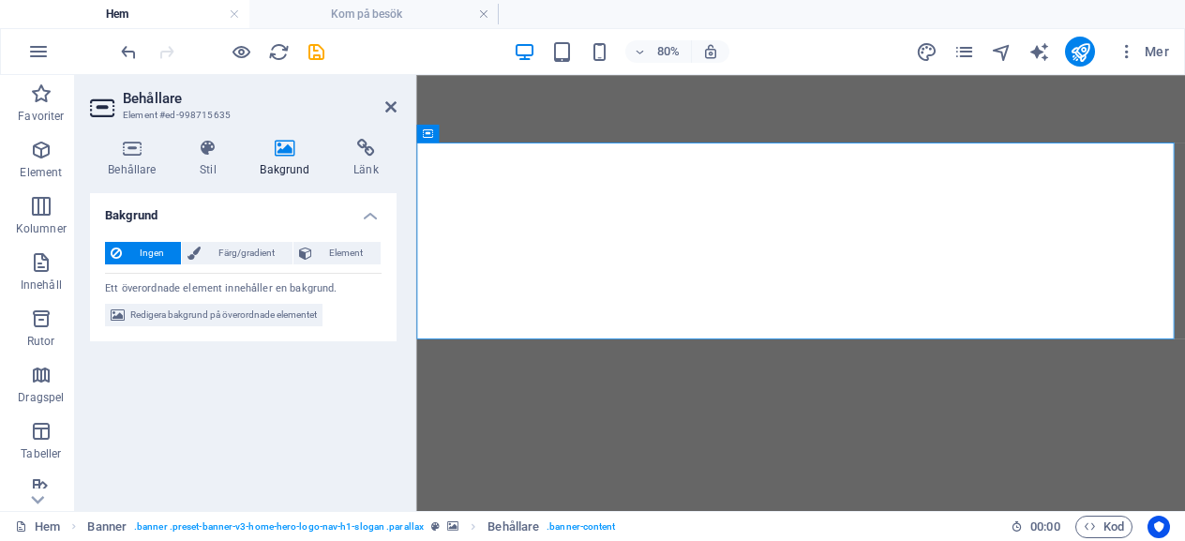
select select "9"
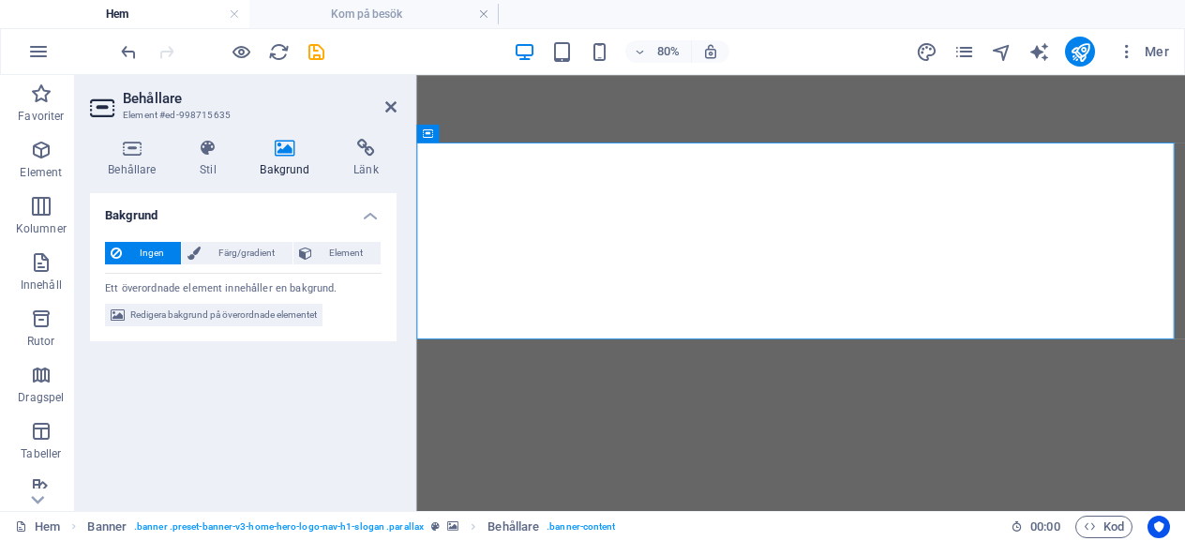
select select "9"
click at [142, 145] on icon at bounding box center [132, 148] width 84 height 19
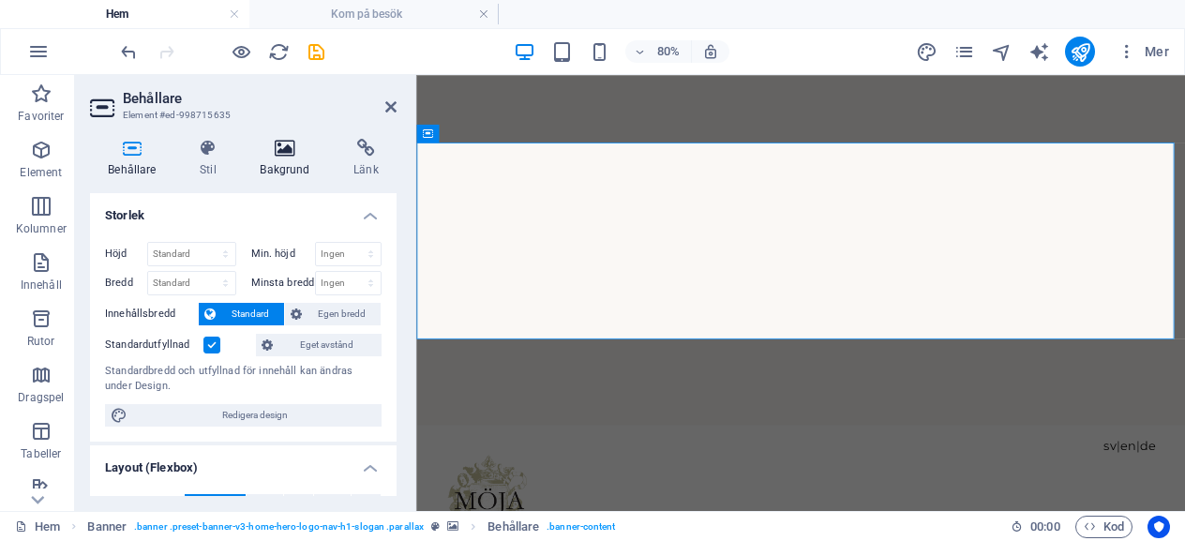
click at [276, 142] on icon at bounding box center [285, 148] width 86 height 19
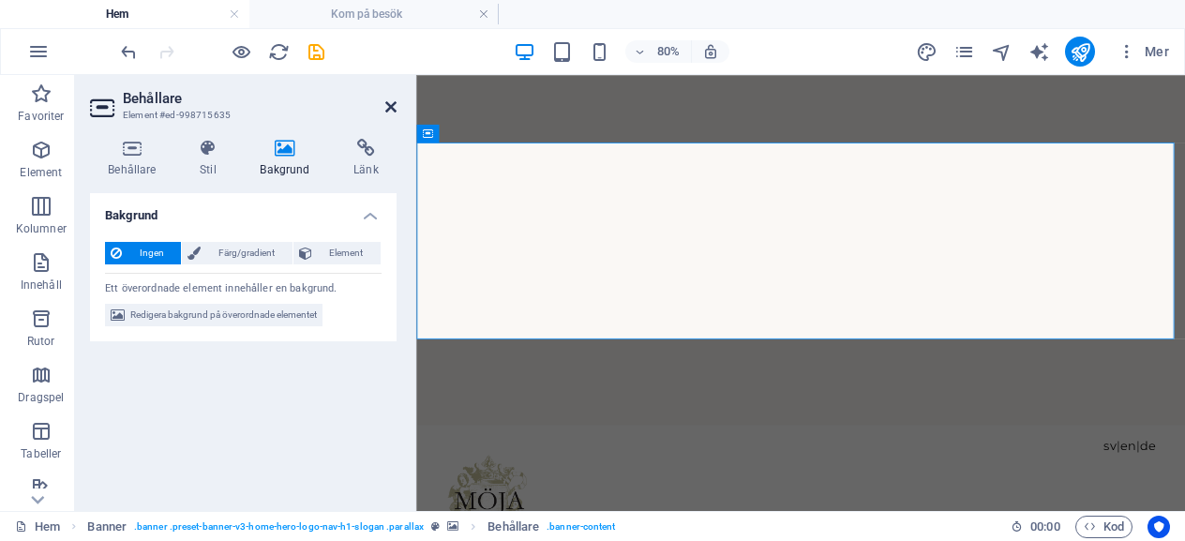
click at [390, 106] on icon at bounding box center [390, 106] width 11 height 15
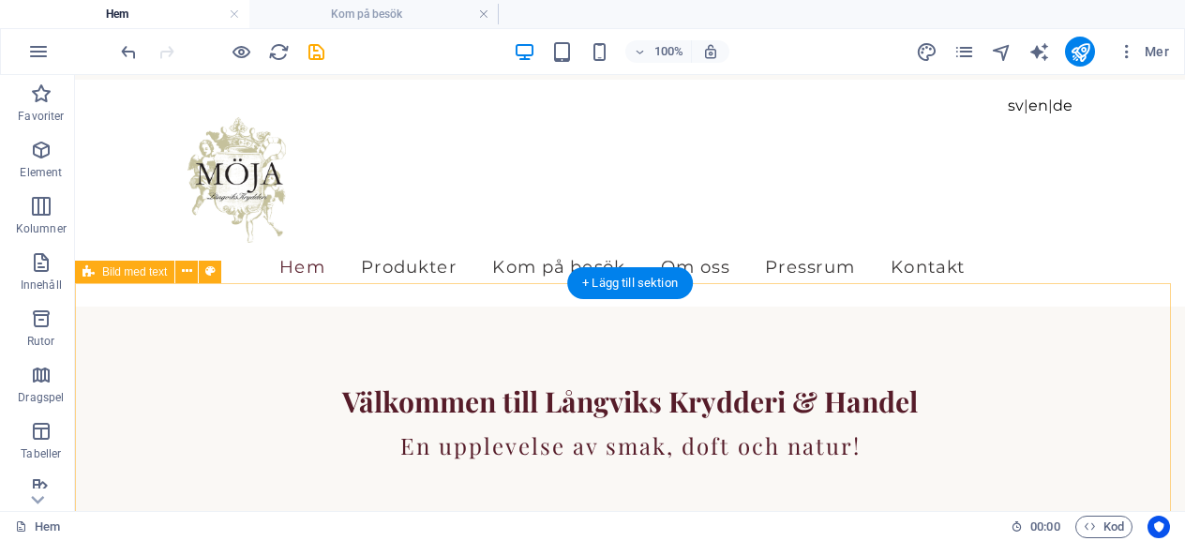
scroll to position [562, 0]
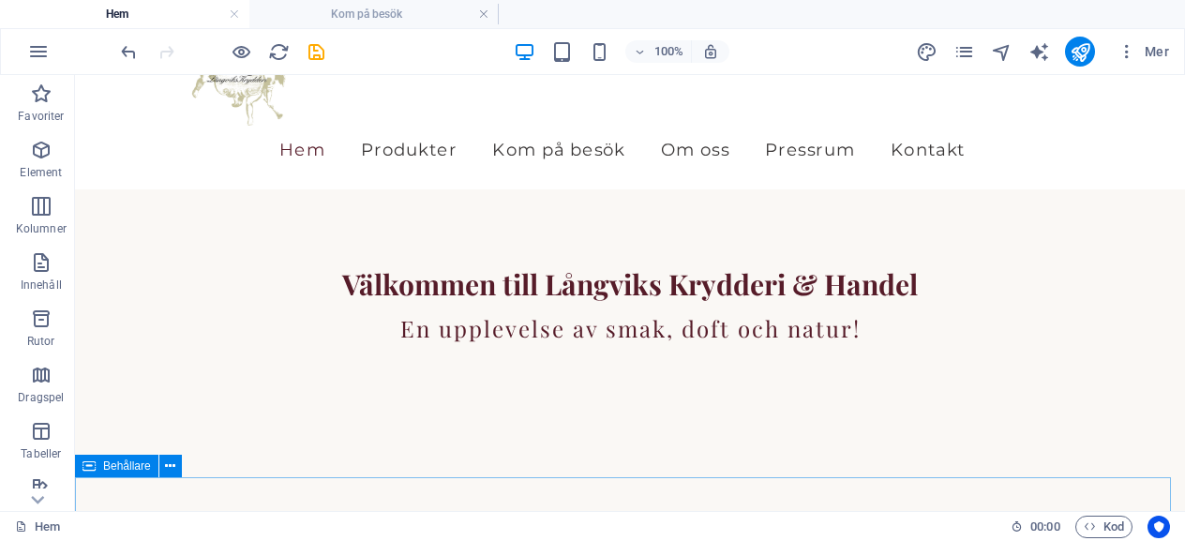
click at [137, 464] on span "Behållare" at bounding box center [127, 465] width 48 height 11
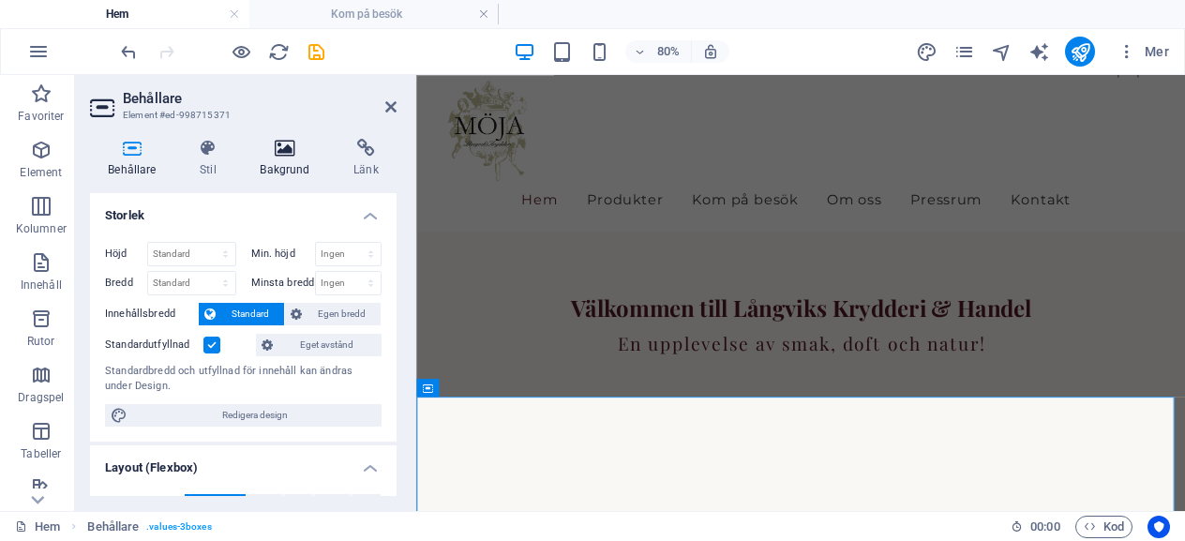
click at [282, 150] on icon at bounding box center [285, 148] width 86 height 19
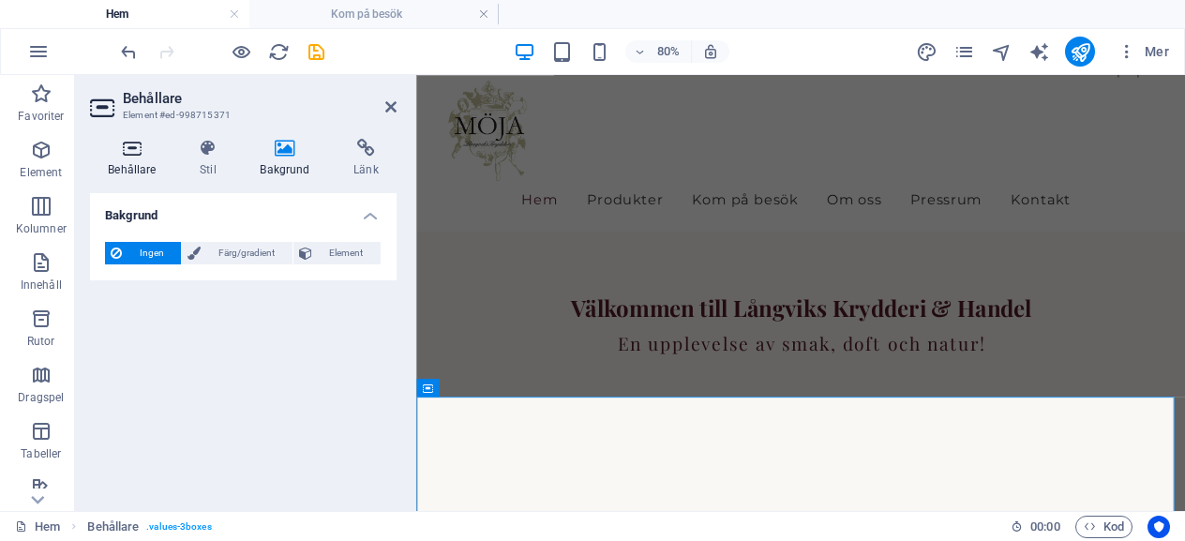
click at [129, 149] on icon at bounding box center [132, 148] width 84 height 19
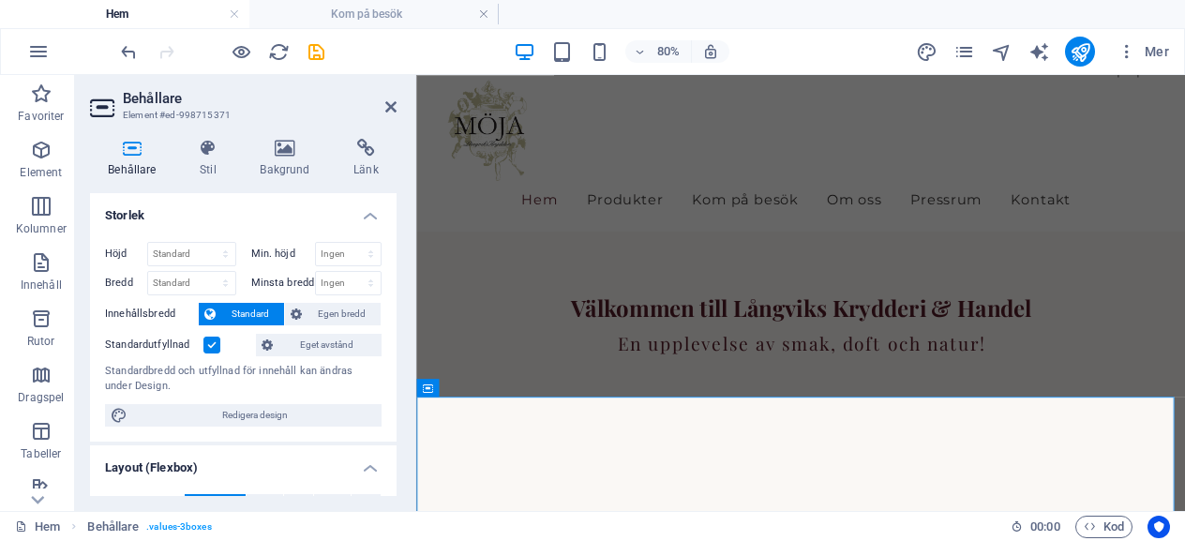
click at [382, 108] on header "Behållare Element #ed-998715371" at bounding box center [243, 99] width 307 height 49
click at [394, 102] on icon at bounding box center [390, 106] width 11 height 15
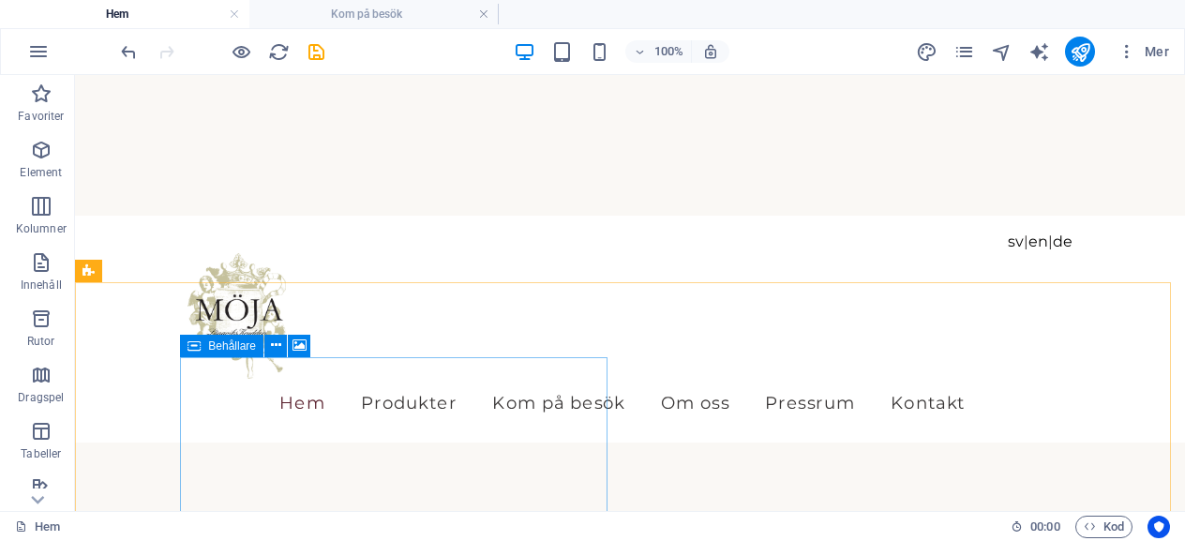
scroll to position [281, 0]
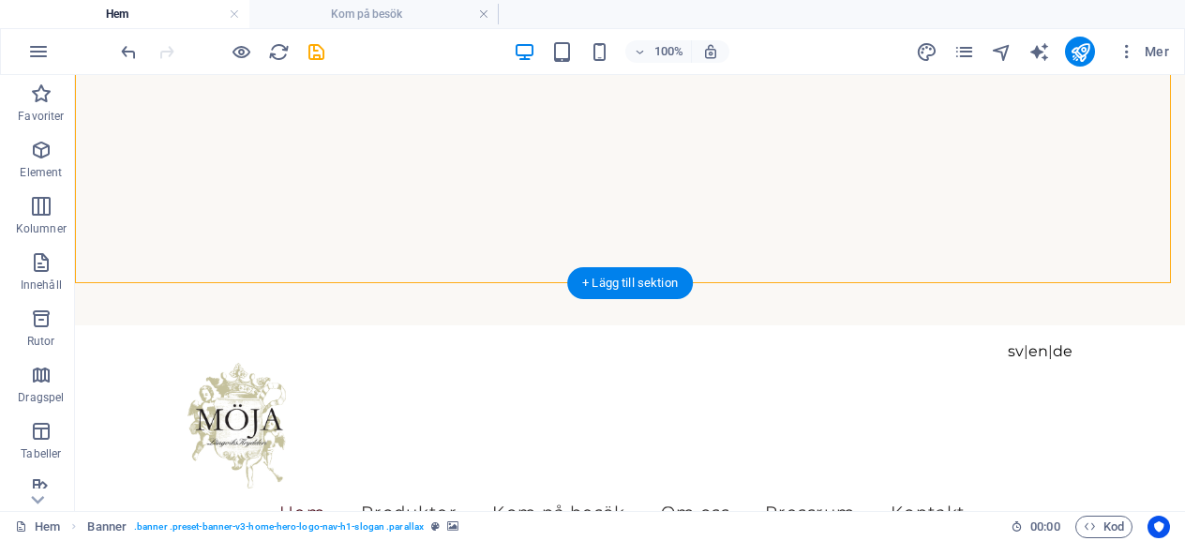
select select "vh"
select select "header"
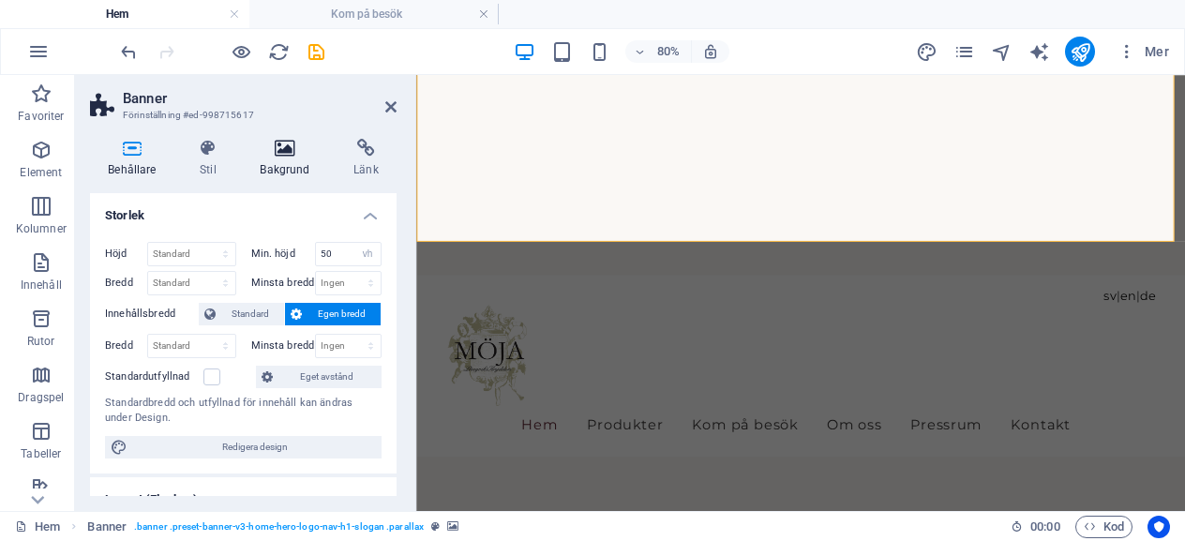
click at [279, 148] on icon at bounding box center [285, 148] width 86 height 19
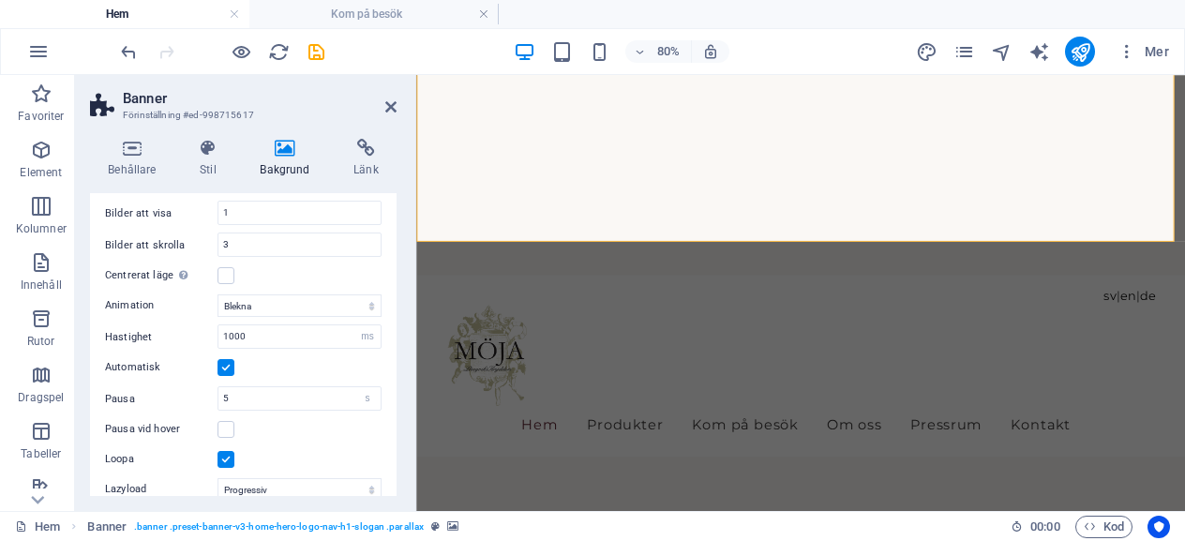
scroll to position [1031, 0]
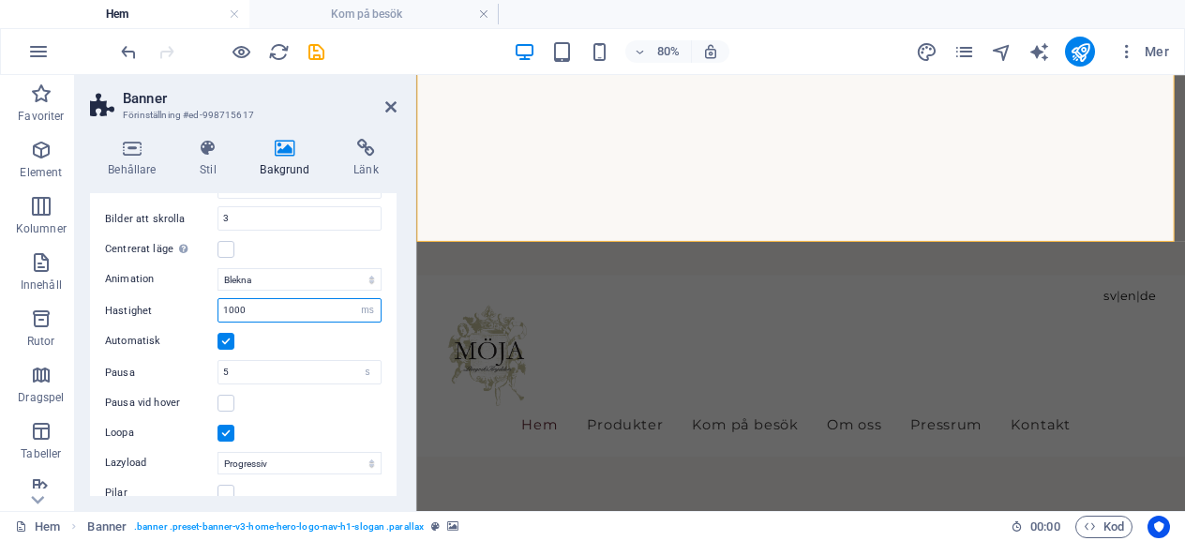
click at [230, 303] on input "1000" at bounding box center [299, 310] width 162 height 22
type input "100"
select select "9"
type input "1000"
select select "9"
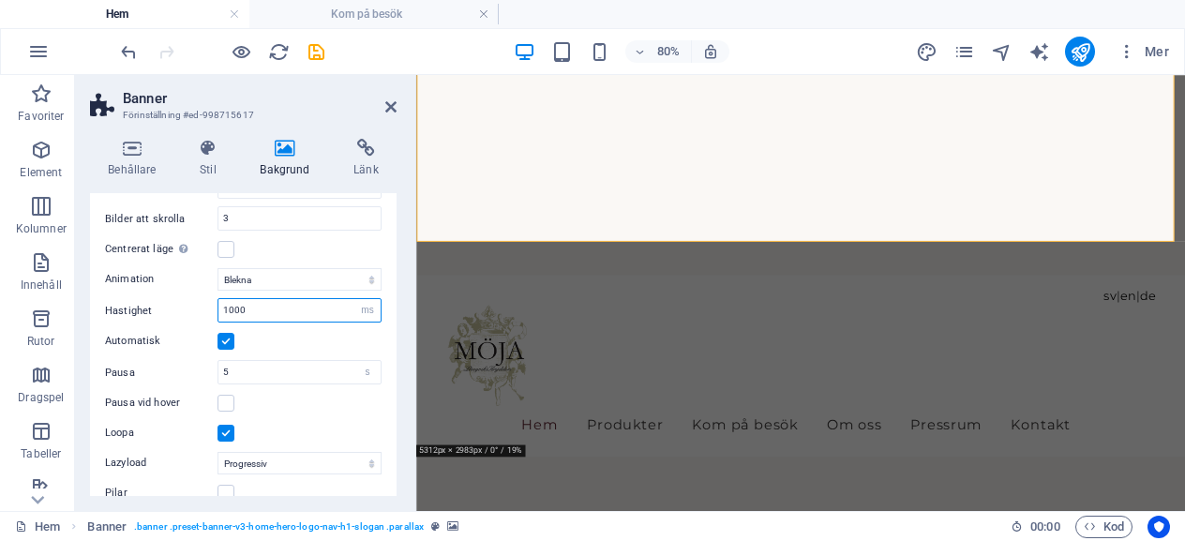
type input "100"
select select "9"
type input "00"
select select "9"
type input "200"
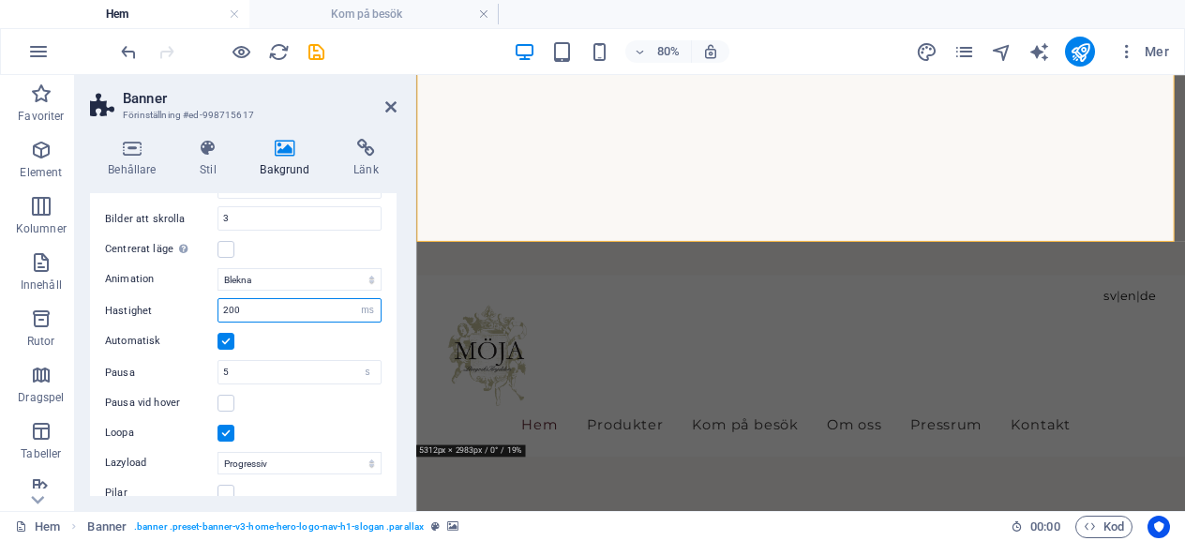
select select "9"
type input "1000"
select select "9"
type input "1"
type input "250"
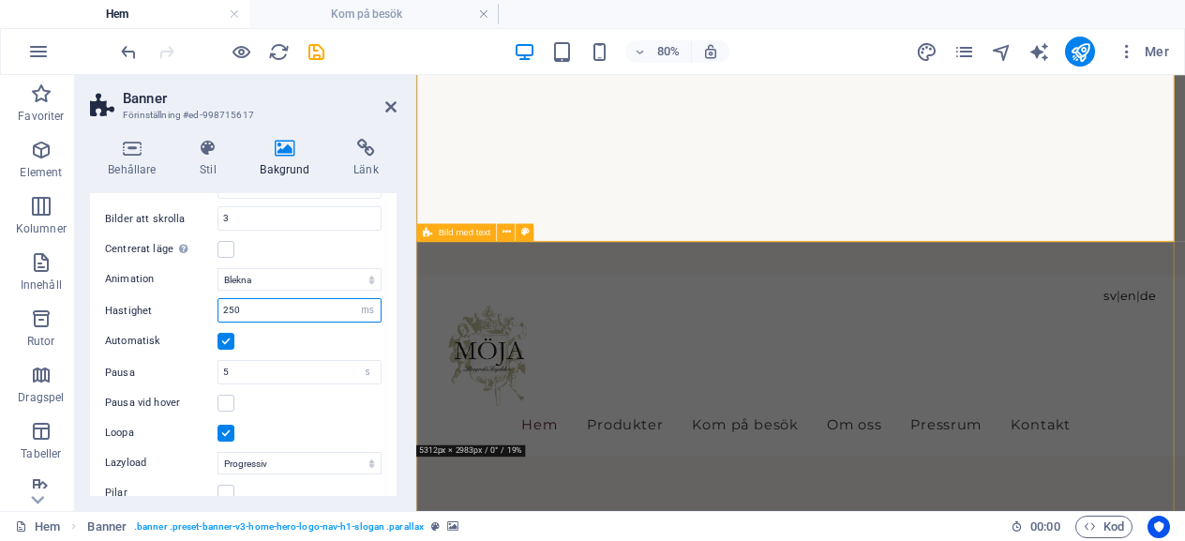
select select "9"
type input "250"
click at [296, 330] on div "Automatisk" at bounding box center [243, 341] width 277 height 22
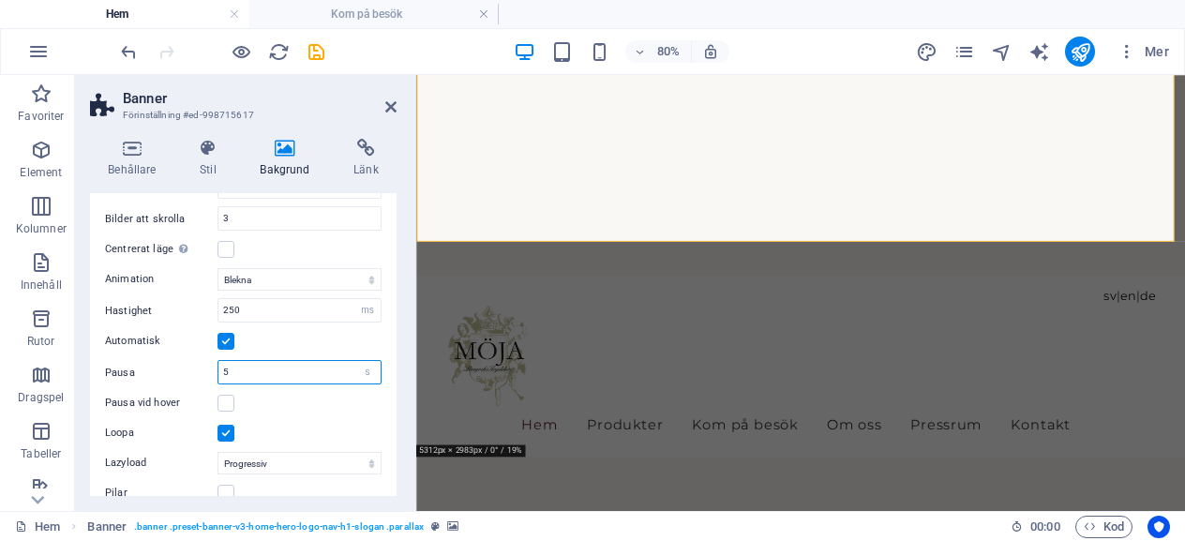
click at [245, 361] on input "5" at bounding box center [299, 372] width 162 height 22
type input "8"
select select "9"
type input "8"
click at [227, 395] on label at bounding box center [225, 403] width 17 height 17
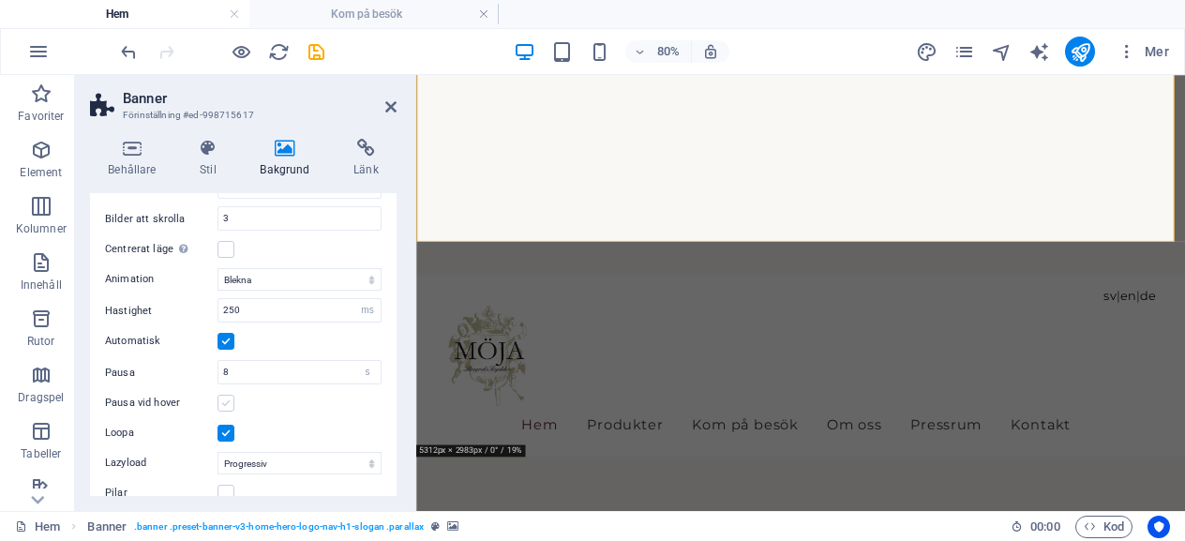
click at [0, 0] on input "Pausa vid hover" at bounding box center [0, 0] width 0 height 0
select select "9"
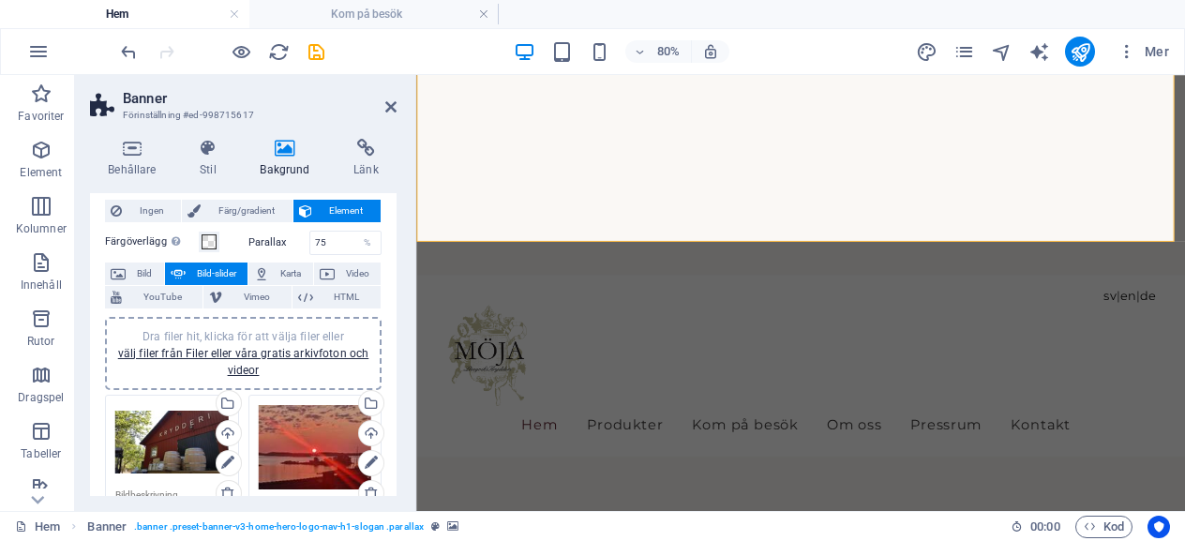
scroll to position [0, 0]
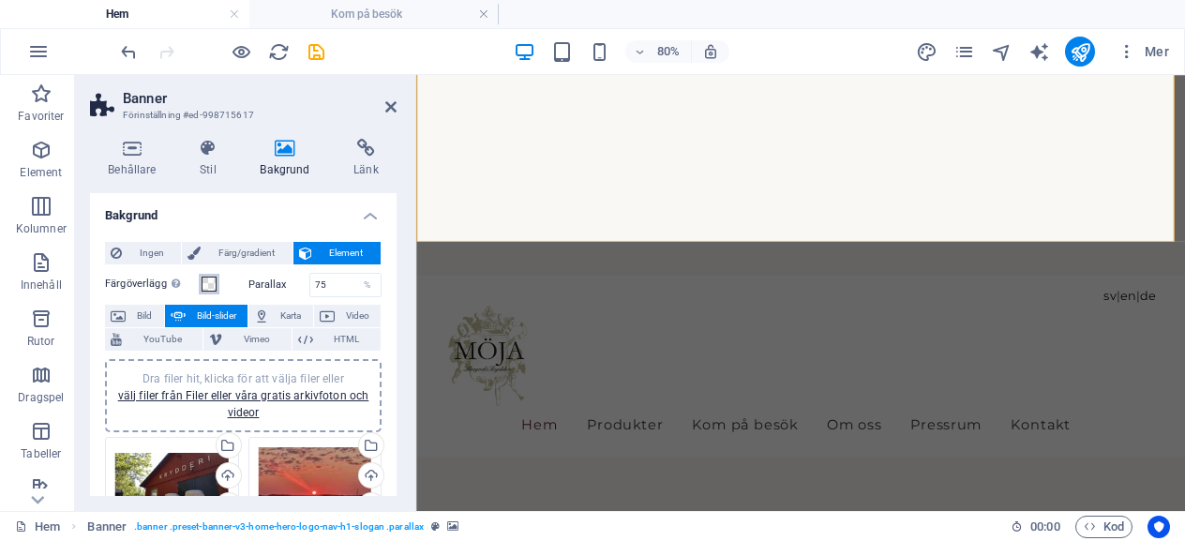
click at [204, 278] on span at bounding box center [209, 284] width 15 height 15
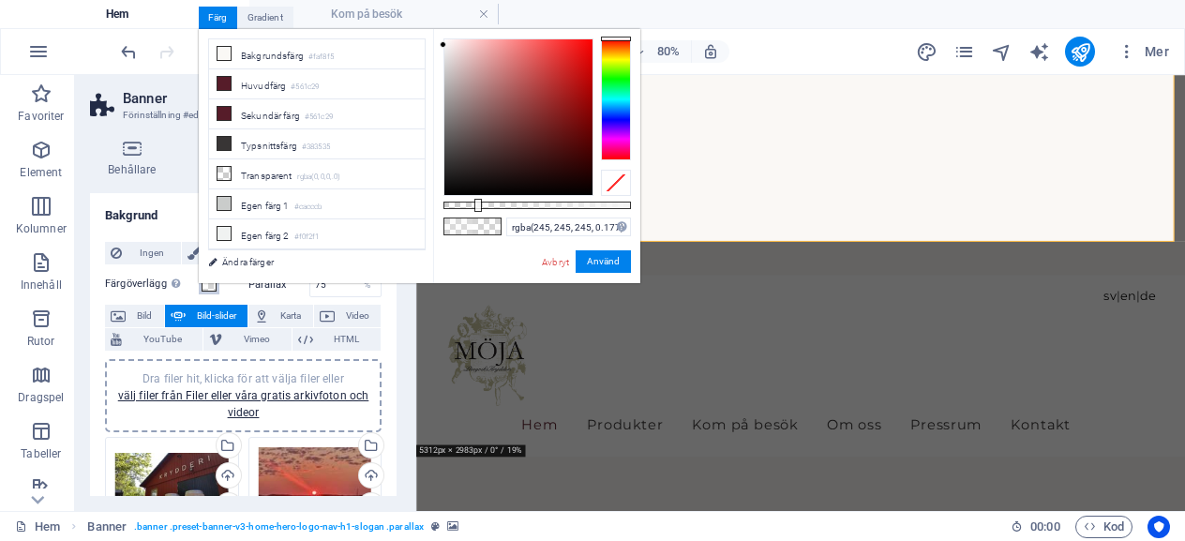
type input "rgba(245, 245, 245, 0.167)"
drag, startPoint x: 506, startPoint y: 205, endPoint x: 474, endPoint y: 214, distance: 33.0
click at [474, 214] on div "rgba(245, 245, 245, 0.167) Format som stöds #0852ed rgb(8, 82, 237) rgba(8, 82,…" at bounding box center [536, 292] width 207 height 526
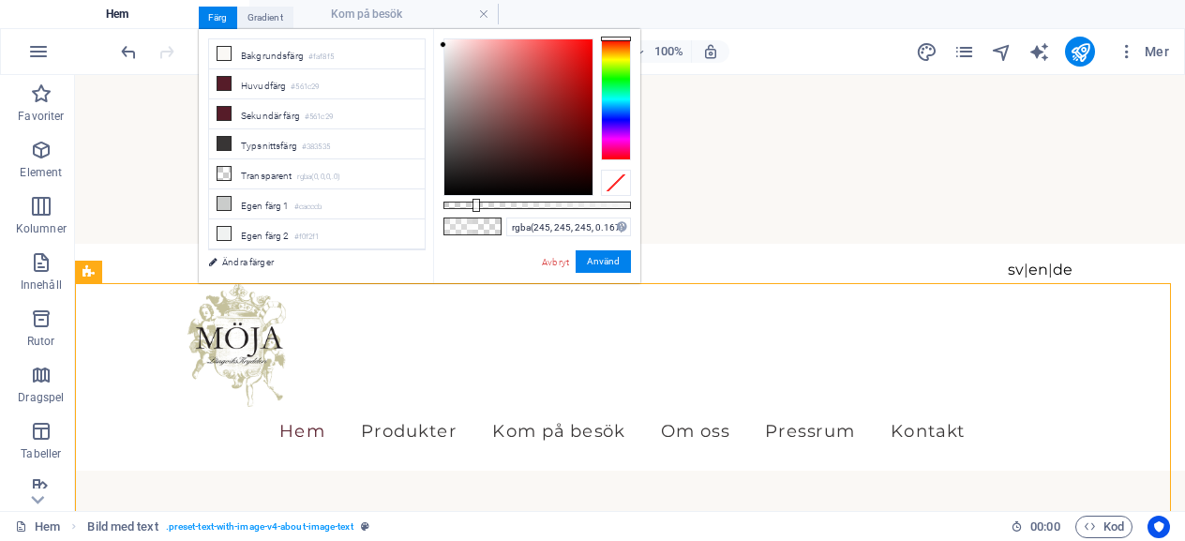
click at [857, 33] on div "100% Mer" at bounding box center [592, 51] width 1183 height 45
select select "9"
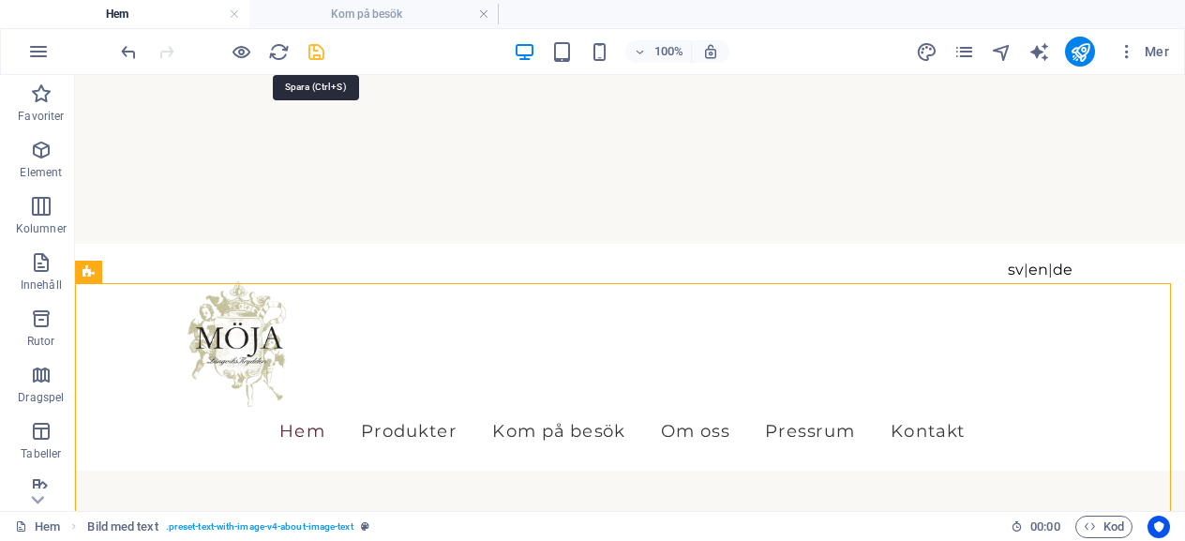
click at [318, 43] on icon "save" at bounding box center [317, 52] width 22 height 22
checkbox input "false"
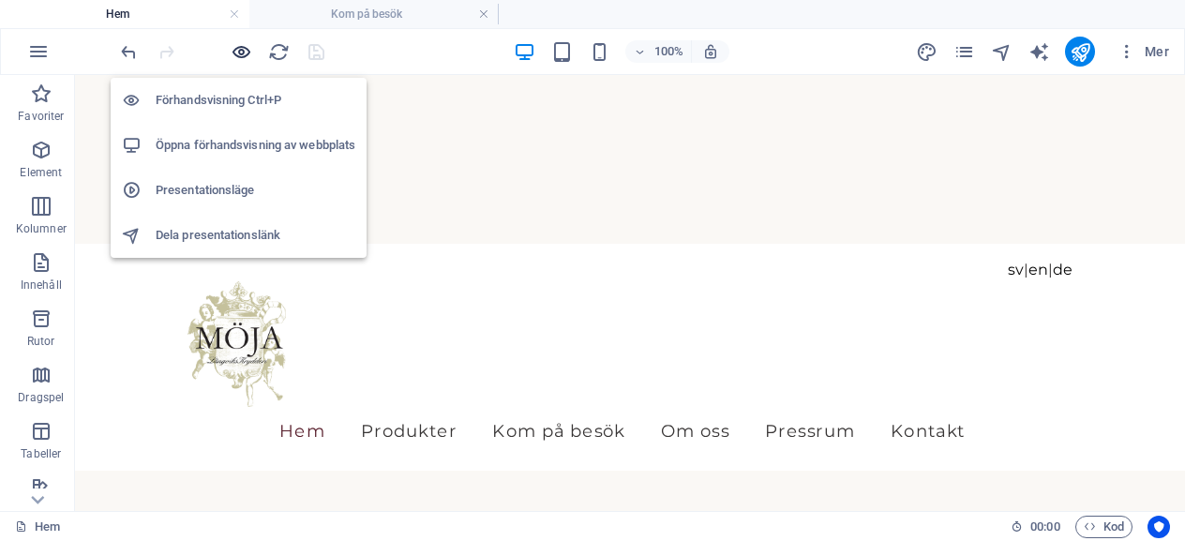
click at [240, 50] on icon "button" at bounding box center [242, 52] width 22 height 22
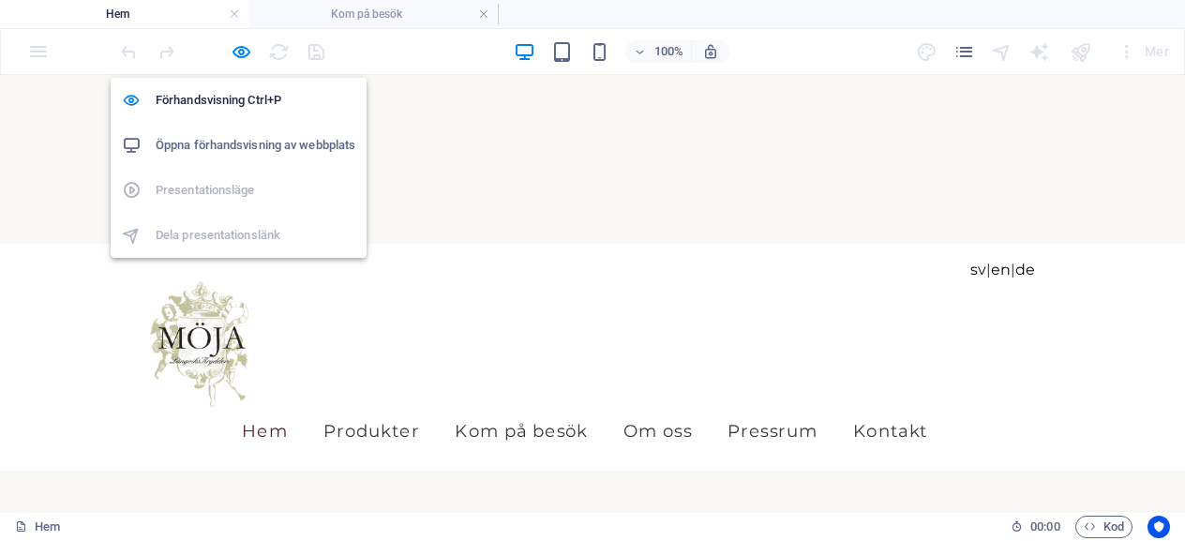
click at [247, 153] on h6 "Öppna förhandsvisning av webbplats" at bounding box center [256, 145] width 200 height 22
drag, startPoint x: 240, startPoint y: 52, endPoint x: 175, endPoint y: 80, distance: 70.5
click at [240, 52] on icon "button" at bounding box center [242, 52] width 22 height 22
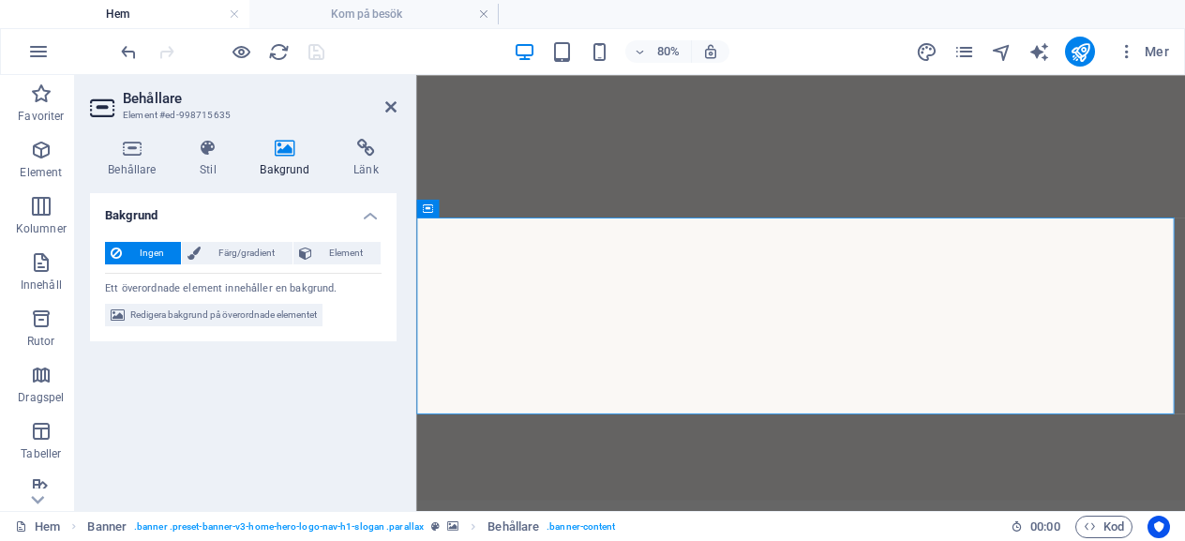
click at [285, 145] on icon at bounding box center [285, 148] width 86 height 19
click at [384, 108] on header "Behållare Element #ed-998715635" at bounding box center [243, 99] width 307 height 49
click at [395, 110] on icon at bounding box center [390, 106] width 11 height 15
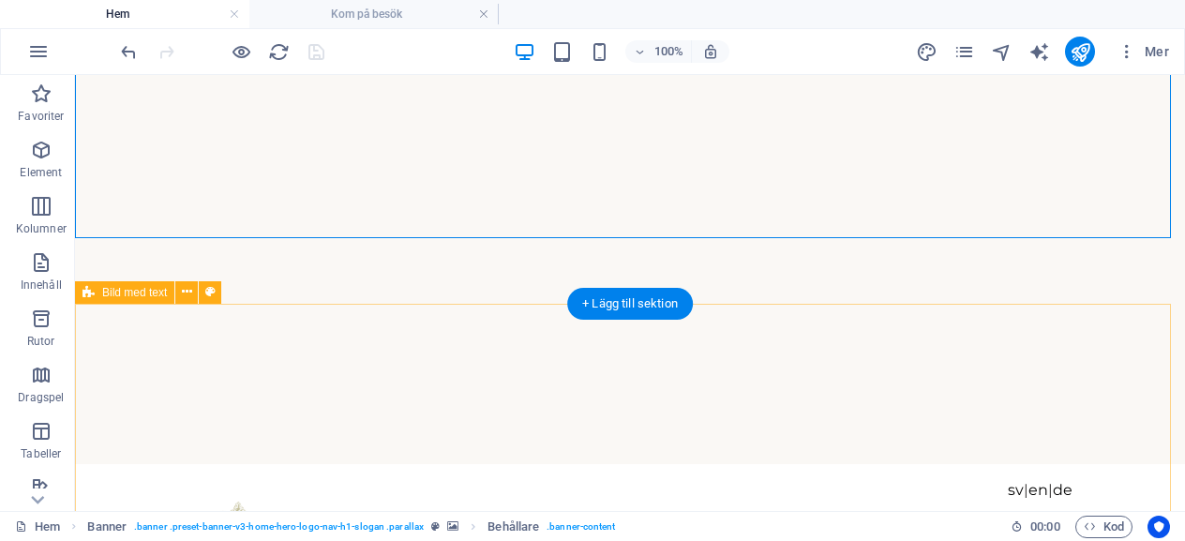
scroll to position [281, 0]
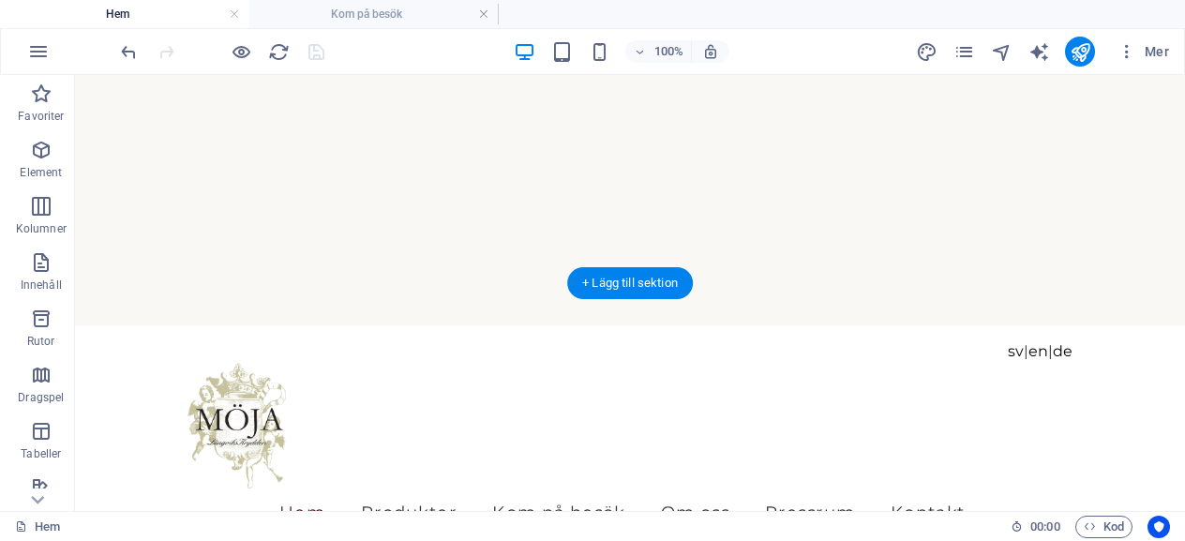
select select "fade"
select select "ms"
select select "s"
select select "progressive"
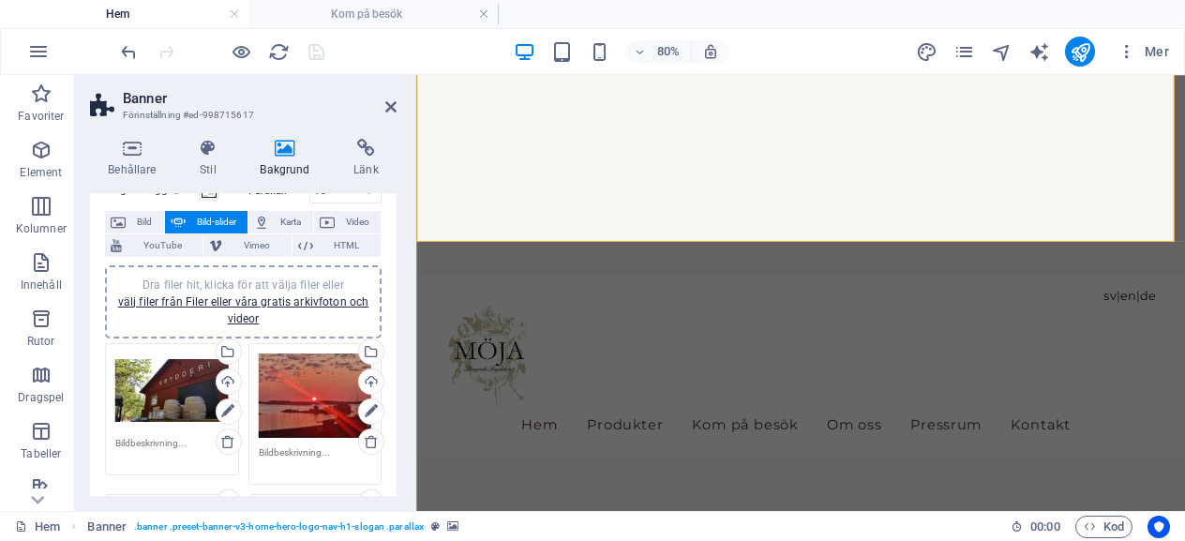
scroll to position [0, 0]
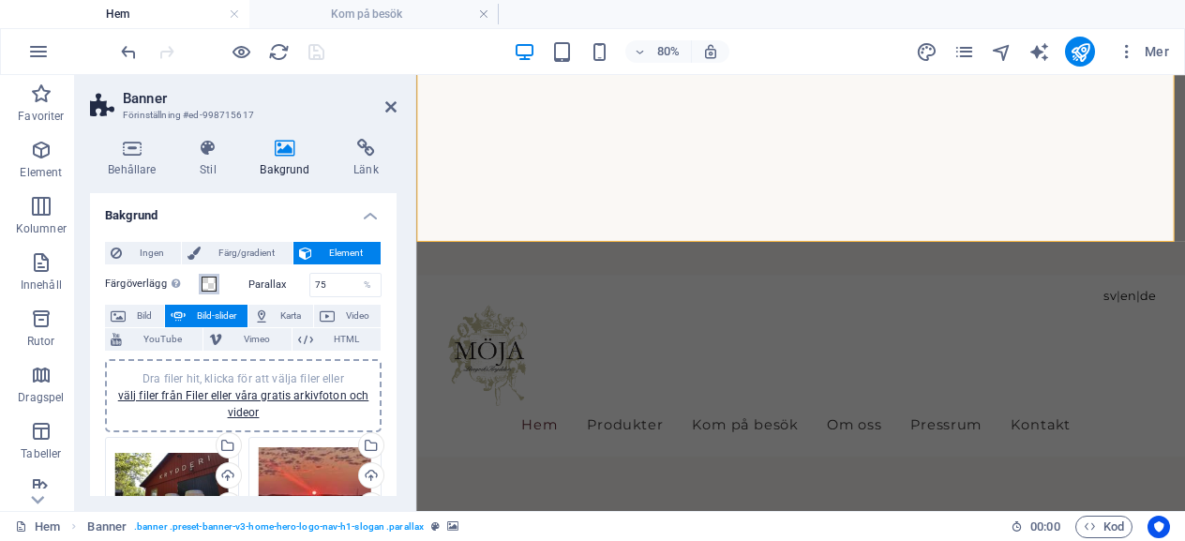
click at [204, 281] on span at bounding box center [209, 284] width 15 height 15
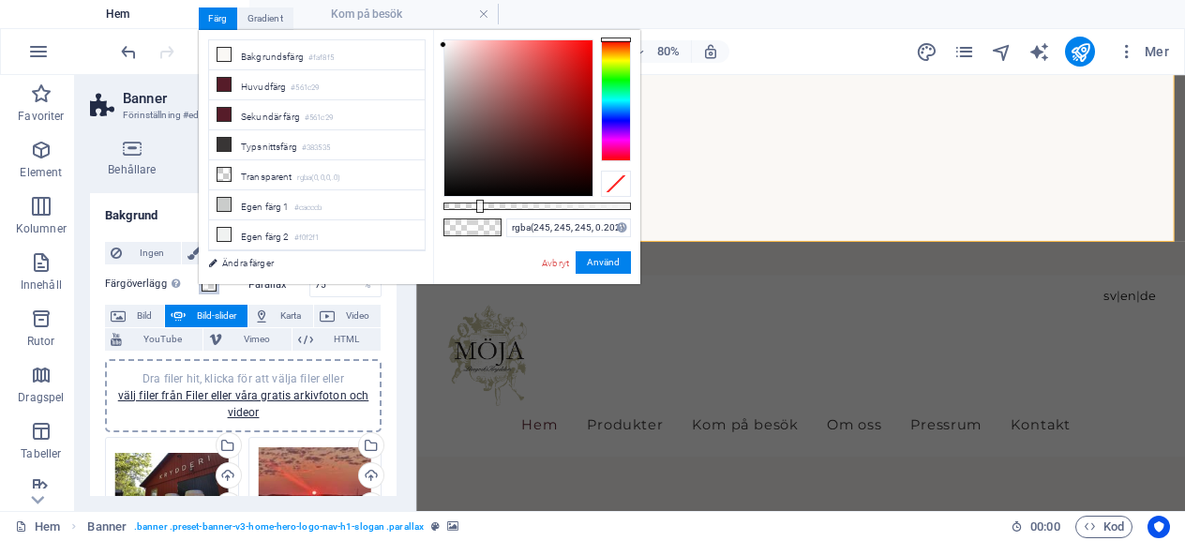
type input "rgba(245, 245, 245, 0.207)"
click at [482, 209] on div at bounding box center [483, 206] width 7 height 13
click at [606, 263] on button "Använd" at bounding box center [603, 262] width 55 height 22
select select "9"
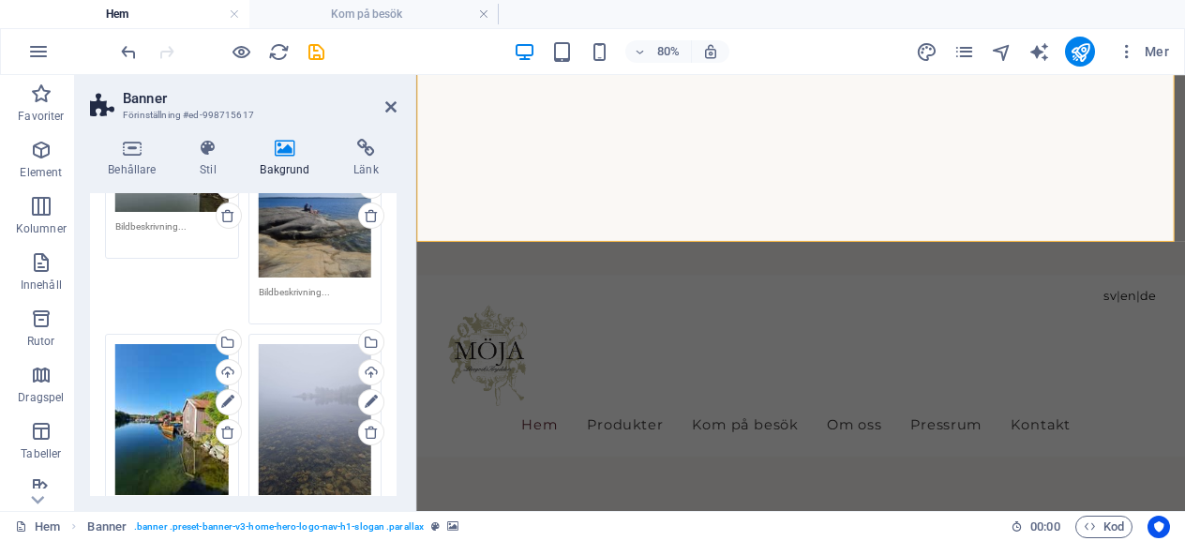
scroll to position [281, 0]
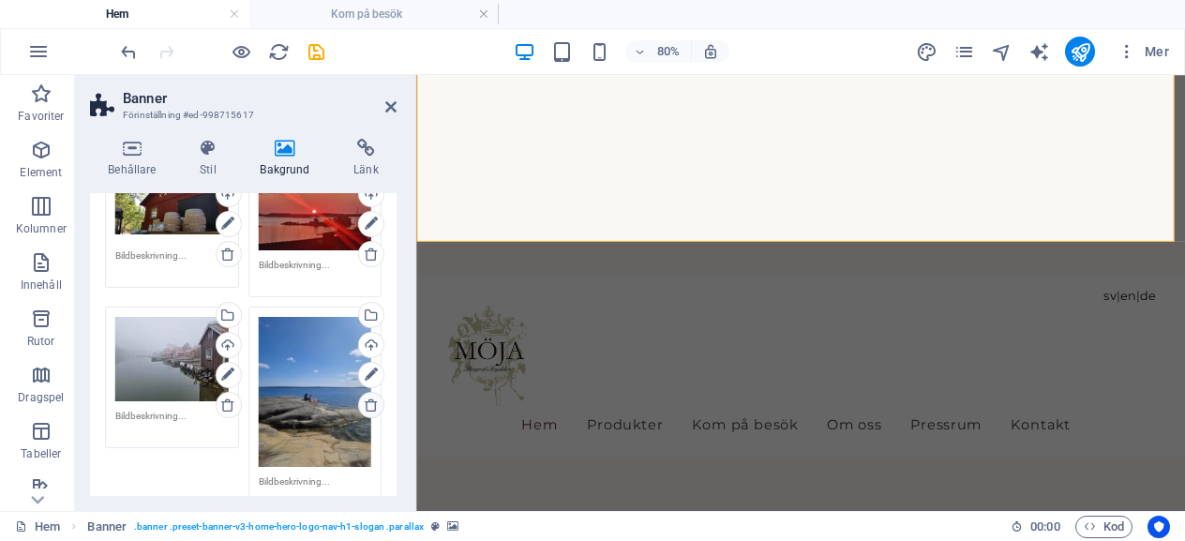
click at [366, 401] on icon at bounding box center [371, 404] width 15 height 15
select select "9"
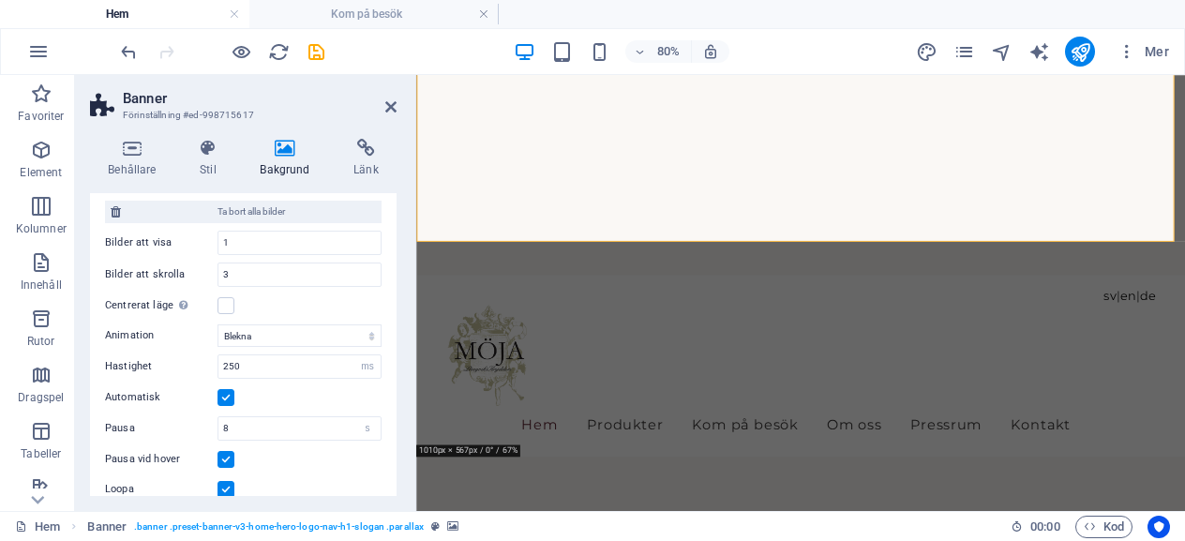
scroll to position [844, 0]
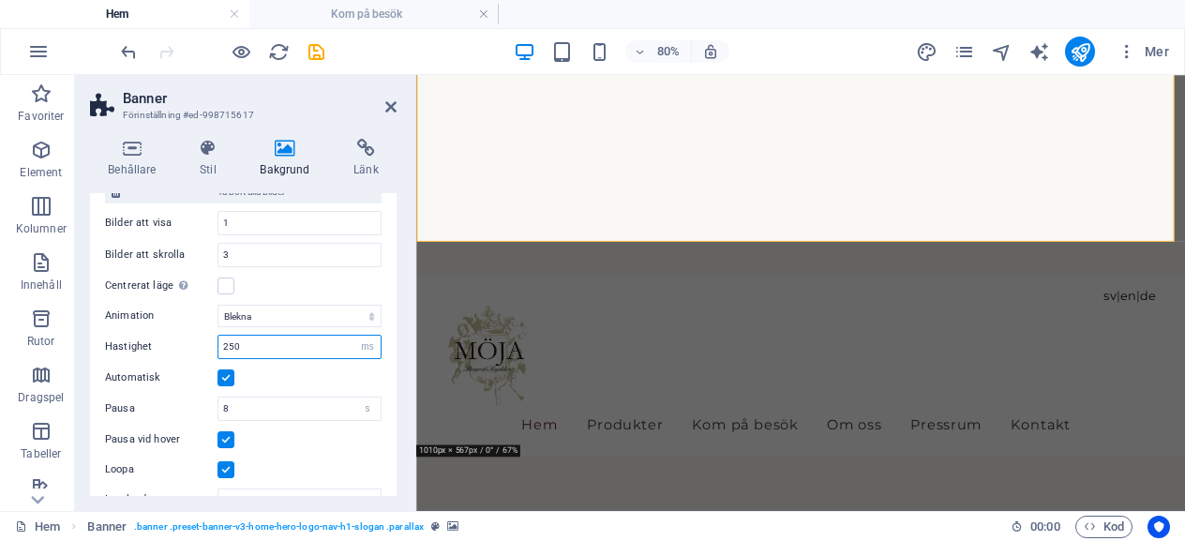
click at [251, 337] on input "250" at bounding box center [299, 347] width 162 height 22
type input "1000"
select select "9"
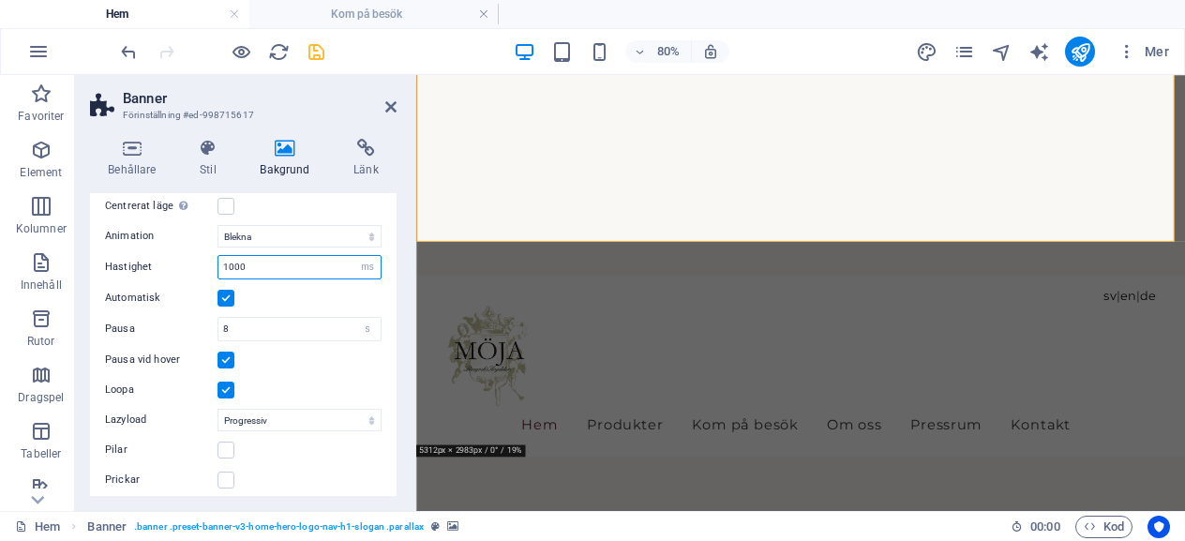
type input "1000"
click at [312, 52] on icon "save" at bounding box center [317, 52] width 22 height 22
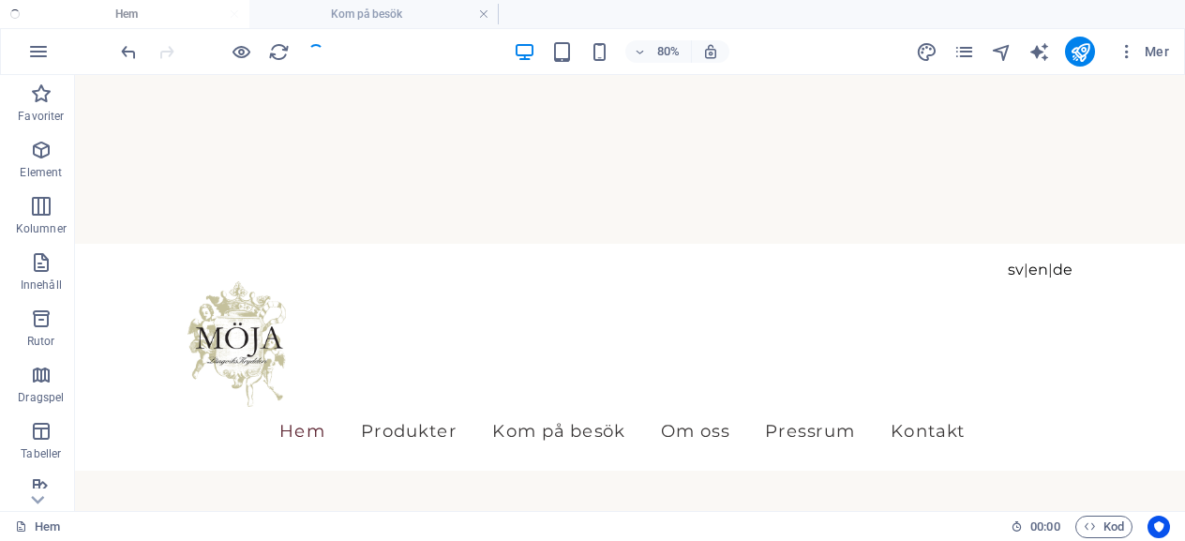
checkbox input "false"
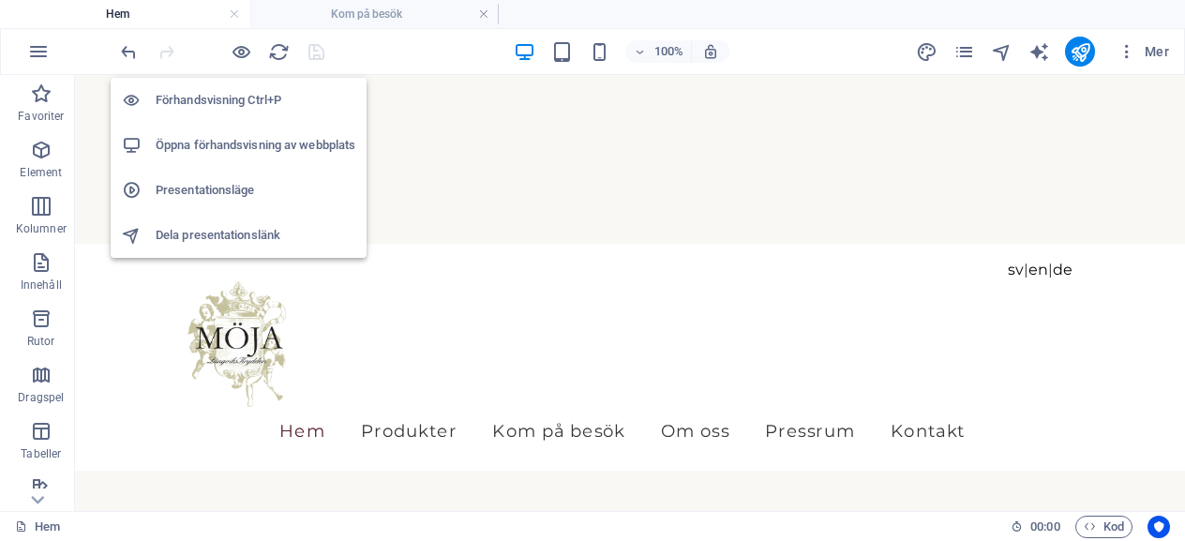
click at [245, 125] on li "Öppna förhandsvisning av webbplats" at bounding box center [239, 145] width 256 height 45
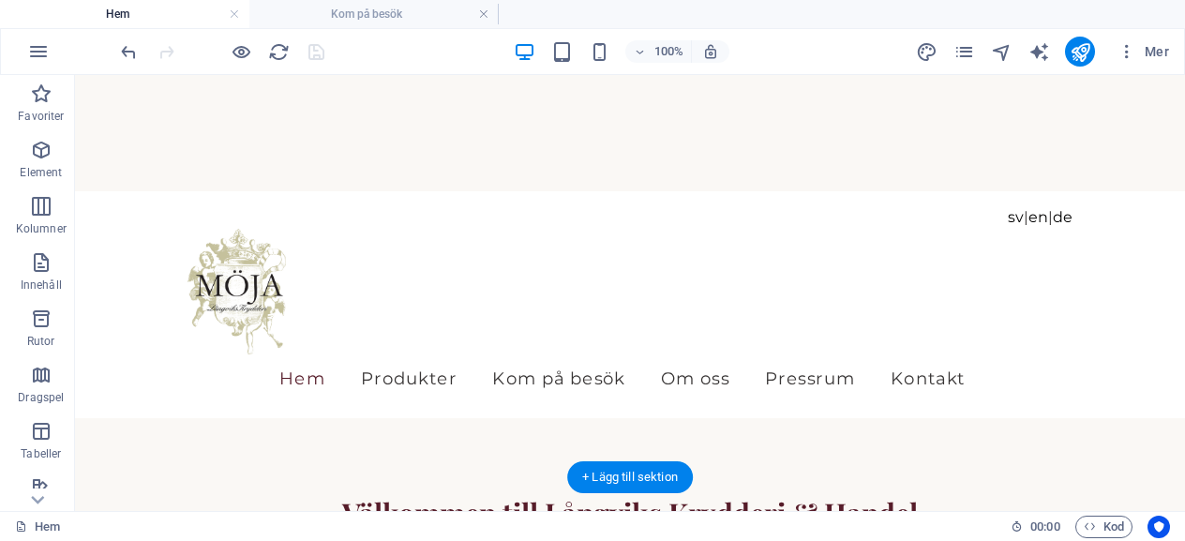
scroll to position [187, 0]
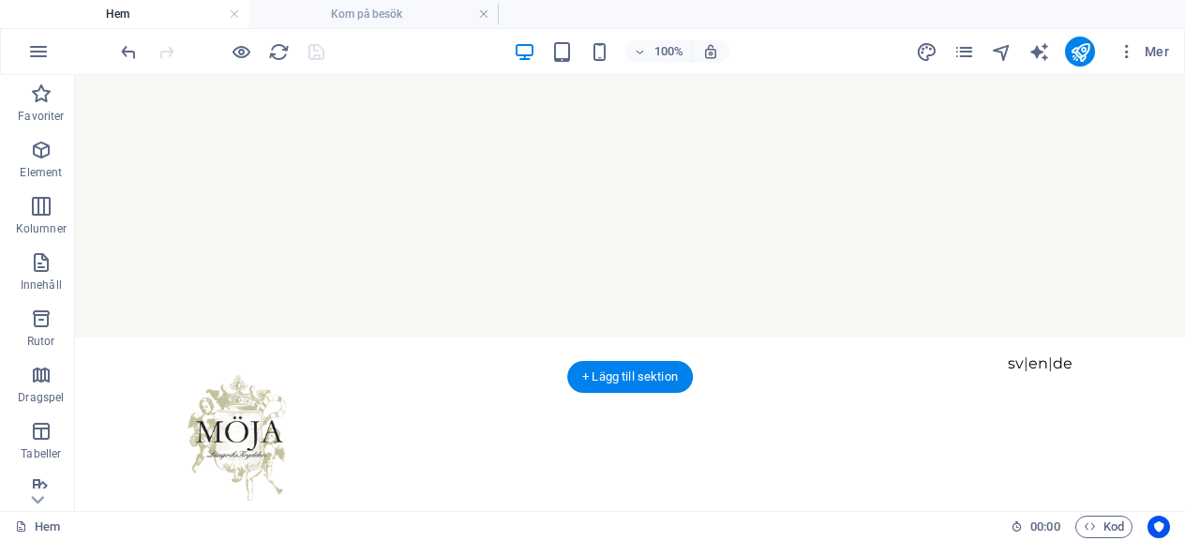
click at [769, 28] on img "1/6" at bounding box center [623, 28] width 1096 height 0
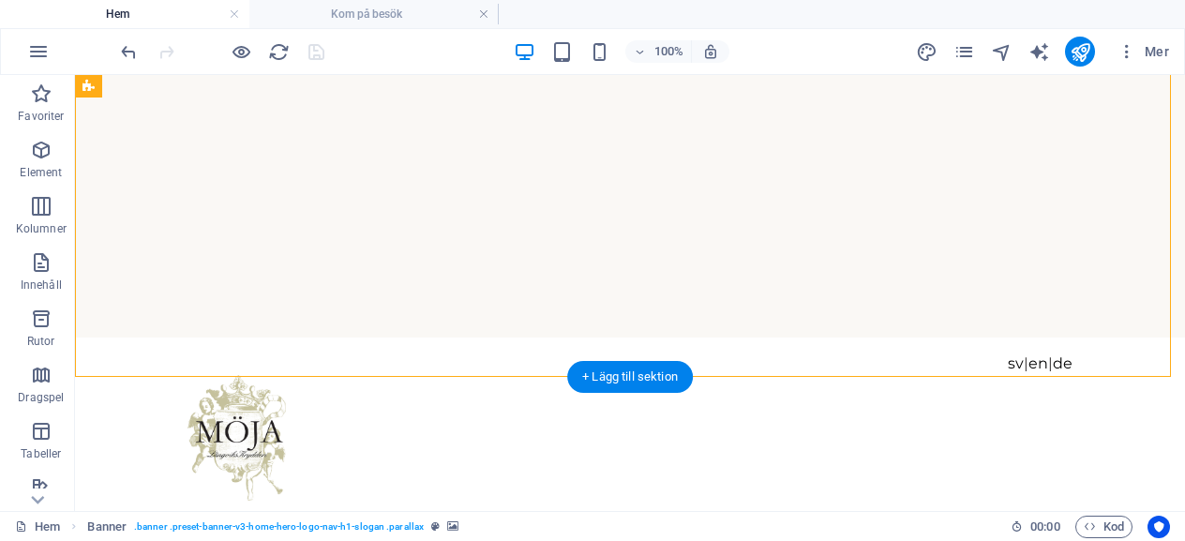
click at [770, 28] on img "1/6" at bounding box center [623, 28] width 1096 height 0
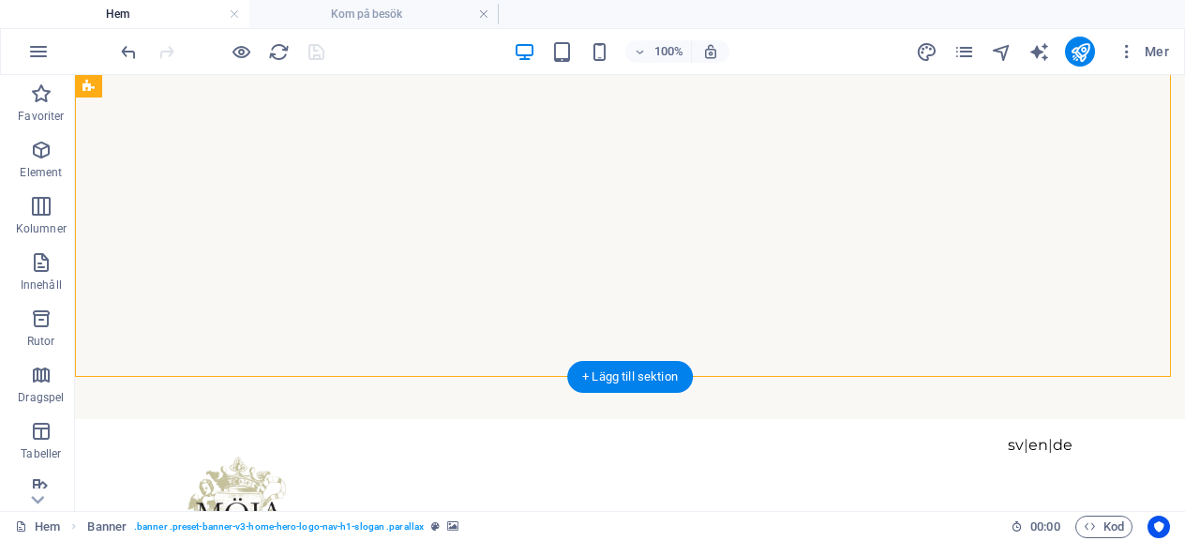
select select "fade"
select select "ms"
select select "s"
select select "progressive"
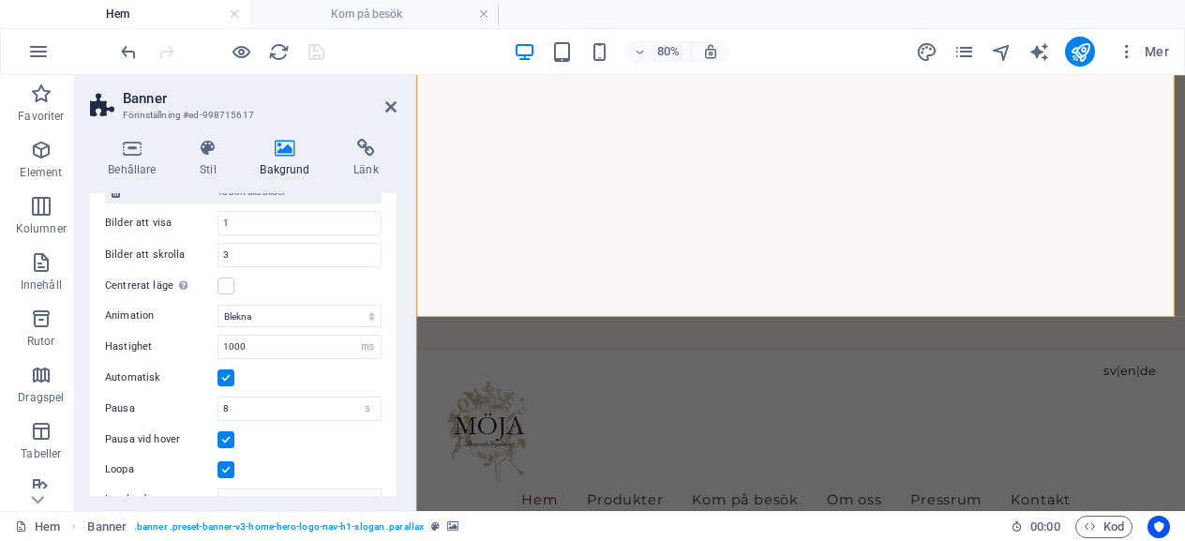
scroll to position [656, 0]
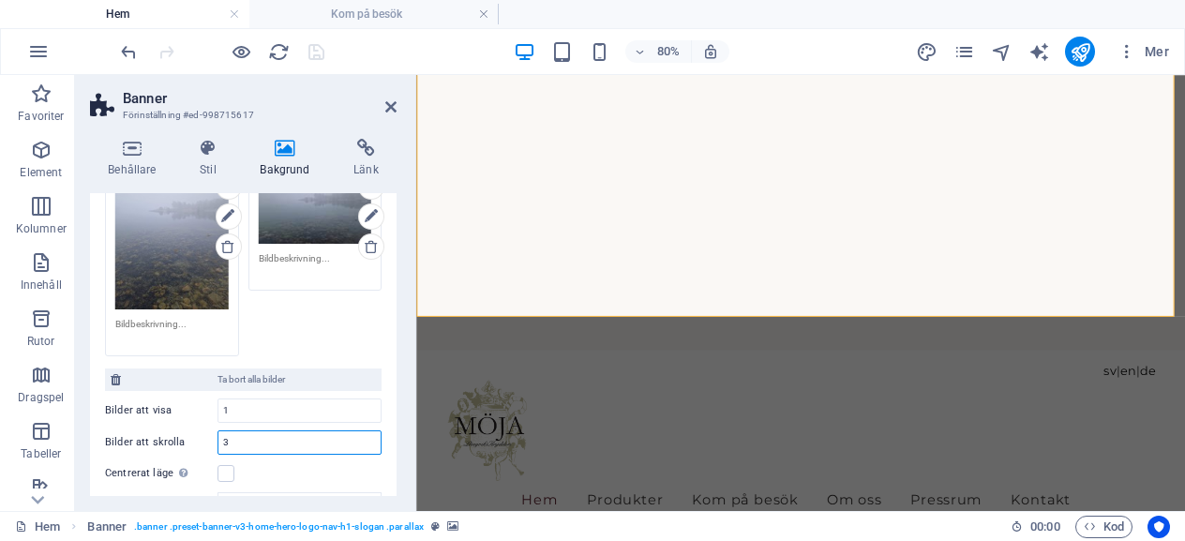
click at [248, 431] on input "3" at bounding box center [299, 442] width 162 height 22
type input "5"
select select "9"
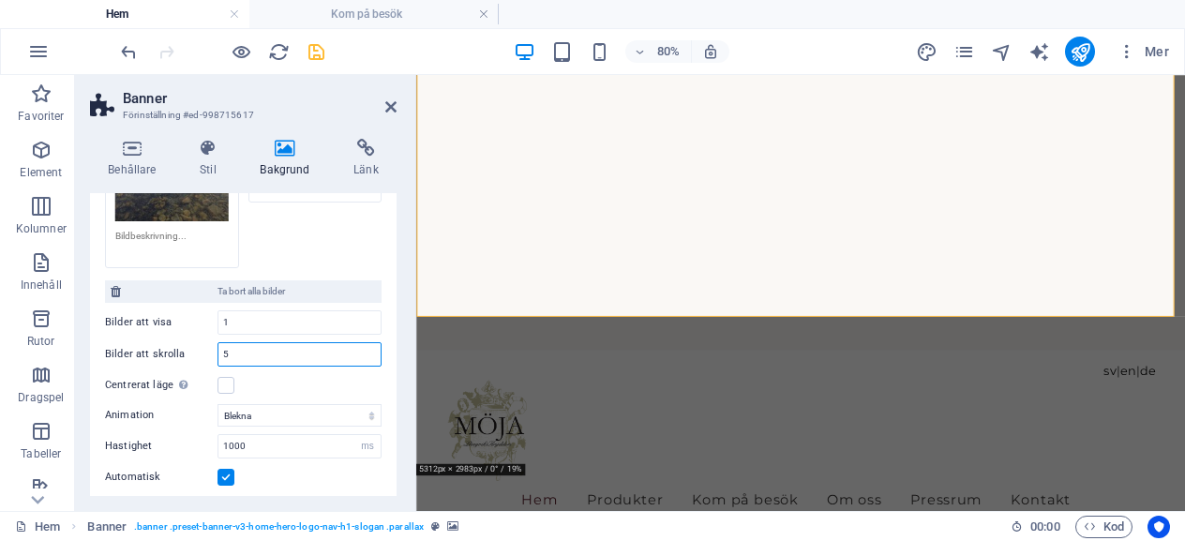
scroll to position [844, 0]
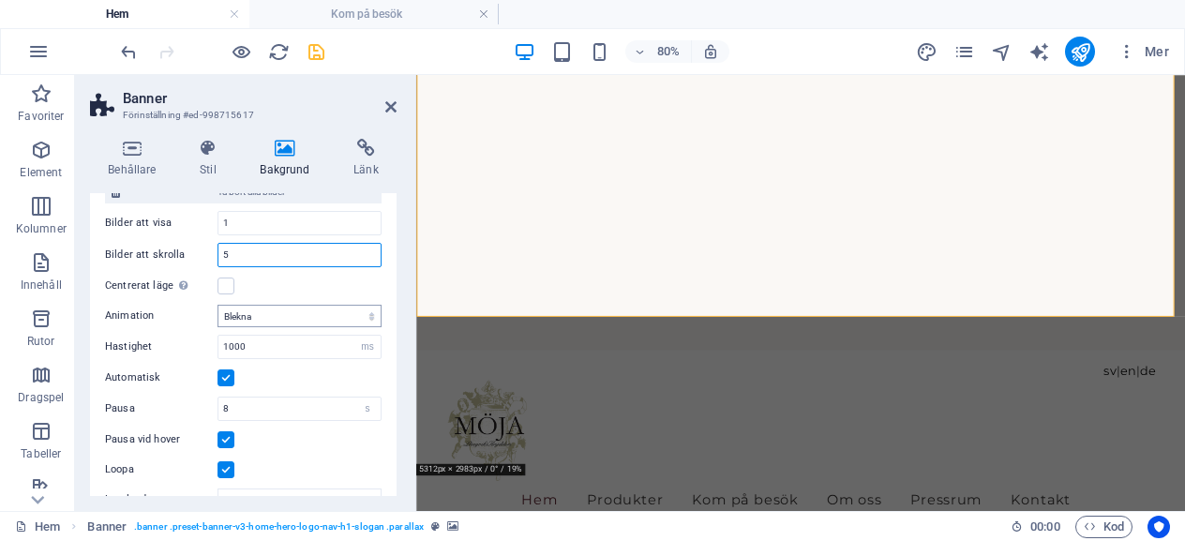
type input "5"
click at [256, 305] on select "Skjut Blekna" at bounding box center [299, 316] width 164 height 22
click at [231, 342] on input "1000" at bounding box center [299, 347] width 162 height 22
type input "1"
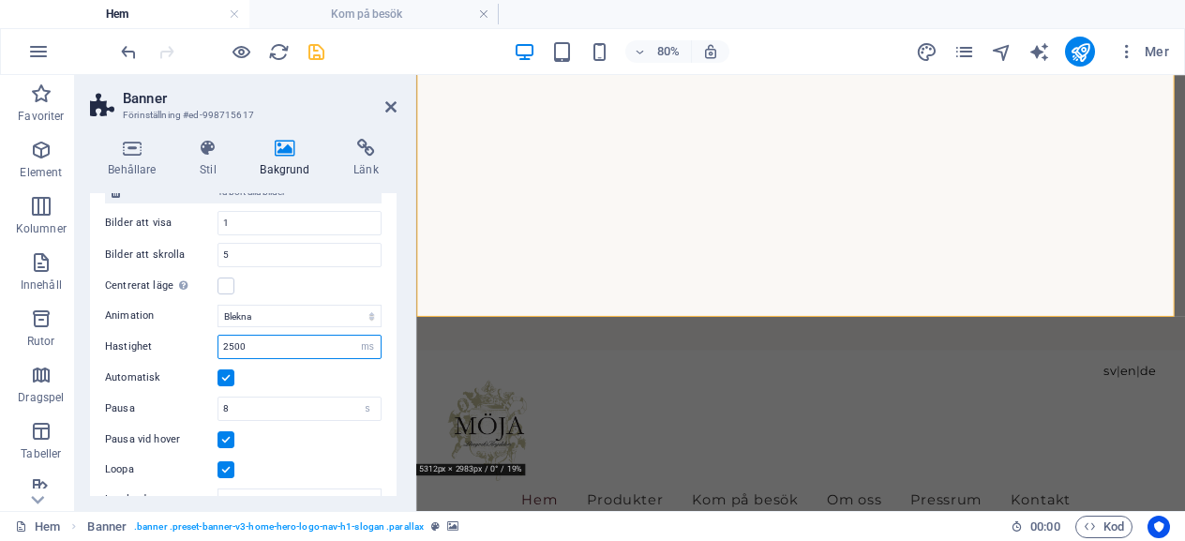
type input "1000"
click at [343, 367] on div "Automatisk" at bounding box center [243, 378] width 277 height 22
click at [229, 337] on input "1000" at bounding box center [299, 347] width 162 height 22
click at [231, 369] on label at bounding box center [225, 377] width 17 height 17
click at [0, 0] on input "Automatisk" at bounding box center [0, 0] width 0 height 0
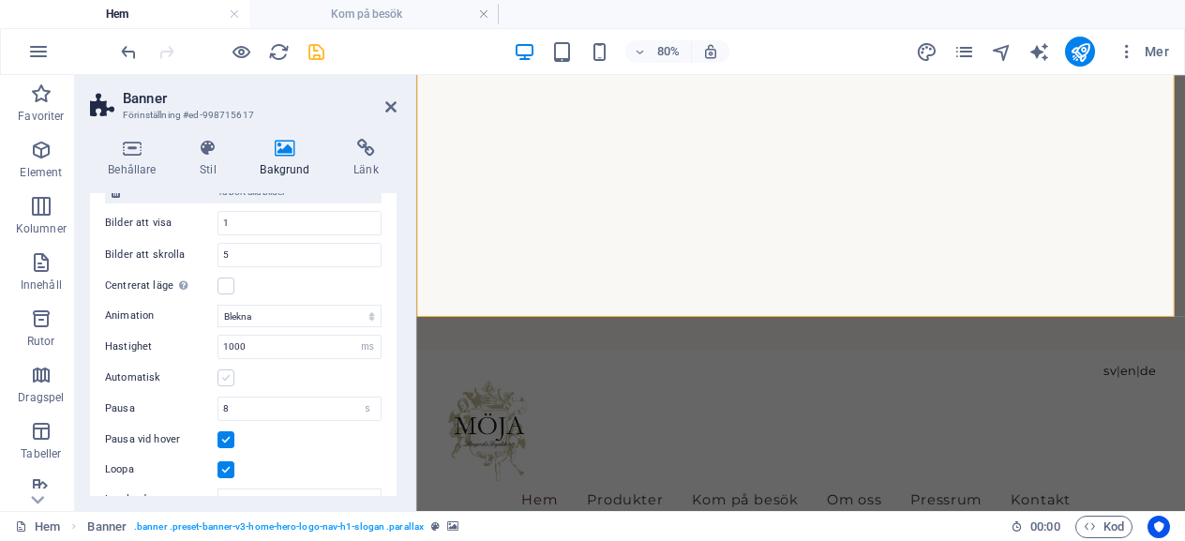
select select "9"
click at [230, 336] on input "1000" at bounding box center [299, 347] width 162 height 22
type input "000"
select select "9"
type input "00"
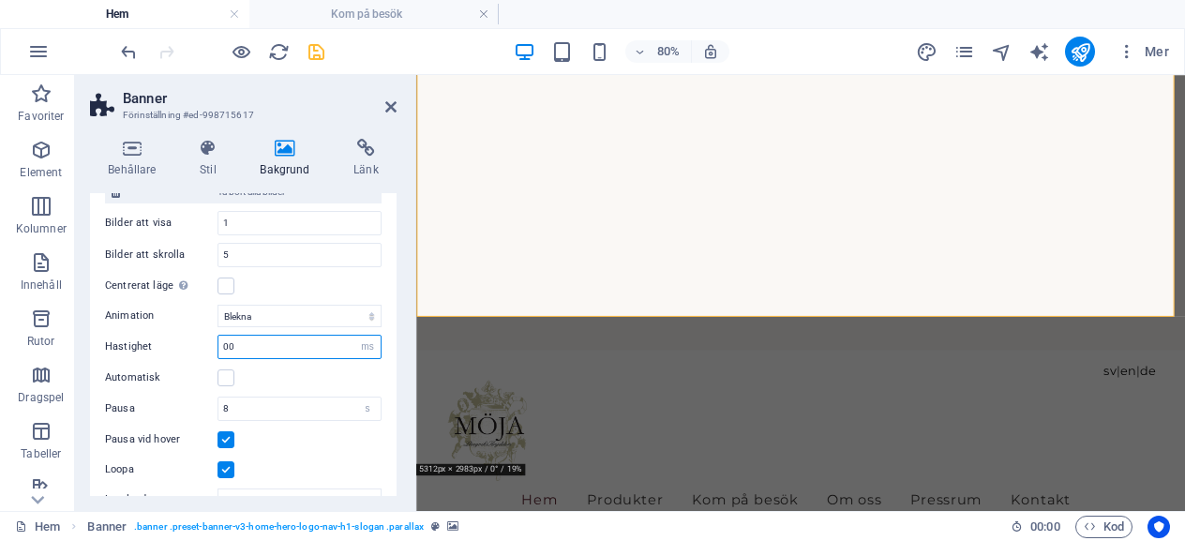
select select "9"
type input "1000"
select select "9"
type input "1"
click at [354, 367] on div "Automatisk" at bounding box center [243, 378] width 277 height 22
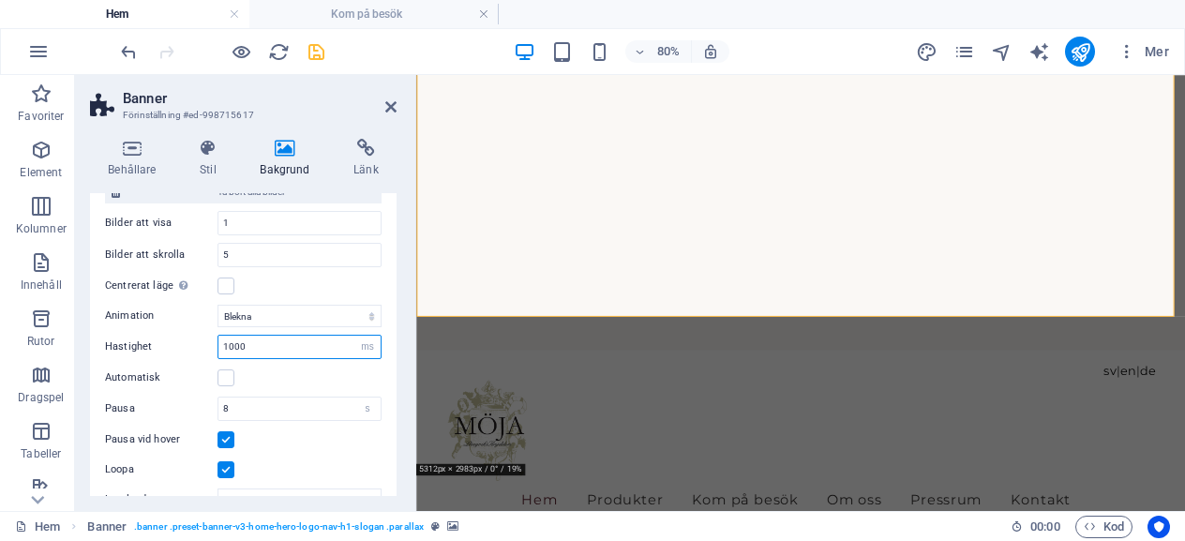
drag, startPoint x: 258, startPoint y: 340, endPoint x: 208, endPoint y: 346, distance: 50.0
click at [208, 346] on div "Hastighet 1000 s ms" at bounding box center [243, 347] width 277 height 24
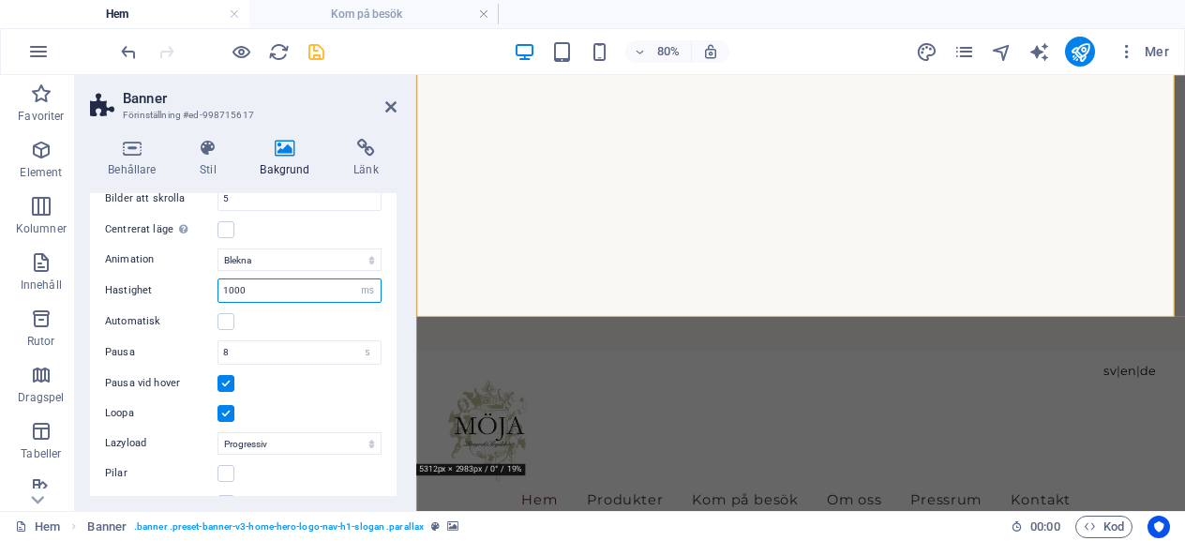
scroll to position [923, 0]
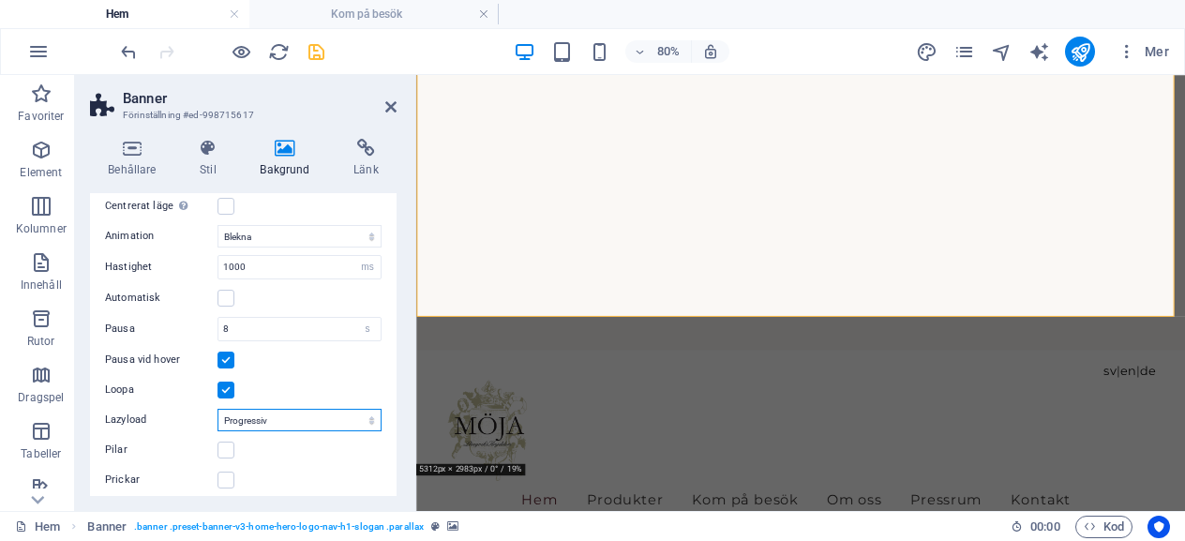
click at [366, 412] on select "Av On demand Progressiv" at bounding box center [299, 420] width 164 height 22
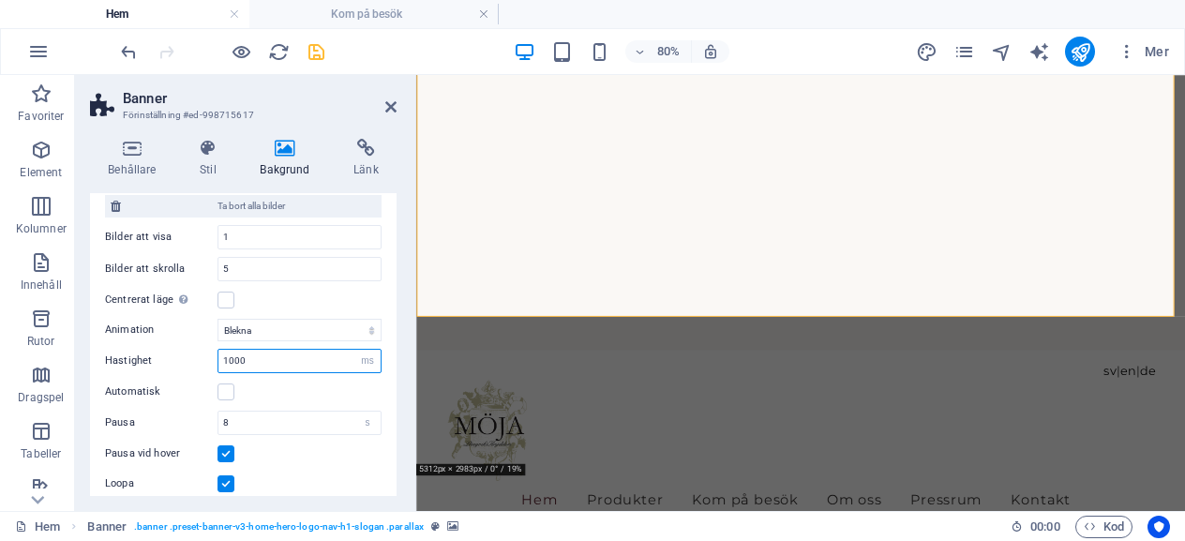
click at [276, 355] on input "1000" at bounding box center [299, 361] width 162 height 22
type input "100"
select select "9"
type input "100"
click at [282, 386] on div "Automatisk" at bounding box center [243, 392] width 277 height 22
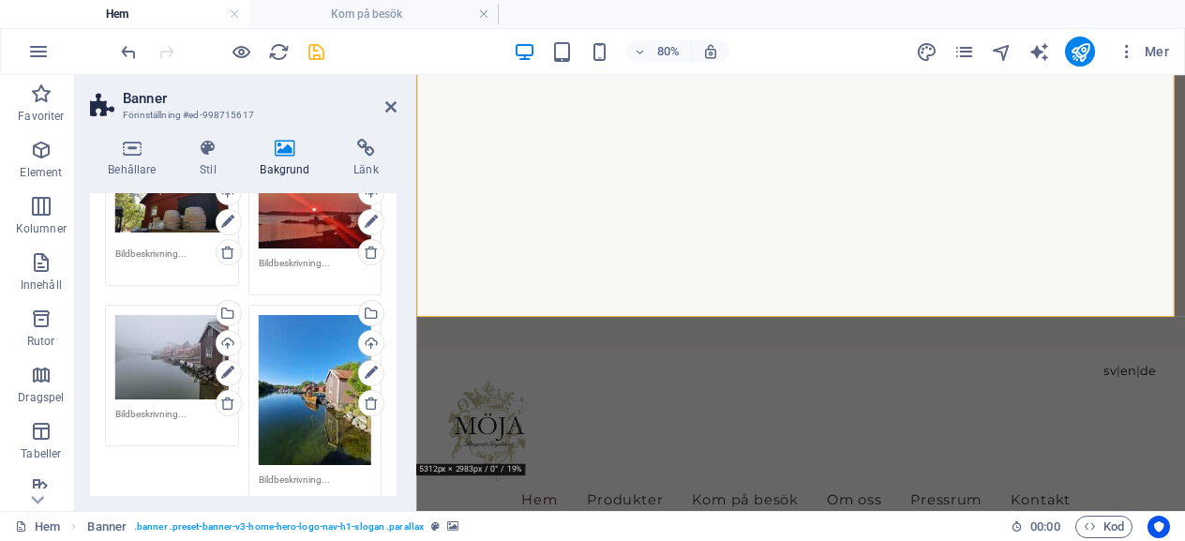
scroll to position [281, 0]
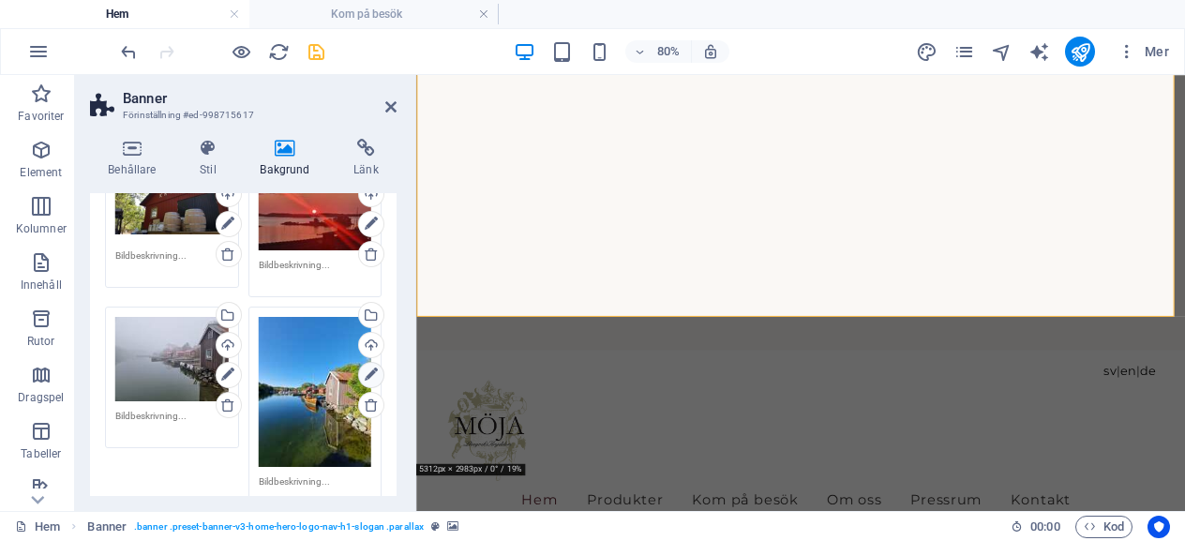
click at [375, 372] on link at bounding box center [371, 375] width 26 height 26
click at [227, 373] on icon at bounding box center [227, 375] width 13 height 22
click at [221, 368] on icon at bounding box center [227, 375] width 13 height 22
click at [371, 365] on icon at bounding box center [371, 375] width 13 height 22
click at [223, 368] on icon at bounding box center [227, 375] width 13 height 22
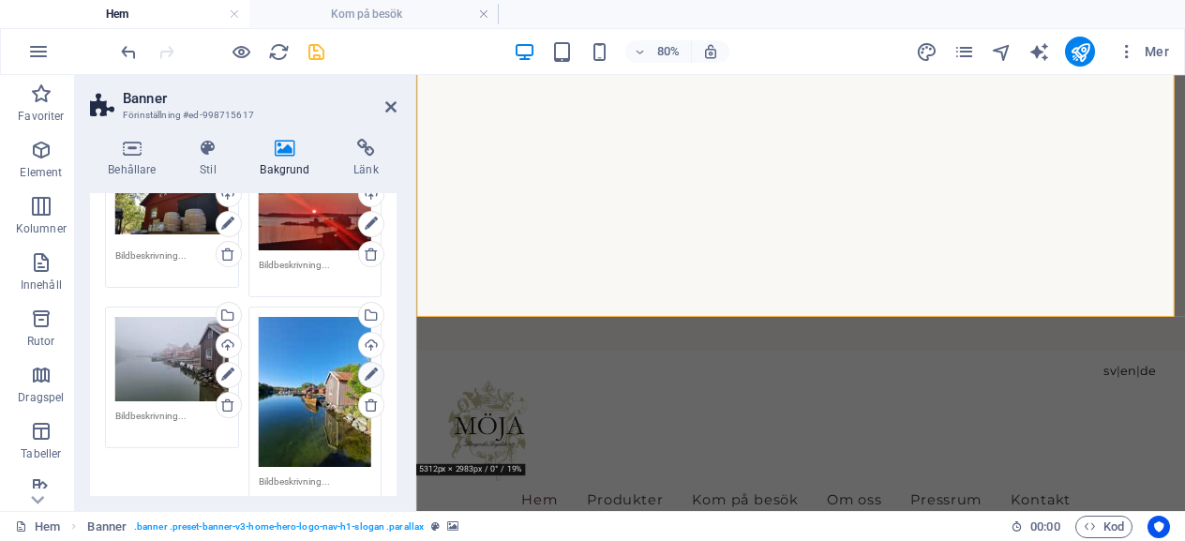
click at [371, 367] on icon at bounding box center [371, 375] width 13 height 22
click at [228, 402] on icon at bounding box center [227, 404] width 15 height 15
select select "9"
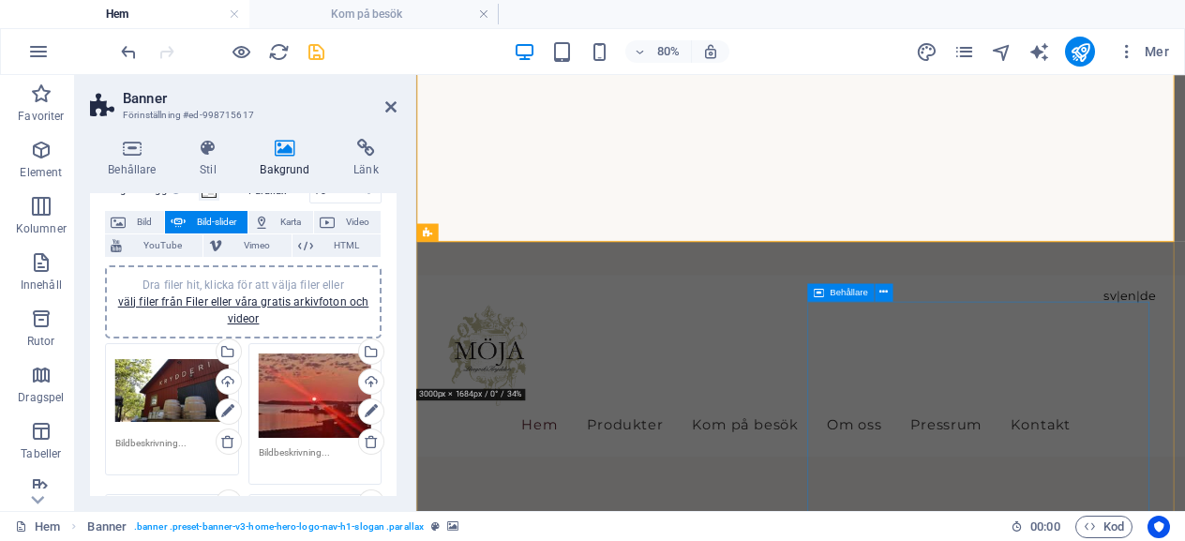
scroll to position [0, 0]
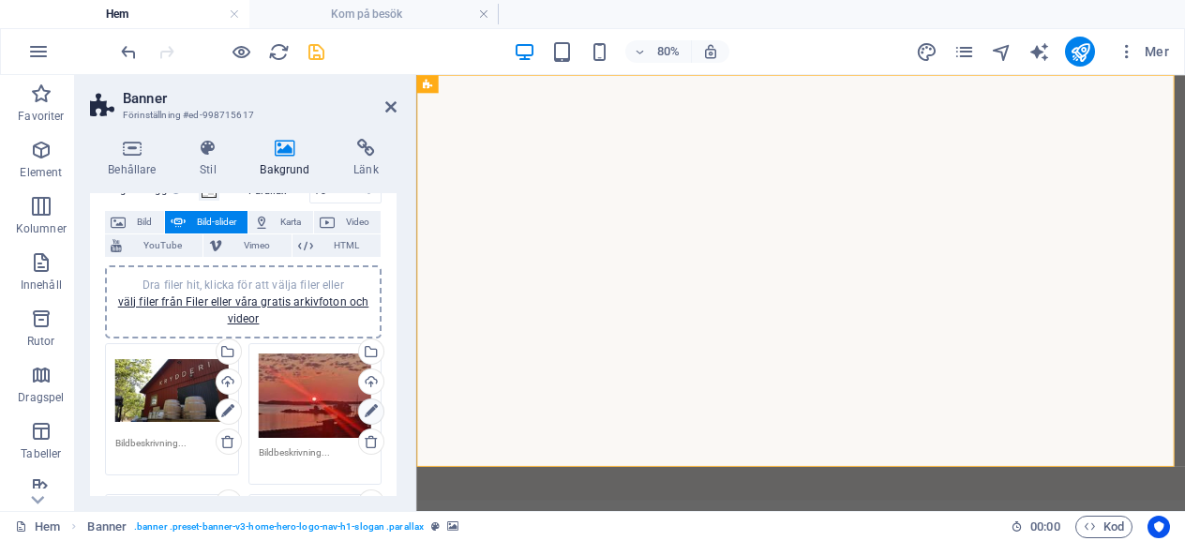
click at [369, 413] on icon at bounding box center [371, 411] width 13 height 22
click at [221, 408] on icon at bounding box center [227, 411] width 13 height 22
click at [367, 404] on icon at bounding box center [371, 411] width 13 height 22
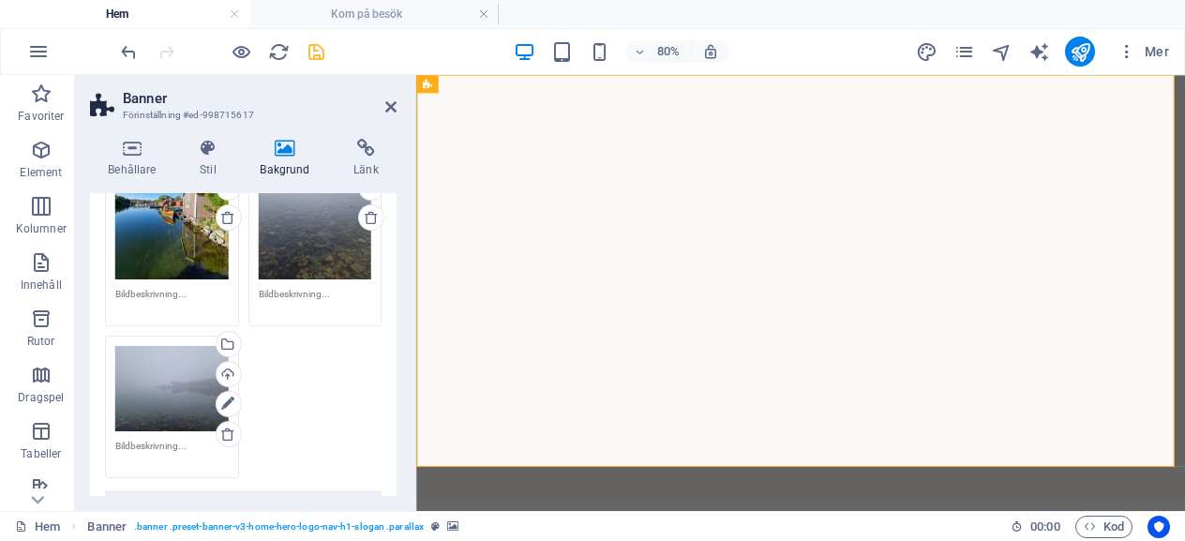
scroll to position [281, 0]
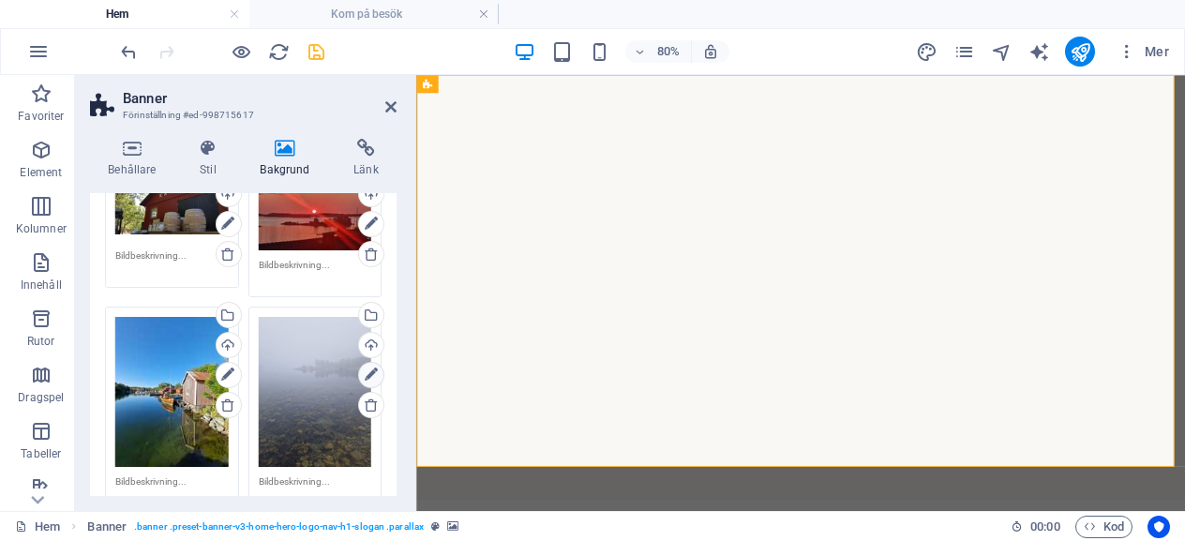
click at [367, 367] on icon at bounding box center [371, 375] width 13 height 22
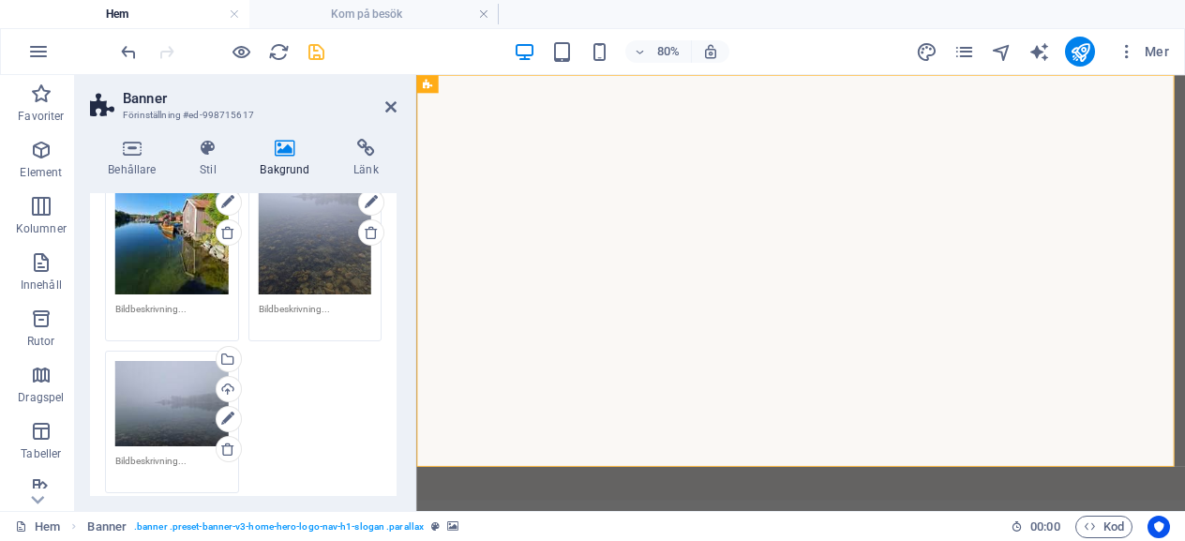
scroll to position [375, 0]
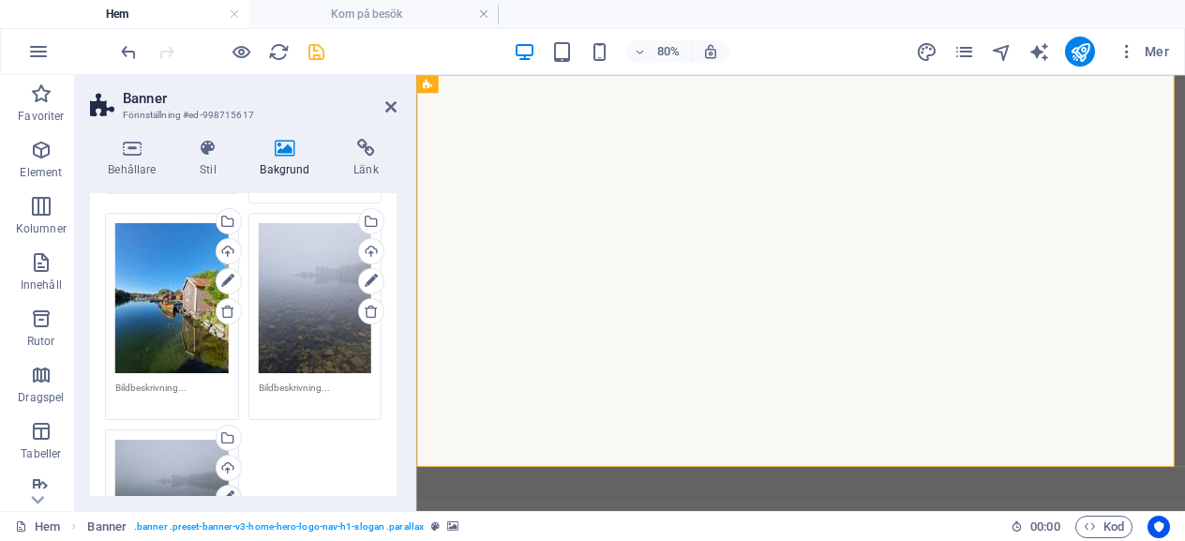
click at [226, 486] on icon at bounding box center [227, 497] width 13 height 22
click at [371, 305] on icon at bounding box center [371, 311] width 15 height 15
select select "9"
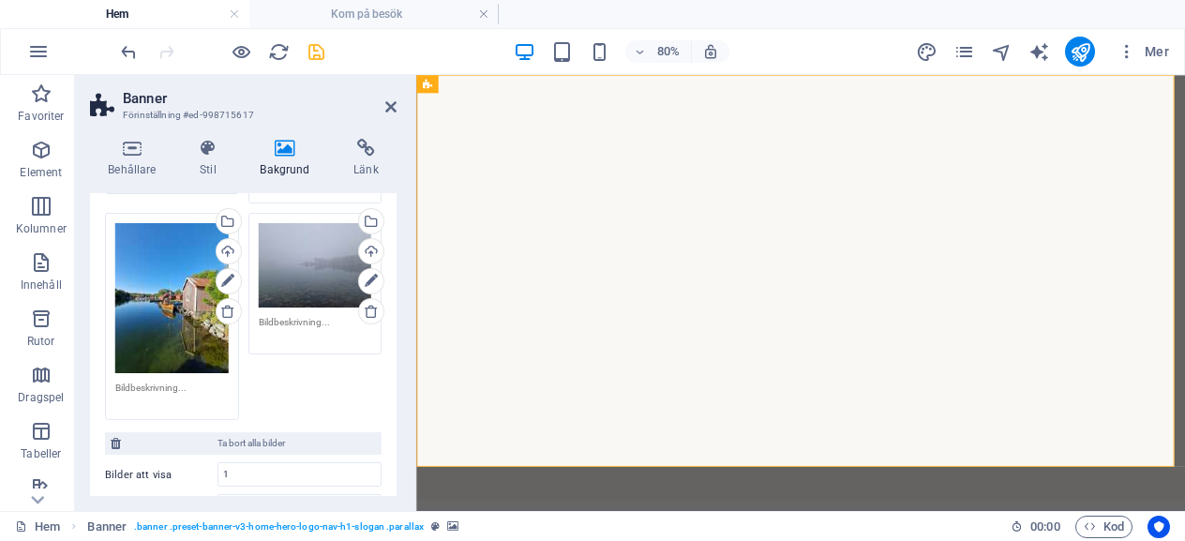
scroll to position [656, 0]
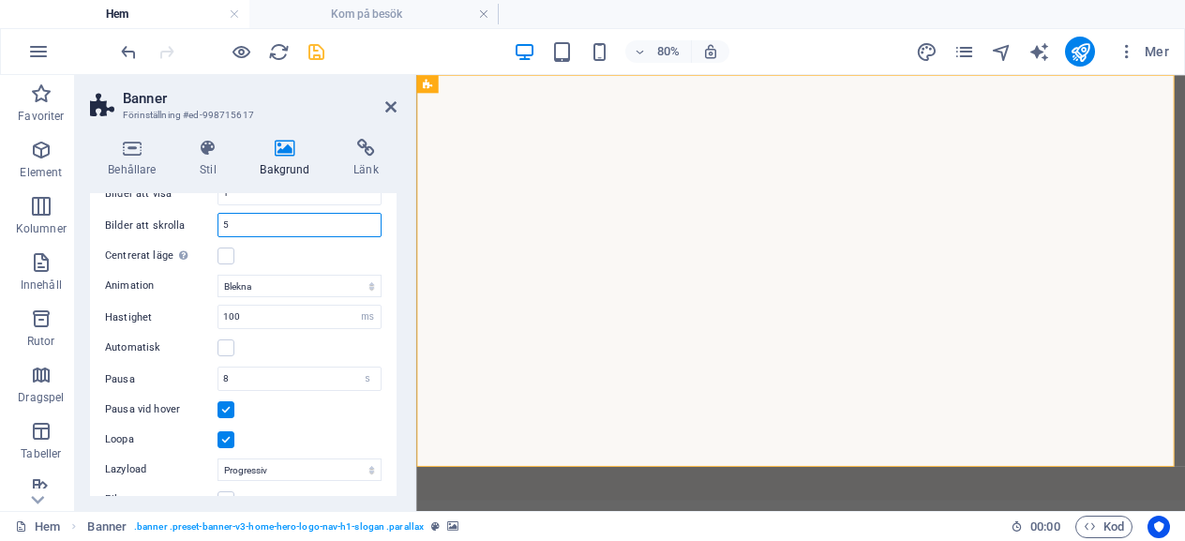
click at [240, 223] on input "5" at bounding box center [299, 225] width 162 height 22
type input "4"
select select "9"
type input "4"
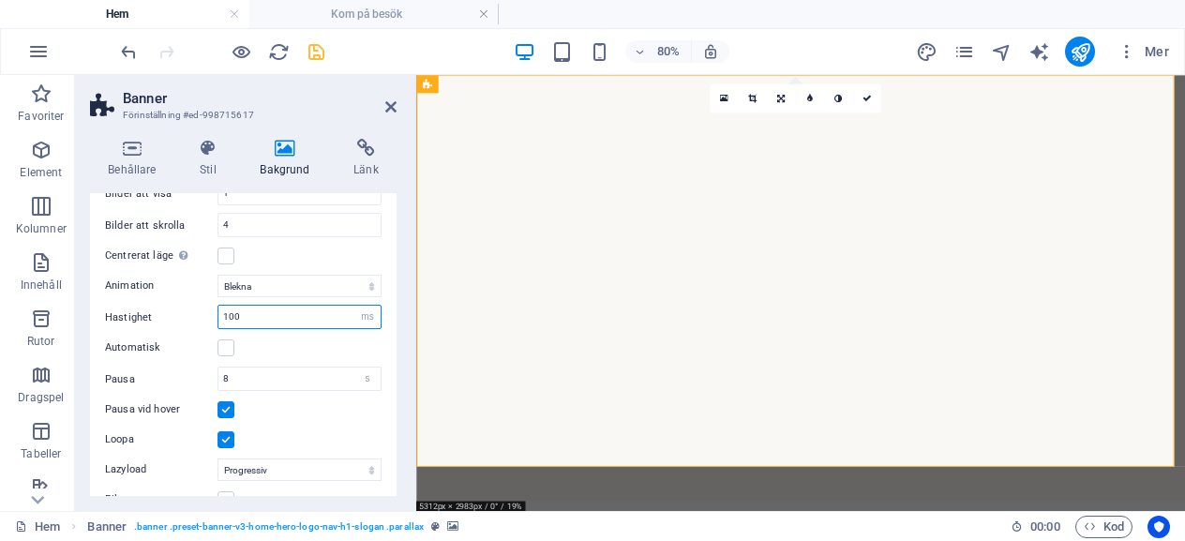
click at [251, 308] on input "100" at bounding box center [299, 317] width 162 height 22
type input "1"
type input "250"
select select "9"
type input "1000"
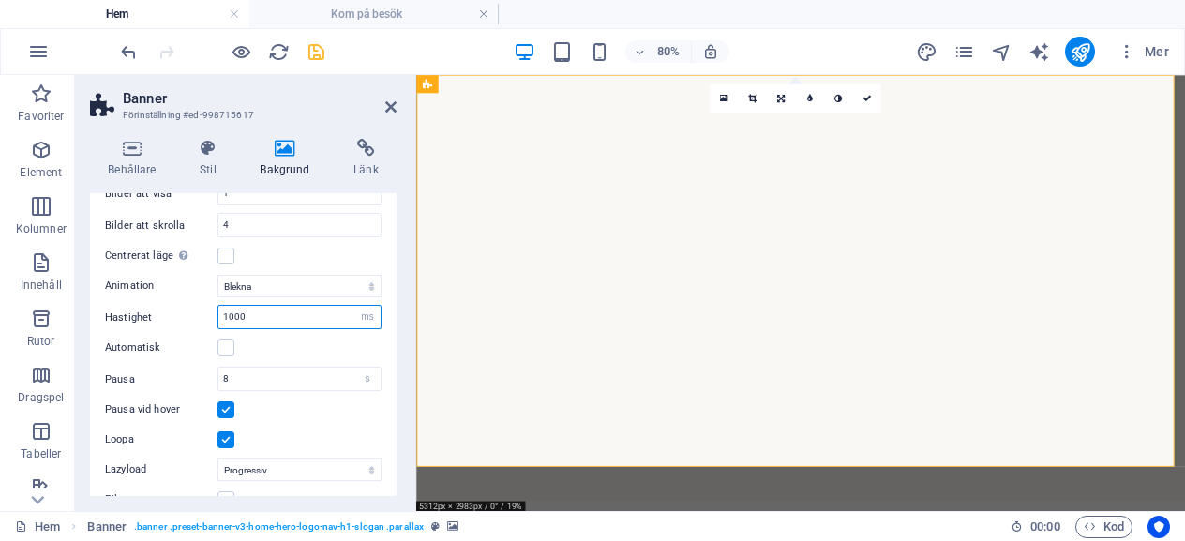
select select "9"
type input "1000"
click at [291, 352] on div "Automatisk" at bounding box center [243, 348] width 277 height 22
click at [315, 50] on icon "save" at bounding box center [317, 52] width 22 height 22
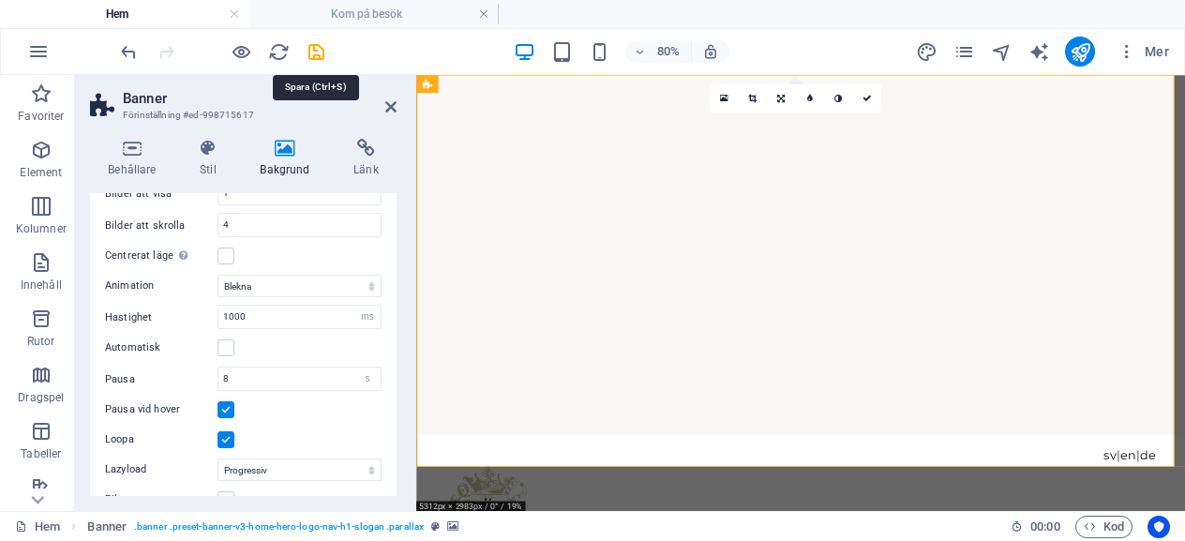
checkbox input "false"
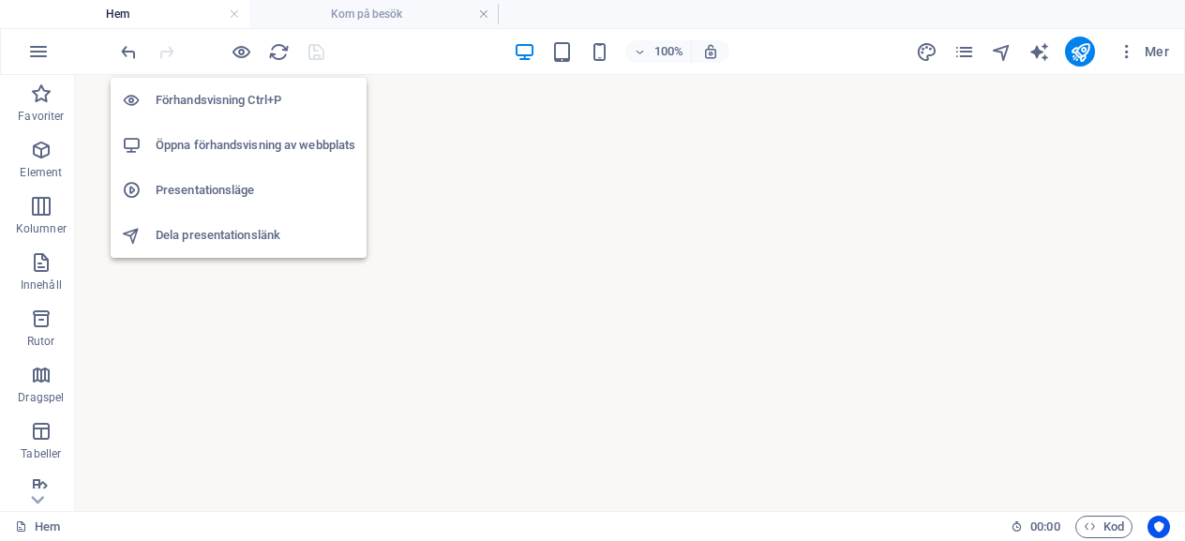
click at [232, 153] on h6 "Öppna förhandsvisning av webbplats" at bounding box center [256, 145] width 200 height 22
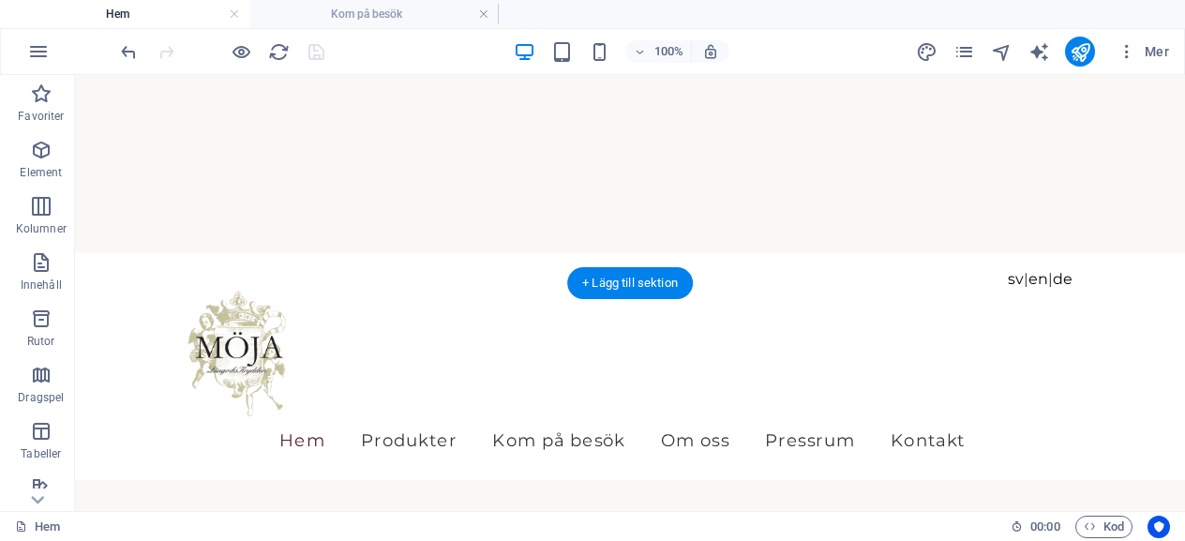
scroll to position [281, 0]
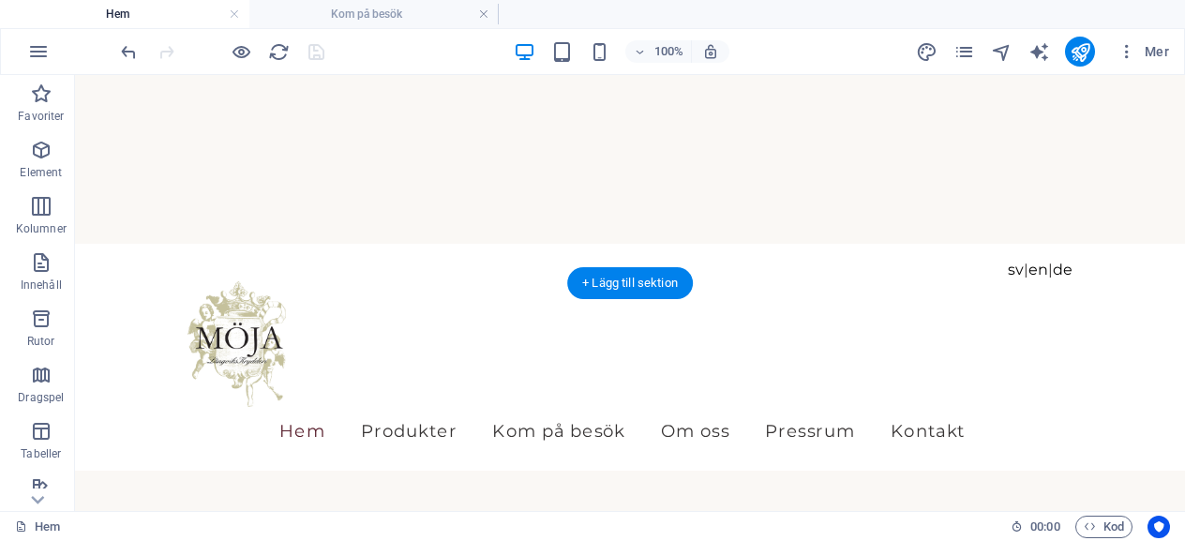
click at [838, 5] on img "1/4" at bounding box center [623, 5] width 1096 height 0
select select "fade"
select select "ms"
select select "s"
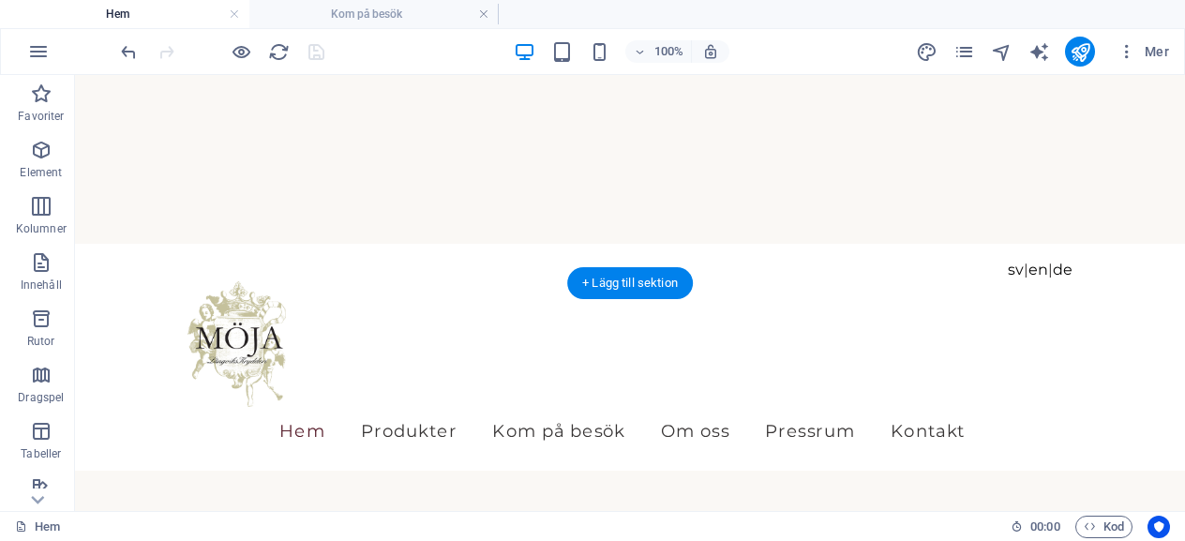
select select "progressive"
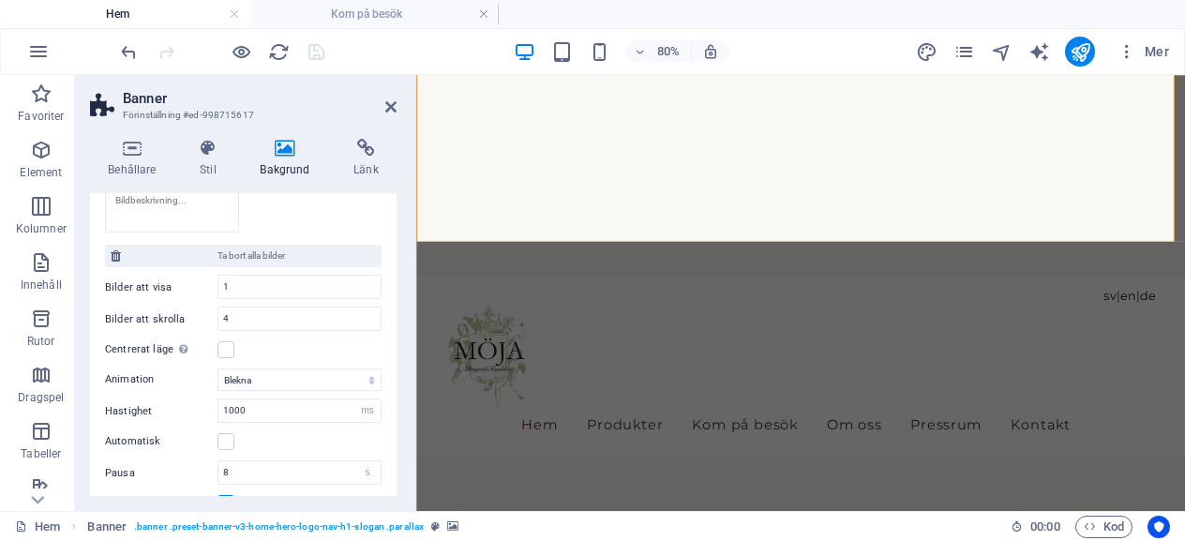
scroll to position [656, 0]
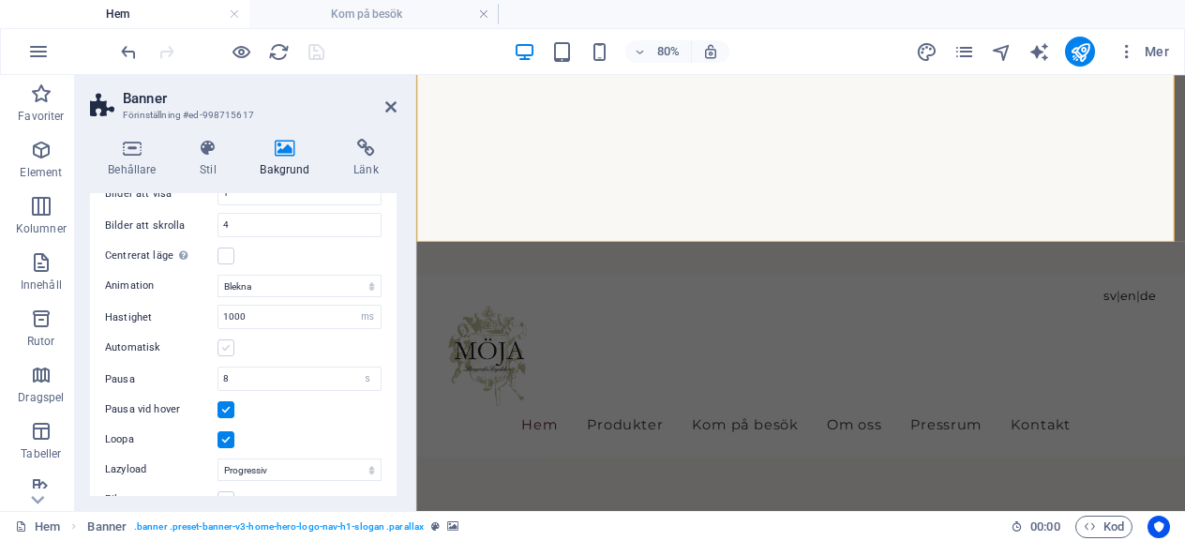
click at [223, 342] on label at bounding box center [225, 347] width 17 height 17
click at [0, 0] on input "Automatisk" at bounding box center [0, 0] width 0 height 0
select select "9"
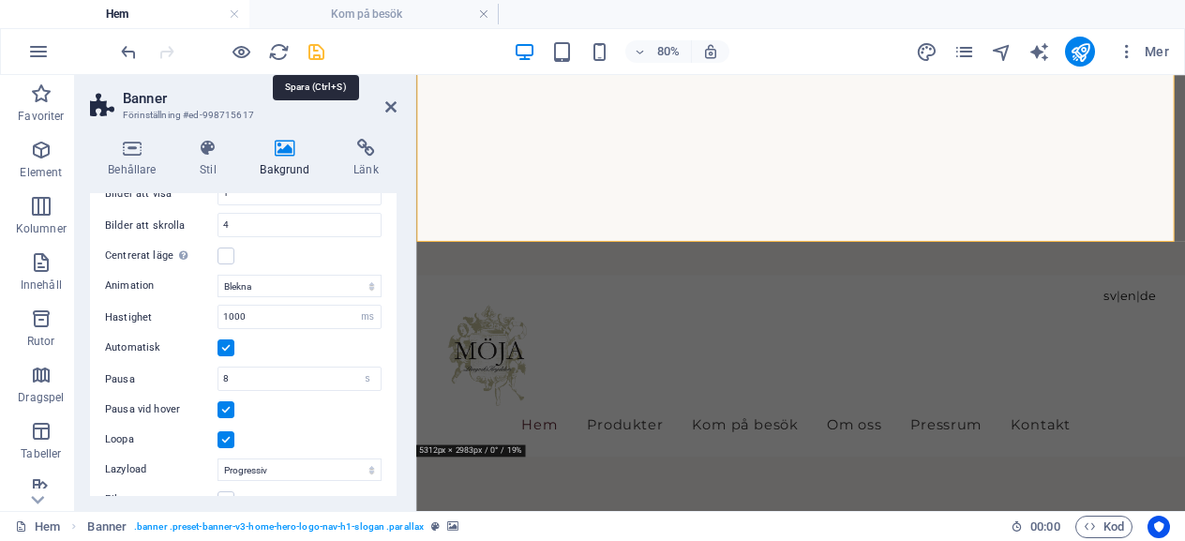
click at [317, 49] on icon "save" at bounding box center [317, 52] width 22 height 22
checkbox input "false"
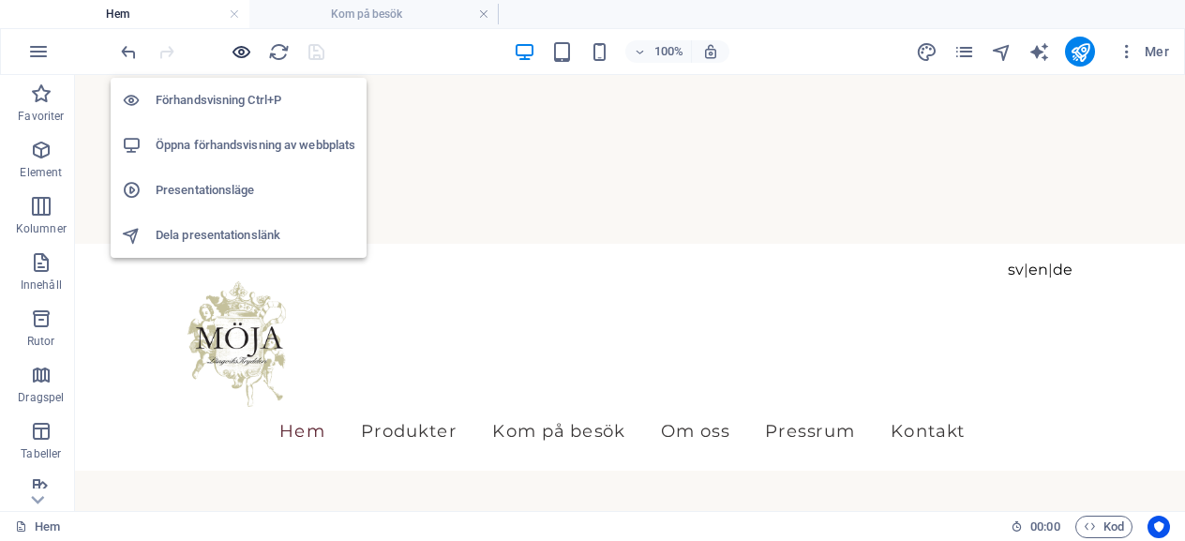
click at [231, 49] on icon "button" at bounding box center [242, 52] width 22 height 22
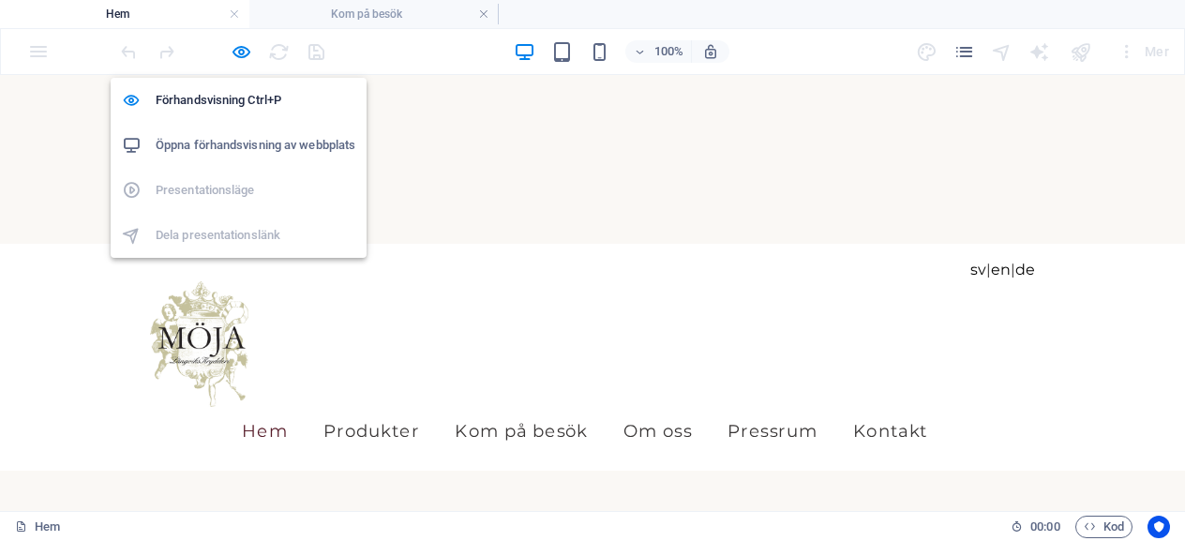
click at [229, 148] on h6 "Öppna förhandsvisning av webbplats" at bounding box center [256, 145] width 200 height 22
click at [239, 52] on icon "button" at bounding box center [242, 52] width 22 height 22
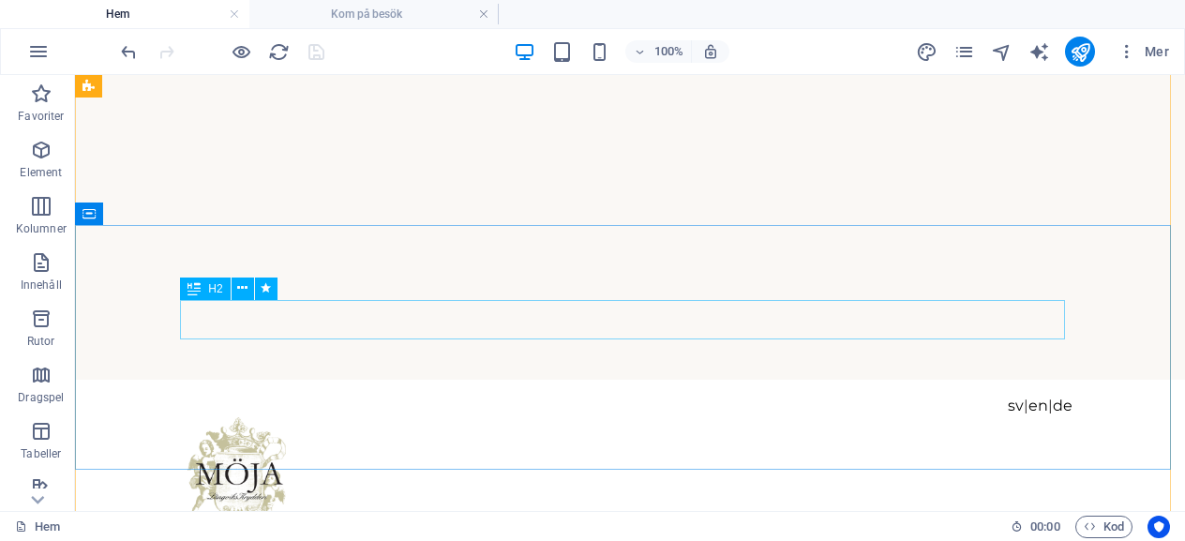
scroll to position [187, 0]
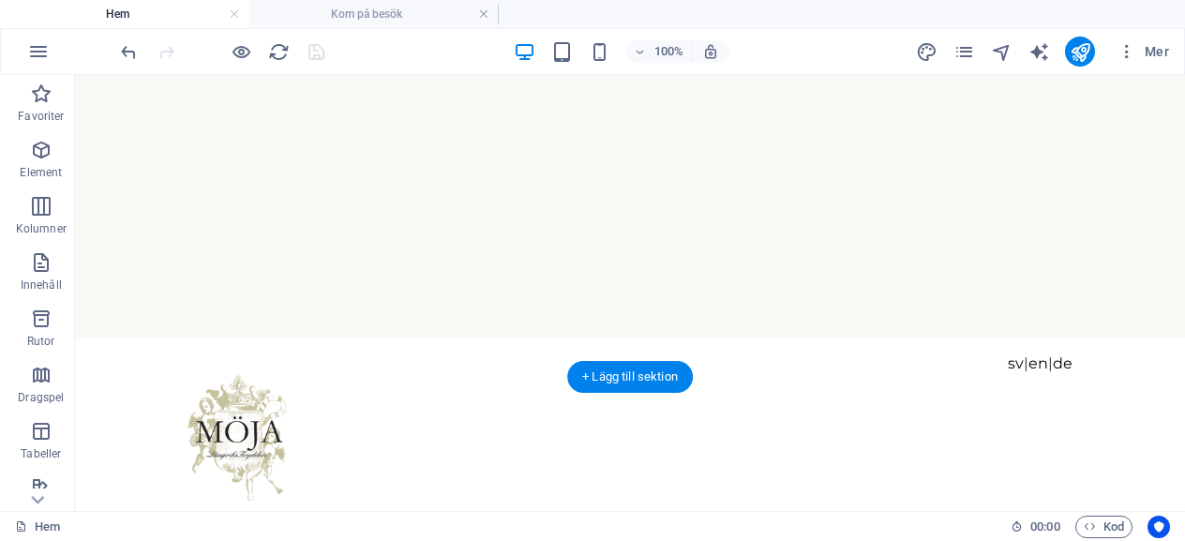
click at [980, 28] on img "1/4" at bounding box center [623, 28] width 1096 height 0
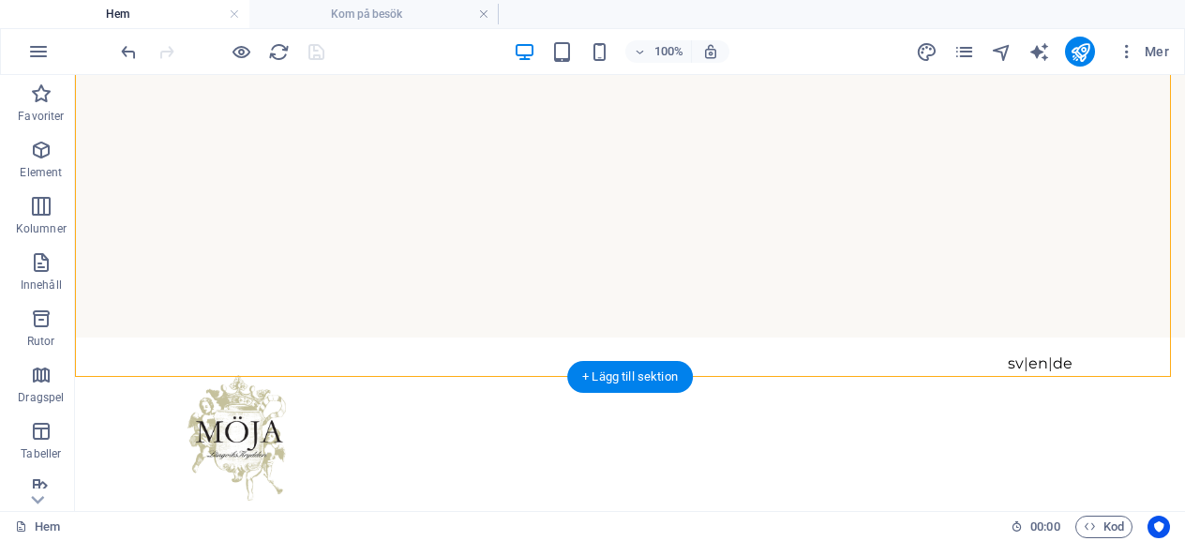
click at [980, 28] on img "1/4" at bounding box center [623, 28] width 1096 height 0
select select "fade"
select select "ms"
select select "s"
select select "progressive"
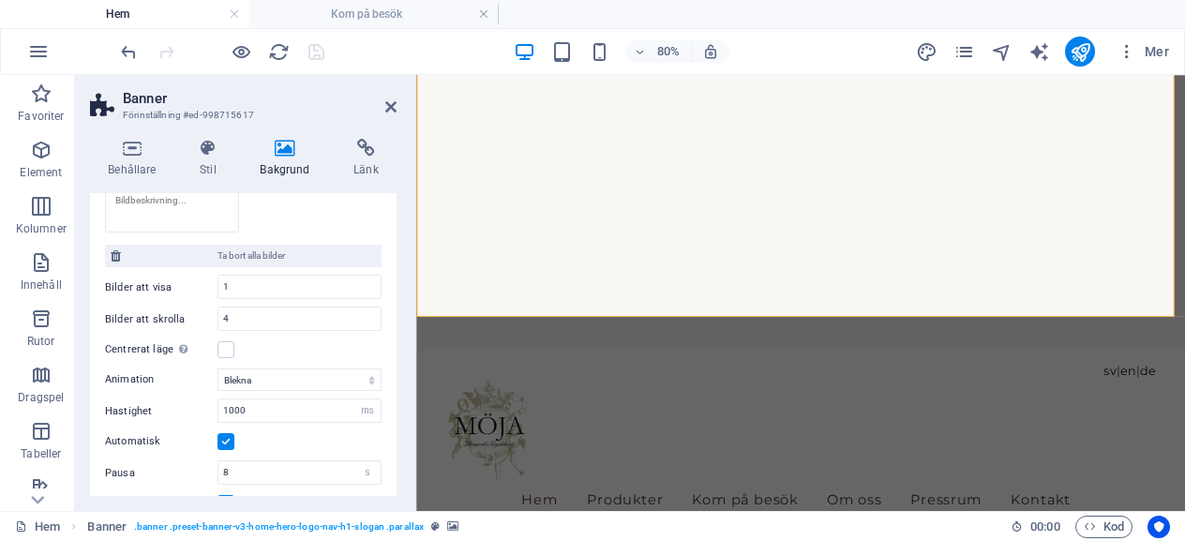
scroll to position [656, 0]
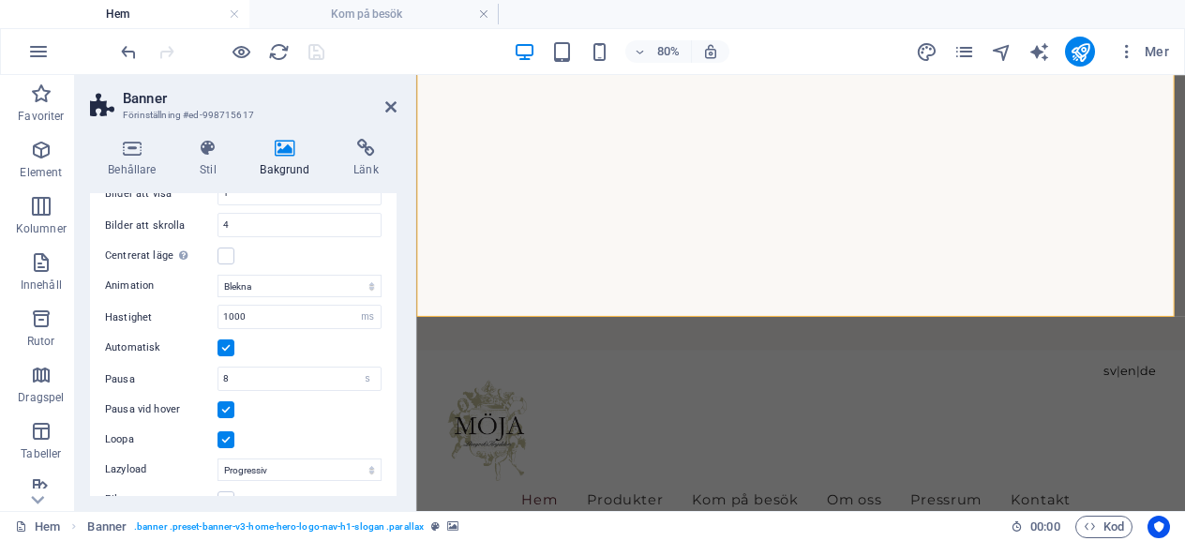
click at [229, 401] on label at bounding box center [225, 409] width 17 height 17
click at [0, 0] on input "Pausa vid hover" at bounding box center [0, 0] width 0 height 0
select select "9"
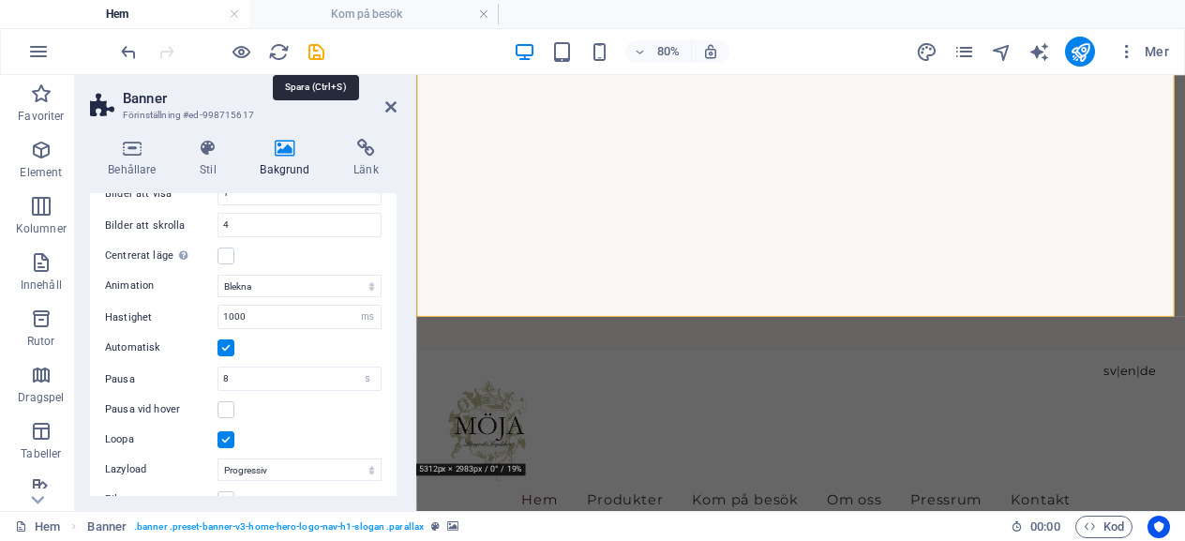
click at [317, 51] on icon "save" at bounding box center [317, 52] width 22 height 22
checkbox input "false"
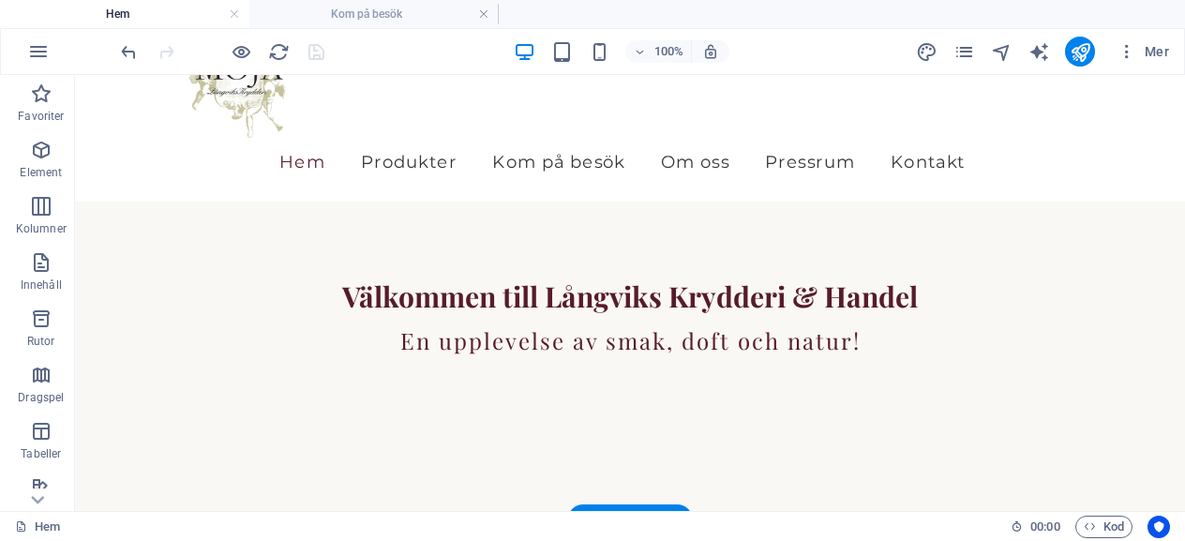
scroll to position [187, 0]
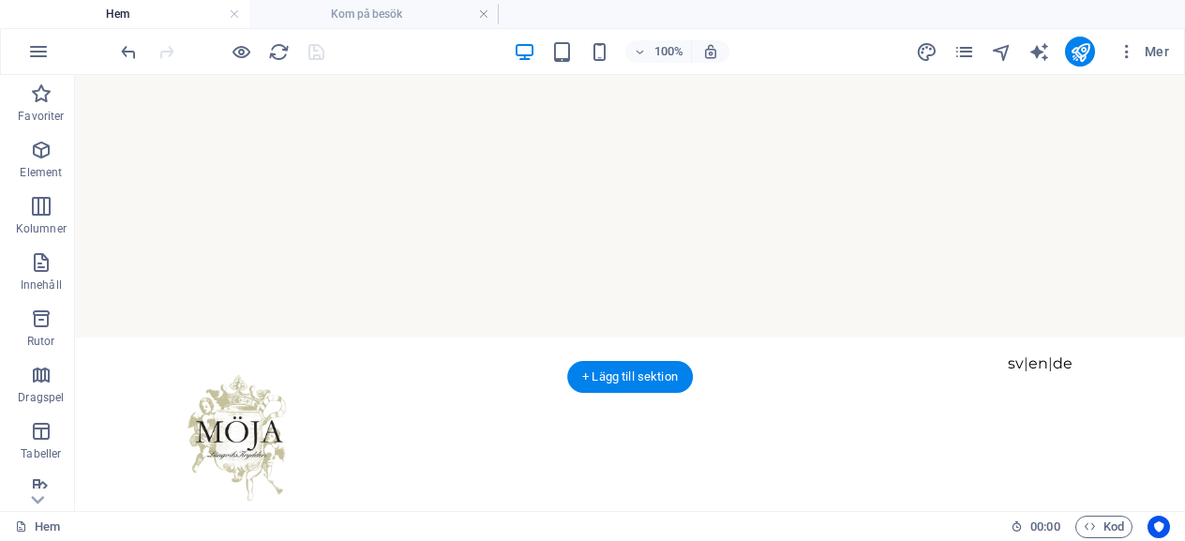
click at [819, 28] on img "1/4" at bounding box center [623, 28] width 1096 height 0
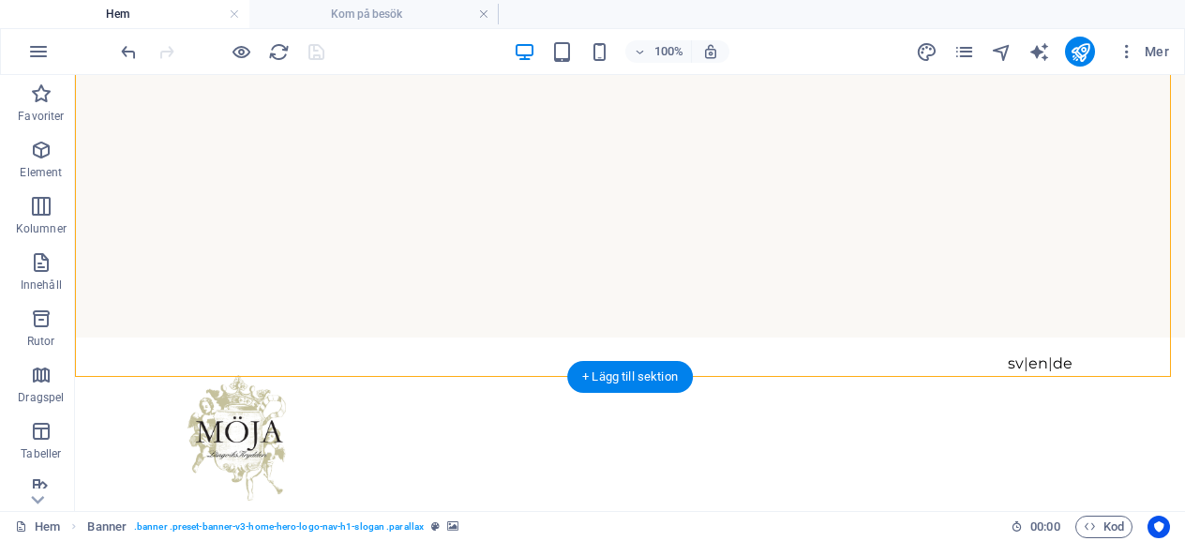
click at [819, 28] on img "1/4" at bounding box center [623, 28] width 1096 height 0
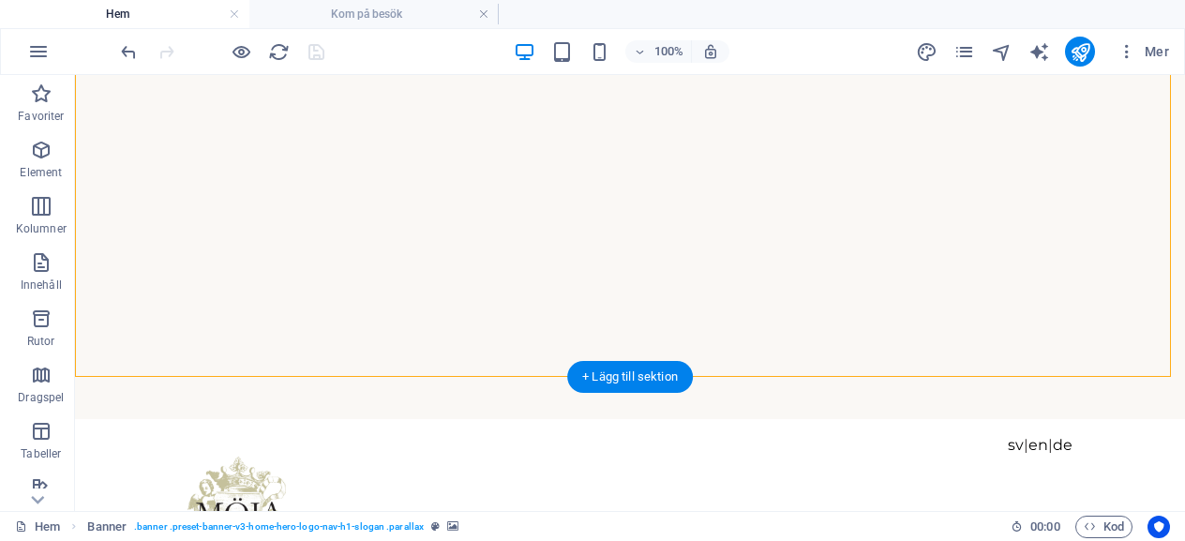
select select "fade"
select select "ms"
select select "s"
select select "progressive"
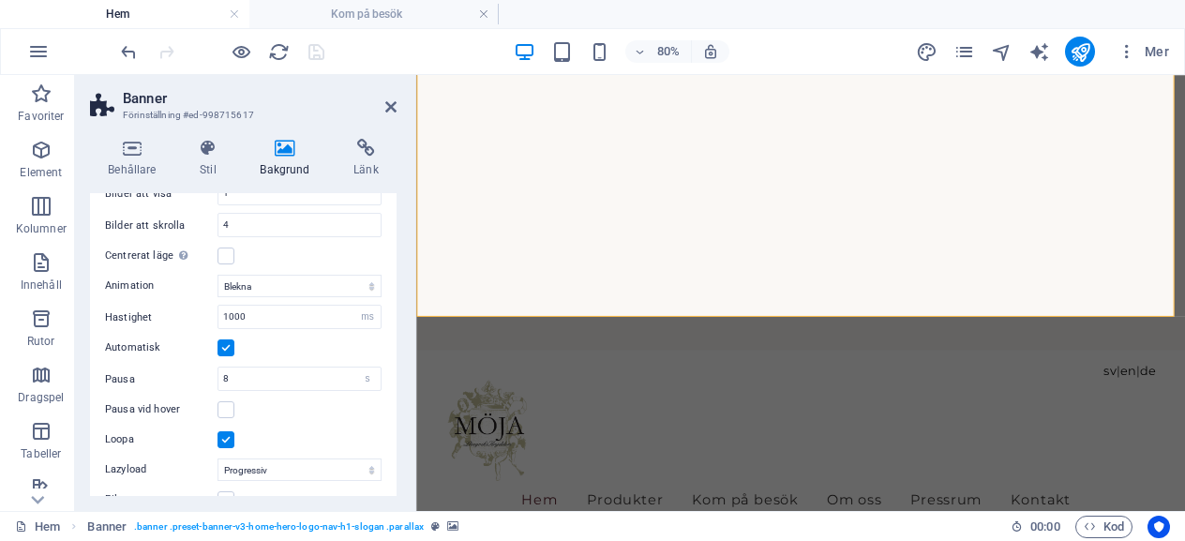
scroll to position [709, 0]
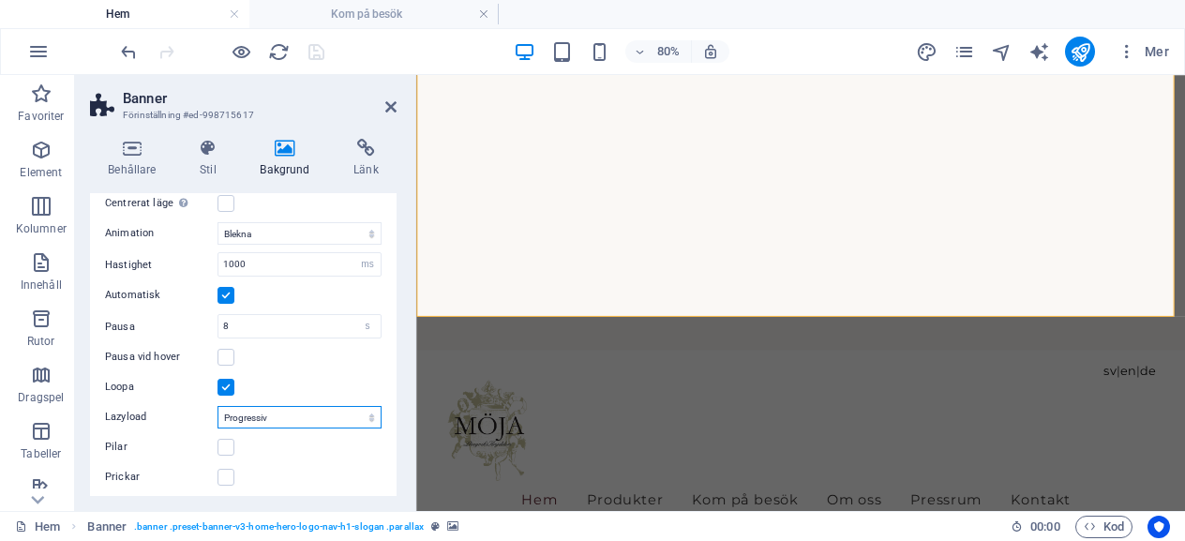
click at [243, 408] on select "Av On demand Progressiv" at bounding box center [299, 417] width 164 height 22
click at [307, 376] on div "Loopa" at bounding box center [243, 387] width 277 height 22
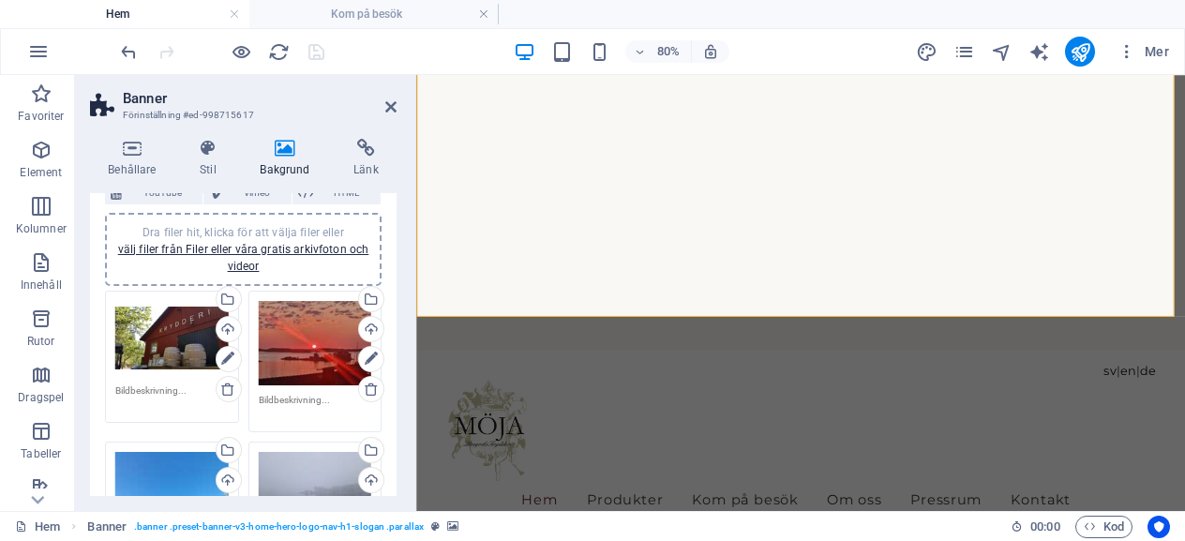
scroll to position [0, 0]
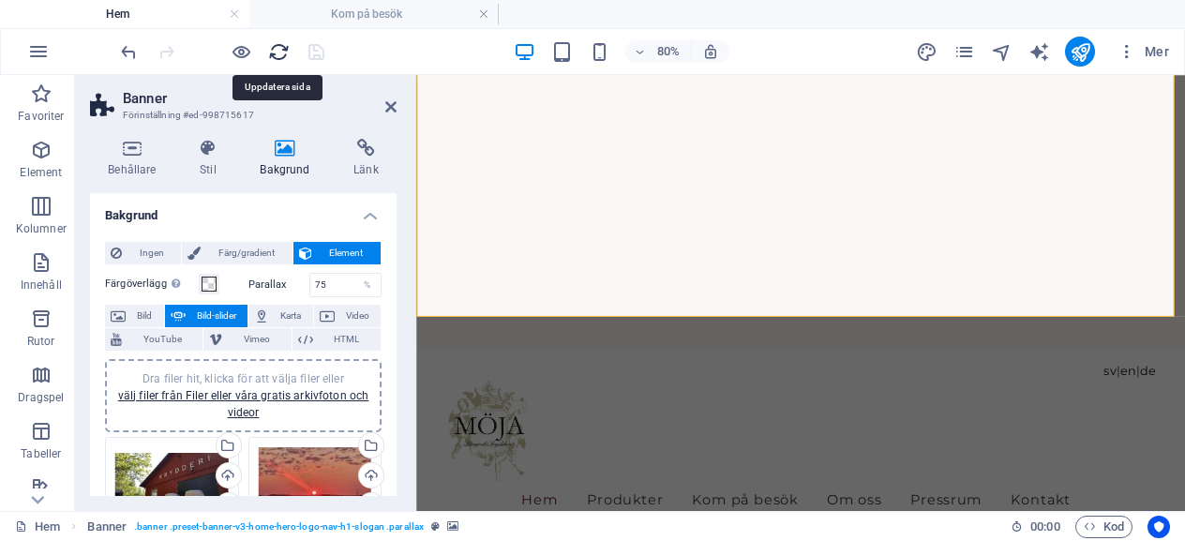
click at [274, 44] on icon "reload" at bounding box center [279, 52] width 22 height 22
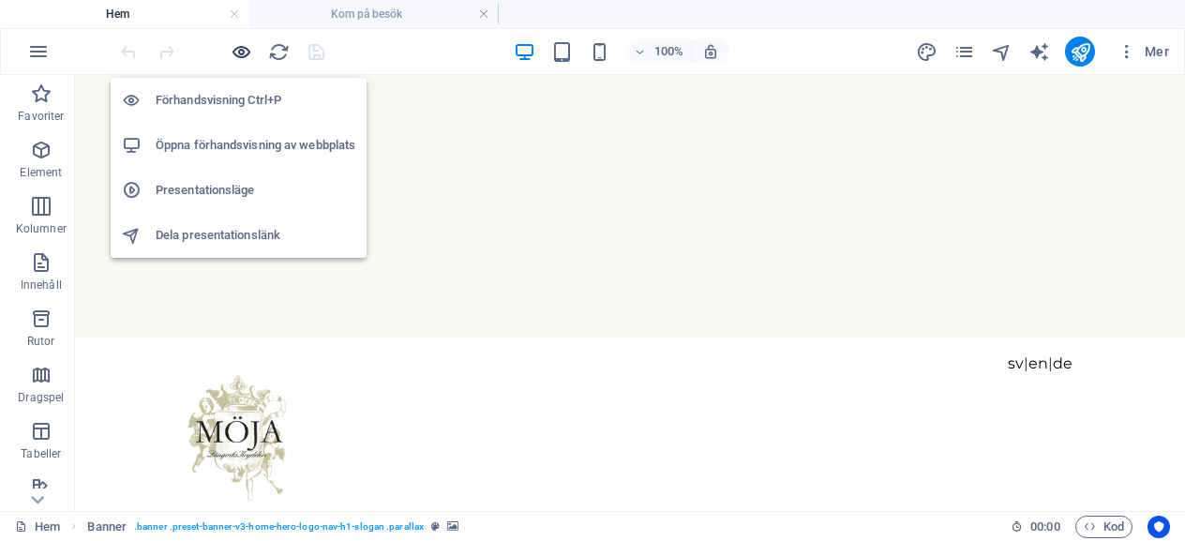
click at [240, 52] on icon "button" at bounding box center [242, 52] width 22 height 22
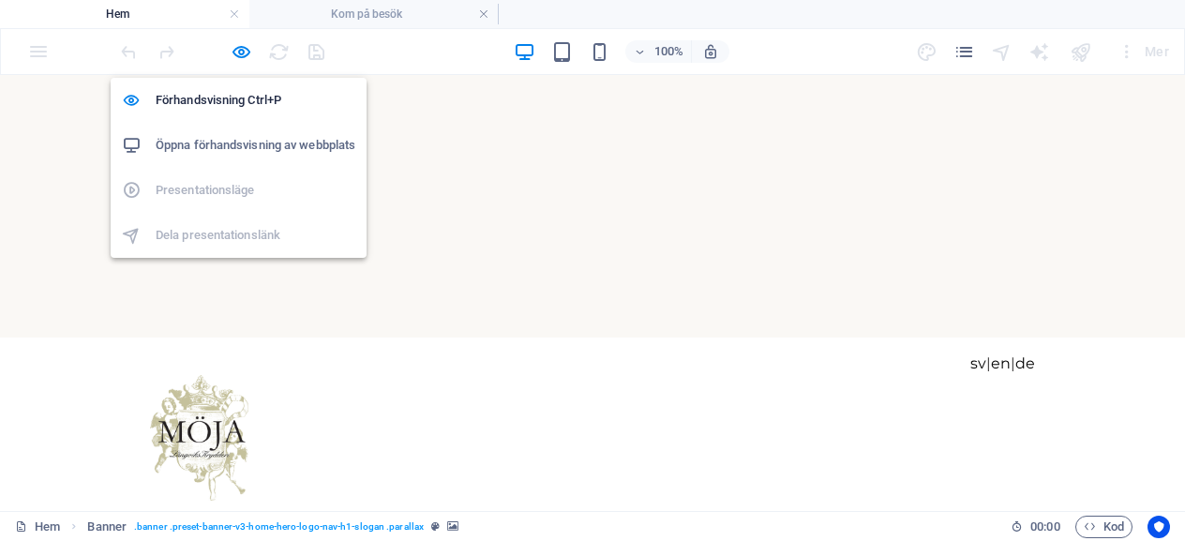
click at [232, 136] on h6 "Öppna förhandsvisning av webbplats" at bounding box center [256, 145] width 200 height 22
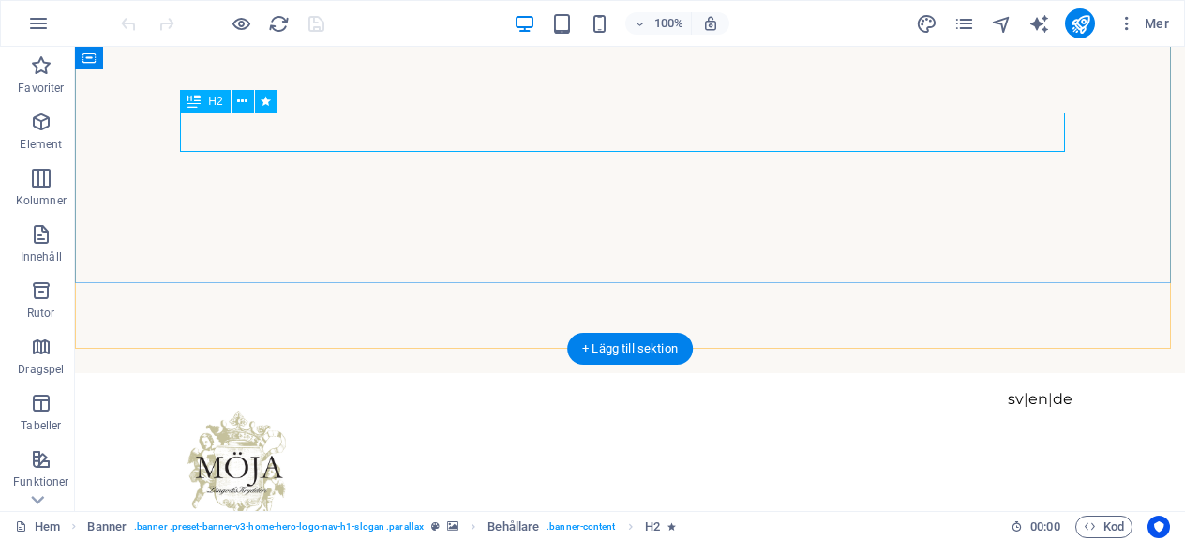
scroll to position [187, 0]
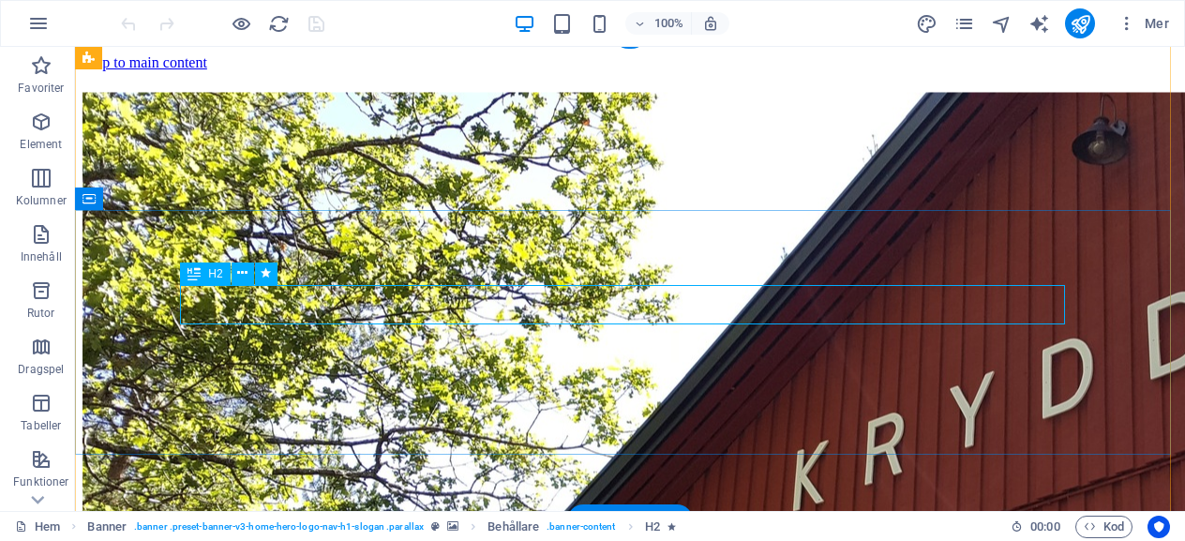
scroll to position [187, 0]
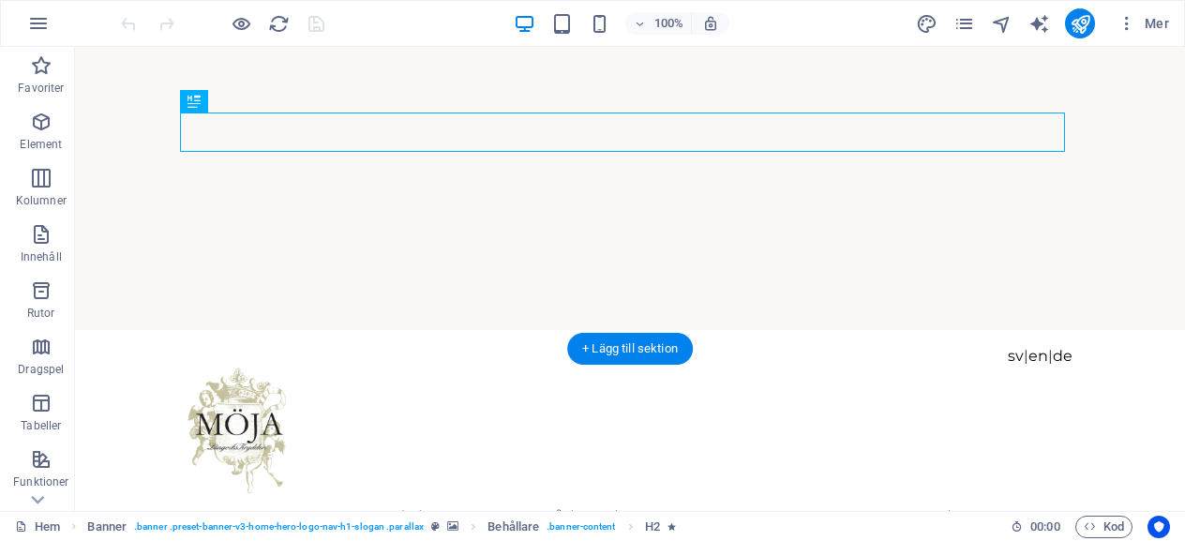
click at [861, 0] on img "1/4" at bounding box center [623, 0] width 1096 height 0
select select "vh"
select select "header"
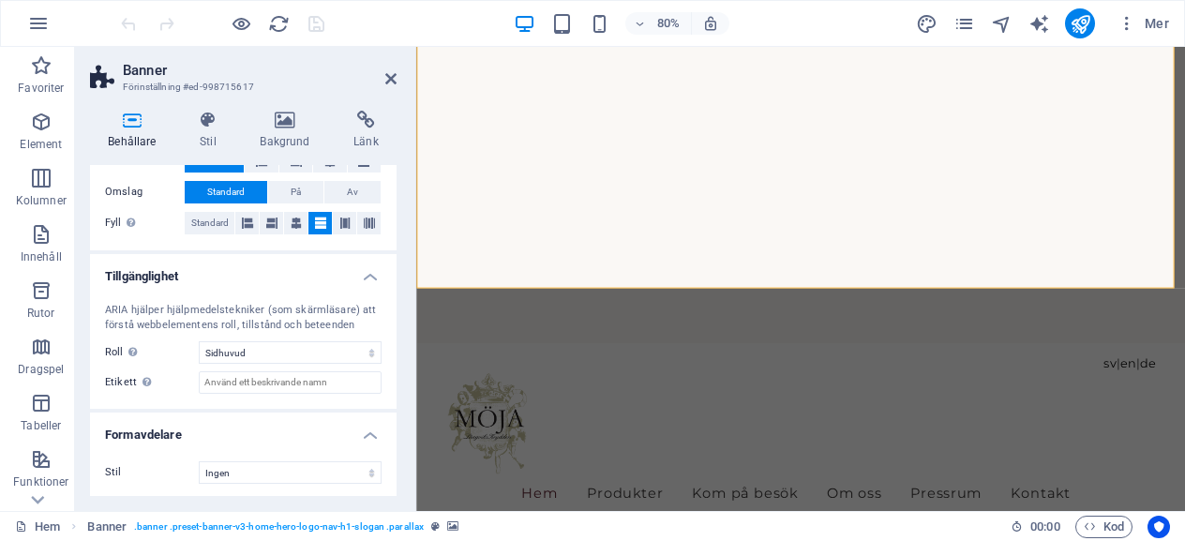
scroll to position [35, 0]
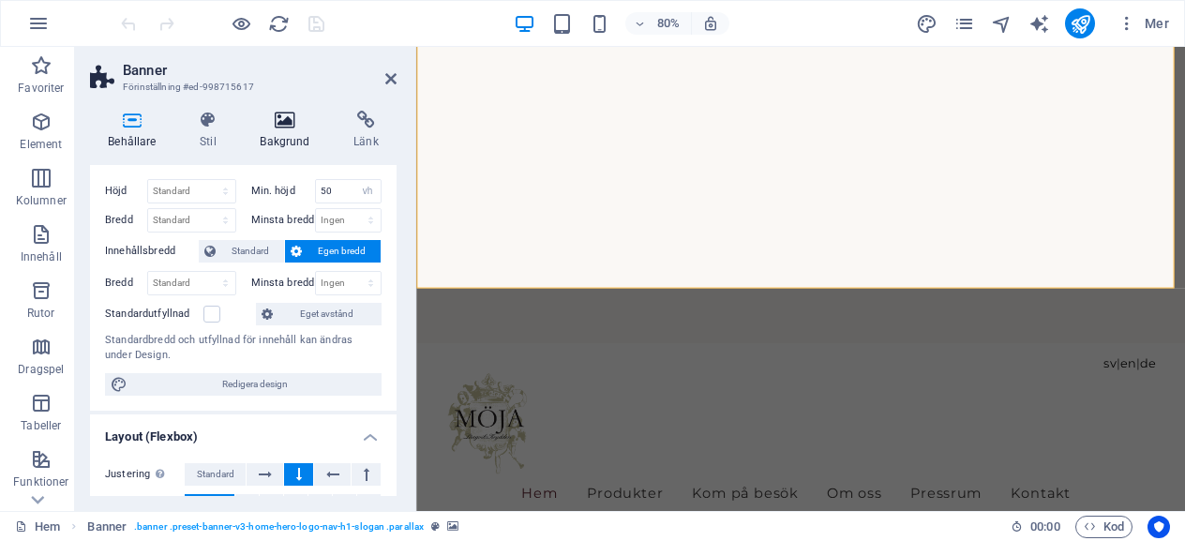
click at [287, 123] on icon at bounding box center [285, 120] width 86 height 19
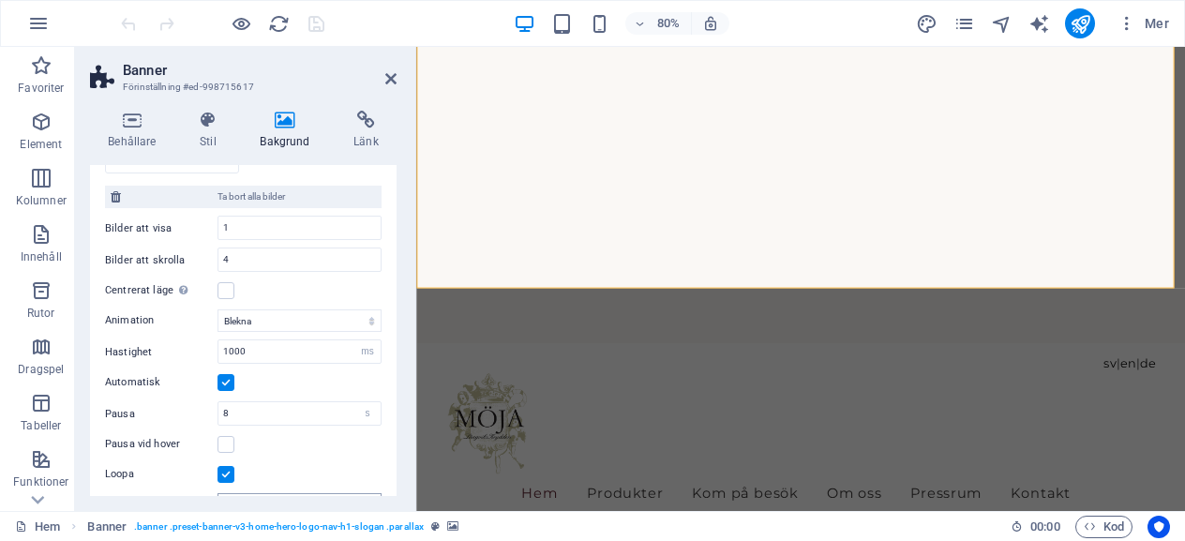
scroll to position [493, 0]
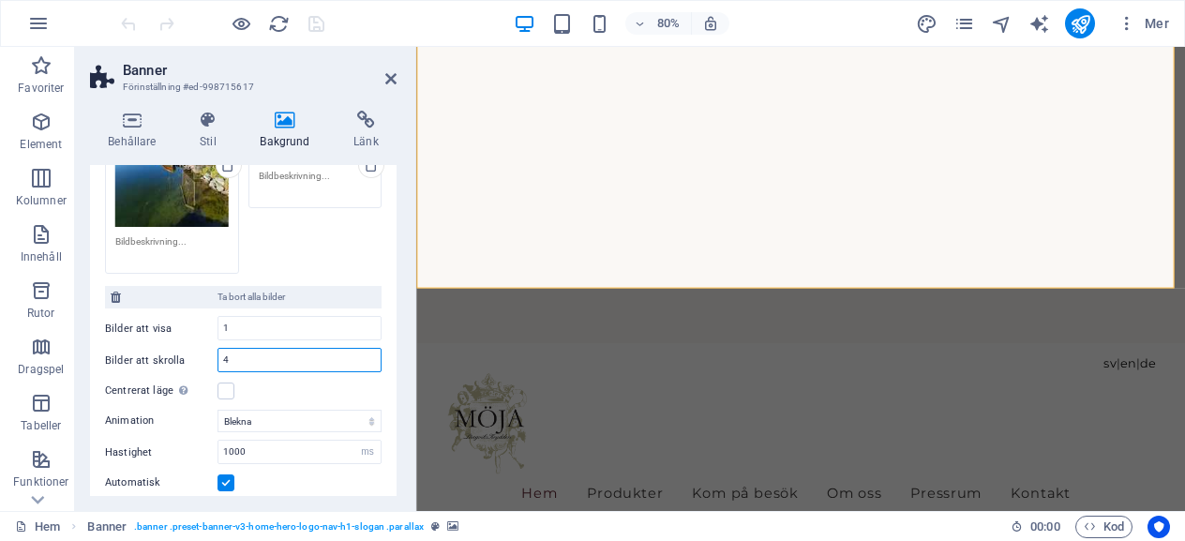
click at [236, 357] on input "4" at bounding box center [299, 360] width 162 height 22
type input "3"
select select "9"
type input "3"
click at [279, 381] on div "Centrerat läge Aktiverar centrerad vy där tidigare/nästa bild delvis visas. Anv…" at bounding box center [243, 391] width 277 height 22
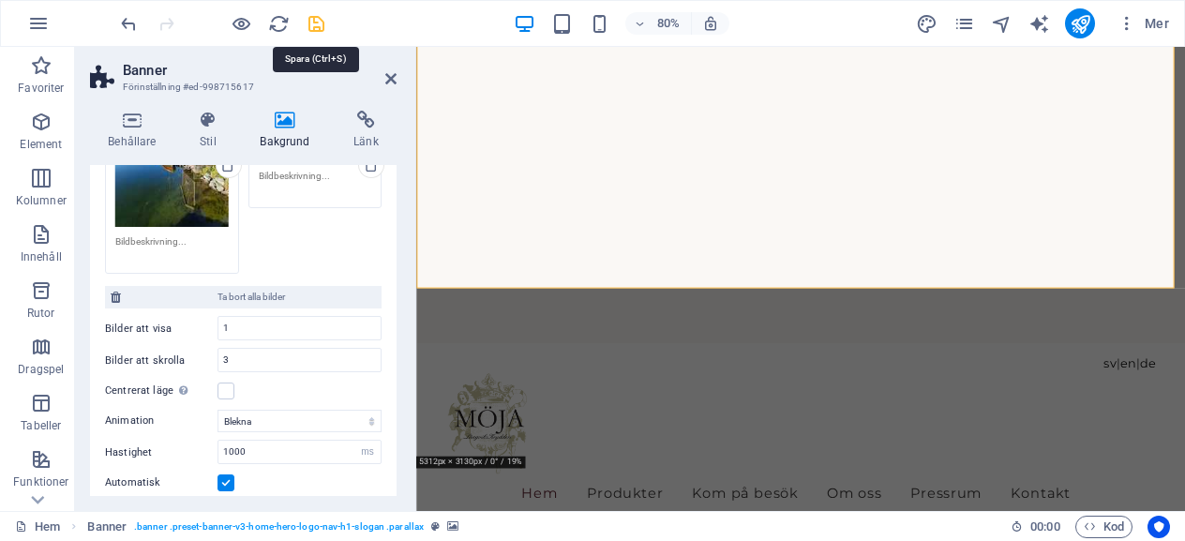
click at [308, 18] on icon "save" at bounding box center [317, 24] width 22 height 22
checkbox input "false"
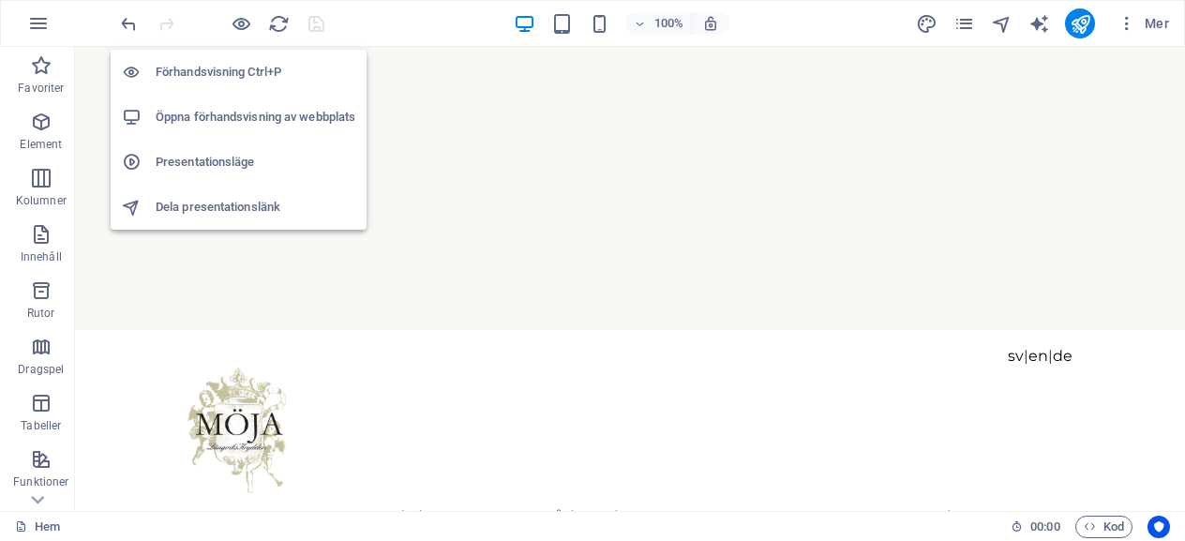
click at [245, 121] on h6 "Öppna förhandsvisning av webbplats" at bounding box center [256, 117] width 200 height 22
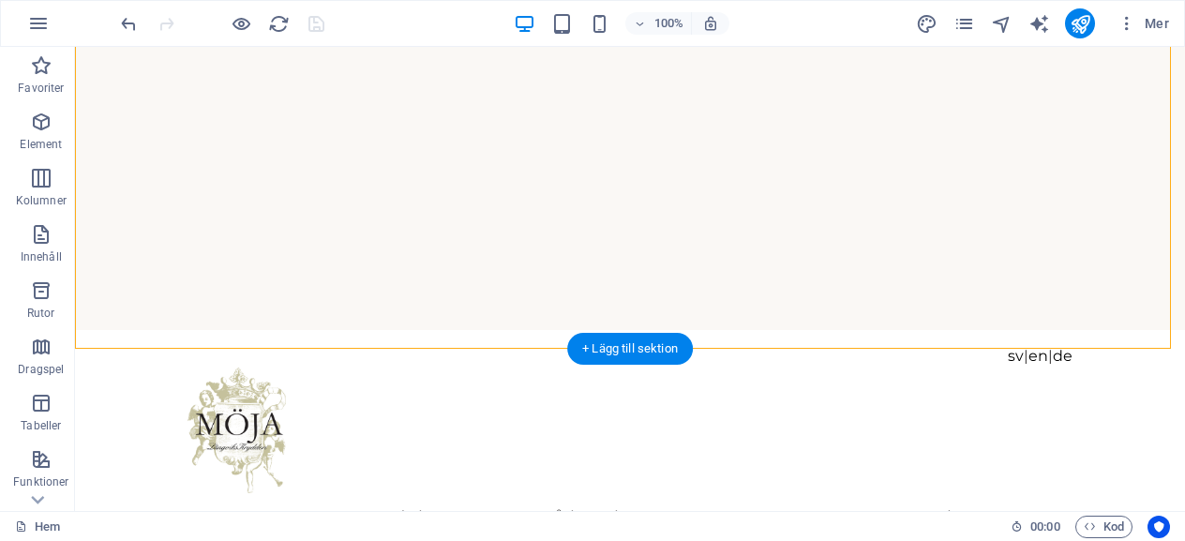
select select "fade"
select select "ms"
select select "s"
select select "progressive"
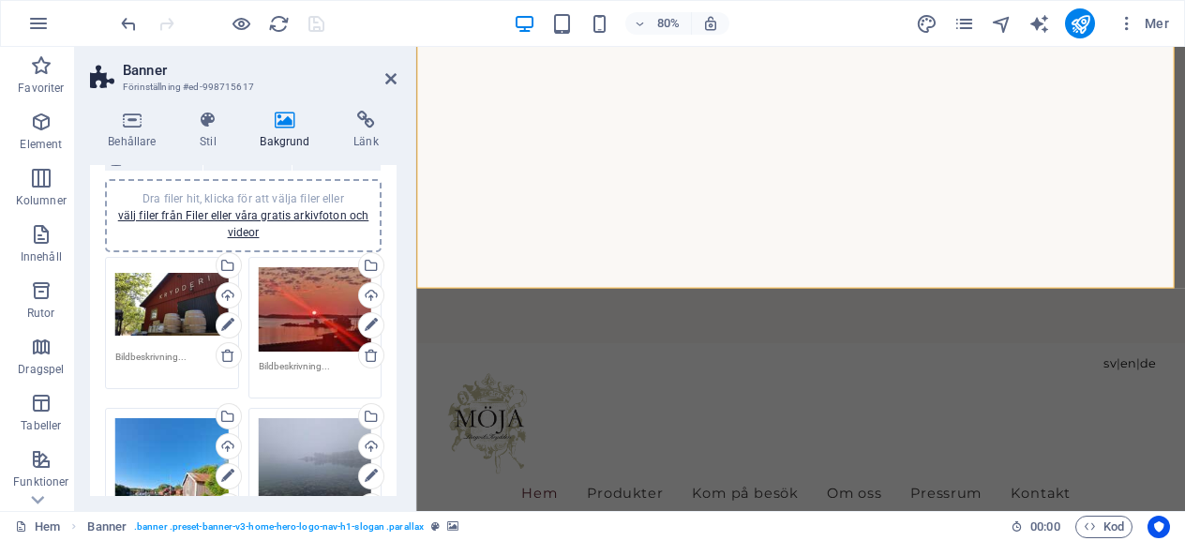
scroll to position [0, 0]
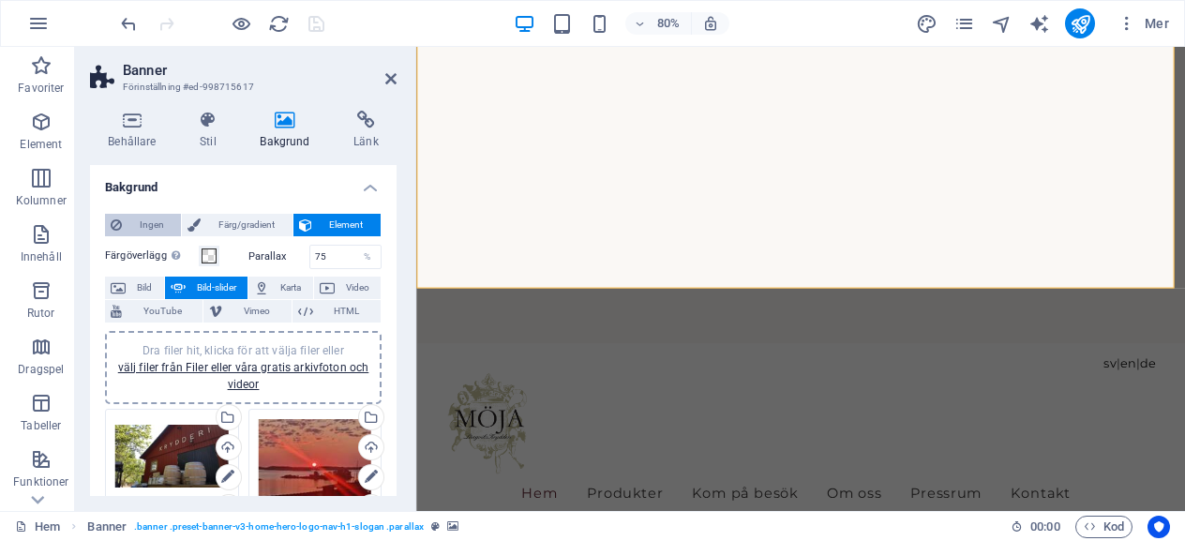
click at [163, 227] on span "Ingen" at bounding box center [151, 225] width 48 height 22
select select "9"
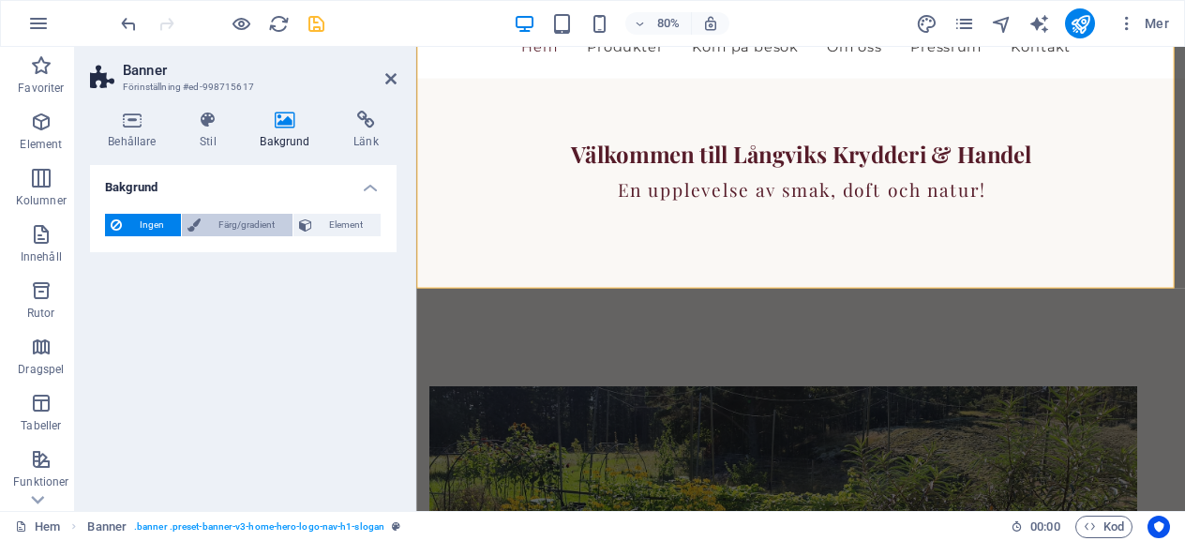
click at [252, 229] on span "Färg/gradient" at bounding box center [246, 225] width 80 height 22
select select "9"
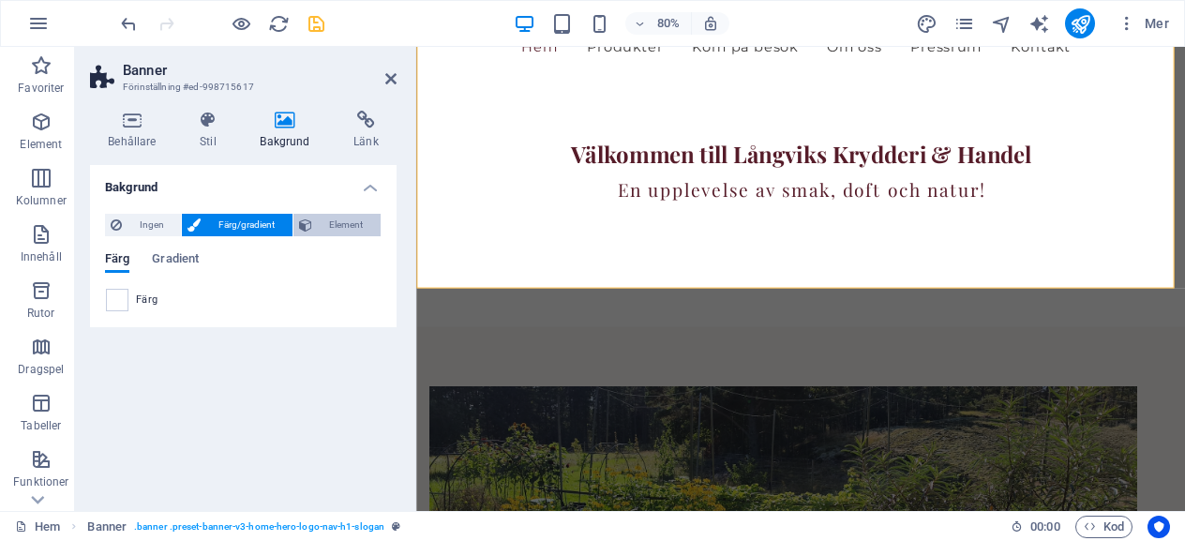
click at [350, 229] on span "Element" at bounding box center [346, 225] width 57 height 22
select select "9"
select select "ms"
select select "s"
select select "progressive"
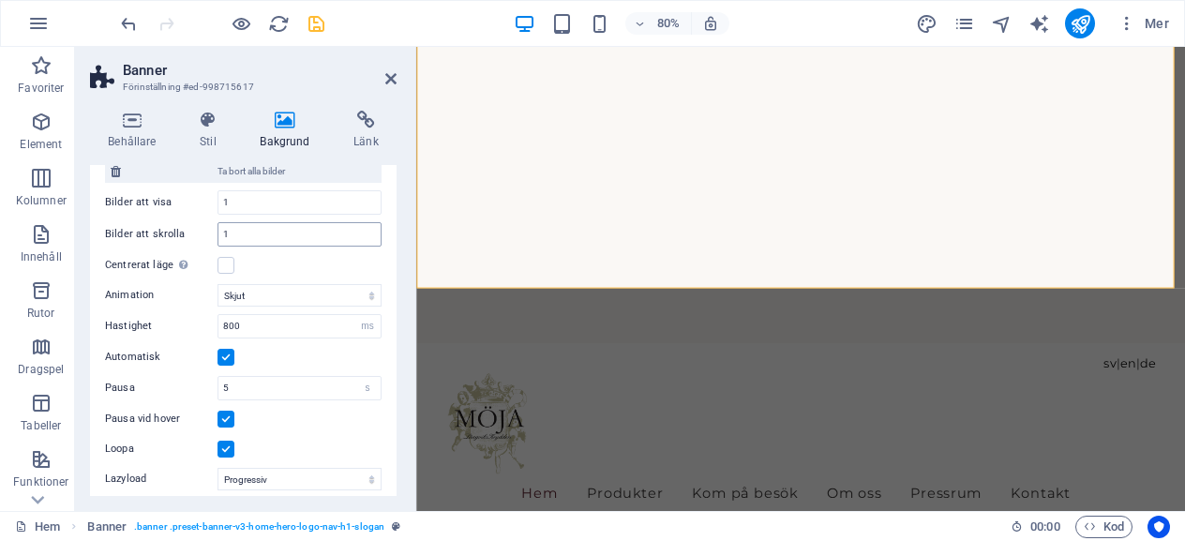
scroll to position [223, 0]
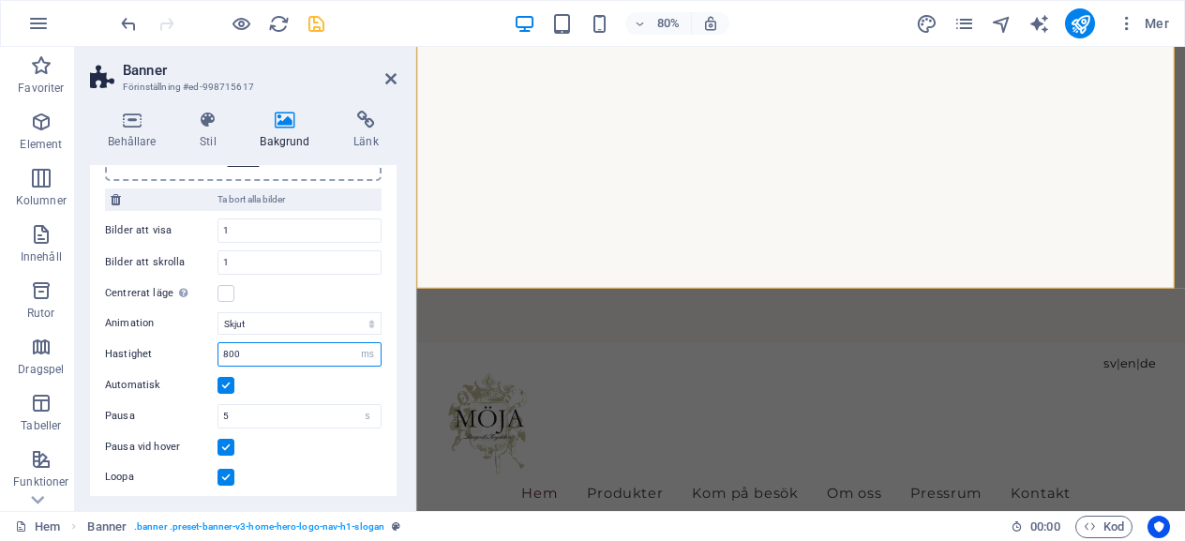
drag, startPoint x: 227, startPoint y: 352, endPoint x: 238, endPoint y: 349, distance: 11.9
click at [226, 353] on input "800" at bounding box center [299, 354] width 162 height 22
type input "00"
select select "9"
type input "1000"
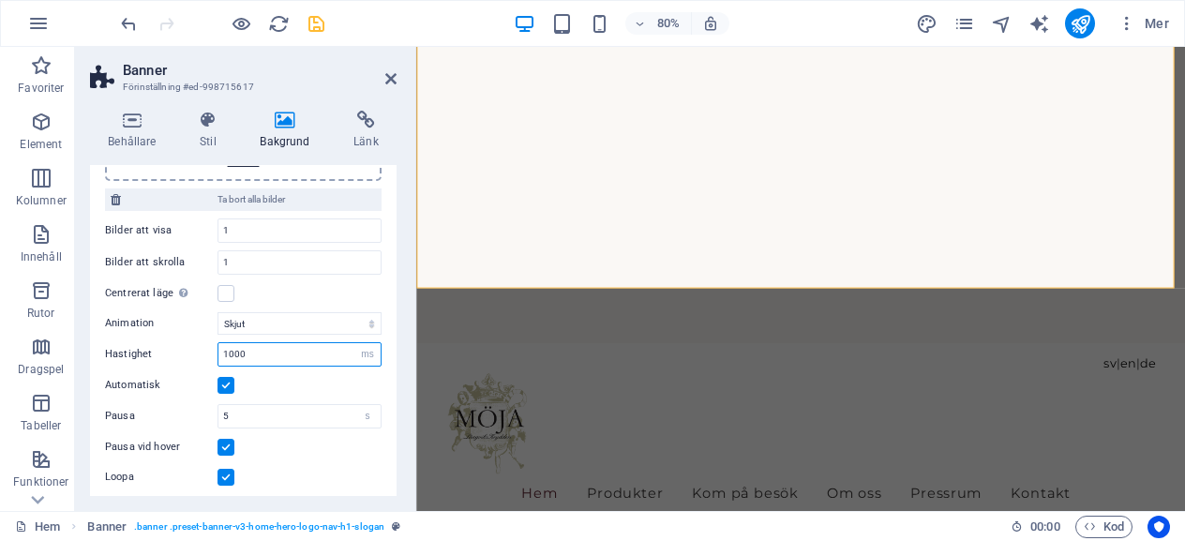
select select "9"
type input "1000"
click at [246, 323] on select "Skjut Blekna" at bounding box center [299, 323] width 164 height 22
click at [236, 263] on input "1" at bounding box center [299, 262] width 162 height 22
type input "4"
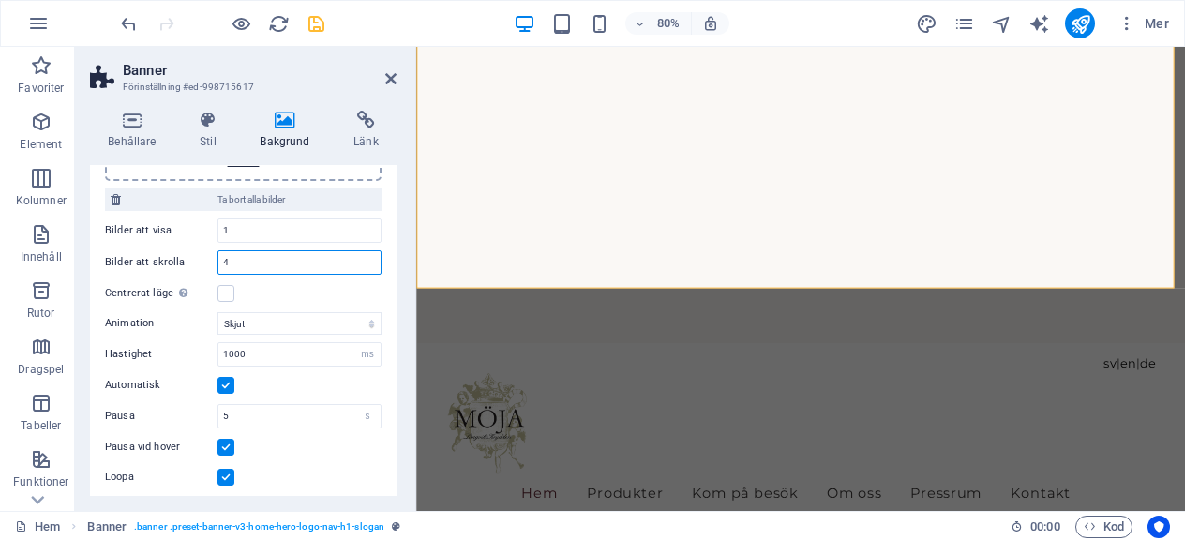
select select "9"
type input "4"
click at [253, 237] on input "1" at bounding box center [299, 230] width 162 height 22
type input "4"
select select "9"
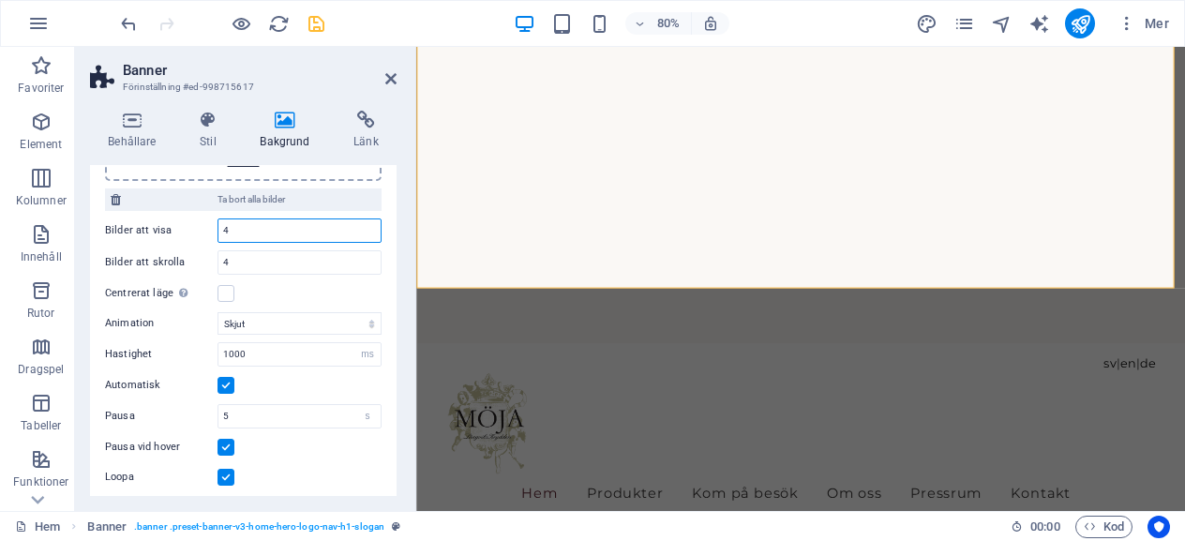
type input "4"
click at [296, 295] on div "Centrerat läge Aktiverar centrerad vy där tidigare/nästa bild delvis visas. Anv…" at bounding box center [243, 293] width 277 height 22
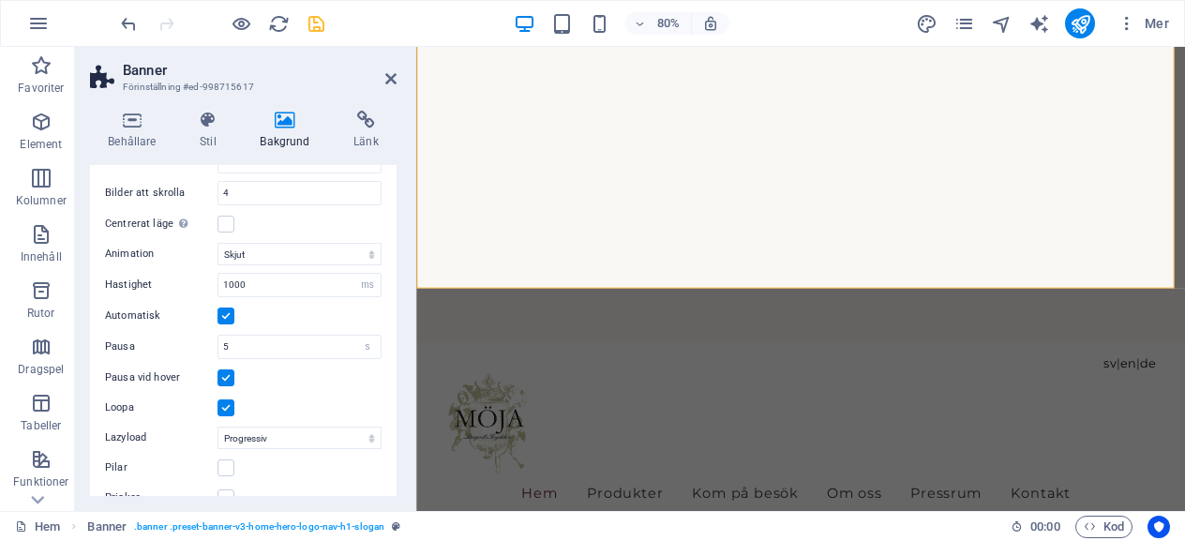
scroll to position [317, 0]
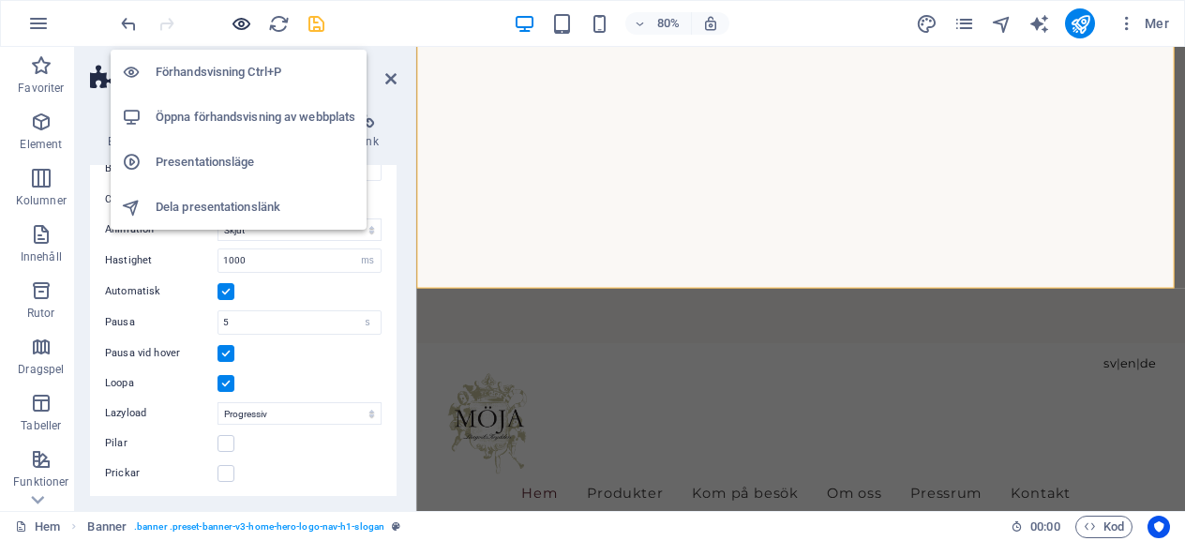
click at [245, 17] on icon "button" at bounding box center [242, 24] width 22 height 22
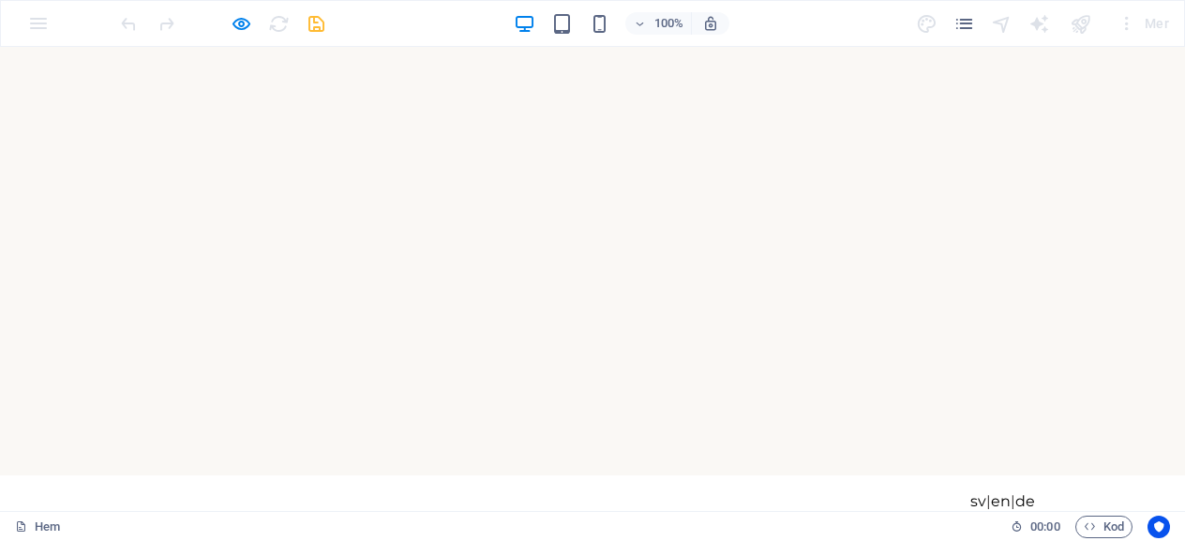
scroll to position [0, 0]
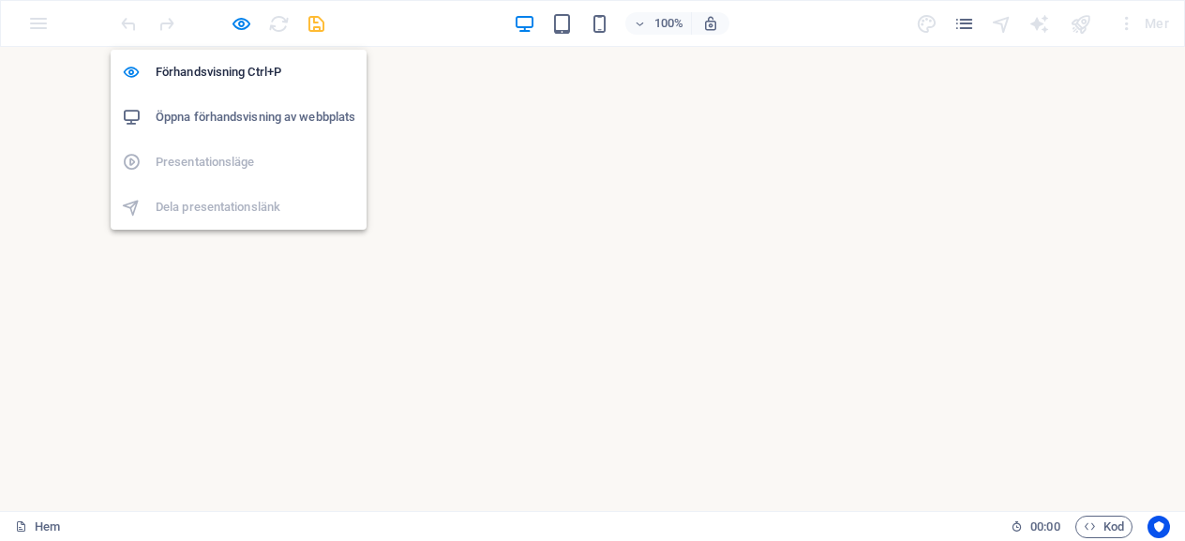
click at [257, 118] on h6 "Öppna förhandsvisning av webbplats" at bounding box center [256, 117] width 200 height 22
click at [242, 32] on icon "button" at bounding box center [242, 24] width 22 height 22
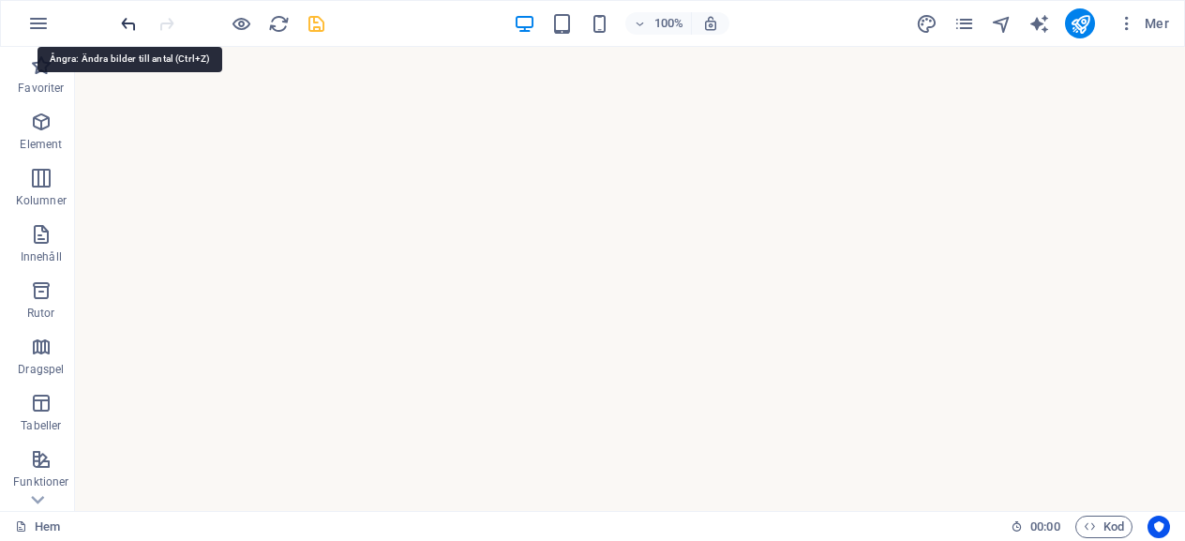
click at [127, 28] on icon "undo" at bounding box center [129, 24] width 22 height 22
select select "9"
click at [127, 28] on icon "undo" at bounding box center [129, 24] width 22 height 22
select select "9"
